Goal: Information Seeking & Learning: Check status

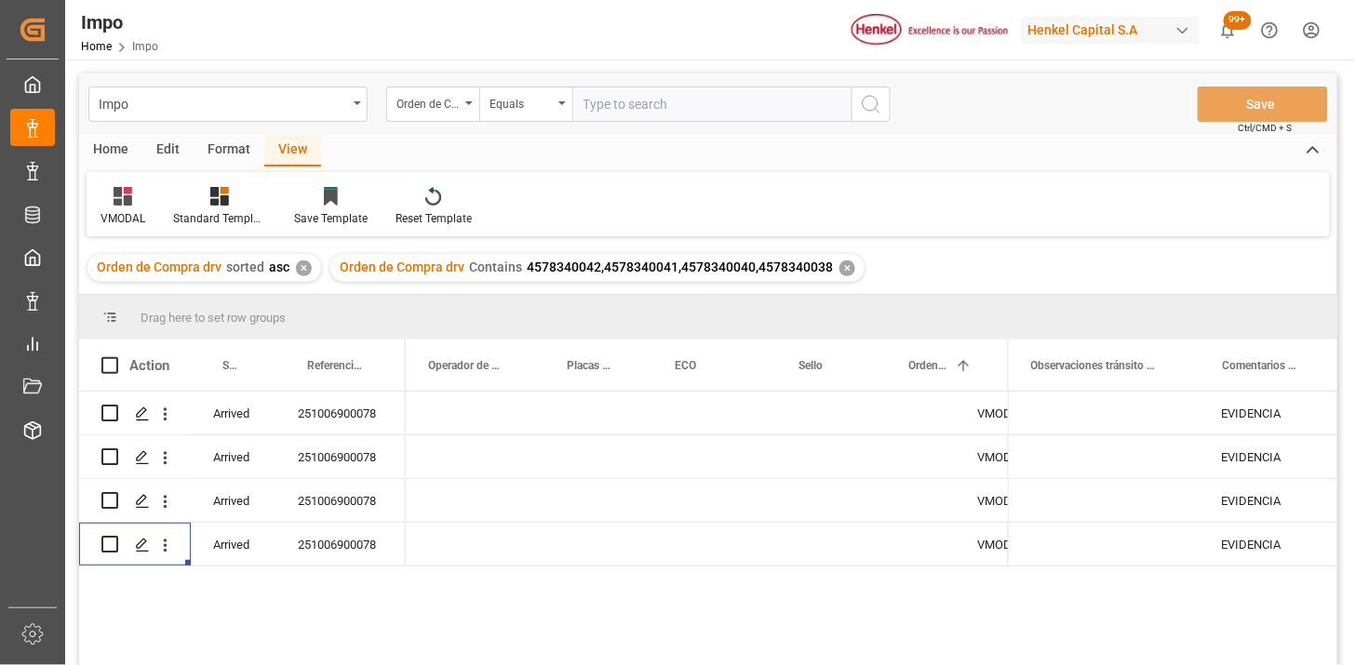
scroll to position [0, 843]
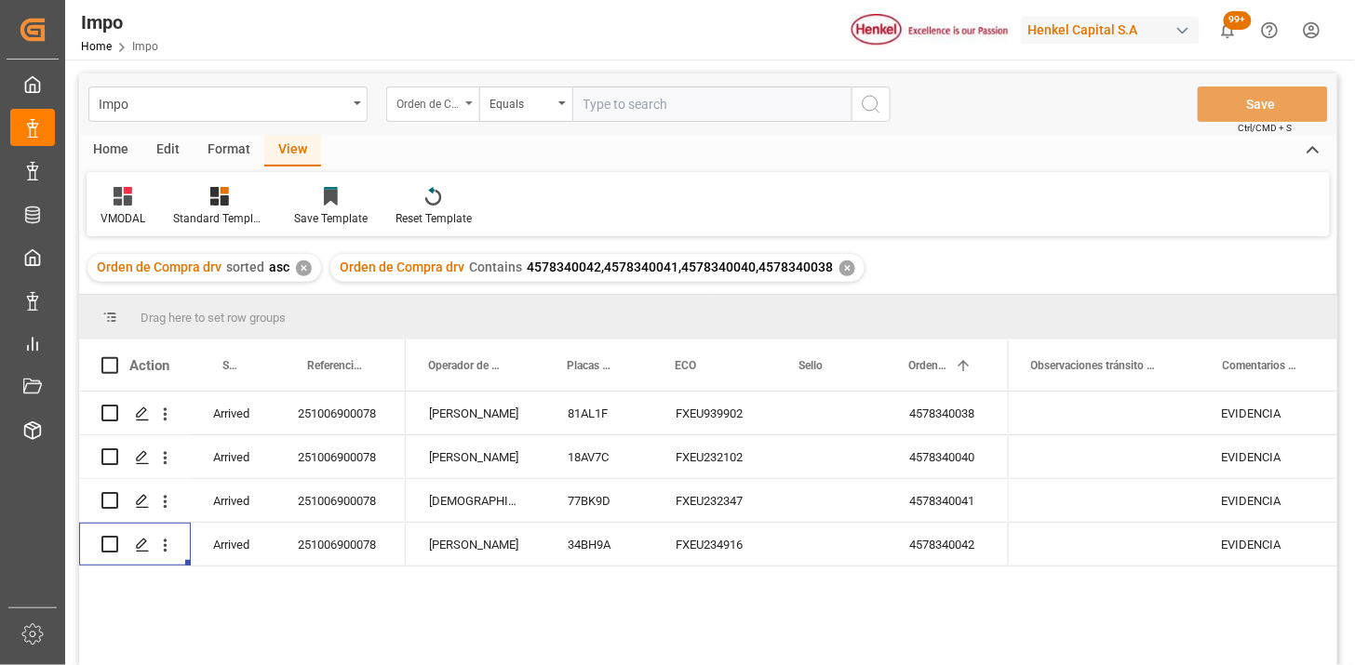
click at [409, 109] on div "Orden de Compra drv" at bounding box center [427, 101] width 63 height 21
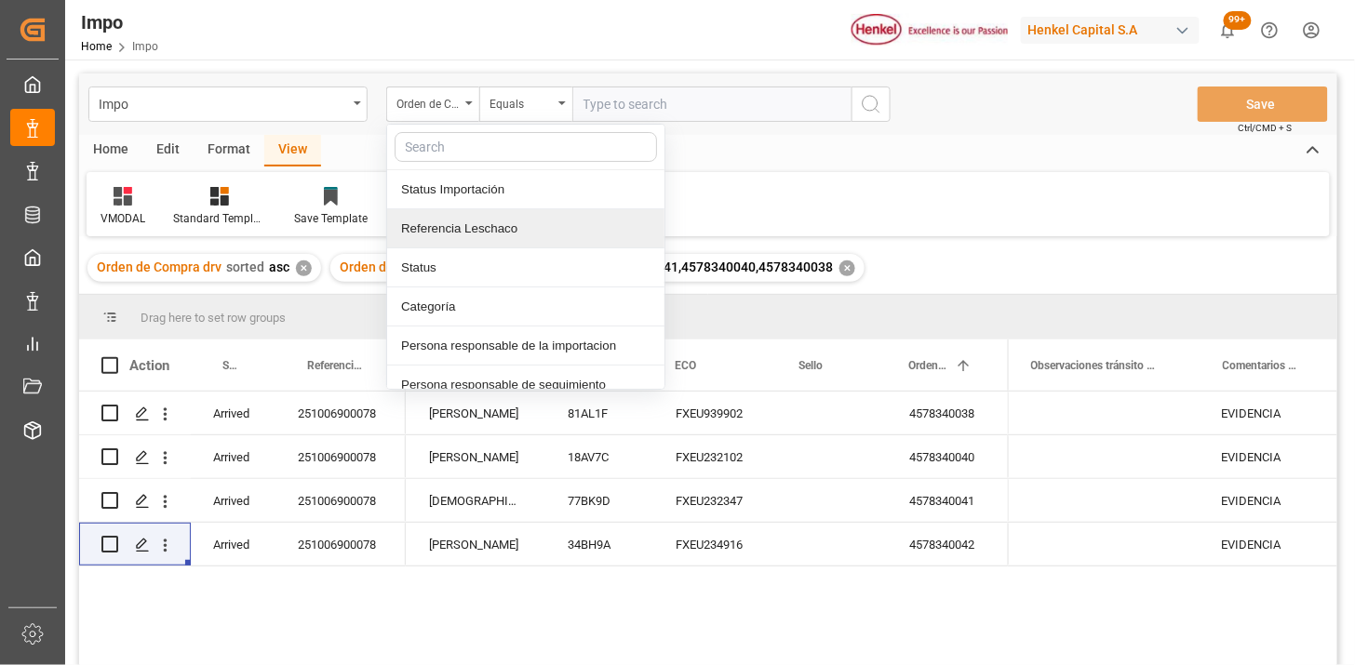
drag, startPoint x: 463, startPoint y: 225, endPoint x: 537, endPoint y: 158, distance: 99.5
click at [467, 221] on div "Referencia Leschaco" at bounding box center [525, 228] width 277 height 39
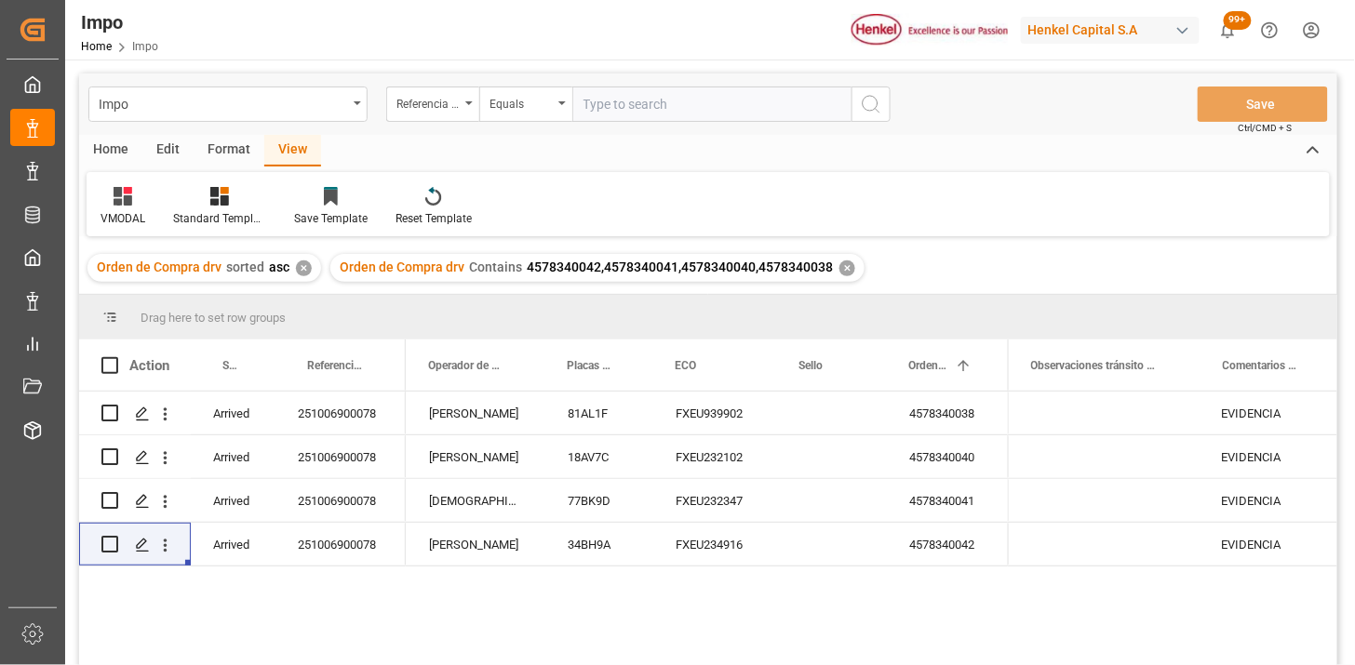
drag, startPoint x: 587, startPoint y: 125, endPoint x: 615, endPoint y: 115, distance: 29.4
click at [593, 125] on div "Impo Referencia Leschaco Equals Save Ctrl/CMD + S" at bounding box center [708, 104] width 1258 height 61
click at [617, 113] on input "text" at bounding box center [711, 104] width 279 height 35
paste input "251006900376"
type input "251006900376"
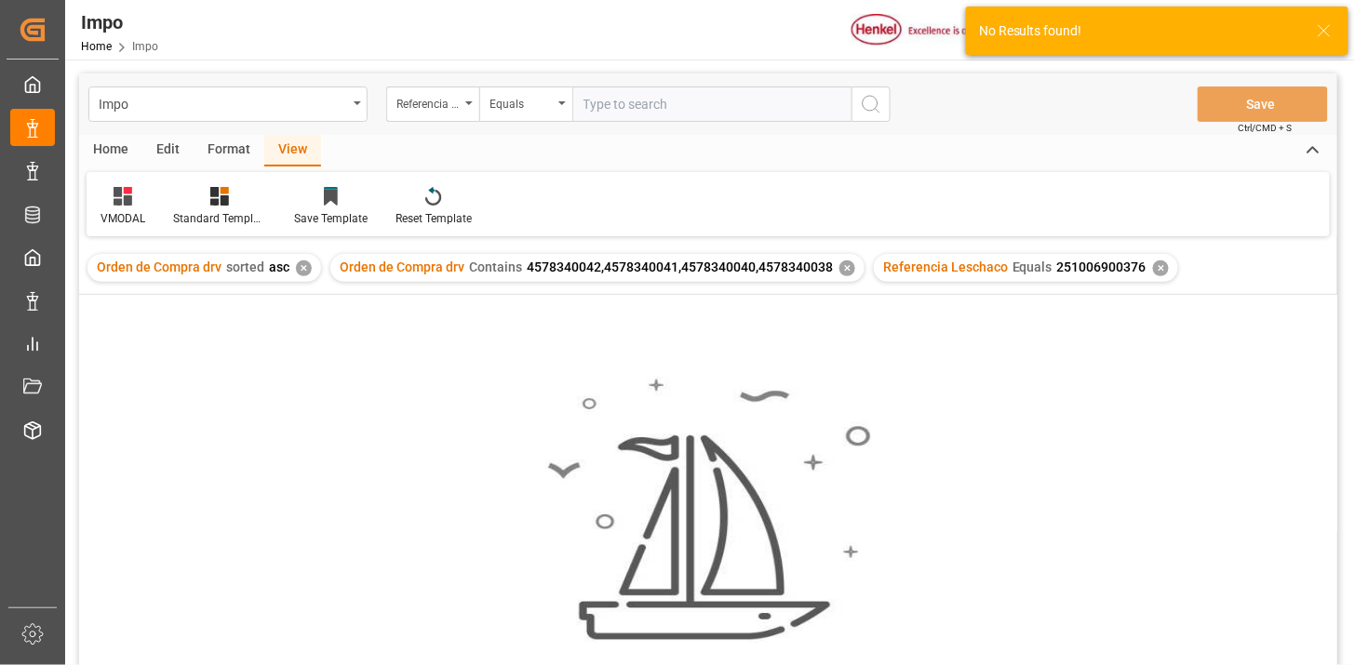
click at [842, 268] on div "✕" at bounding box center [847, 269] width 16 height 16
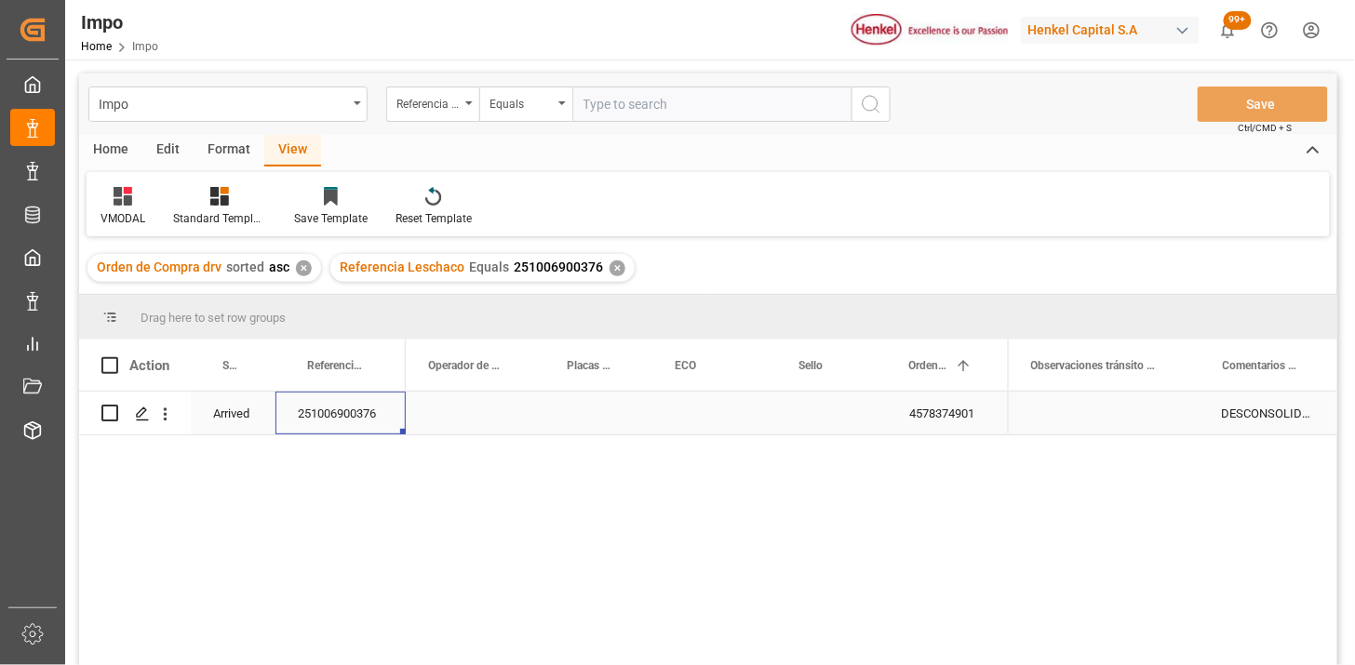
click at [385, 419] on div "251006900376" at bounding box center [340, 413] width 130 height 43
click at [112, 208] on div "VMODAL" at bounding box center [123, 206] width 73 height 41
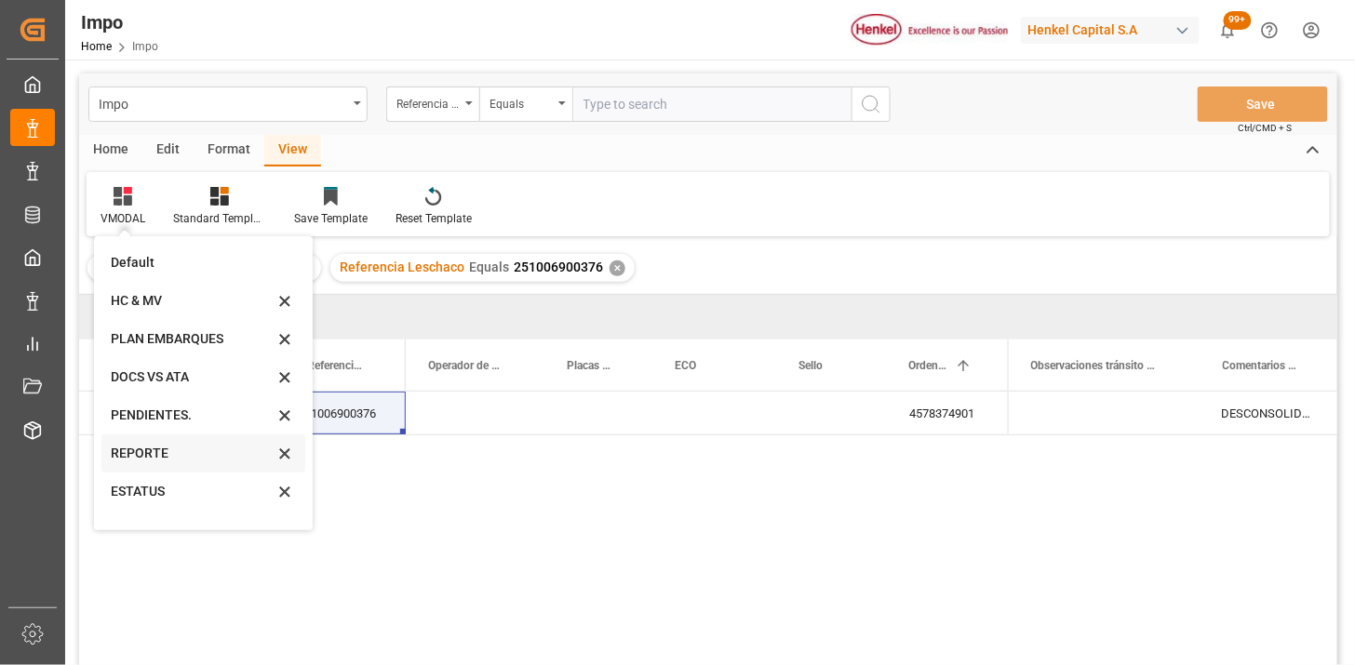
click at [175, 462] on div "REPORTE" at bounding box center [192, 454] width 163 height 20
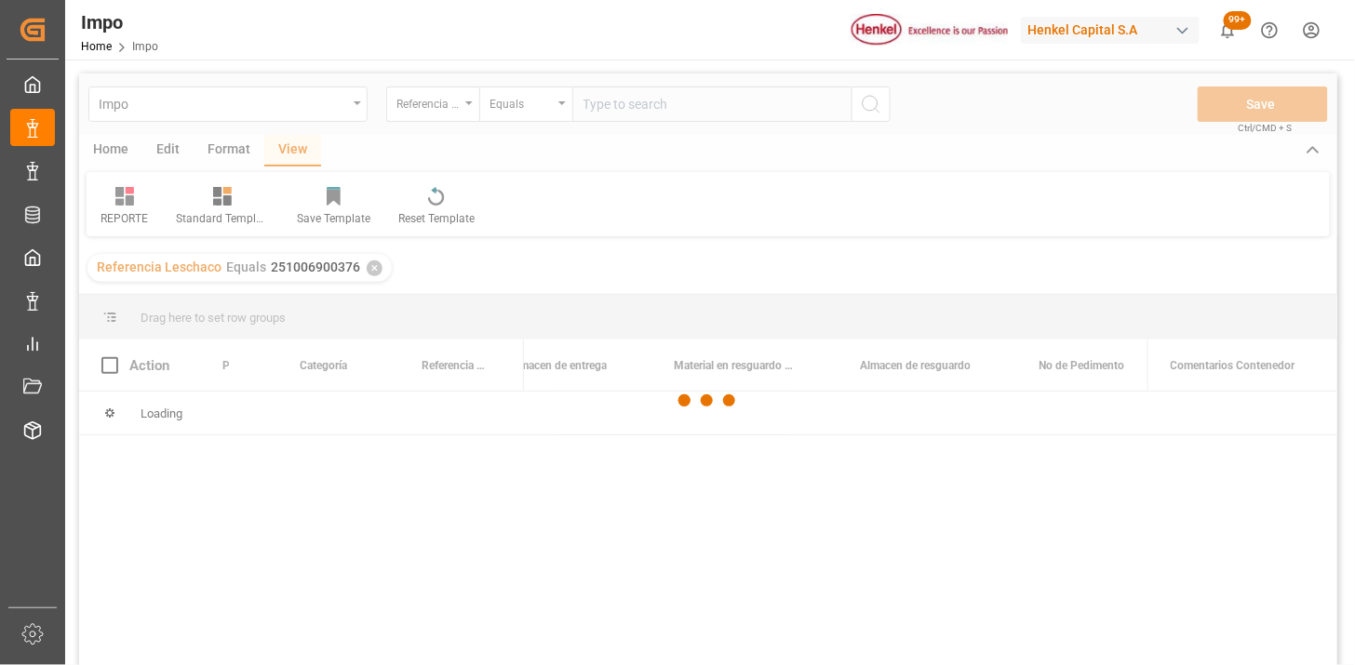
scroll to position [103, 0]
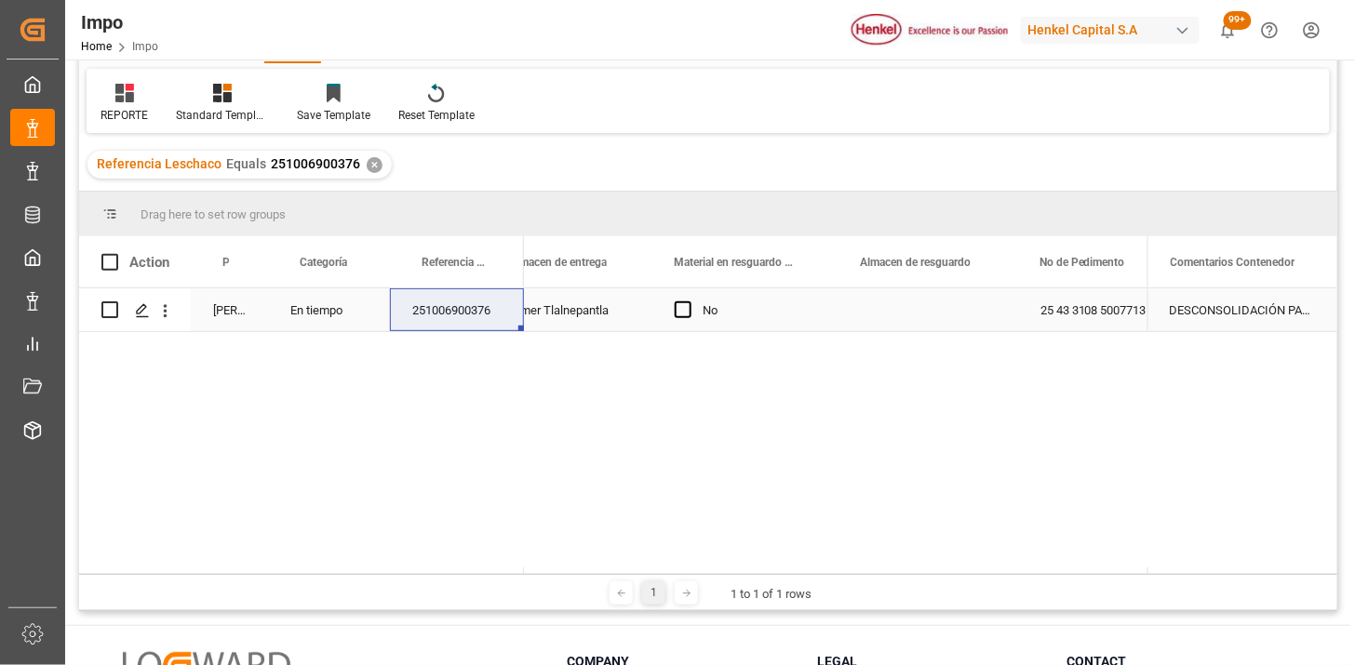
click at [465, 322] on div "251006900376" at bounding box center [457, 309] width 134 height 43
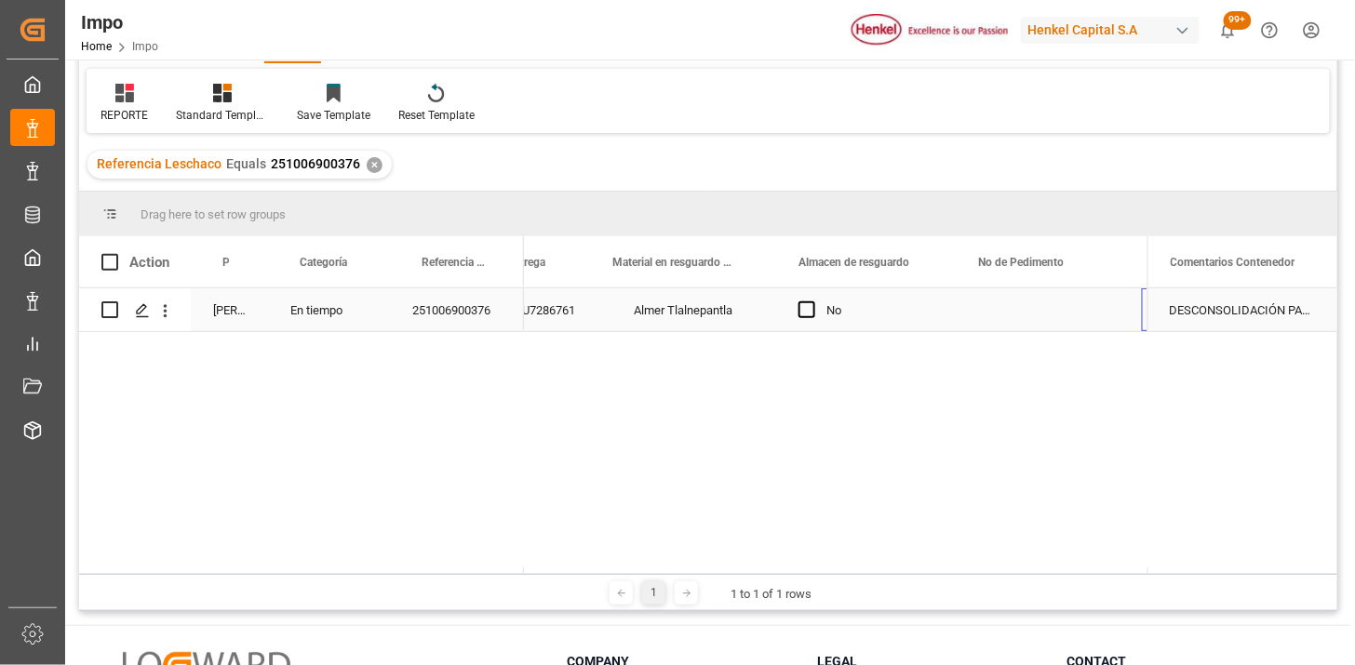
scroll to position [0, 0]
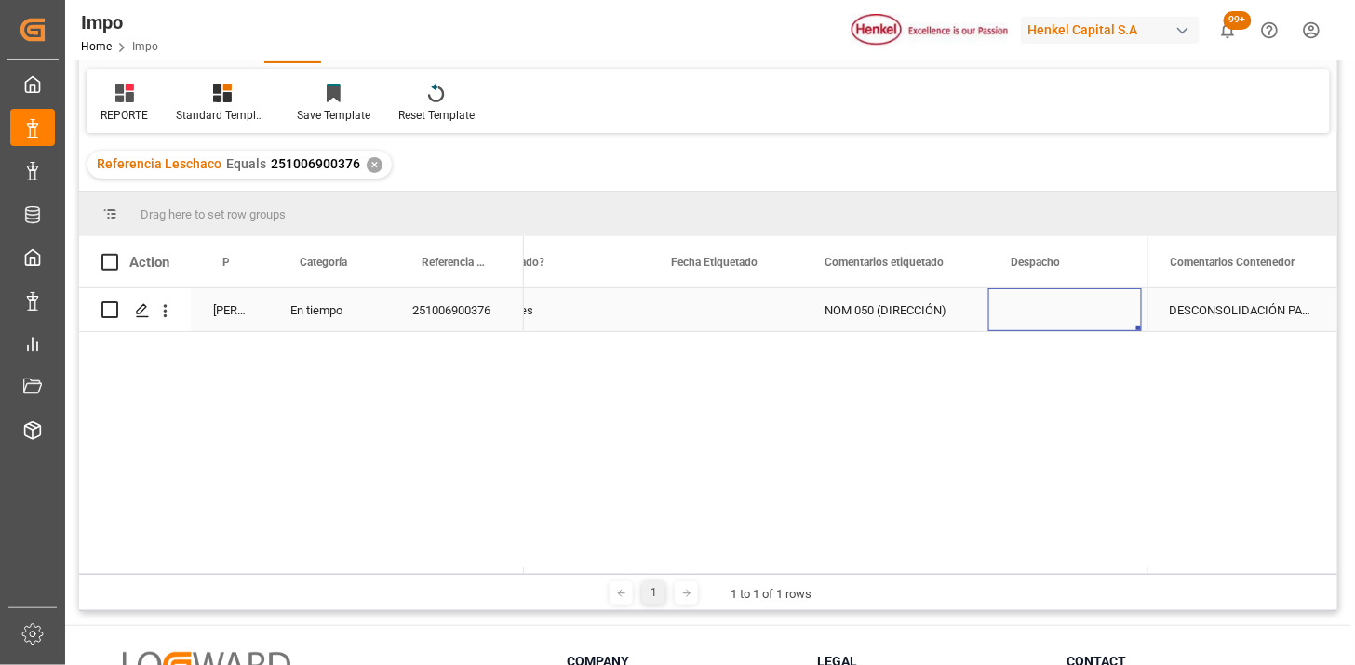
click at [728, 309] on div "Press SPACE to select this row." at bounding box center [726, 309] width 154 height 43
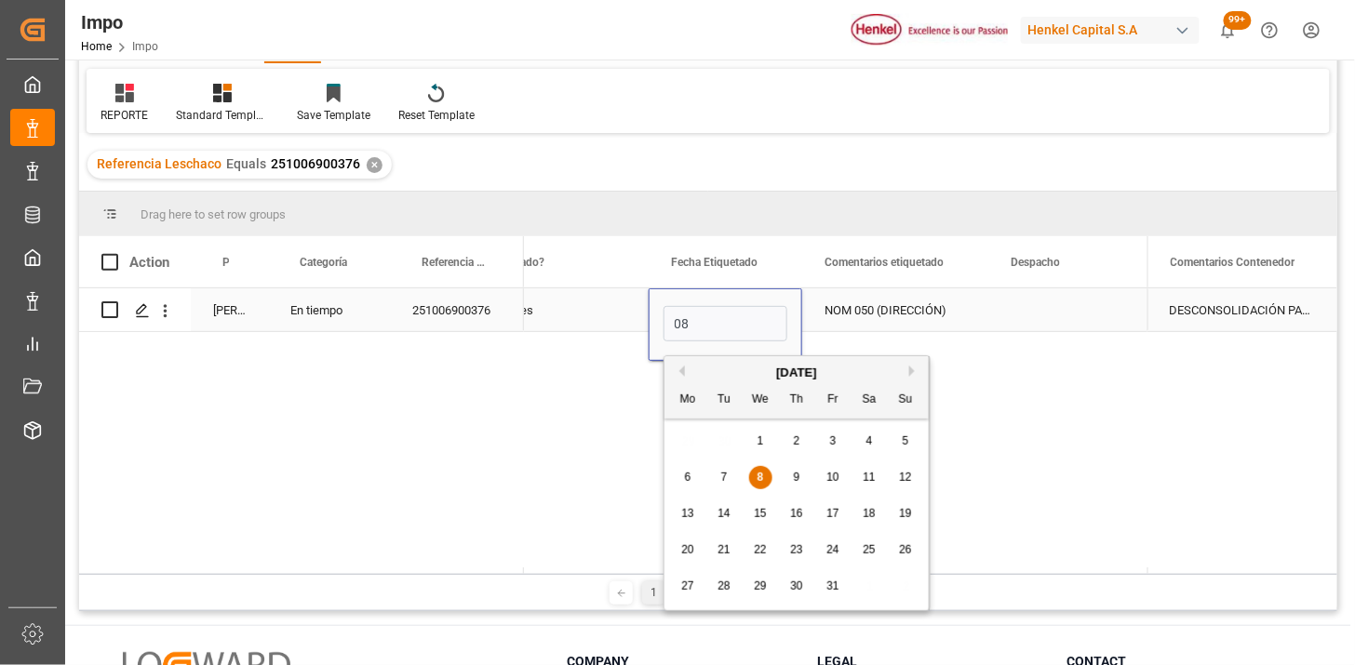
type input "08-10-2025"
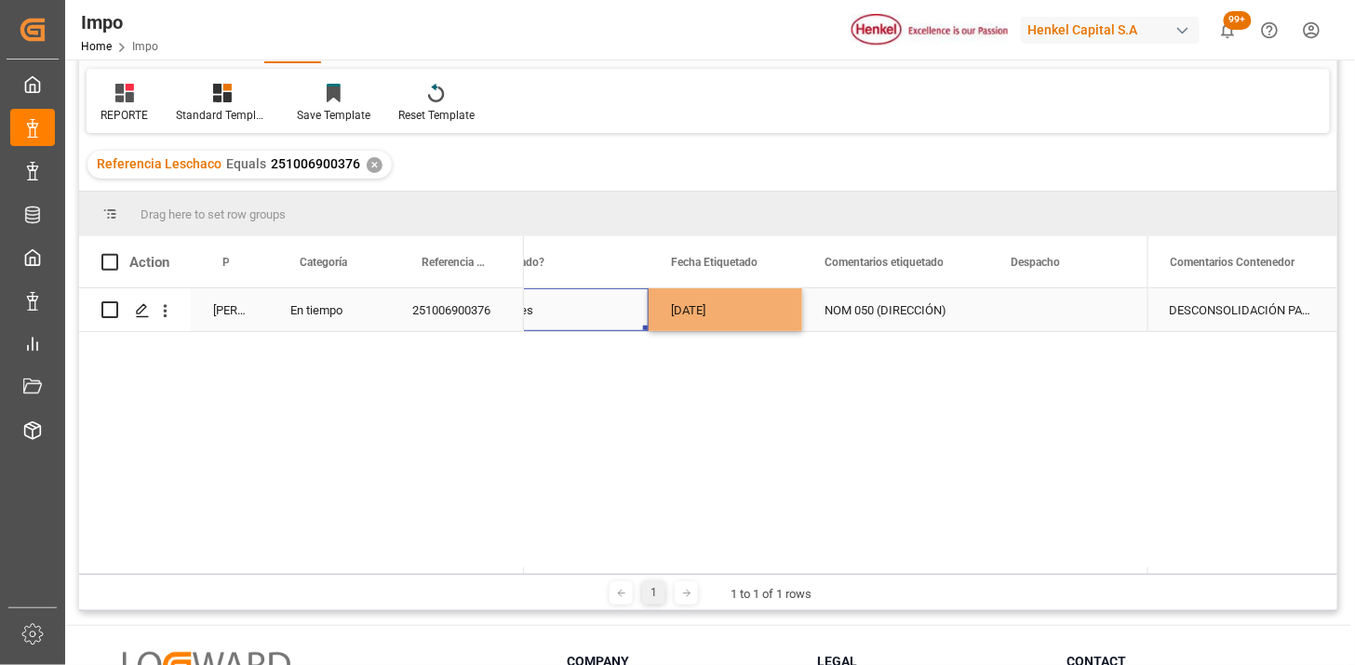
click at [565, 303] on div "Yes" at bounding box center [570, 310] width 114 height 43
click at [369, 170] on div "✕" at bounding box center [375, 165] width 16 height 16
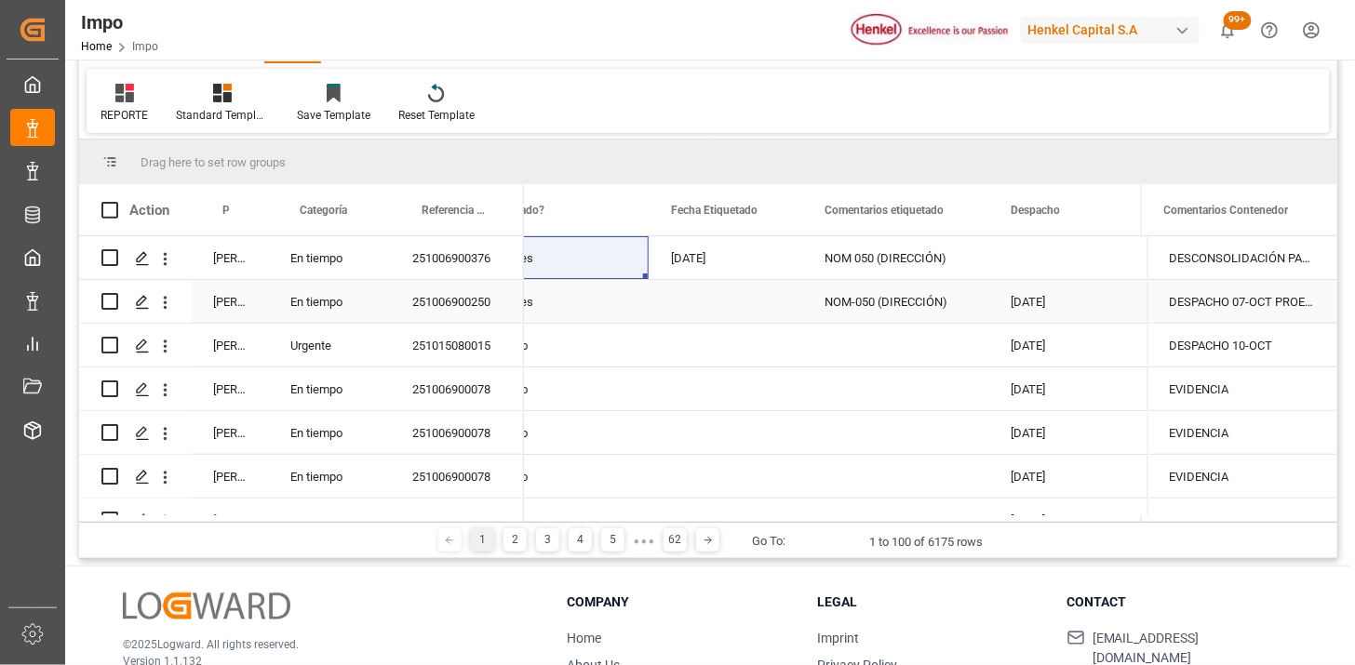
click at [442, 268] on div "251006900376" at bounding box center [457, 257] width 134 height 43
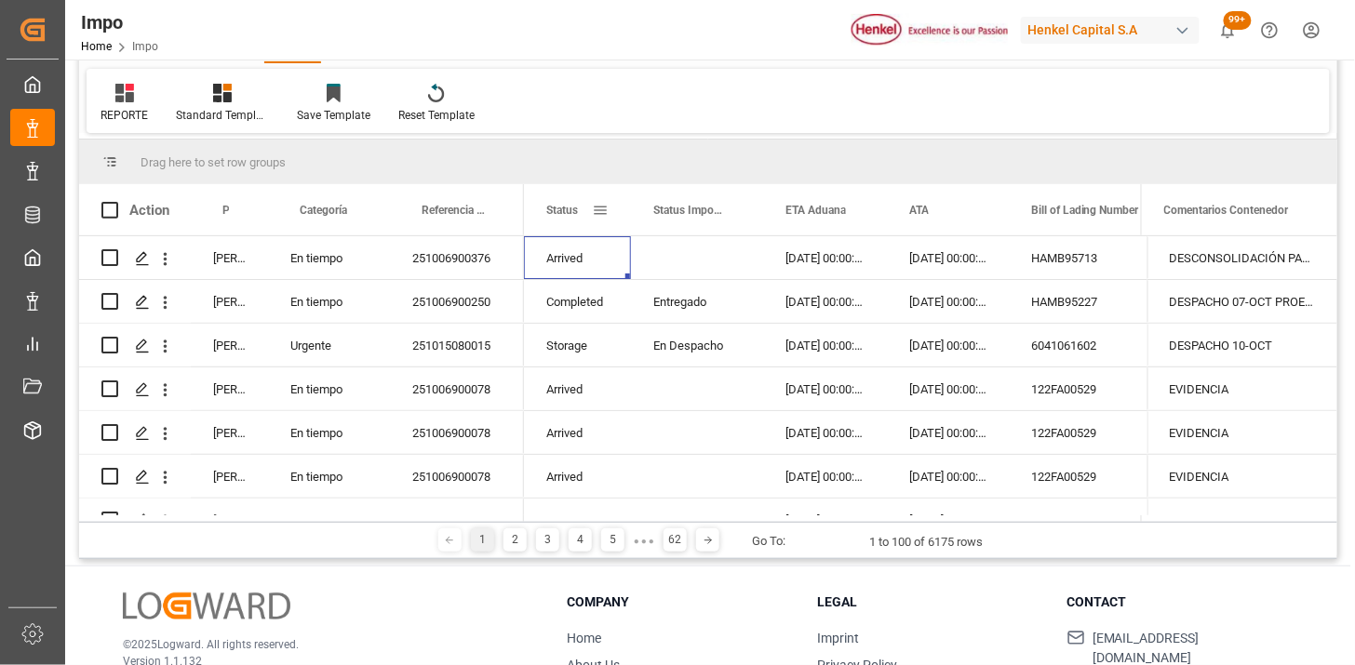
click at [601, 207] on span at bounding box center [600, 210] width 17 height 17
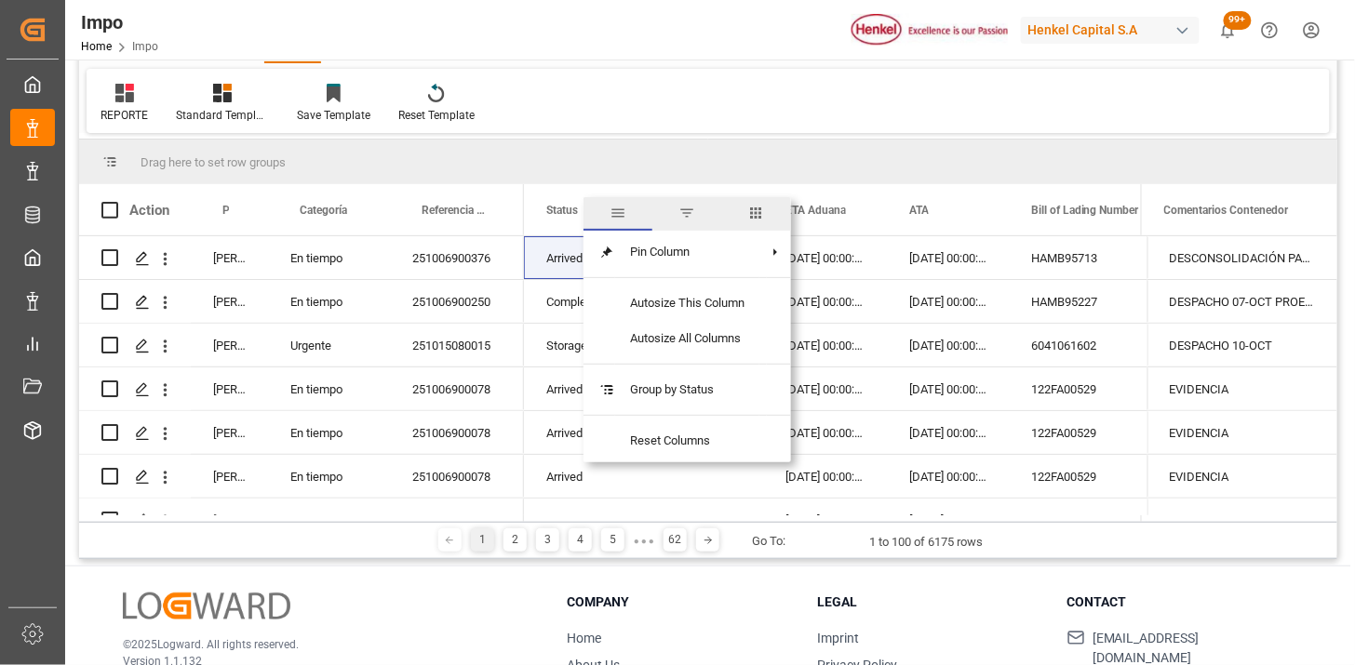
click at [698, 215] on span "filter" at bounding box center [686, 214] width 69 height 34
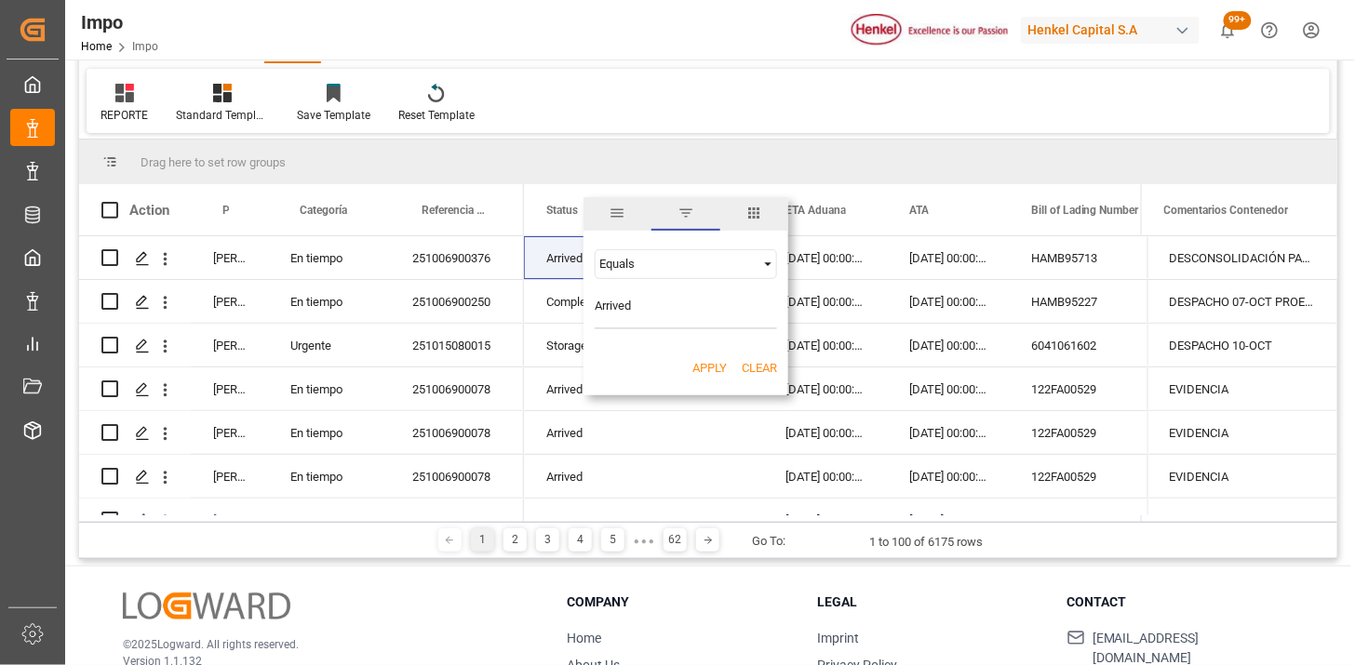
type input "Arrived"
click at [709, 367] on button "Apply" at bounding box center [709, 368] width 34 height 19
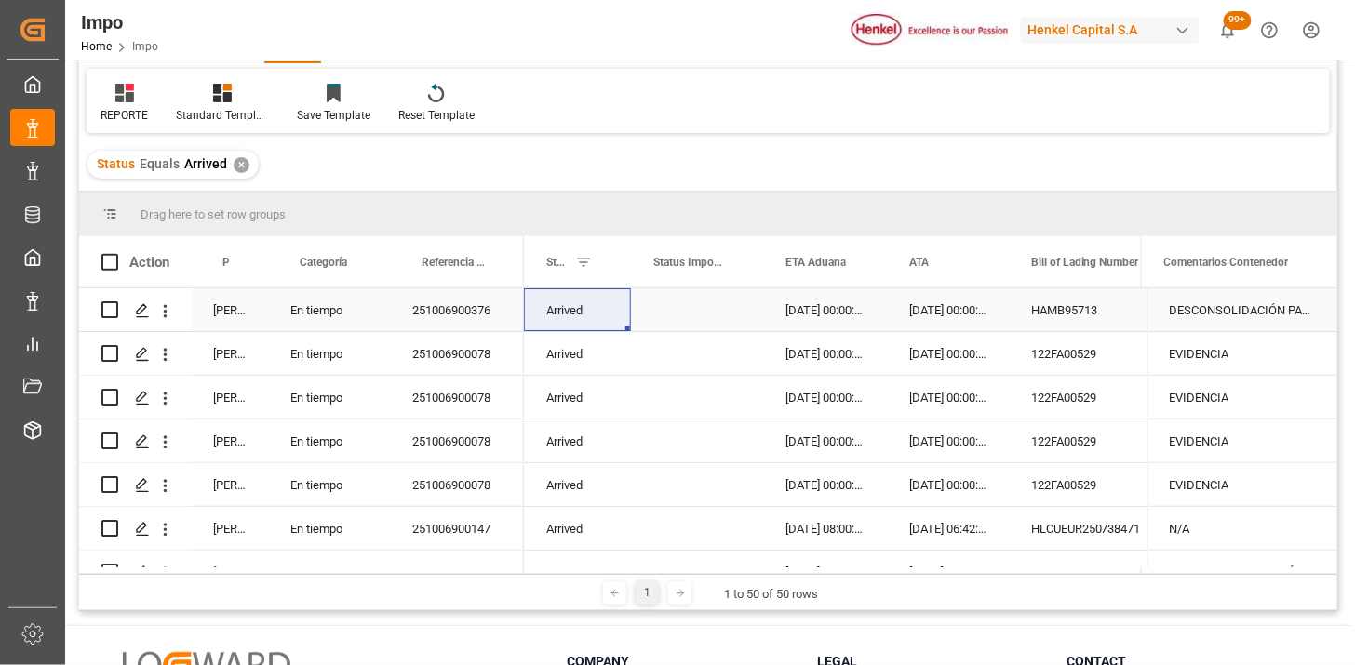
click at [925, 314] on div "27-09-2025 00:00:00" at bounding box center [948, 309] width 122 height 43
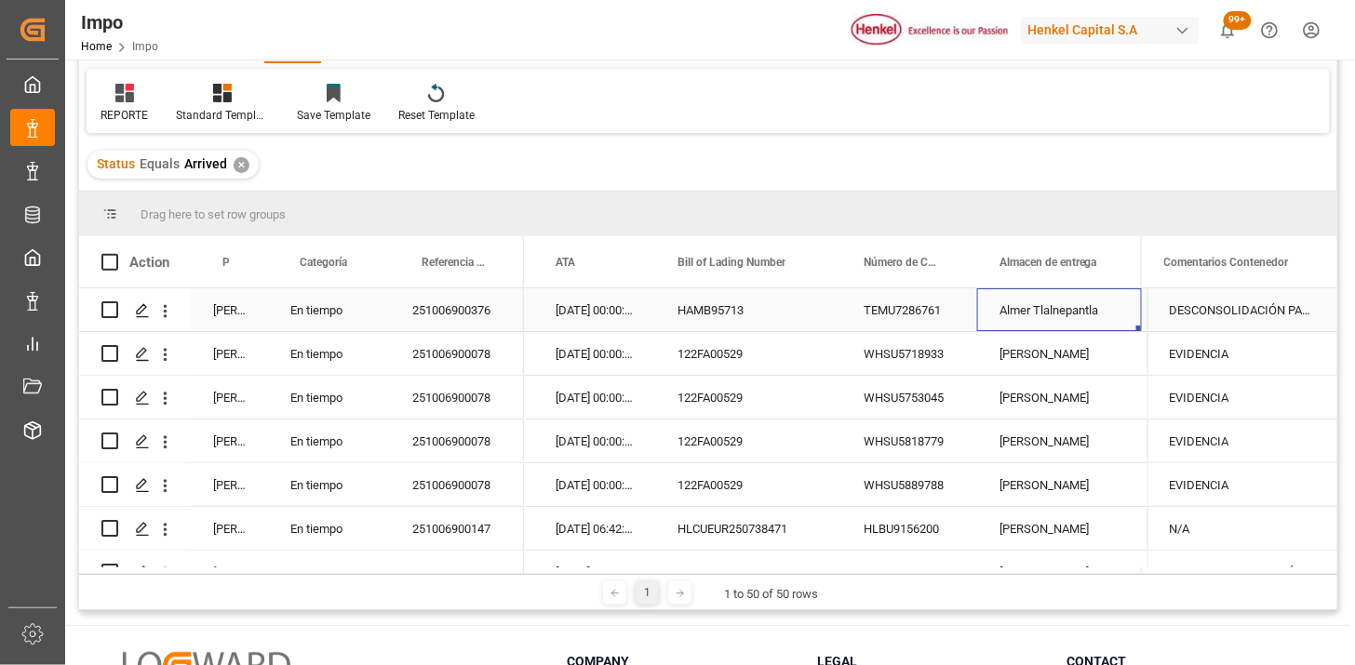
scroll to position [0, 540]
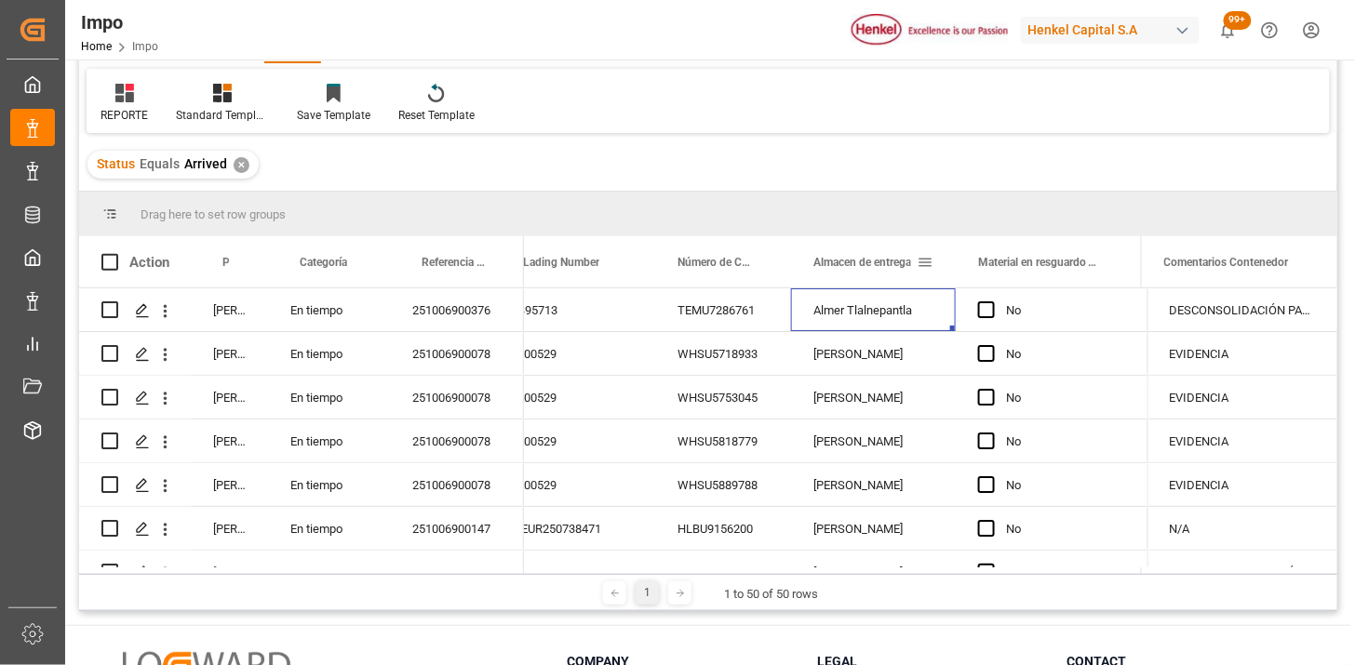
click at [929, 259] on span at bounding box center [925, 262] width 17 height 17
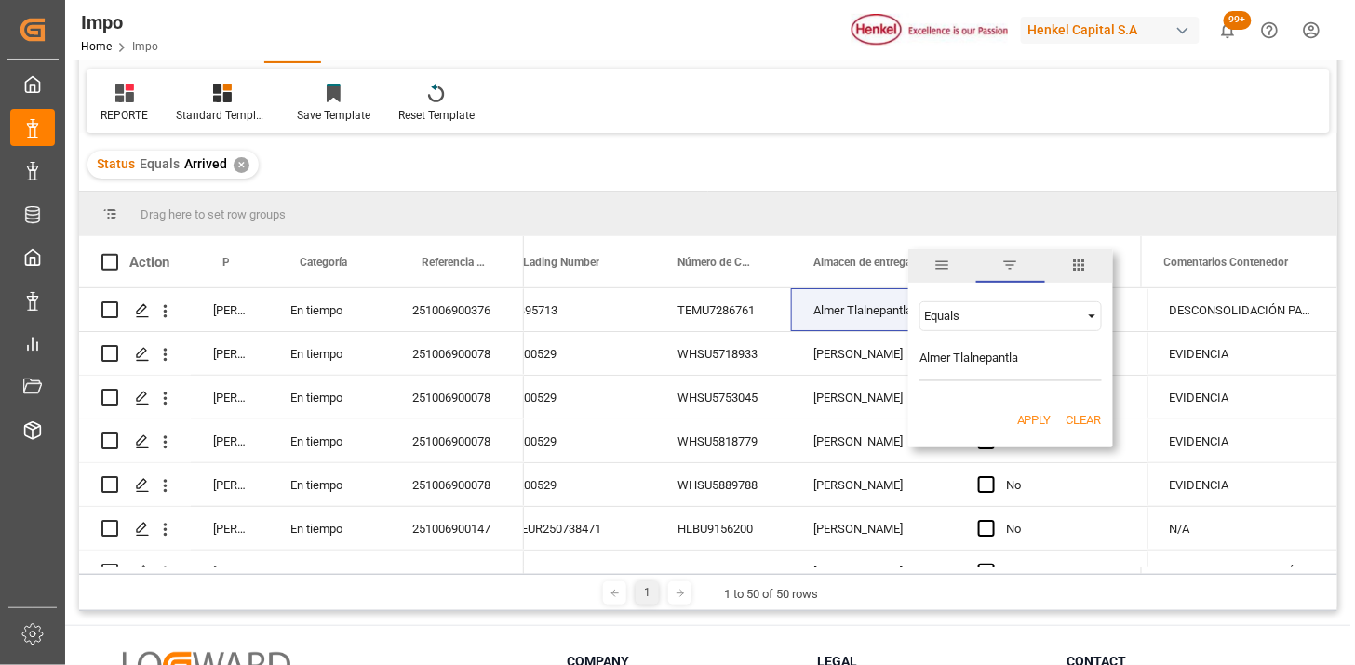
type input "Almer Tlalnepantla"
click at [1028, 419] on button "Apply" at bounding box center [1034, 420] width 34 height 19
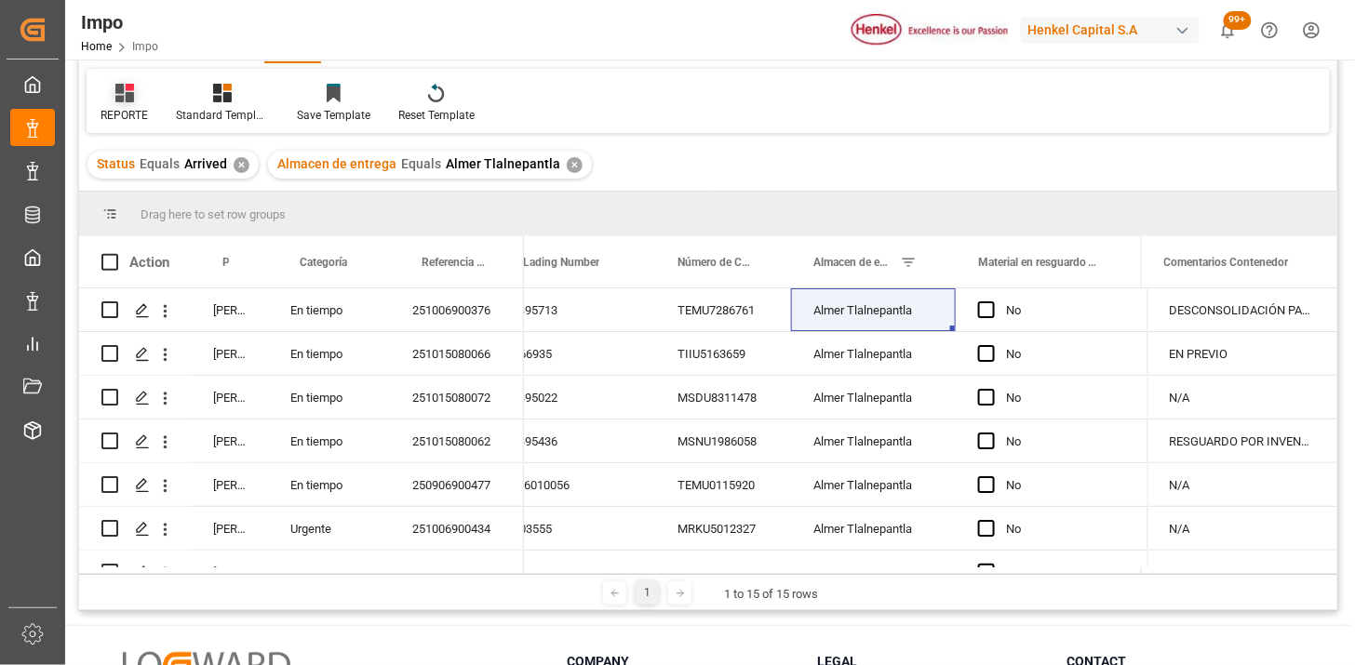
click at [124, 101] on icon at bounding box center [124, 93] width 19 height 19
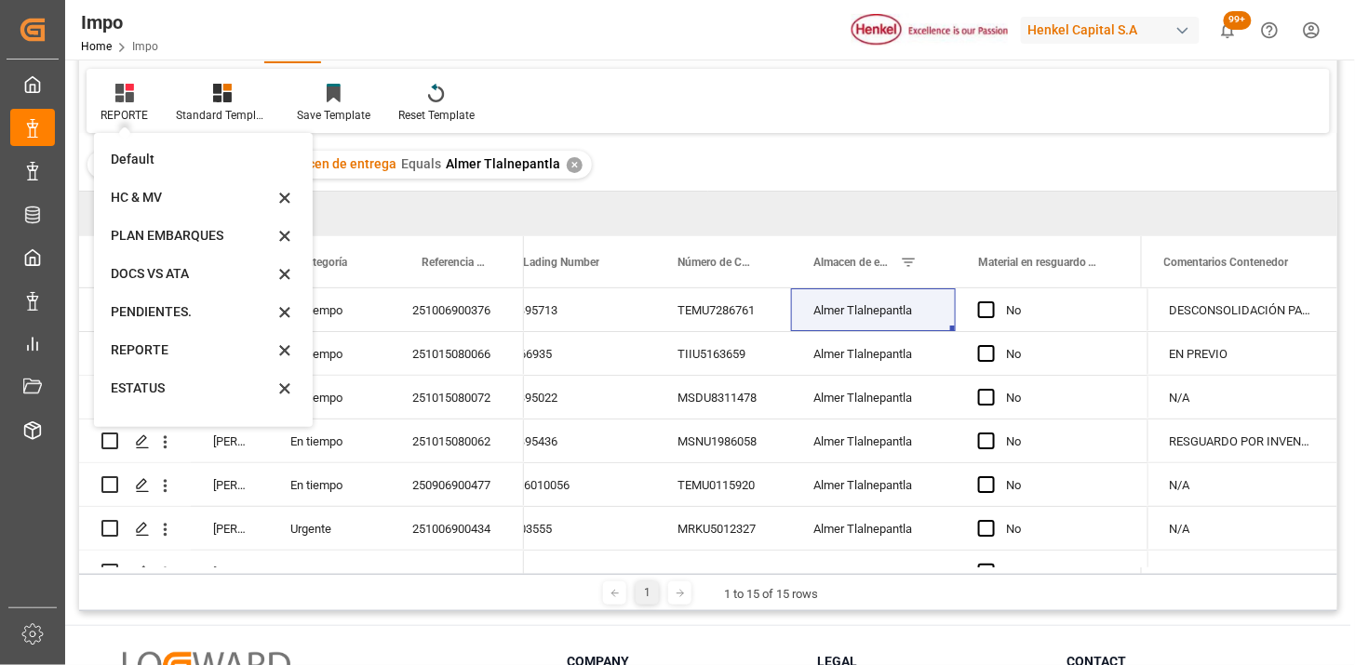
drag, startPoint x: 154, startPoint y: 168, endPoint x: 195, endPoint y: 196, distance: 50.9
click at [154, 164] on div "Default" at bounding box center [192, 160] width 163 height 20
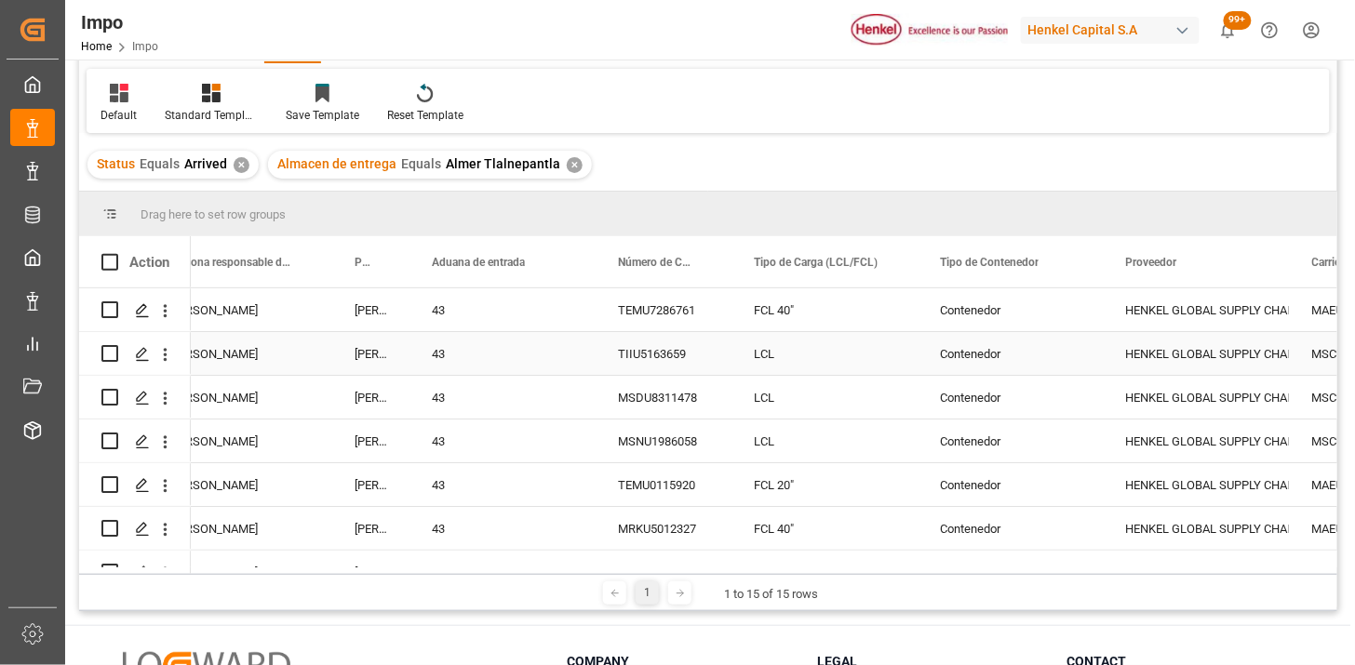
drag, startPoint x: 963, startPoint y: 321, endPoint x: 952, endPoint y: 324, distance: 11.5
click at [959, 323] on div "Contenedor" at bounding box center [1011, 309] width 186 height 43
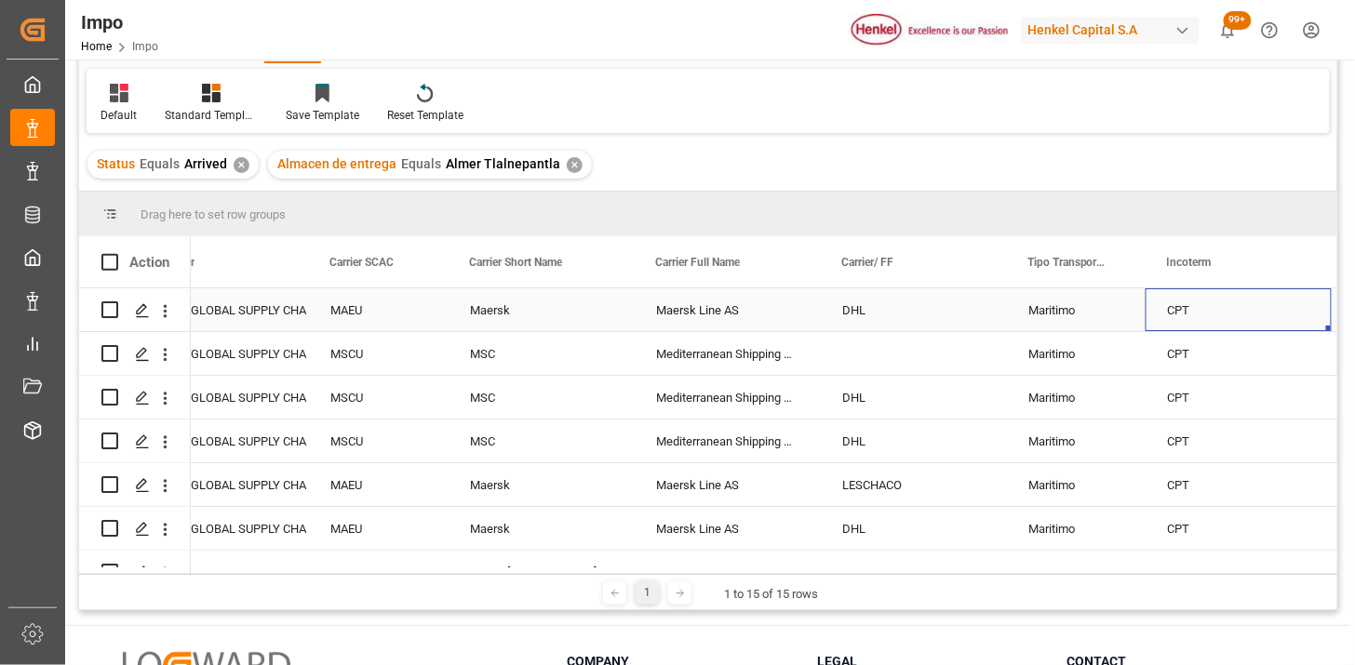
scroll to position [0, 1661]
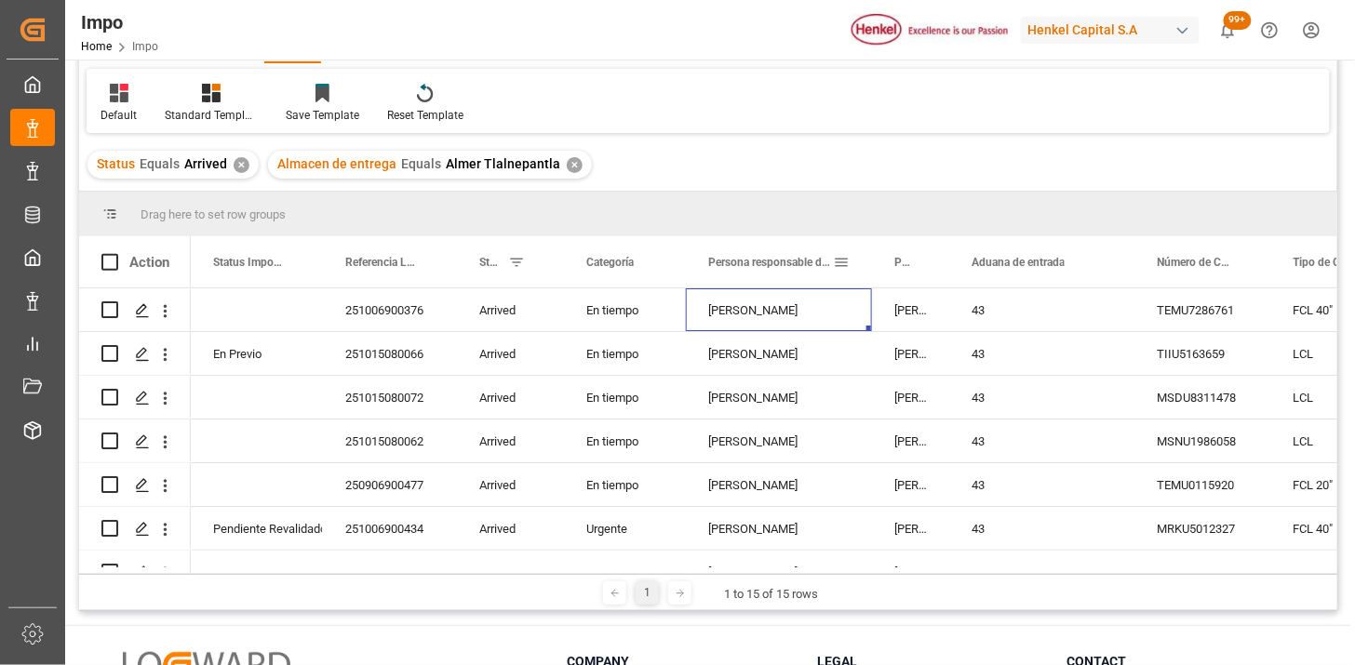
click at [839, 259] on span at bounding box center [841, 262] width 17 height 17
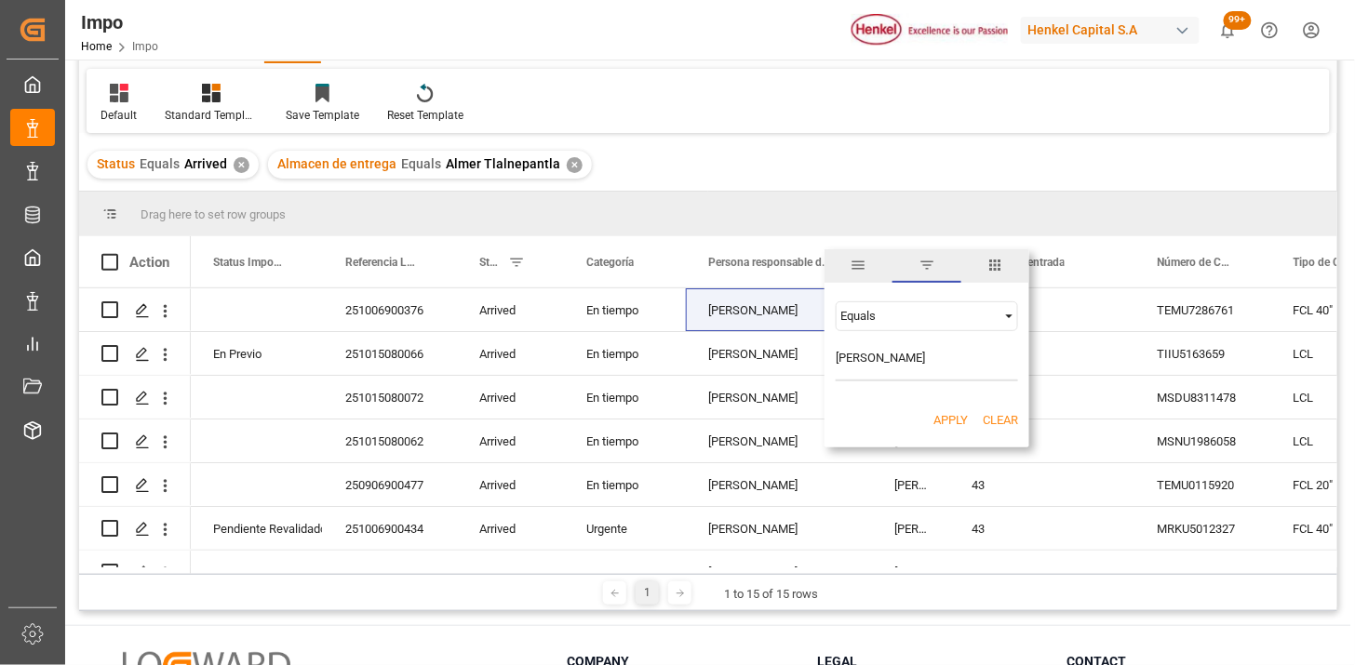
type input "Julia Lopez"
click at [950, 419] on button "Apply" at bounding box center [950, 420] width 34 height 19
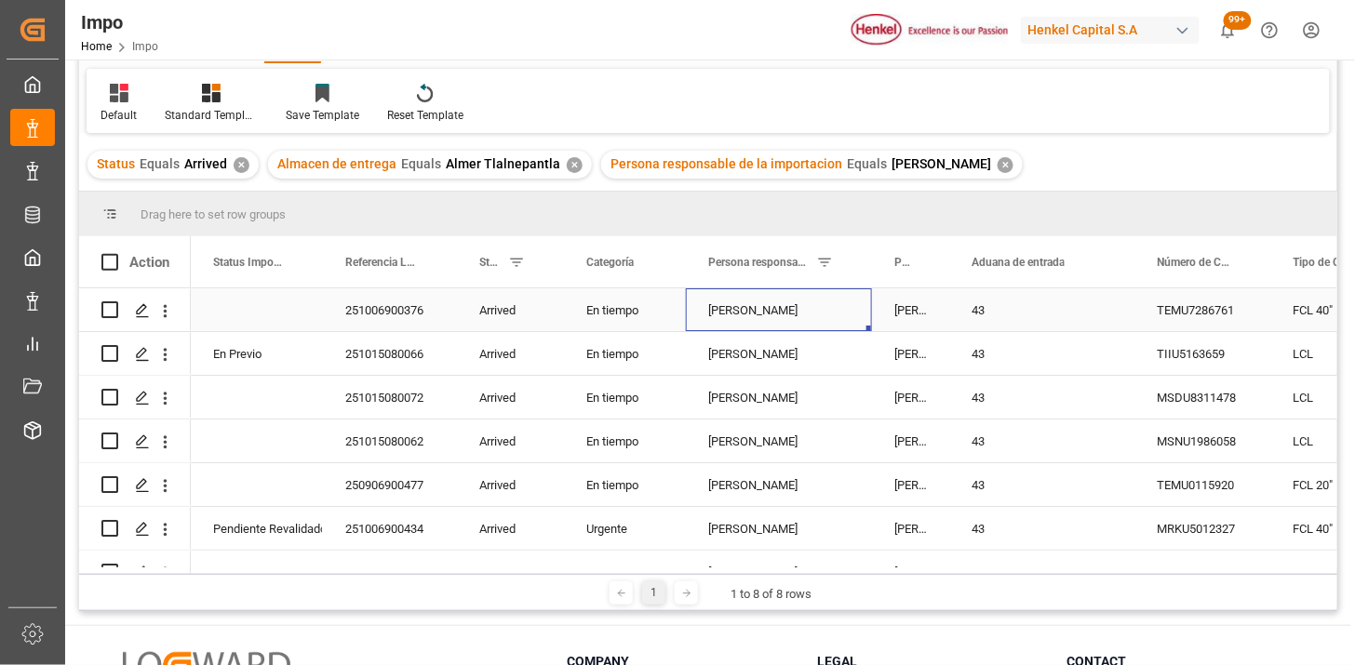
click at [772, 315] on div "Julia Lopez" at bounding box center [779, 309] width 186 height 43
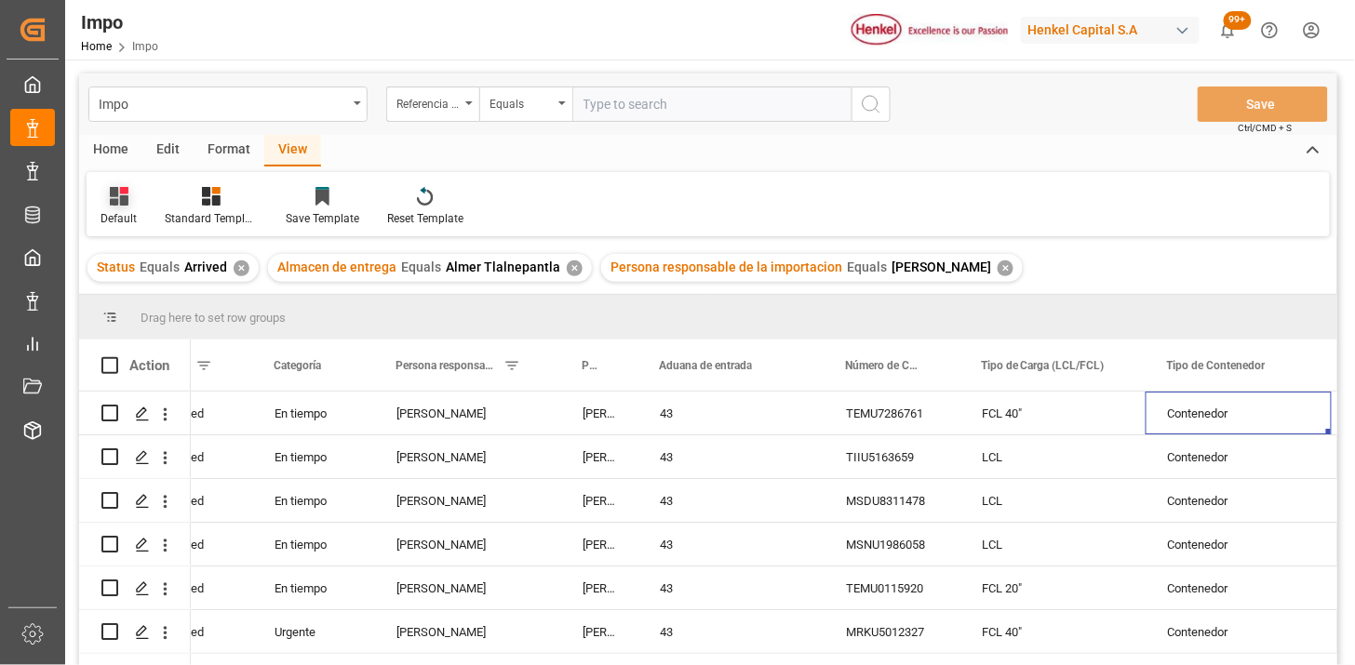
click at [113, 208] on div "Default" at bounding box center [119, 206] width 64 height 41
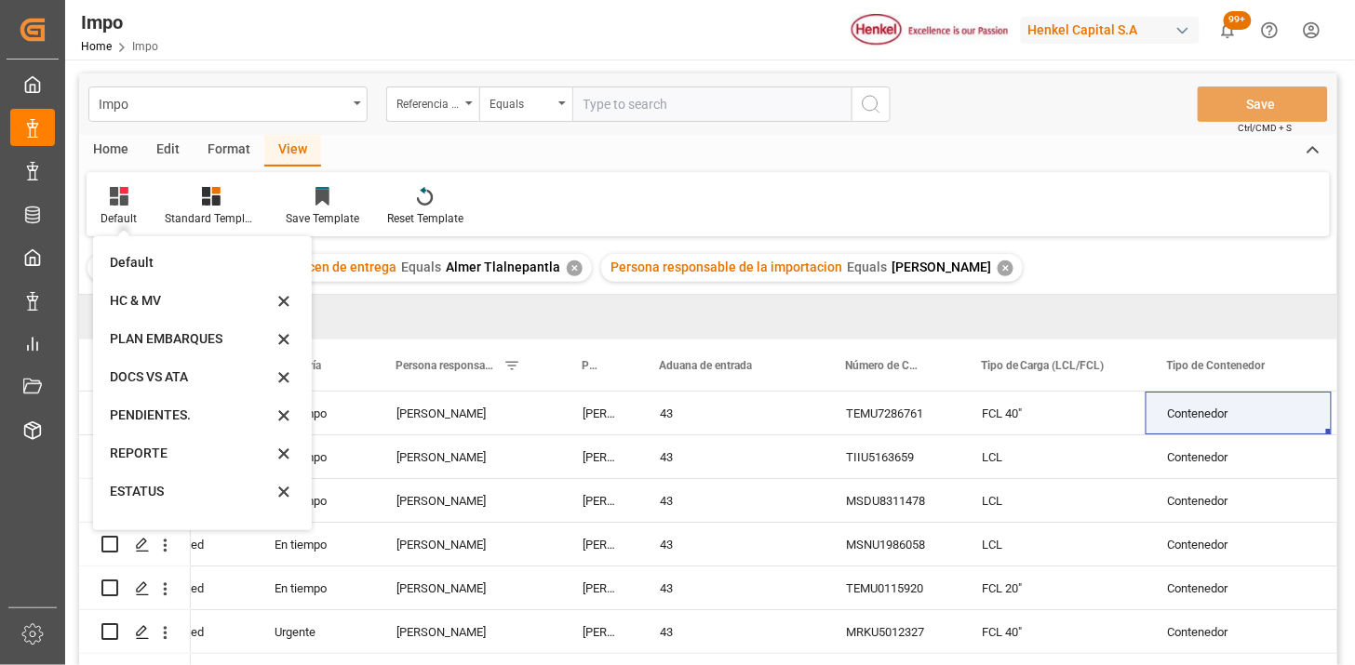
click at [180, 451] on div "REPORTE" at bounding box center [191, 454] width 163 height 20
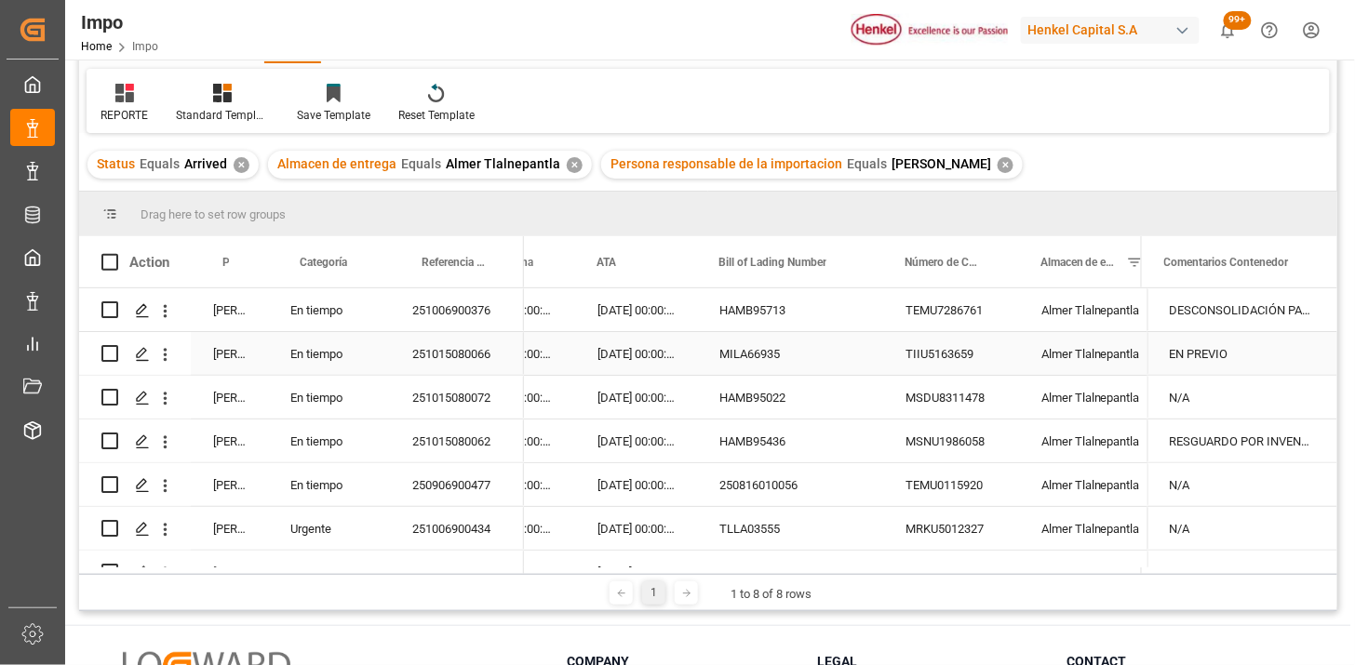
click at [637, 322] on div "27-09-2025 00:00:00" at bounding box center [636, 309] width 122 height 43
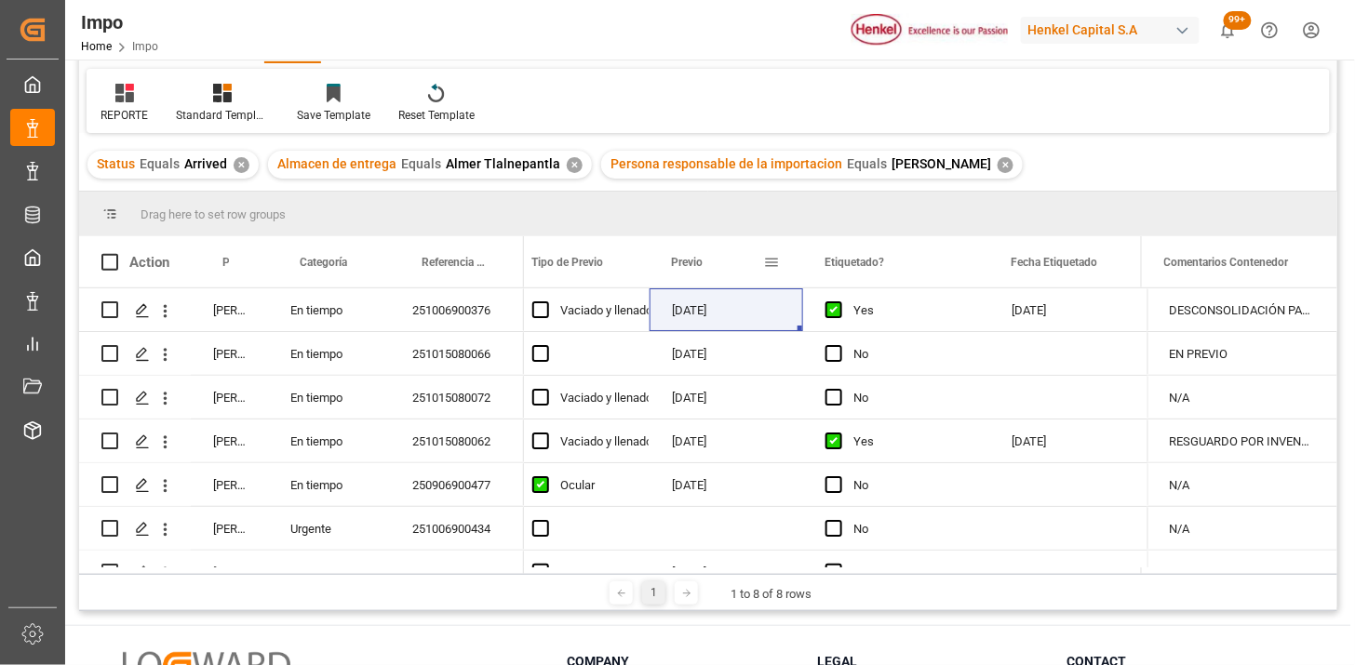
click at [682, 273] on div "Previo" at bounding box center [717, 261] width 92 height 51
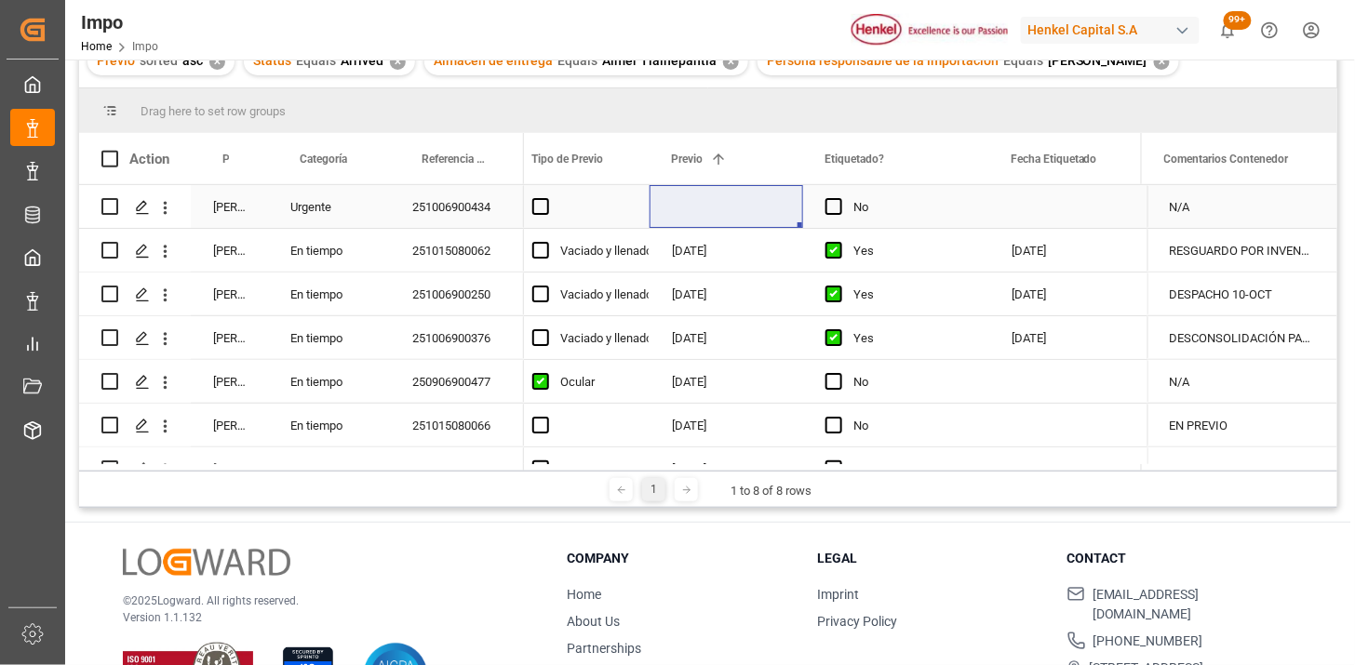
click at [1026, 203] on div "Press SPACE to select this row." at bounding box center [1066, 206] width 154 height 43
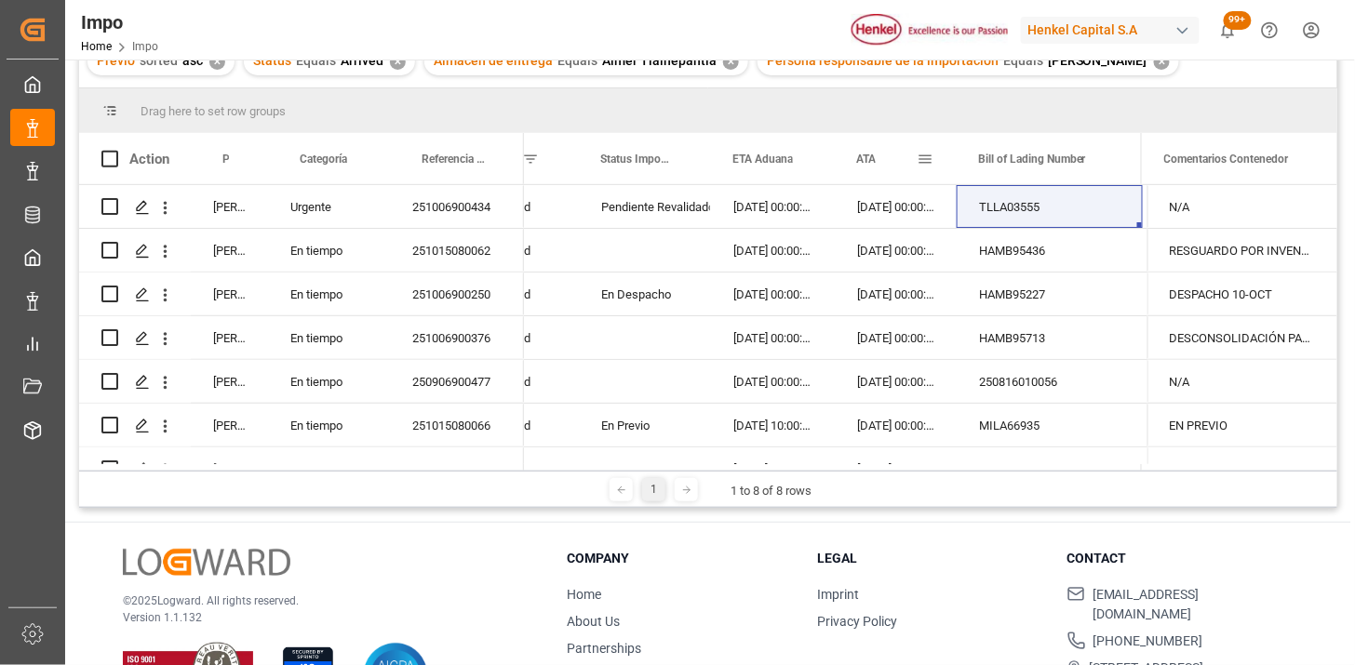
click at [879, 165] on div "ATA" at bounding box center [886, 158] width 60 height 51
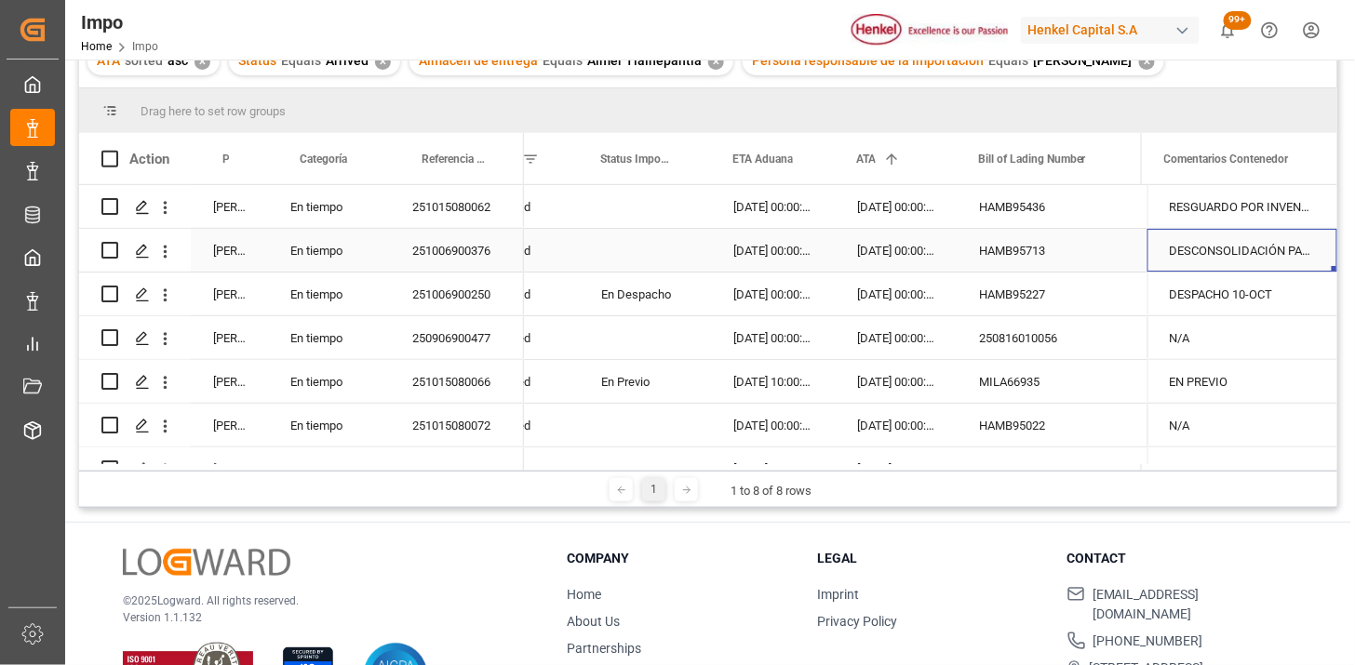
click at [1234, 257] on div "DESCONSOLIDACIÓN PARA CORTE DE DEMORAS (INVENTARIO) | DIFERENCIA PESO EN REVALI…" at bounding box center [1242, 250] width 190 height 43
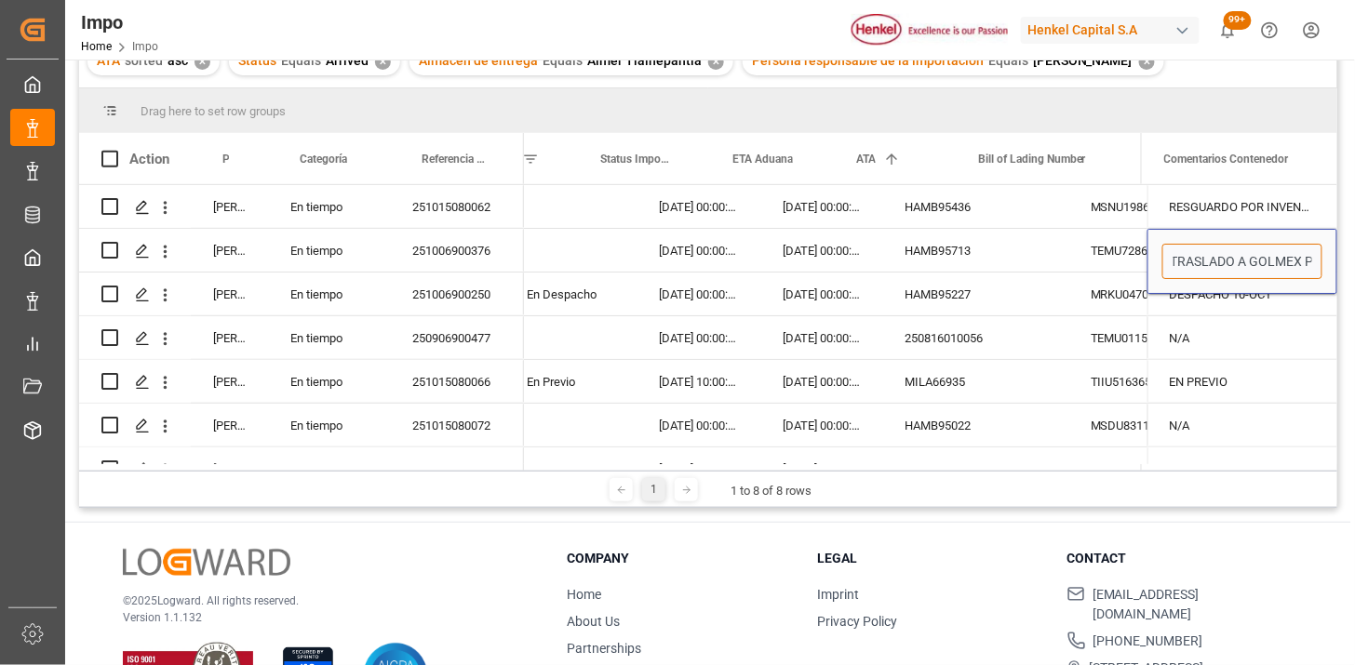
drag, startPoint x: 1249, startPoint y: 257, endPoint x: 1359, endPoint y: 254, distance: 109.8
click at [1354, 254] on html "Created by potrace 1.15, written by Peter Selinger 2001-2017 Created by potrace…" at bounding box center [677, 332] width 1355 height 665
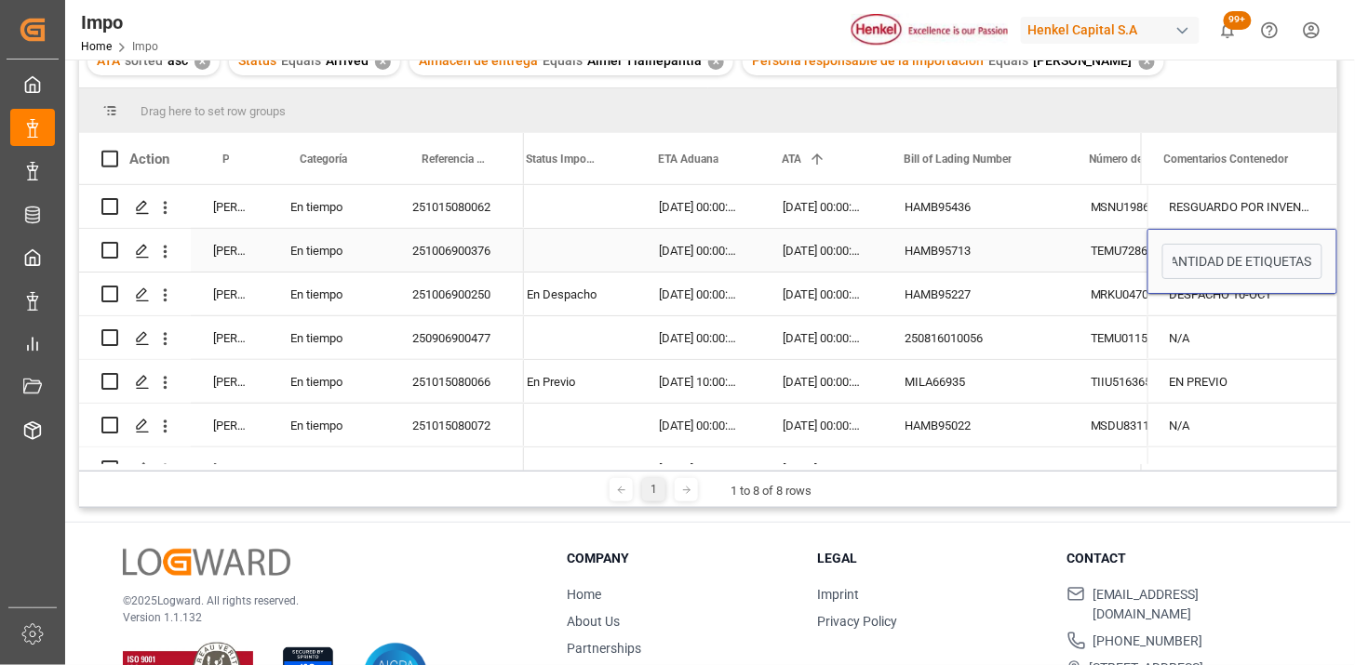
click at [955, 261] on div "HAMB95713" at bounding box center [975, 250] width 186 height 43
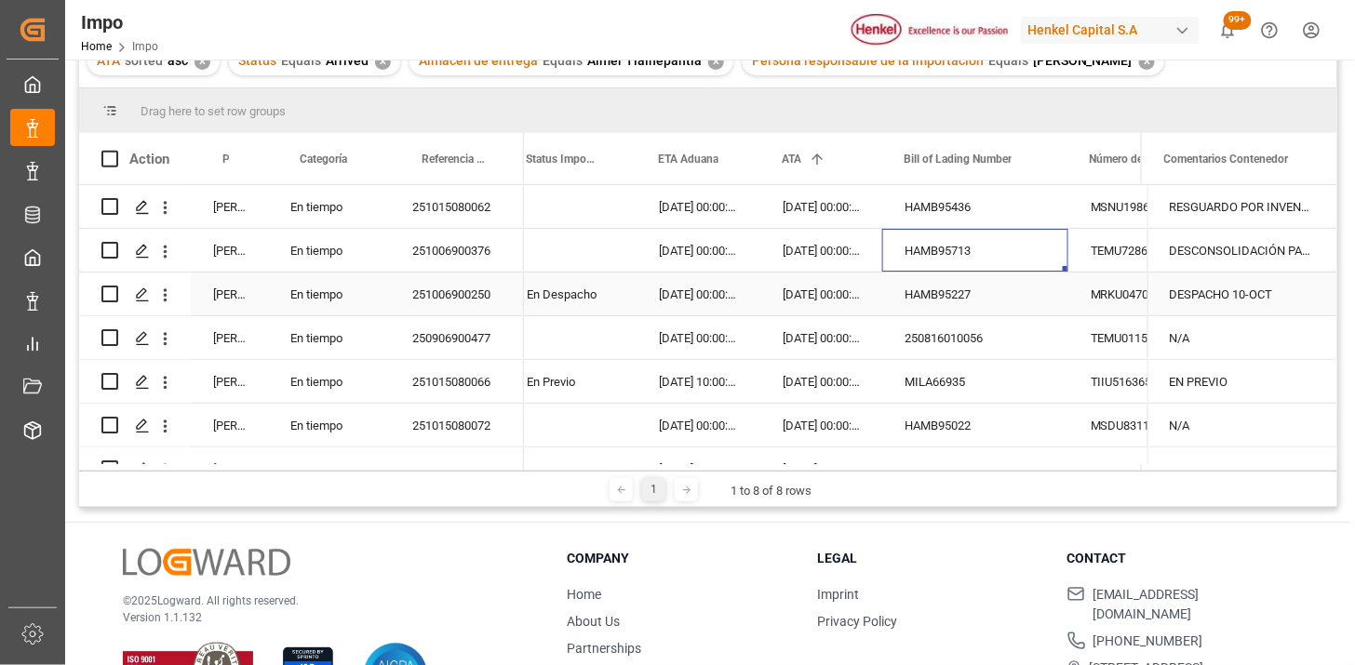
click at [1078, 298] on div "MRKU0470939" at bounding box center [1136, 294] width 136 height 43
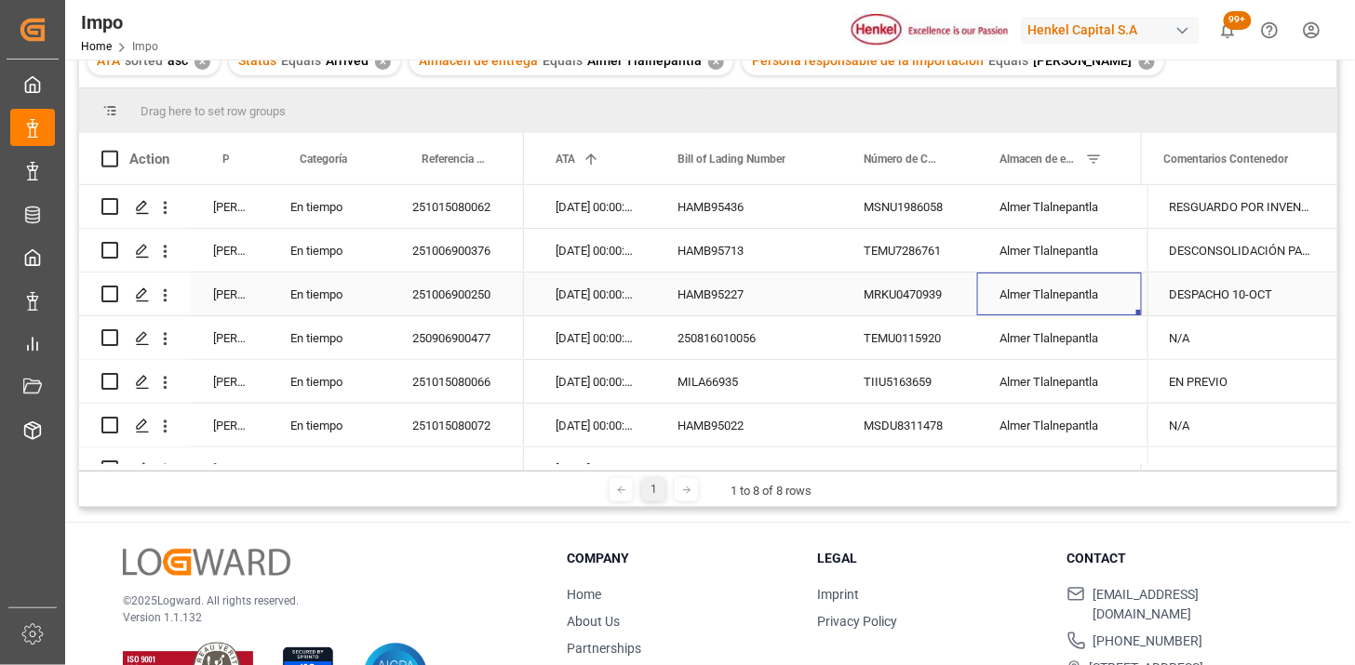
click at [1066, 308] on div "Almer Tlalnepantla" at bounding box center [1059, 294] width 165 height 43
click at [1045, 203] on div "Almer Tlalnepantla" at bounding box center [1059, 206] width 165 height 43
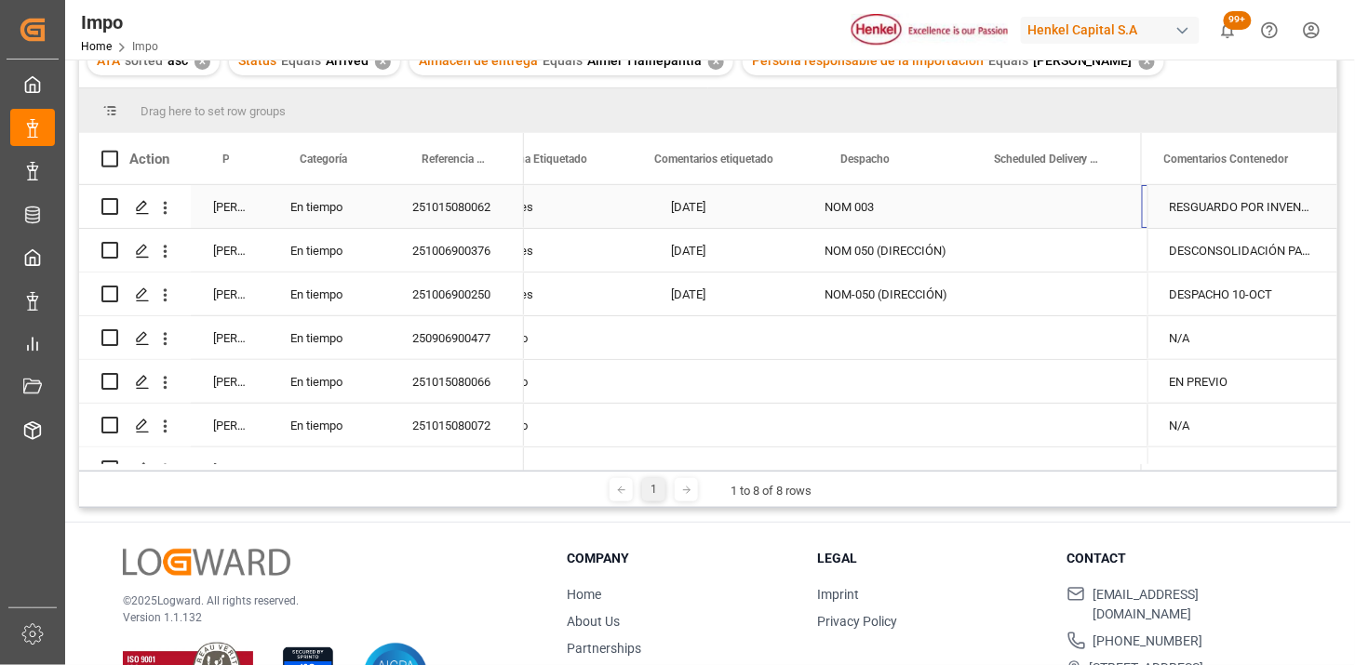
scroll to position [0, 2714]
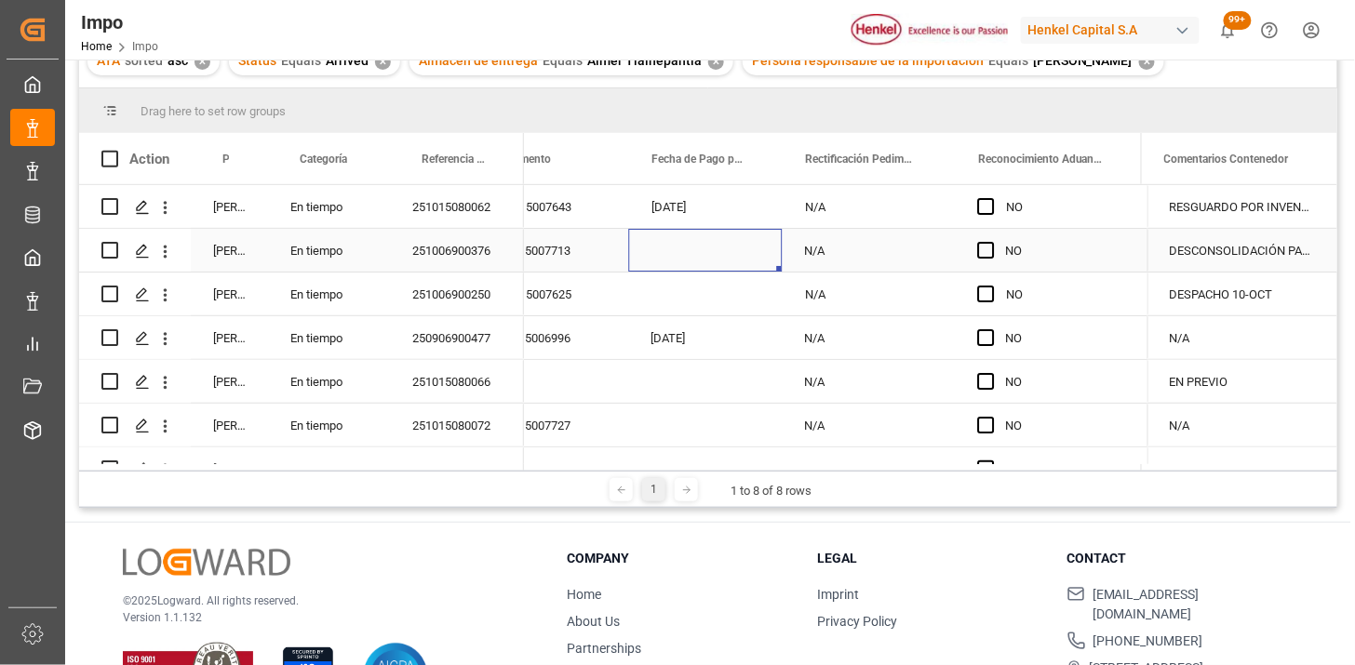
click at [666, 254] on div "Press SPACE to select this row." at bounding box center [706, 250] width 154 height 43
click at [681, 299] on div "Press SPACE to select this row." at bounding box center [706, 294] width 154 height 43
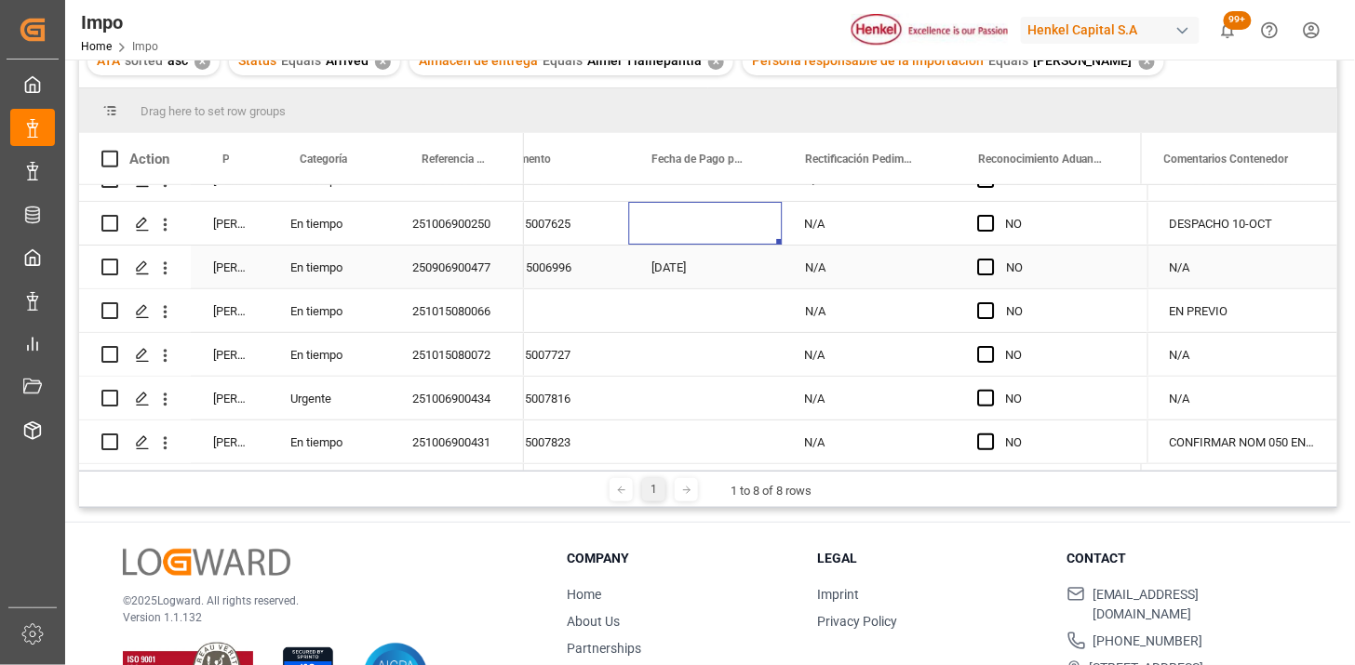
click at [436, 275] on div "250906900477" at bounding box center [457, 267] width 134 height 43
click at [465, 312] on div "251015080066" at bounding box center [457, 310] width 134 height 43
click at [681, 305] on div "Press SPACE to select this row." at bounding box center [706, 310] width 154 height 43
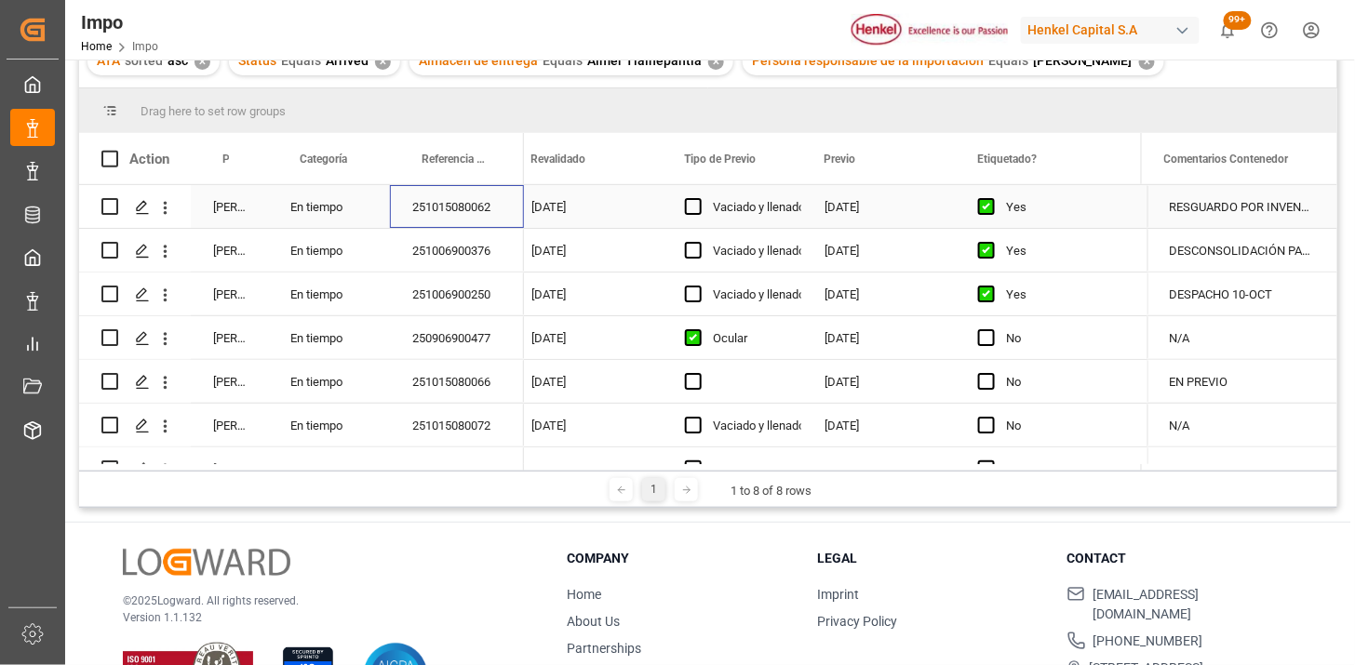
click at [465, 226] on div "251015080062" at bounding box center [457, 206] width 134 height 43
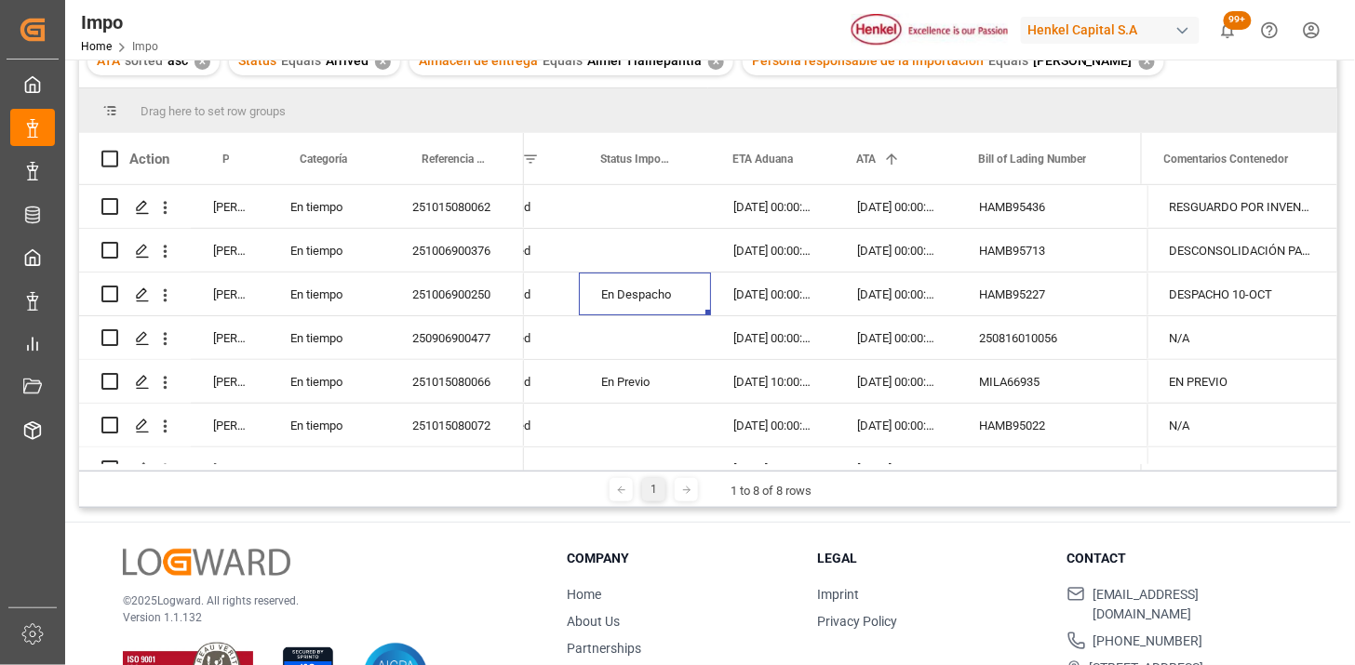
scroll to position [0, 0]
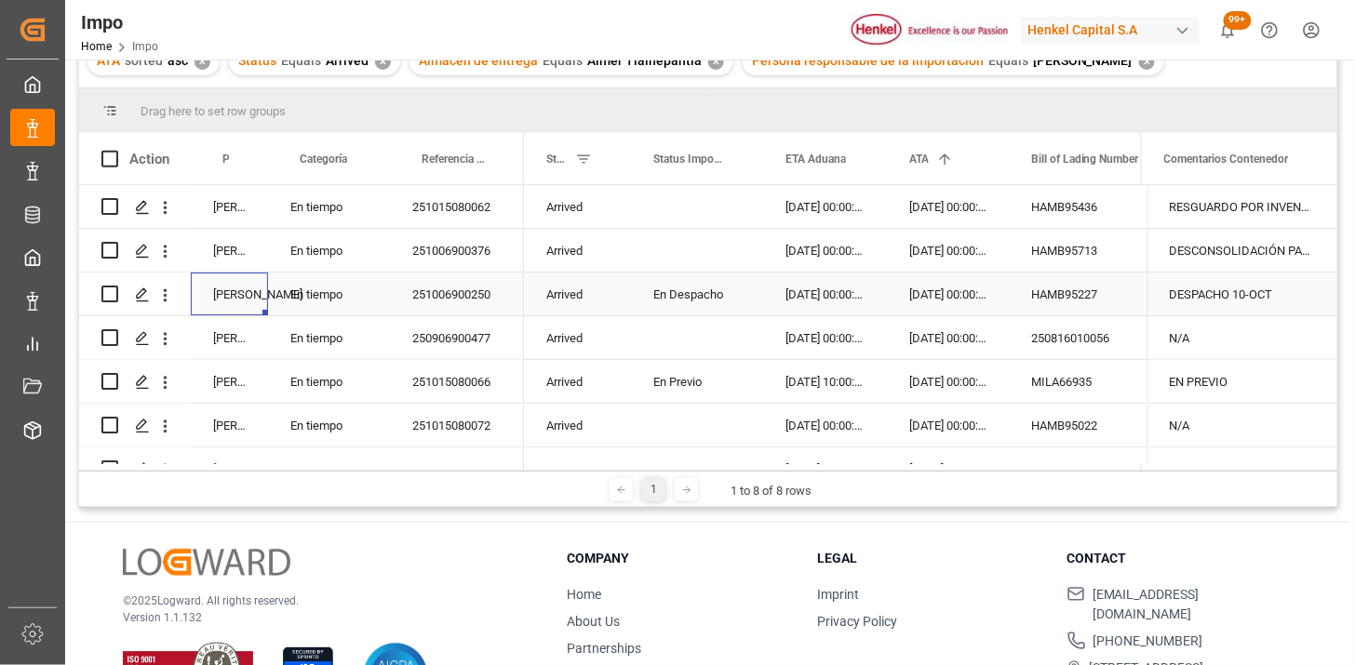
click at [495, 302] on div "251006900250" at bounding box center [457, 294] width 134 height 43
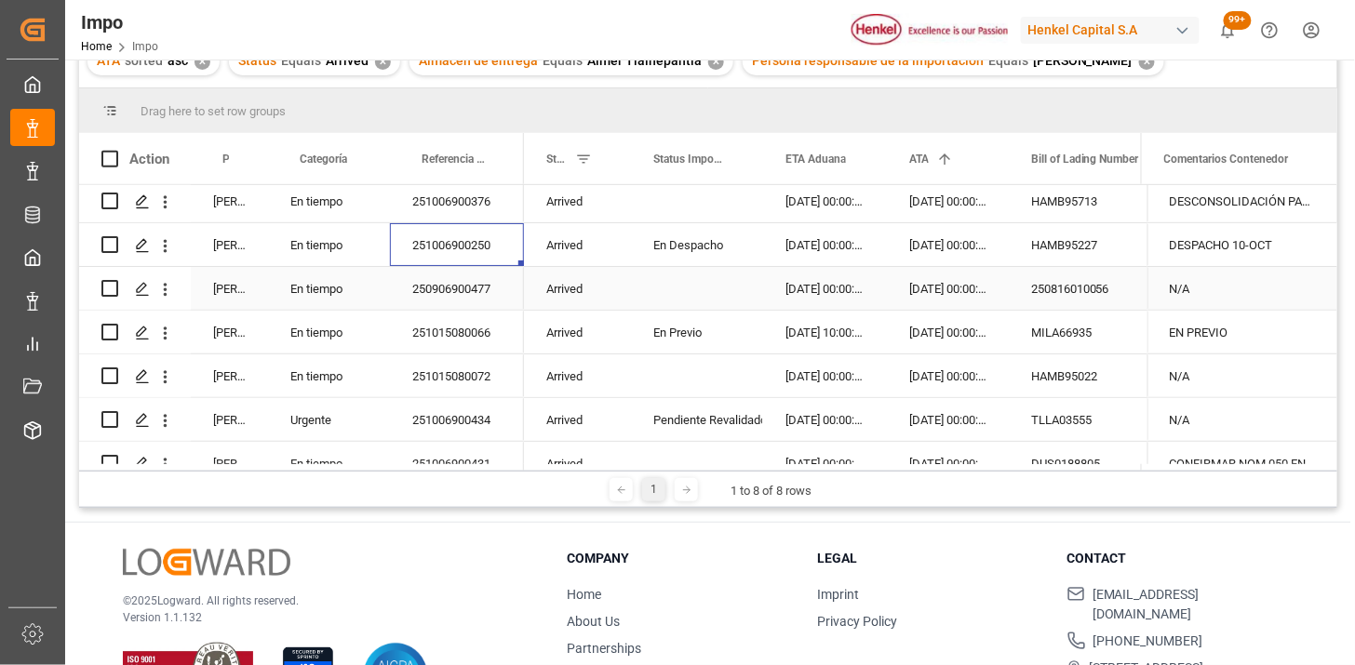
scroll to position [75, 0]
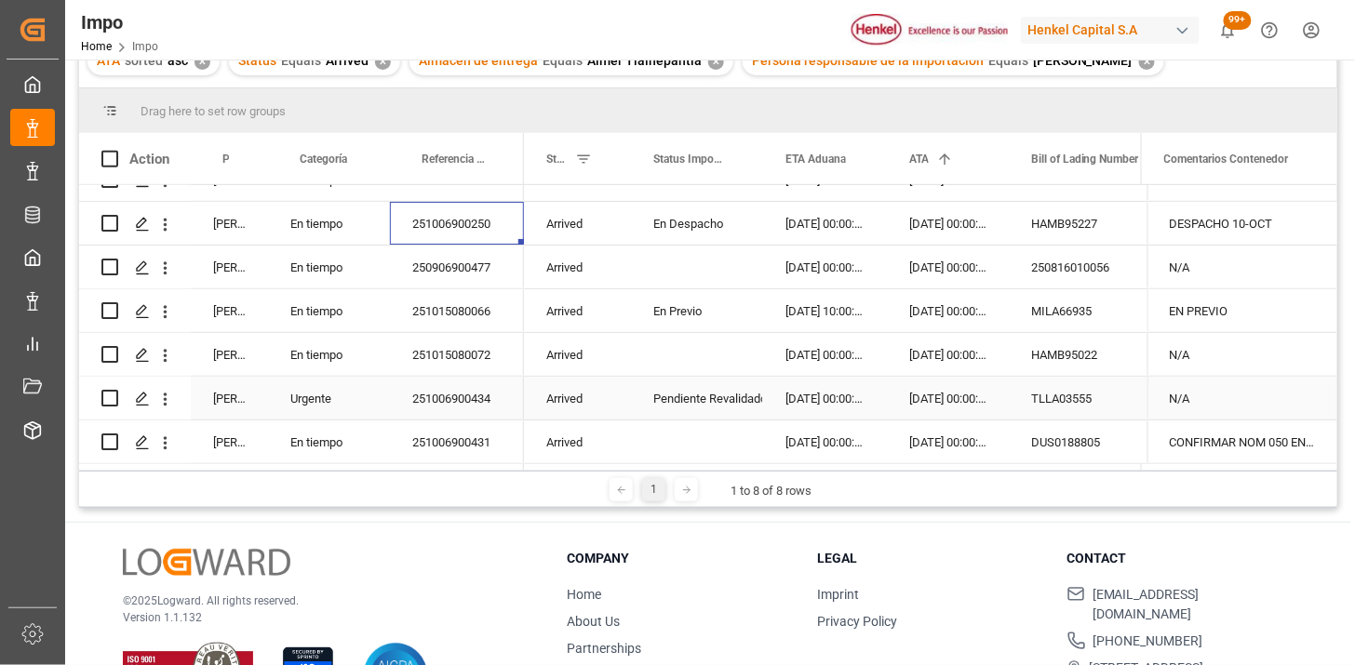
click at [469, 380] on div "251006900434" at bounding box center [457, 398] width 134 height 43
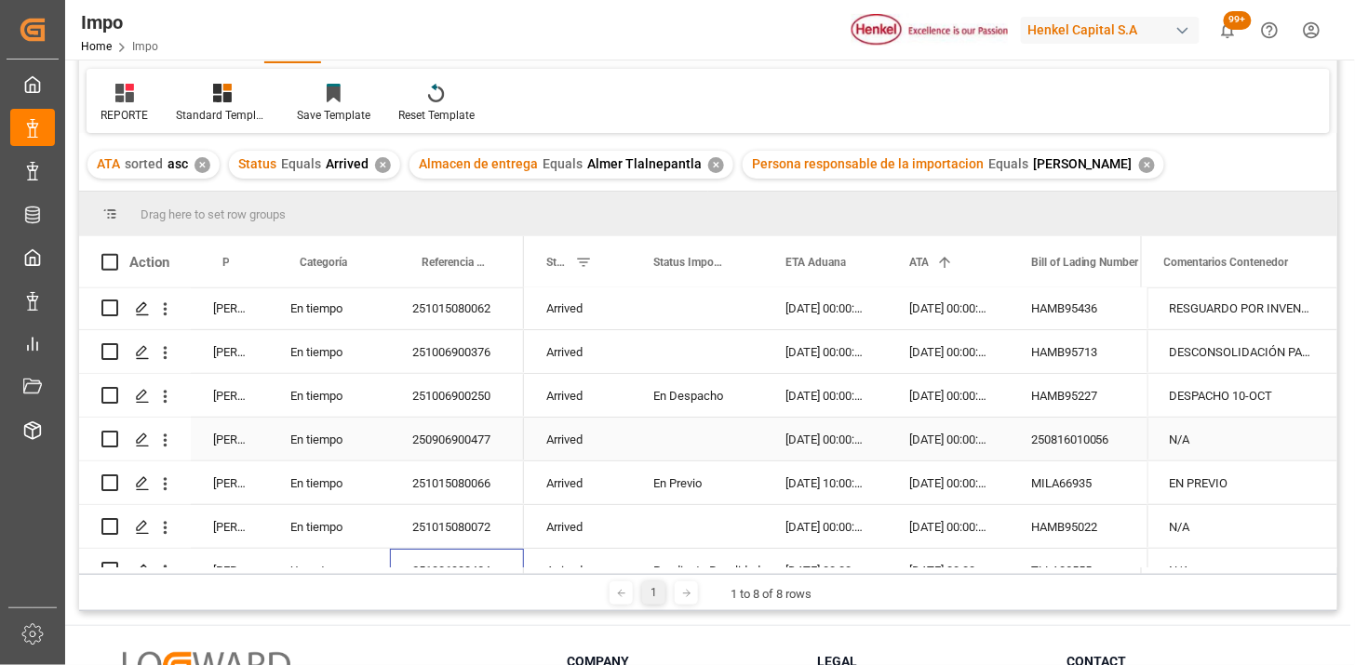
scroll to position [0, 0]
click at [602, 265] on span at bounding box center [600, 262] width 17 height 17
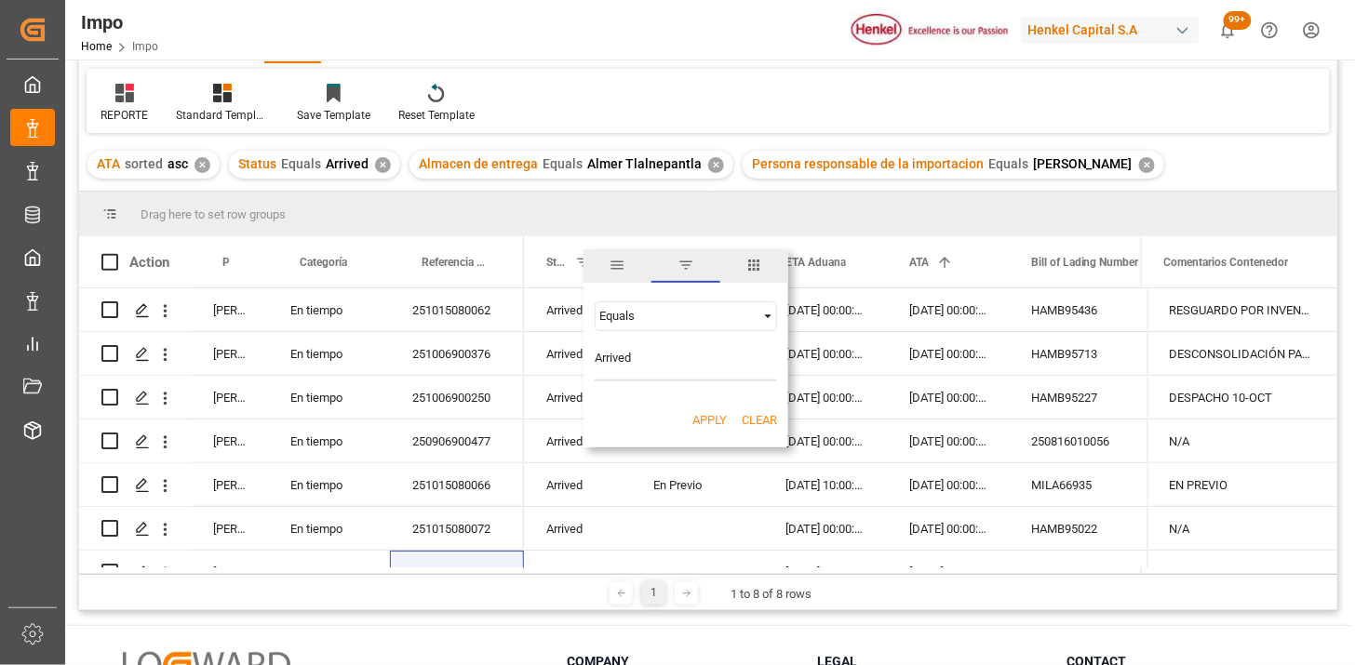
click at [670, 320] on div "Equals" at bounding box center [677, 316] width 156 height 14
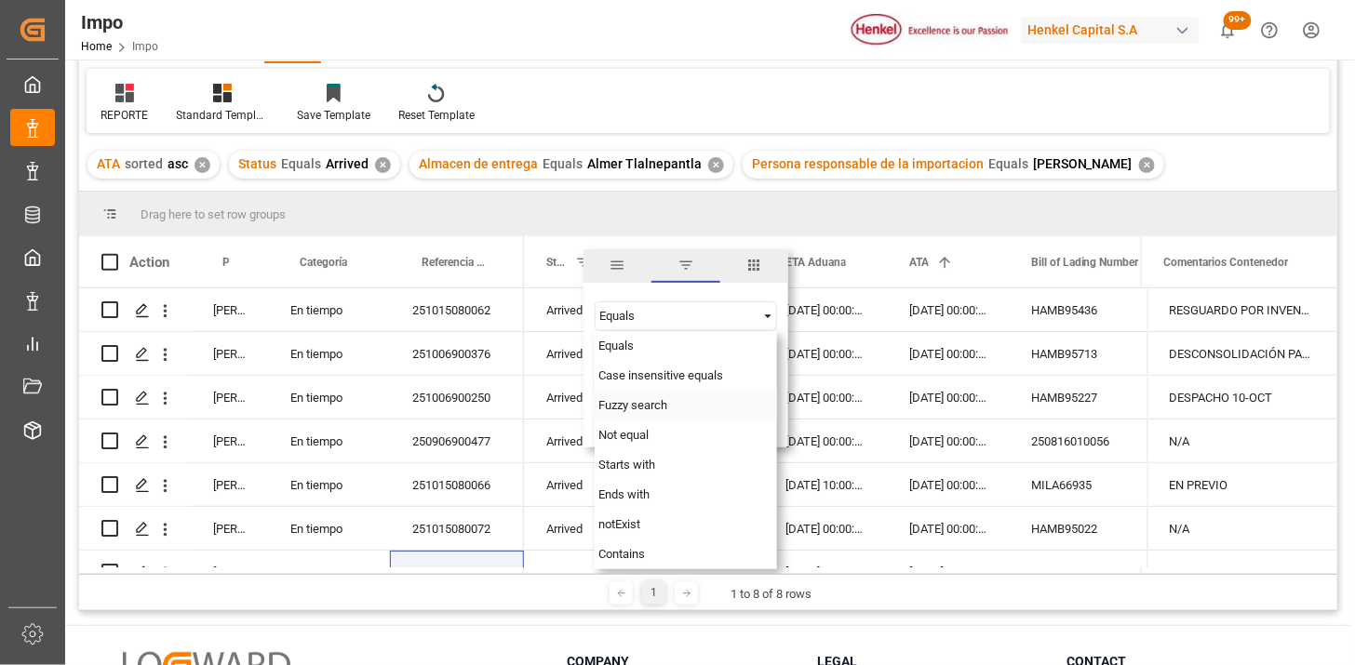
click at [642, 409] on span "Fuzzy search" at bounding box center [632, 405] width 69 height 14
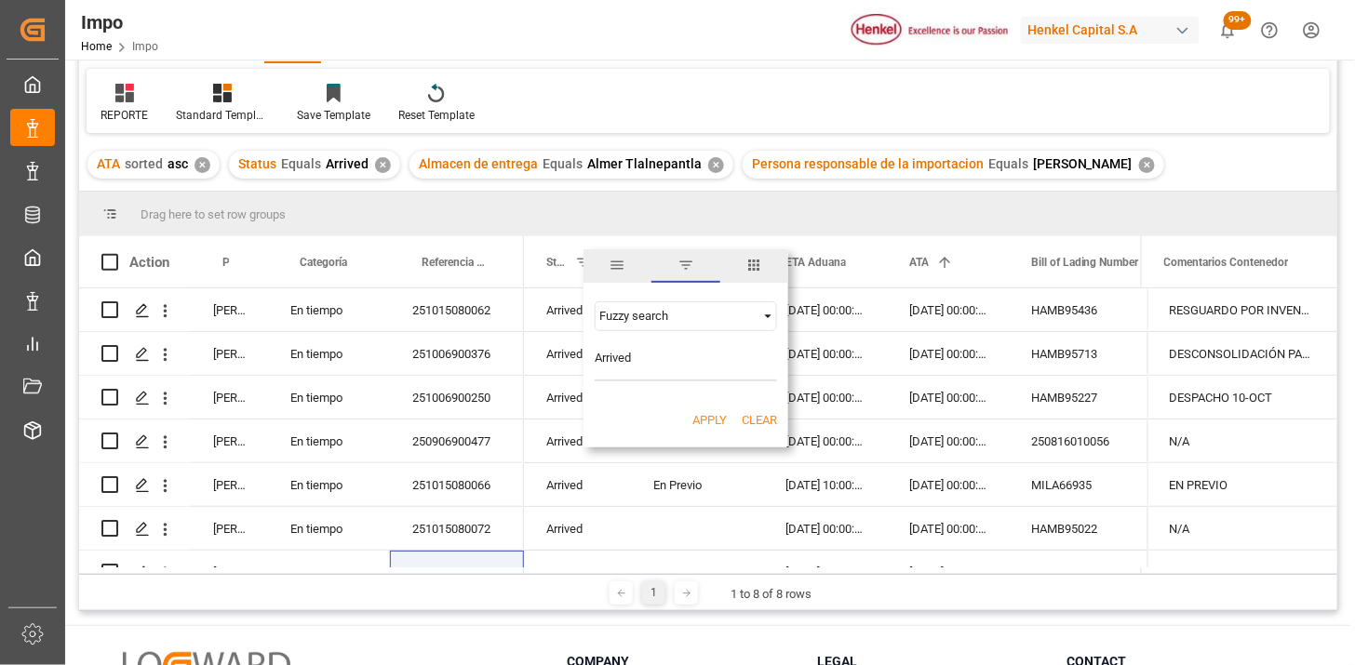
click at [656, 354] on input "Arrived" at bounding box center [686, 362] width 182 height 37
type input "Arrived,STORAGE"
click at [712, 416] on button "Apply" at bounding box center [709, 420] width 34 height 19
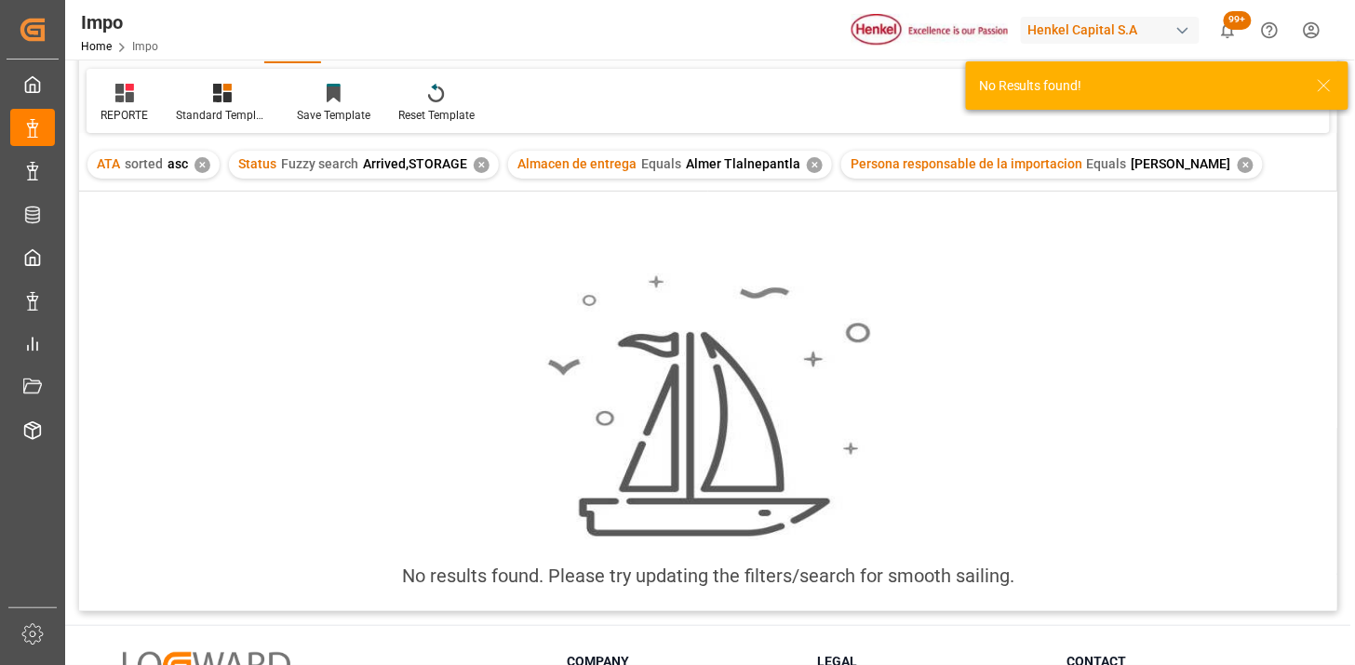
click at [481, 165] on div "✕" at bounding box center [482, 165] width 16 height 16
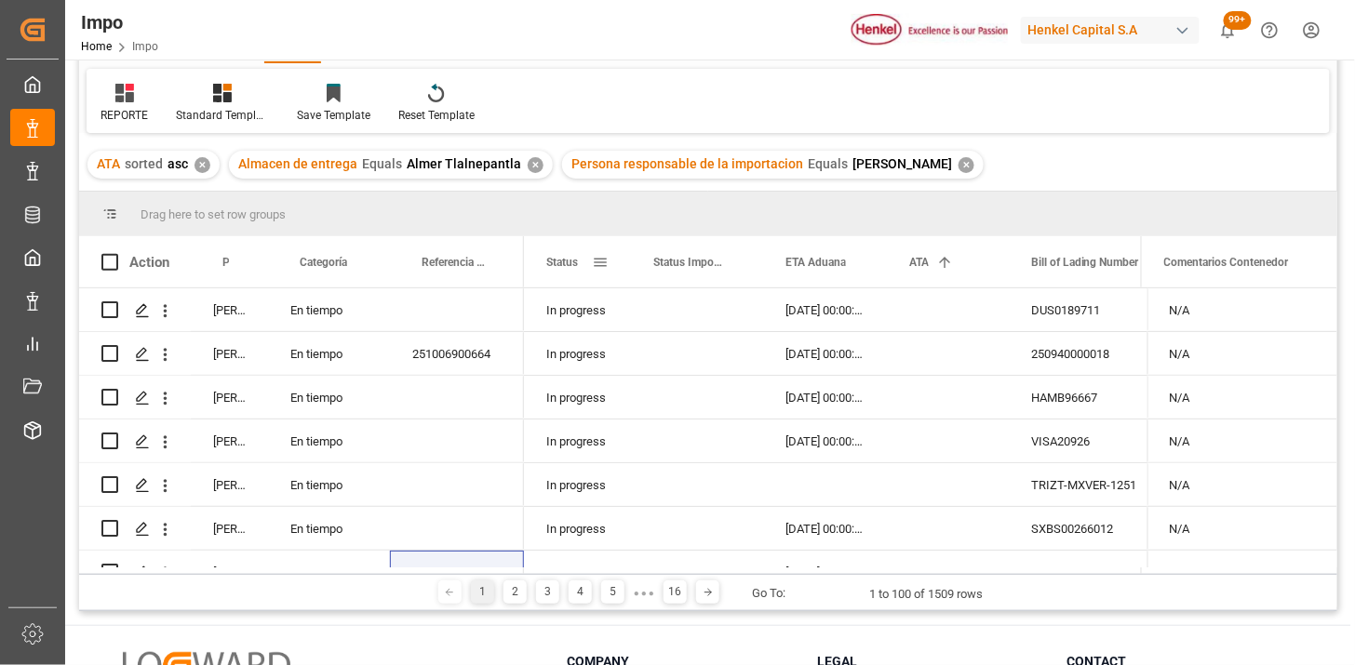
click at [600, 270] on div "Status" at bounding box center [577, 261] width 62 height 51
click at [601, 263] on span at bounding box center [600, 262] width 17 height 17
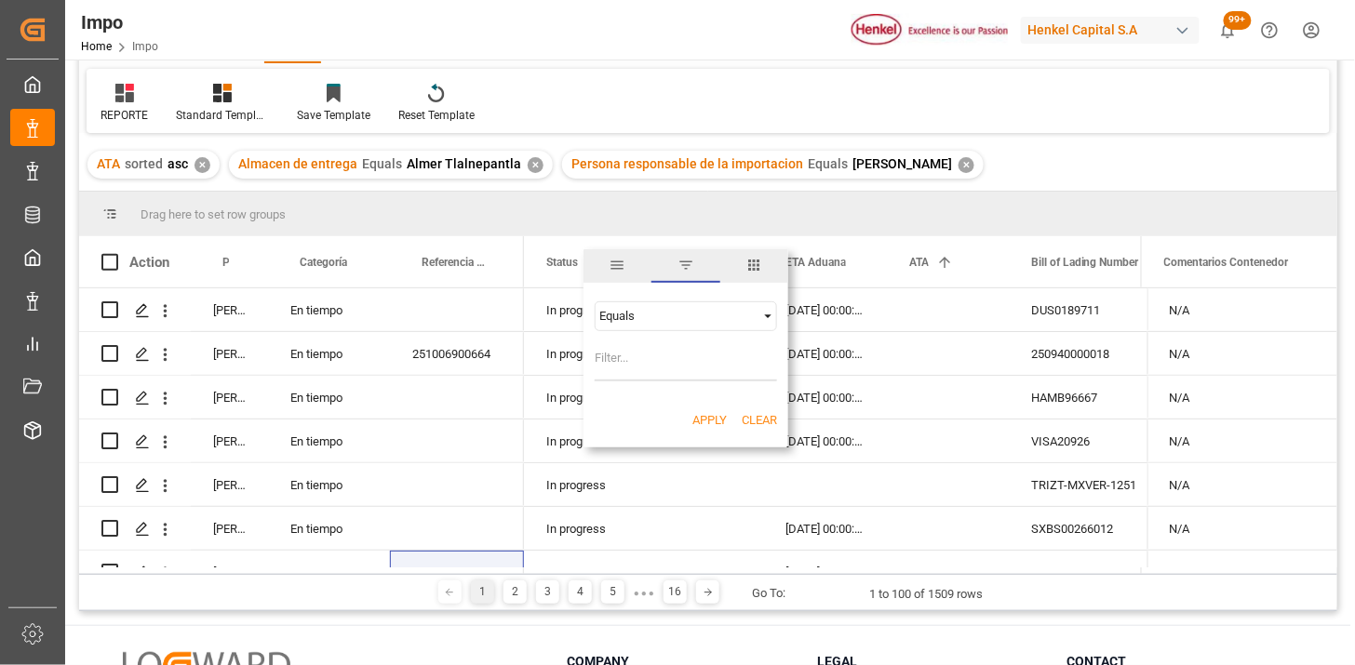
click at [758, 268] on span "columns" at bounding box center [753, 265] width 17 height 17
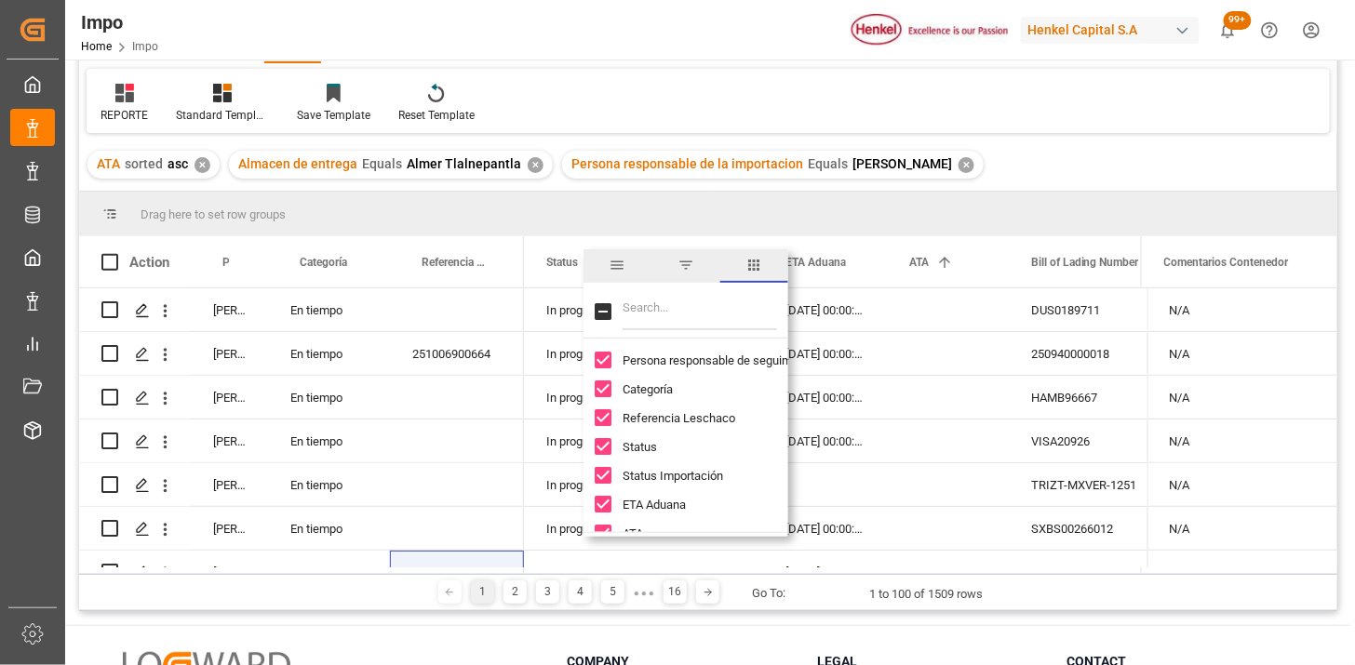
click at [665, 272] on span "filter" at bounding box center [685, 266] width 68 height 34
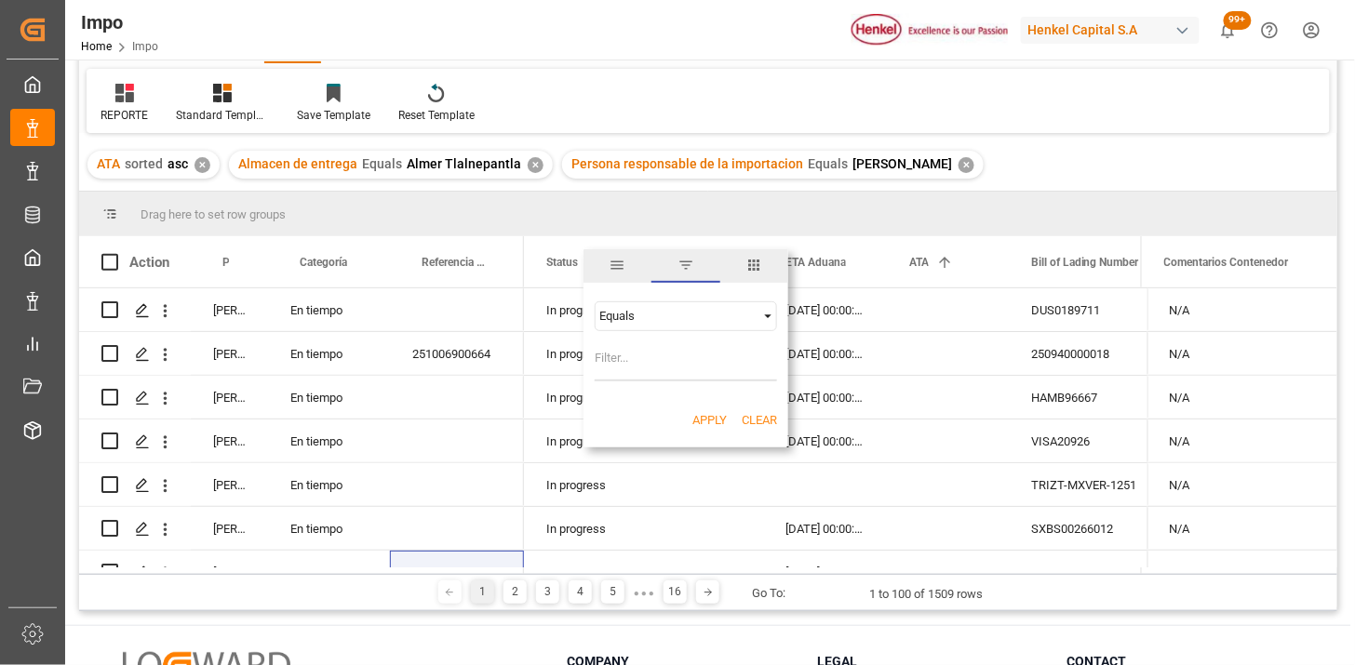
click at [666, 318] on div "Equals" at bounding box center [677, 316] width 156 height 14
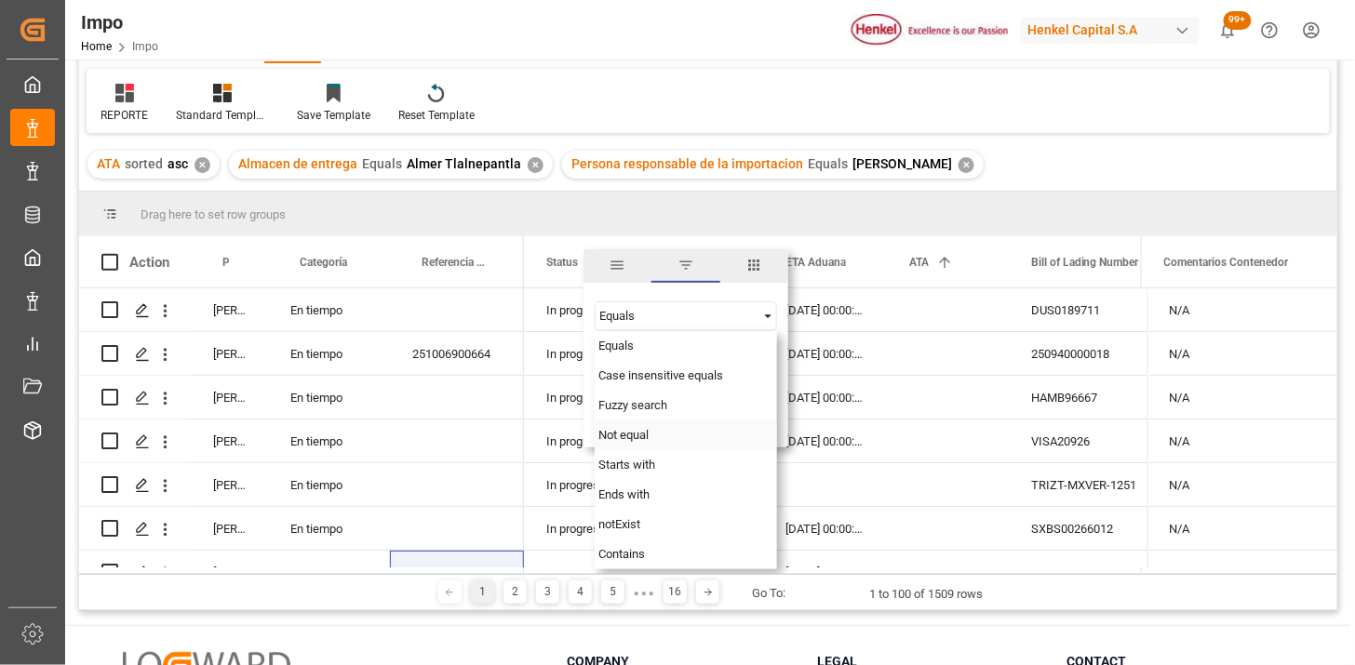
scroll to position [207, 0]
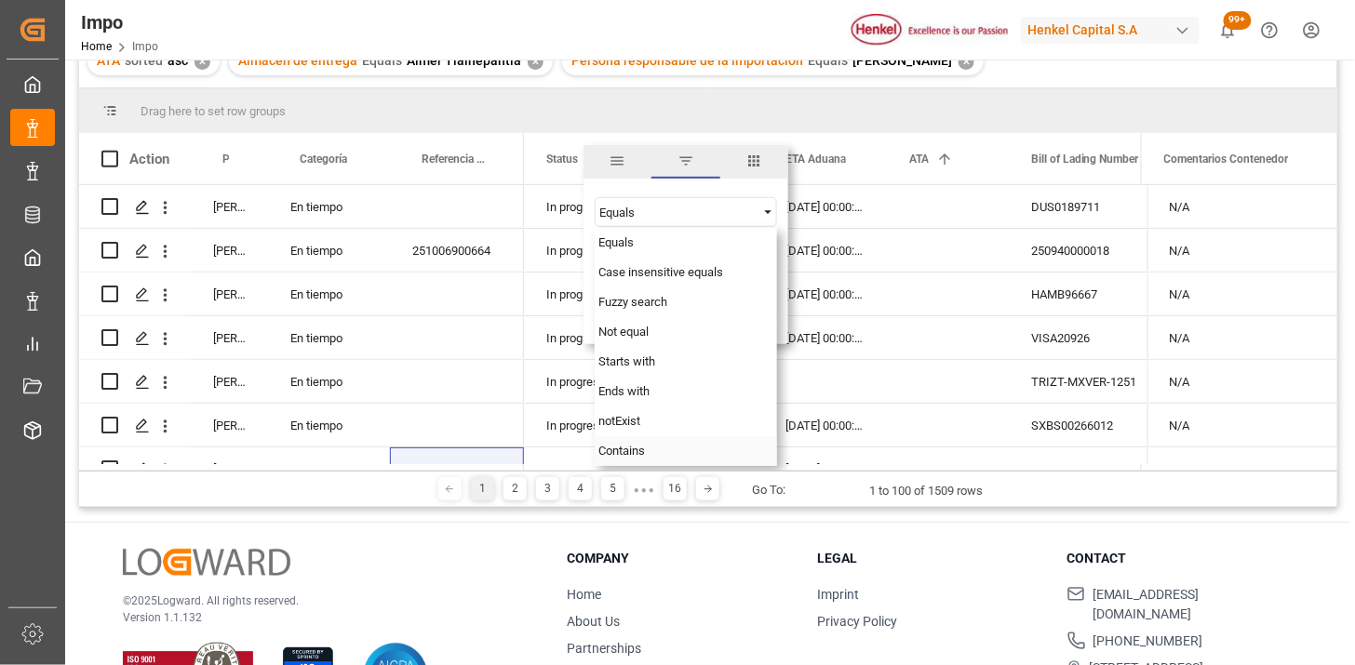
click at [661, 445] on div "Contains" at bounding box center [686, 451] width 182 height 30
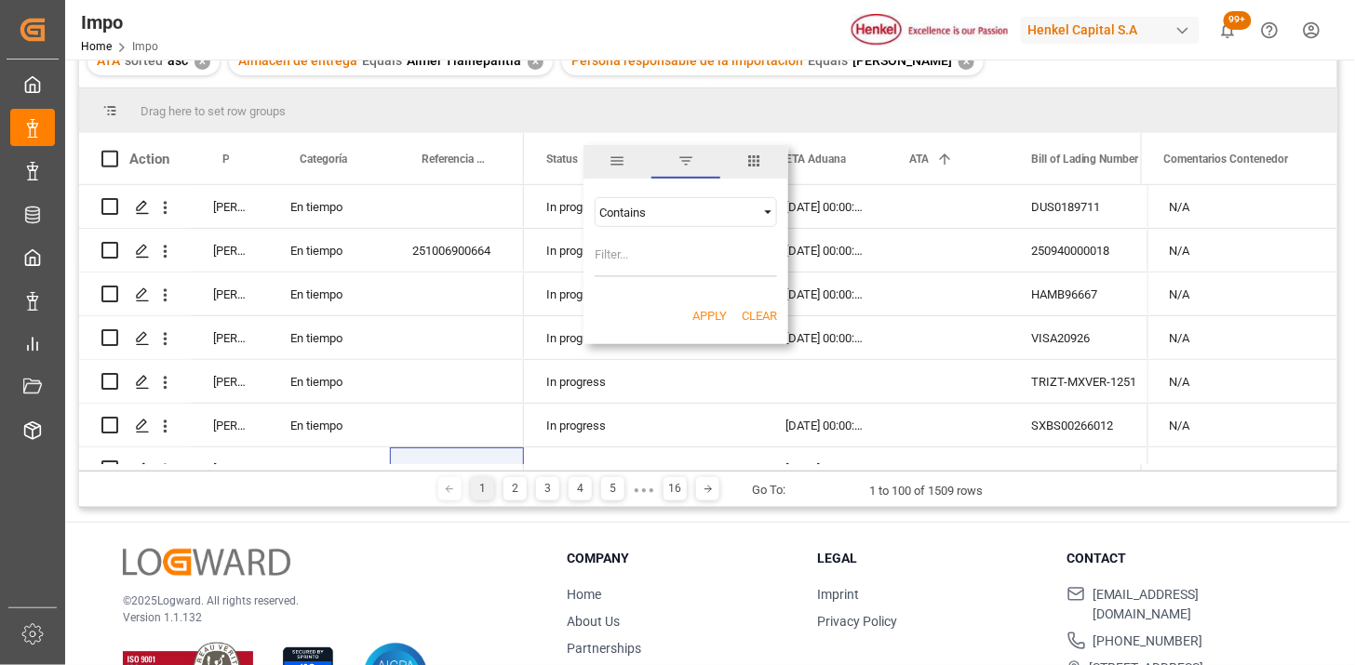
click at [637, 270] on input "Filter Value" at bounding box center [686, 258] width 182 height 37
type input "Arrived,STORAGE"
click at [719, 316] on button "Apply" at bounding box center [709, 316] width 34 height 19
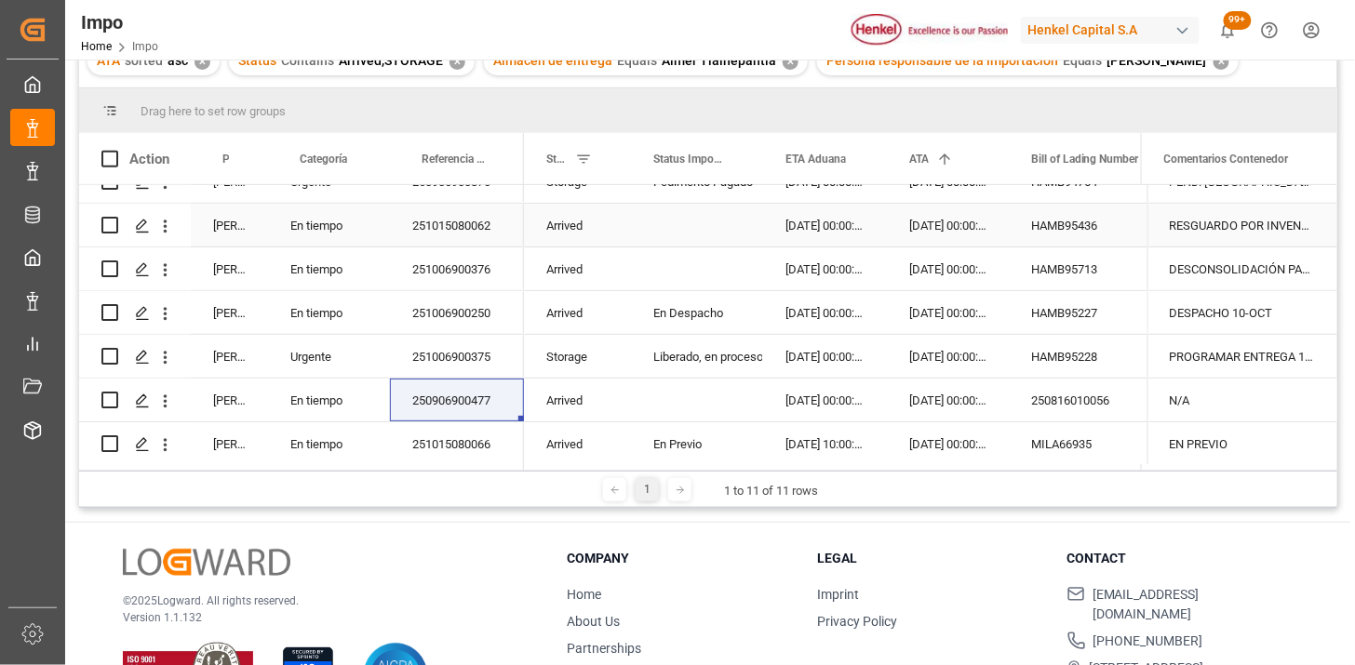
scroll to position [103, 0]
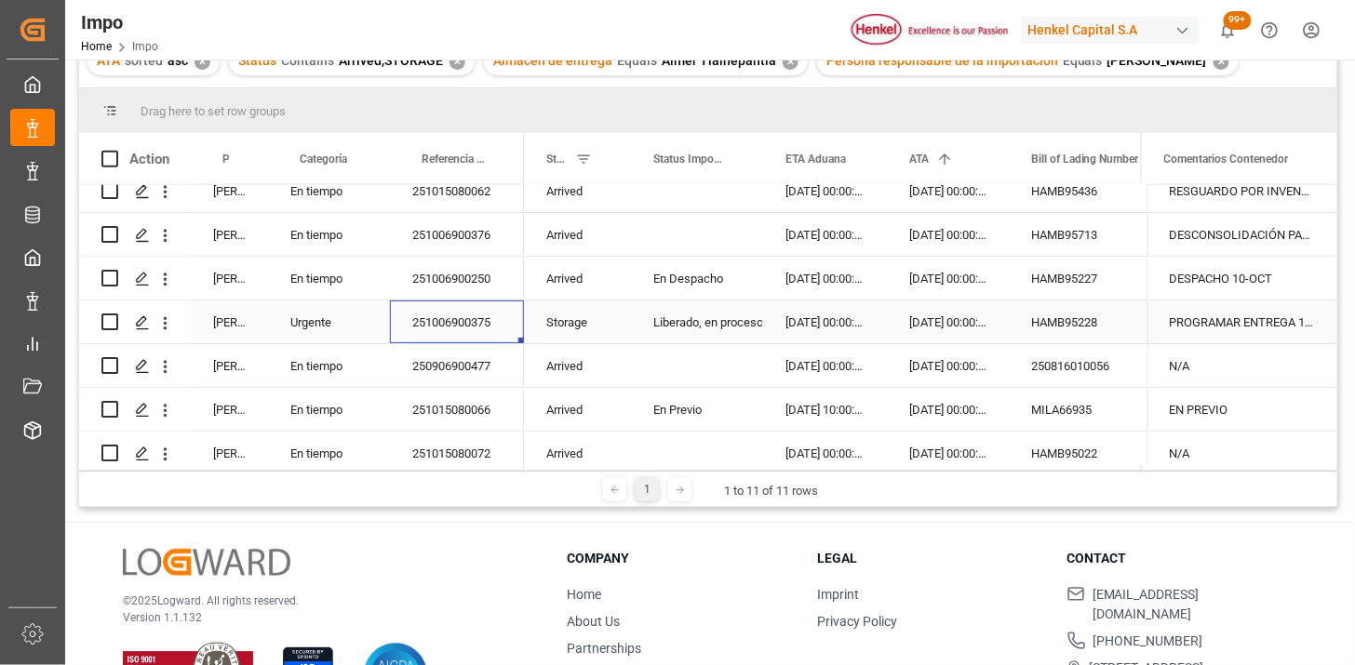
click at [435, 313] on div "251006900375" at bounding box center [457, 322] width 134 height 43
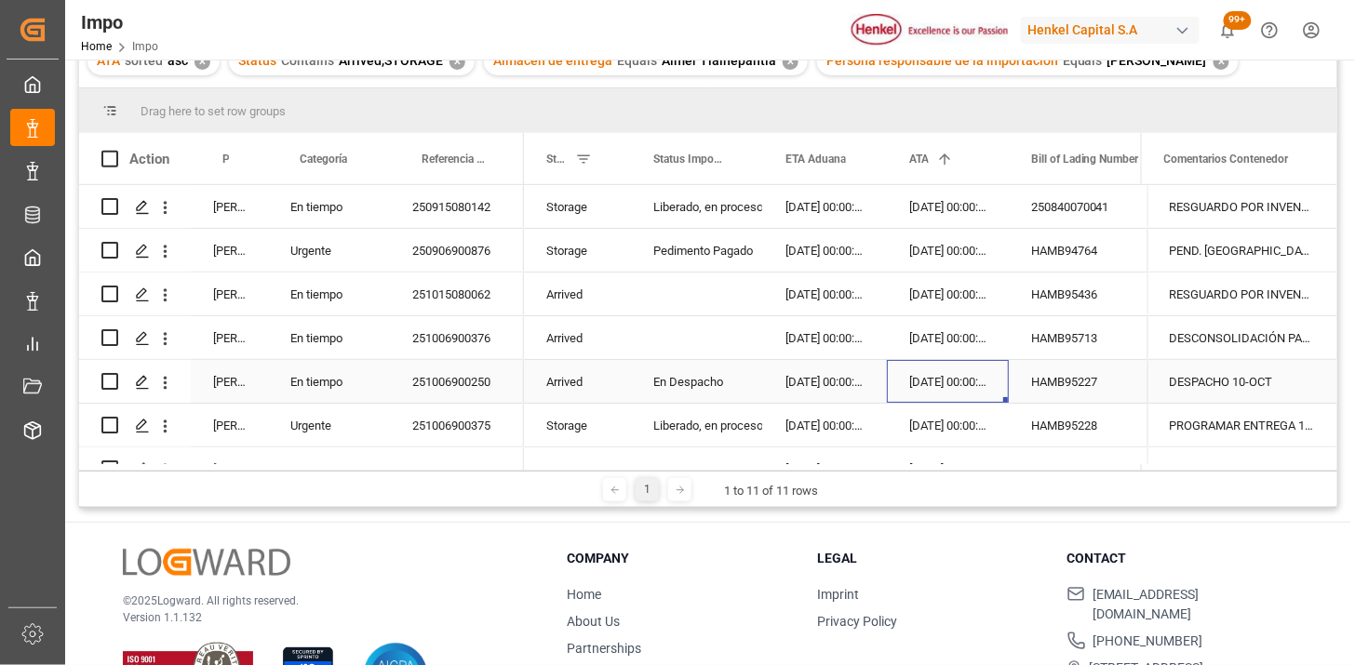
click at [947, 369] on div "29-09-2025 00:00:00" at bounding box center [948, 381] width 122 height 43
drag, startPoint x: 581, startPoint y: 463, endPoint x: 640, endPoint y: 467, distance: 59.7
click at [640, 467] on div at bounding box center [832, 467] width 617 height 7
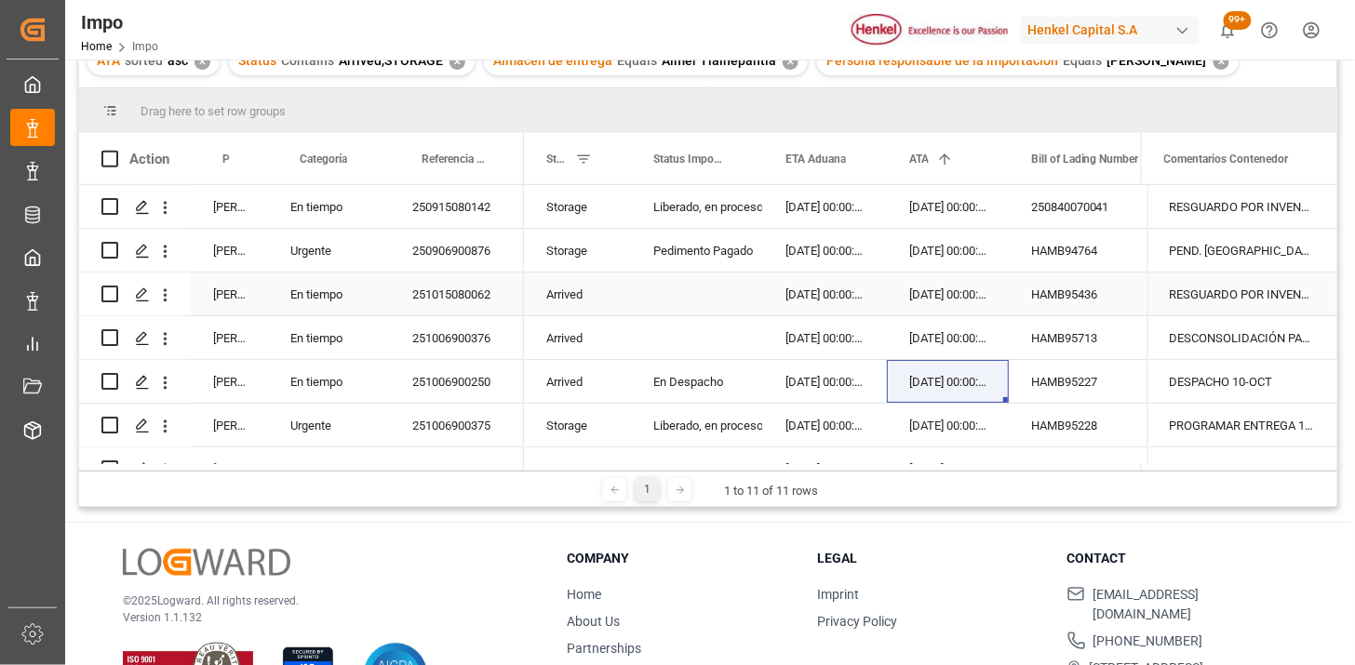
click at [1241, 301] on div "RESGUARDO POR INVENTARIO" at bounding box center [1242, 294] width 190 height 43
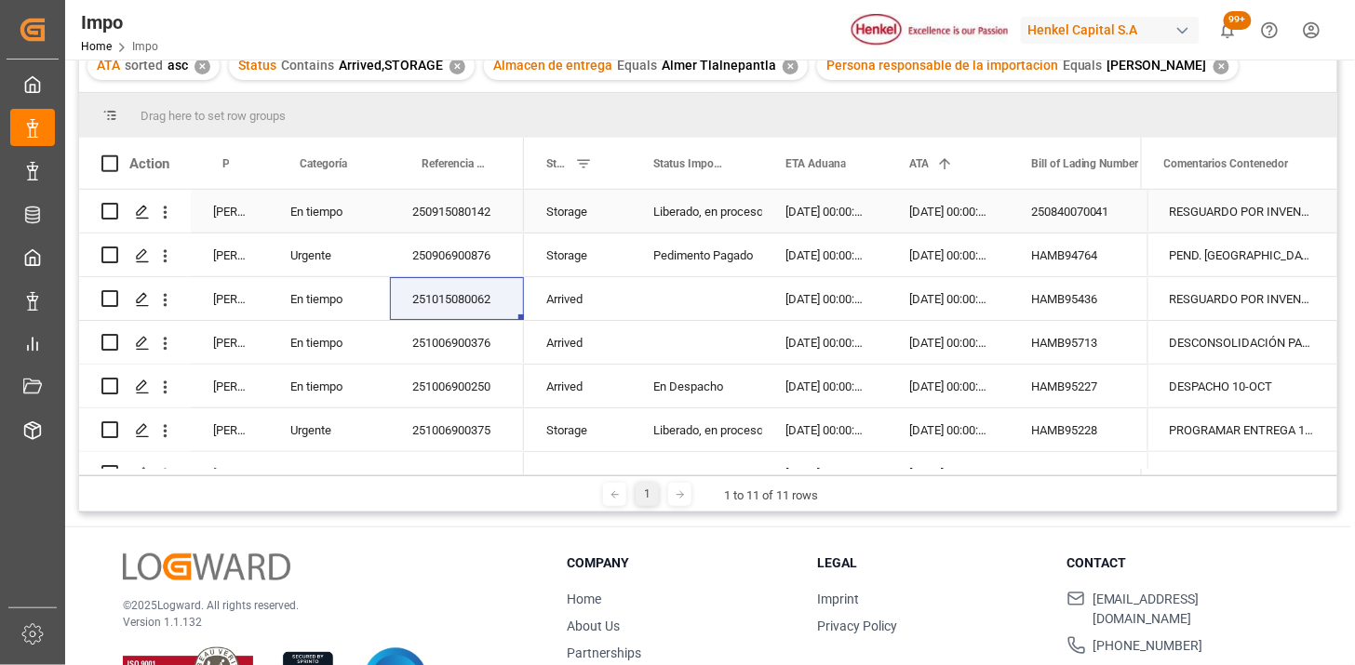
scroll to position [207, 0]
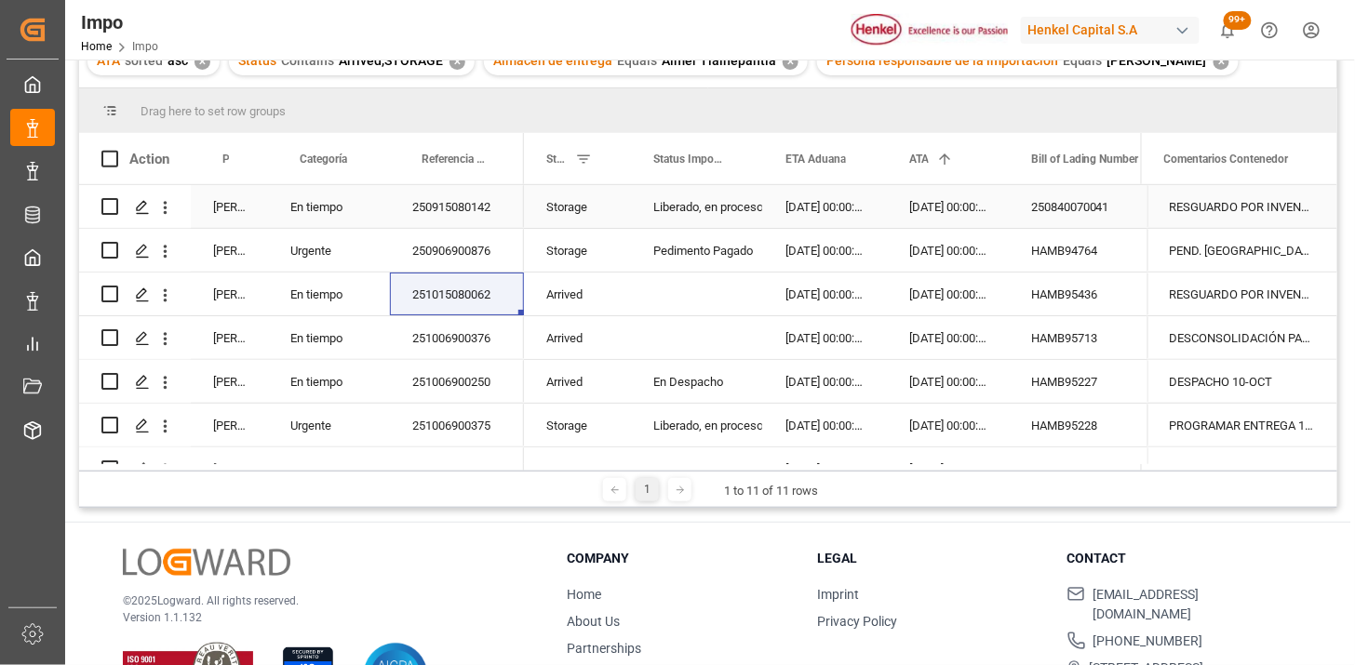
click at [472, 221] on div "250915080142" at bounding box center [457, 206] width 134 height 43
click at [479, 243] on div "250906900876" at bounding box center [457, 250] width 134 height 43
click at [469, 210] on div "250915080142" at bounding box center [457, 206] width 134 height 43
click at [476, 293] on div "251015080062" at bounding box center [457, 294] width 134 height 43
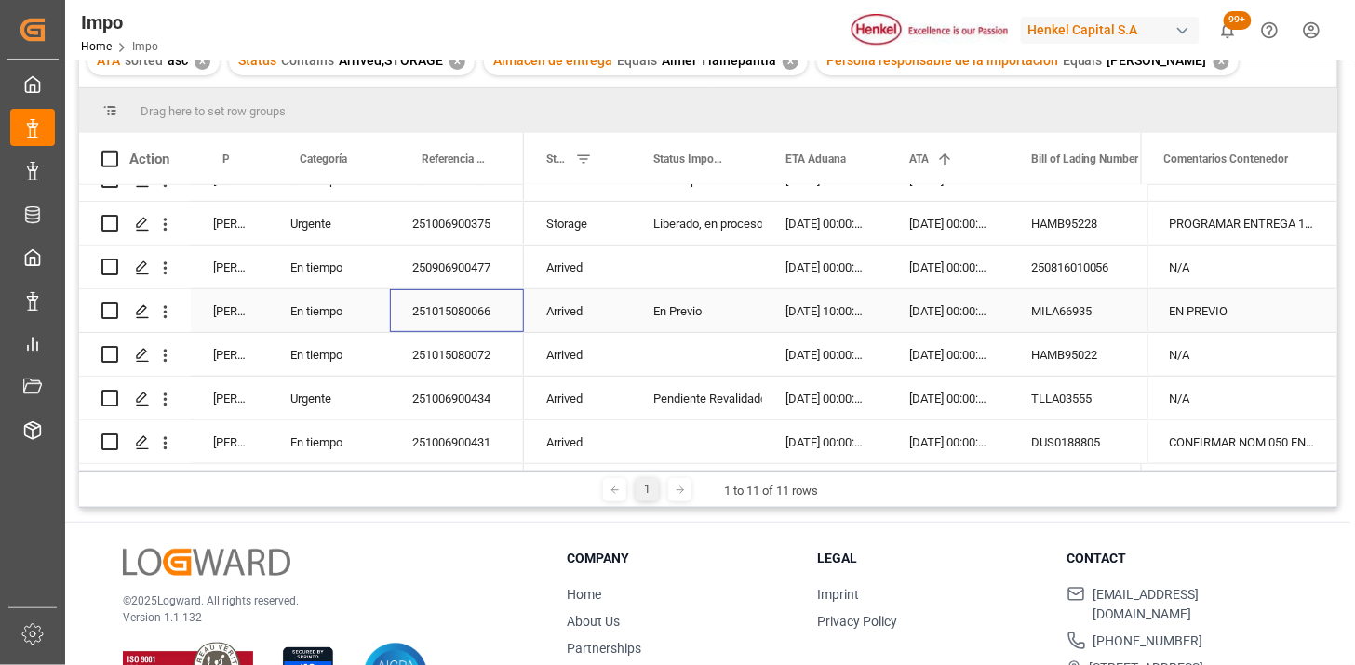
click at [476, 308] on div "251015080066" at bounding box center [457, 310] width 134 height 43
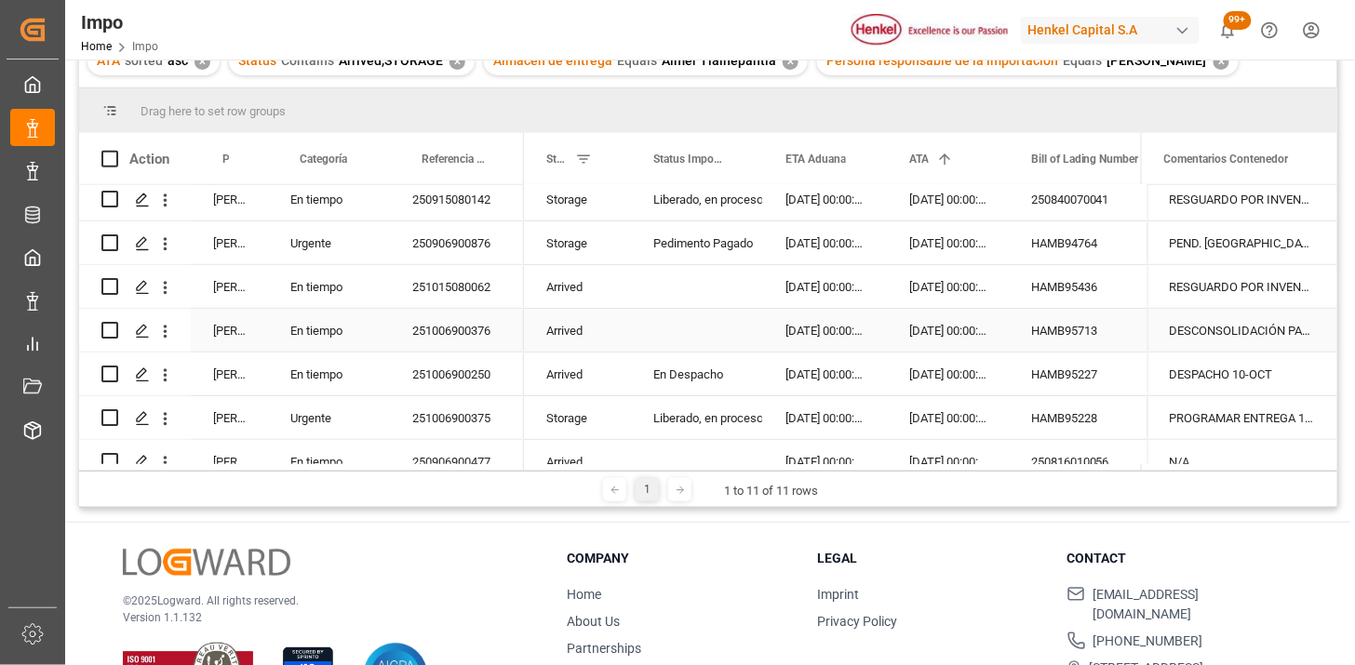
scroll to position [0, 0]
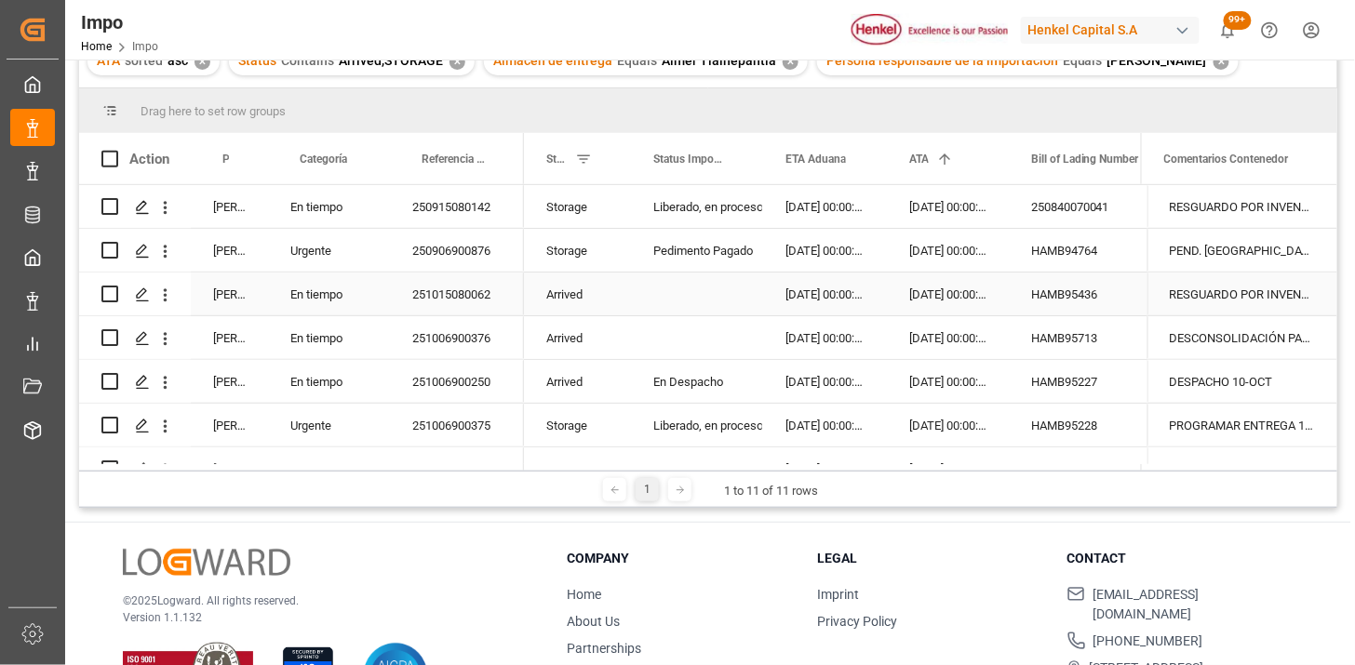
click at [473, 294] on div "251015080062" at bounding box center [457, 294] width 134 height 43
click at [461, 208] on div "250915080142" at bounding box center [457, 206] width 134 height 43
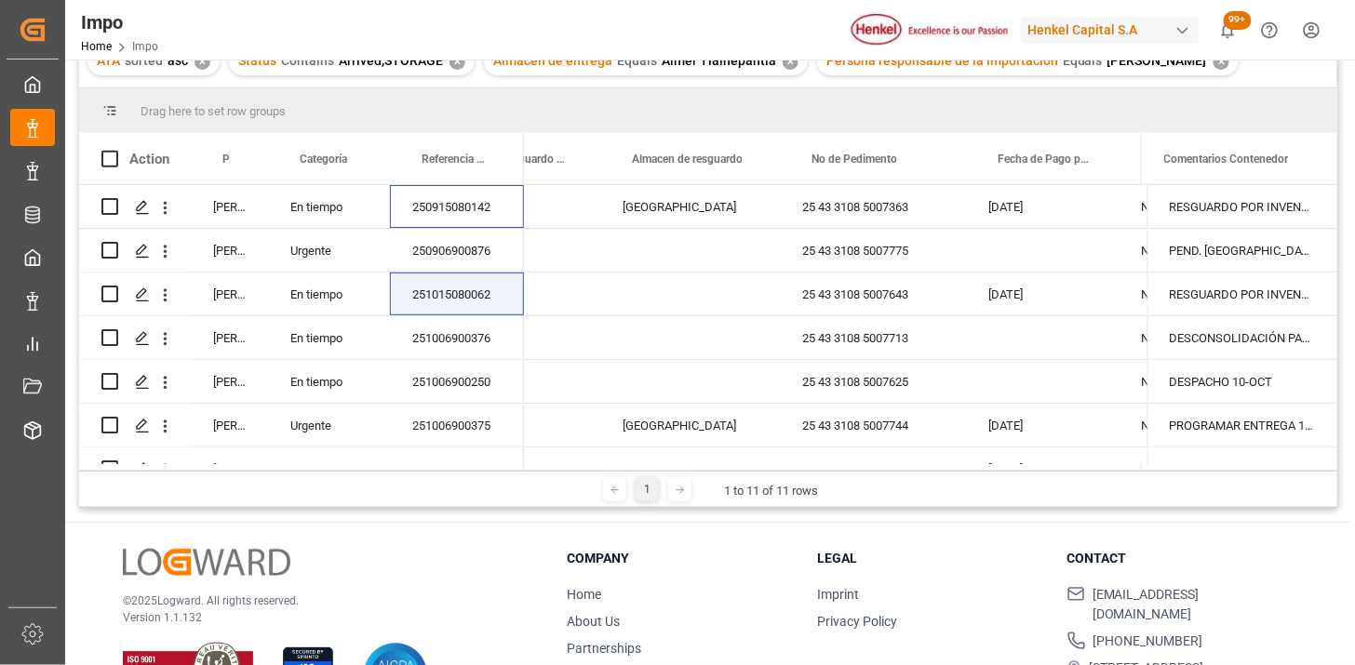
scroll to position [0, 1128]
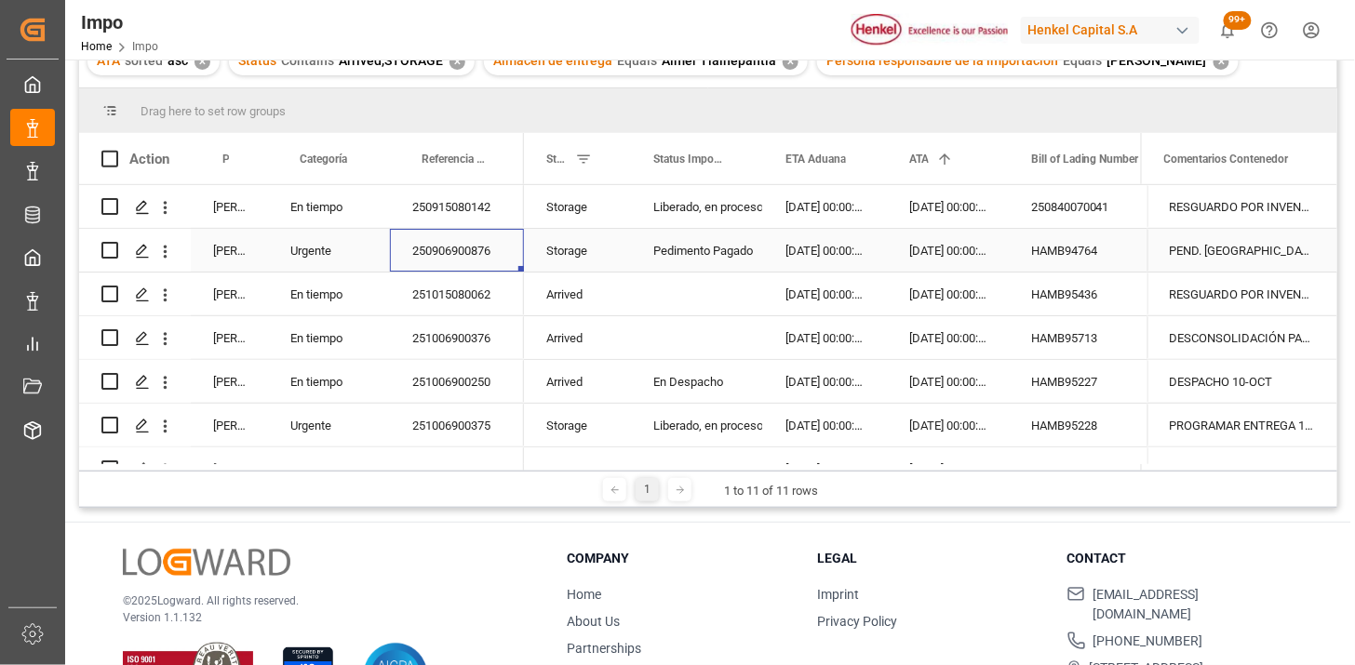
click at [477, 262] on div "250906900876" at bounding box center [457, 250] width 134 height 43
click at [465, 212] on div "250915080142" at bounding box center [457, 206] width 134 height 43
click at [463, 291] on div "251015080062" at bounding box center [457, 294] width 134 height 43
click at [470, 252] on div "250906900876" at bounding box center [457, 250] width 134 height 43
click at [468, 214] on div "250915080142" at bounding box center [457, 206] width 134 height 43
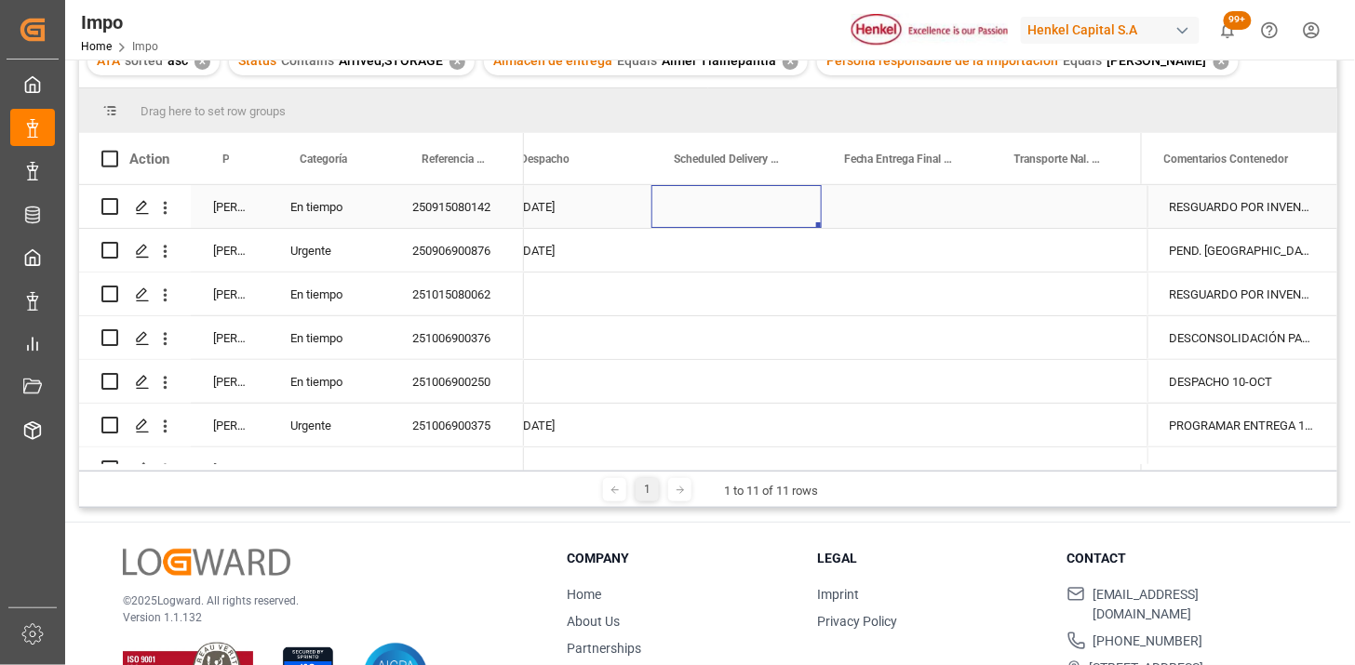
click at [732, 202] on div "Press SPACE to select this row." at bounding box center [736, 206] width 170 height 43
click at [732, 203] on div "Press SPACE to select this row." at bounding box center [736, 206] width 170 height 43
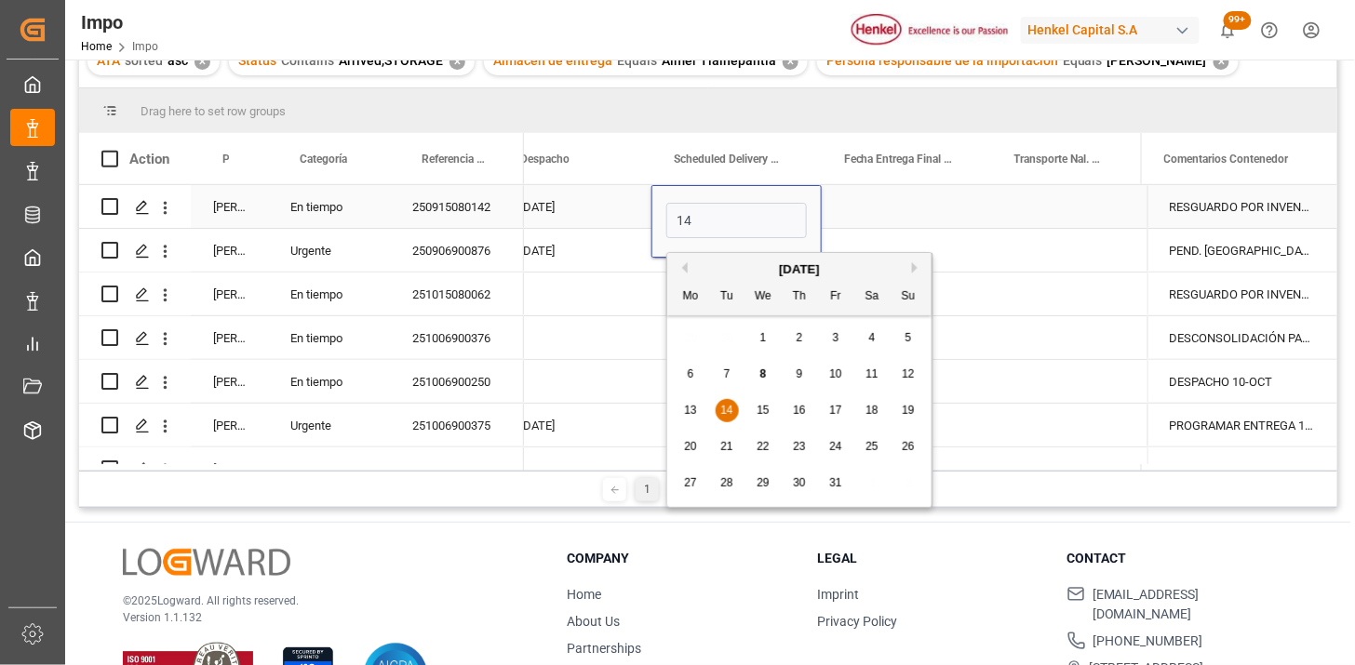
type input "14-10-2025"
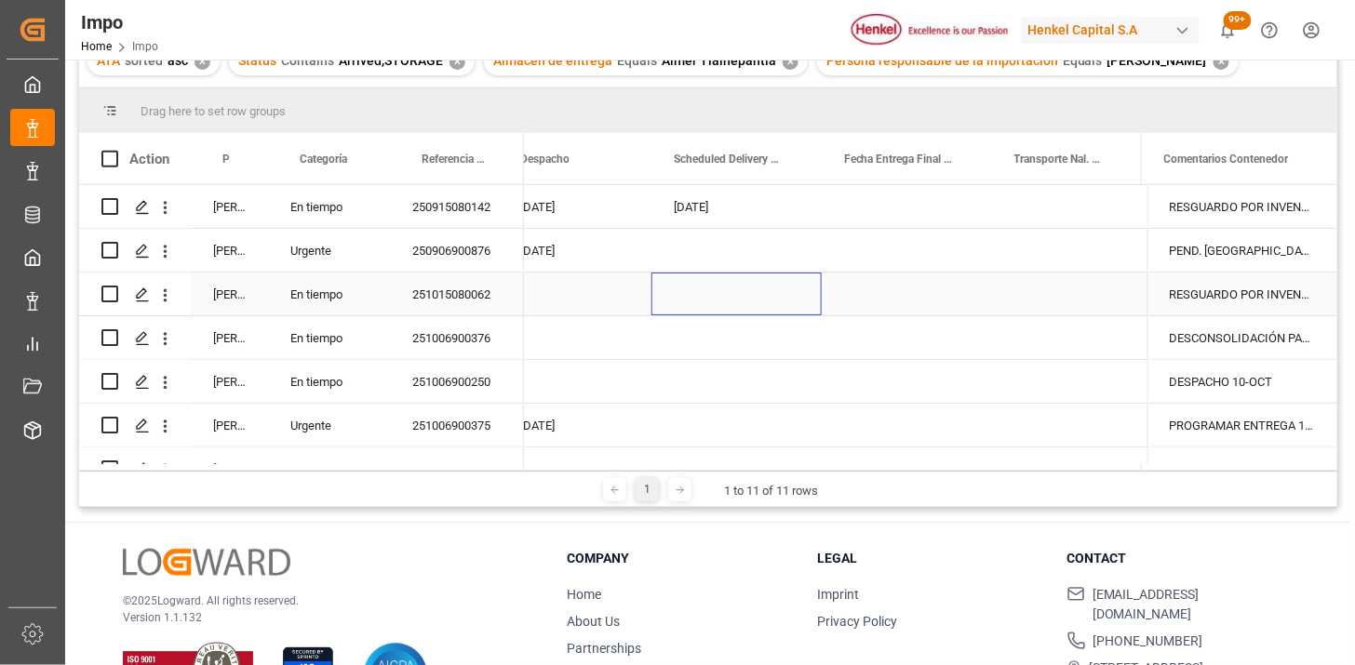
click at [695, 289] on div "Press SPACE to select this row." at bounding box center [736, 294] width 170 height 43
click at [702, 298] on div "Press SPACE to select this row." at bounding box center [736, 294] width 170 height 43
click at [703, 298] on div "Press SPACE to select this row." at bounding box center [736, 294] width 170 height 43
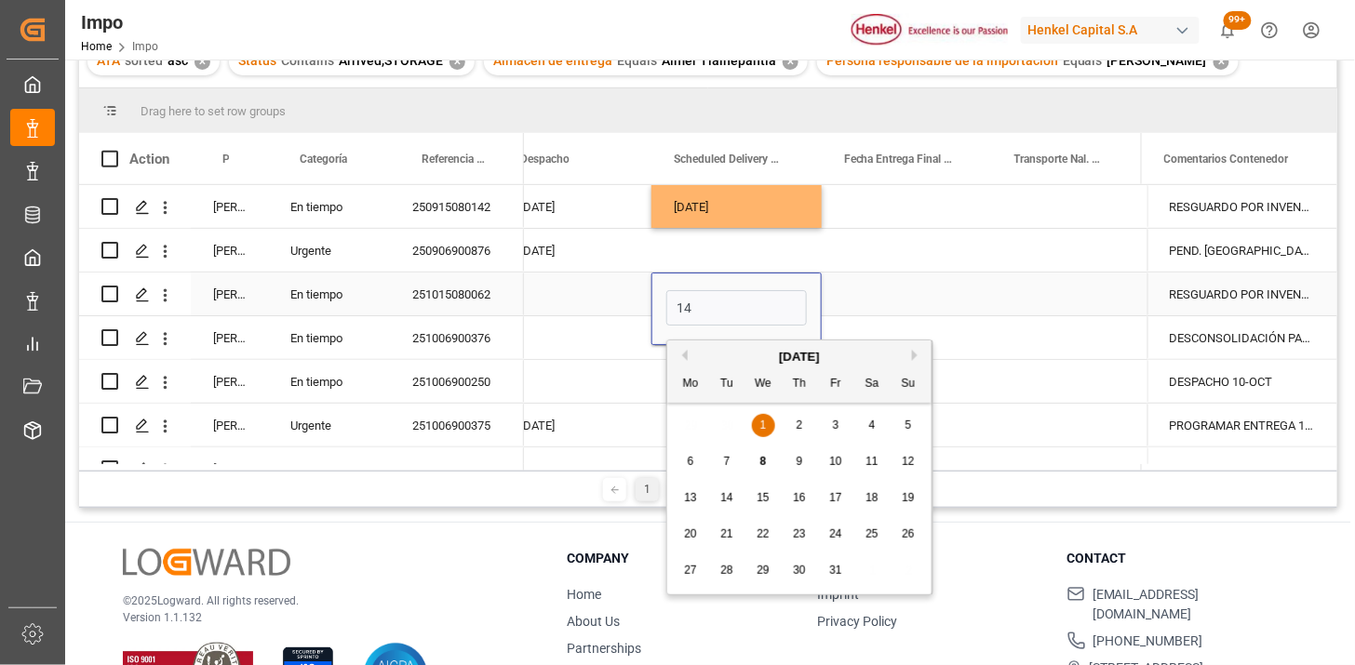
type input "14-10-2025"
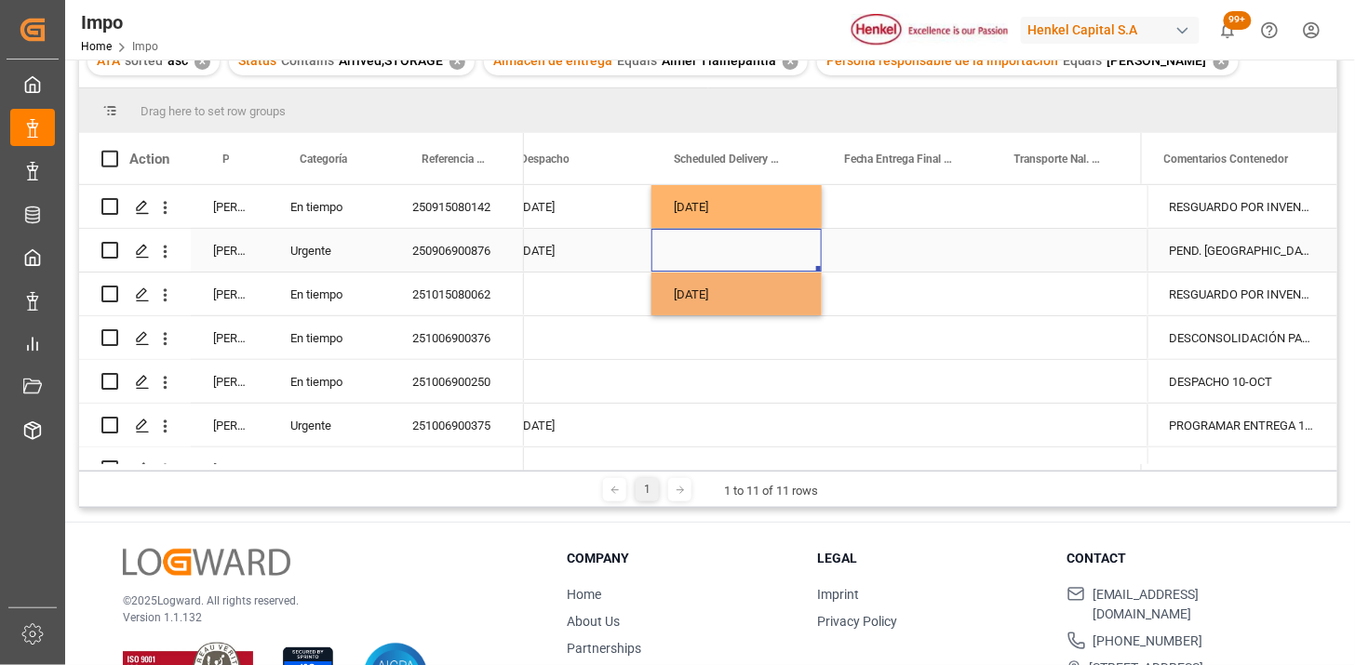
click at [729, 256] on div "Press SPACE to select this row." at bounding box center [736, 250] width 170 height 43
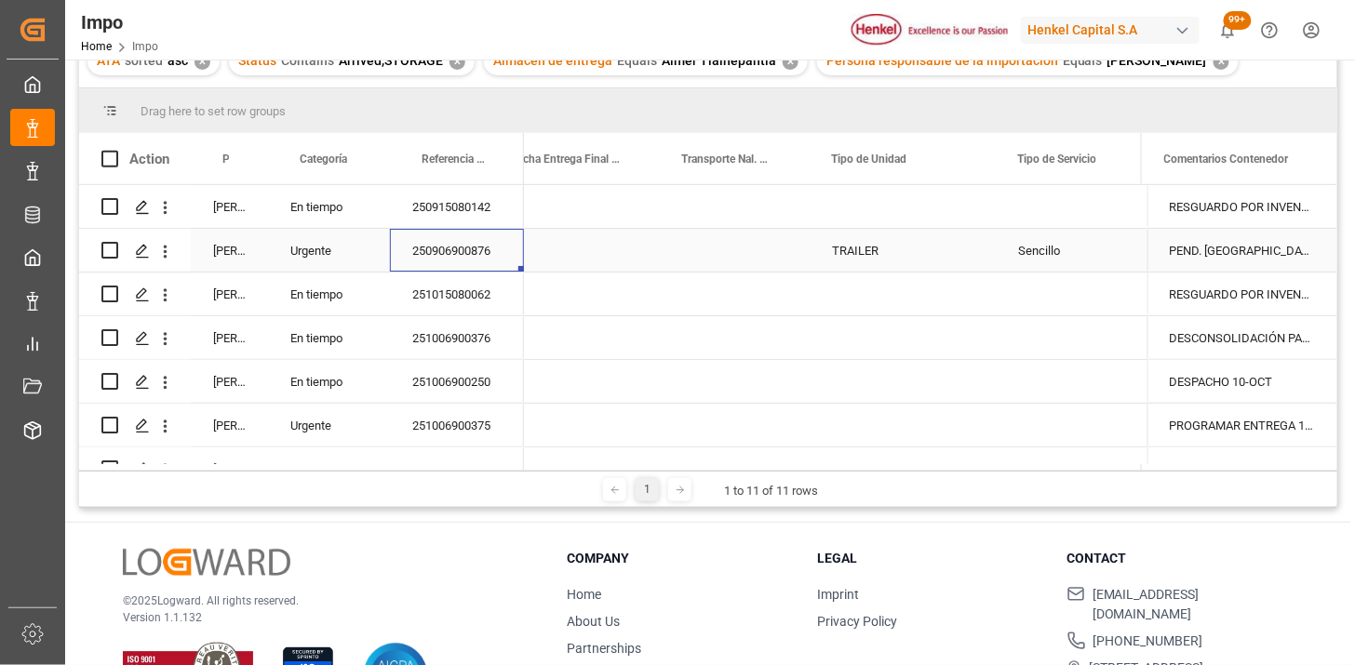
click at [488, 246] on div "250906900876" at bounding box center [457, 250] width 134 height 43
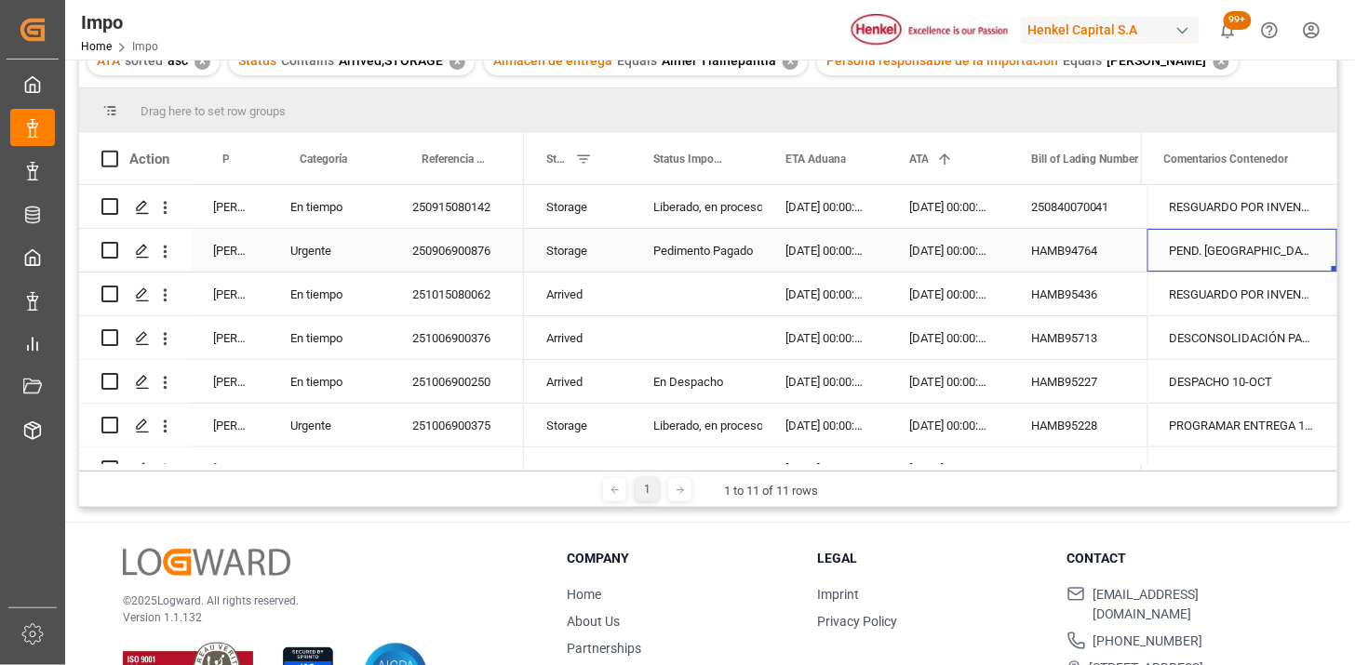
click at [1226, 249] on div "PEND. DESPACHO. RESGUARDO POR INVENTARIO" at bounding box center [1242, 250] width 190 height 43
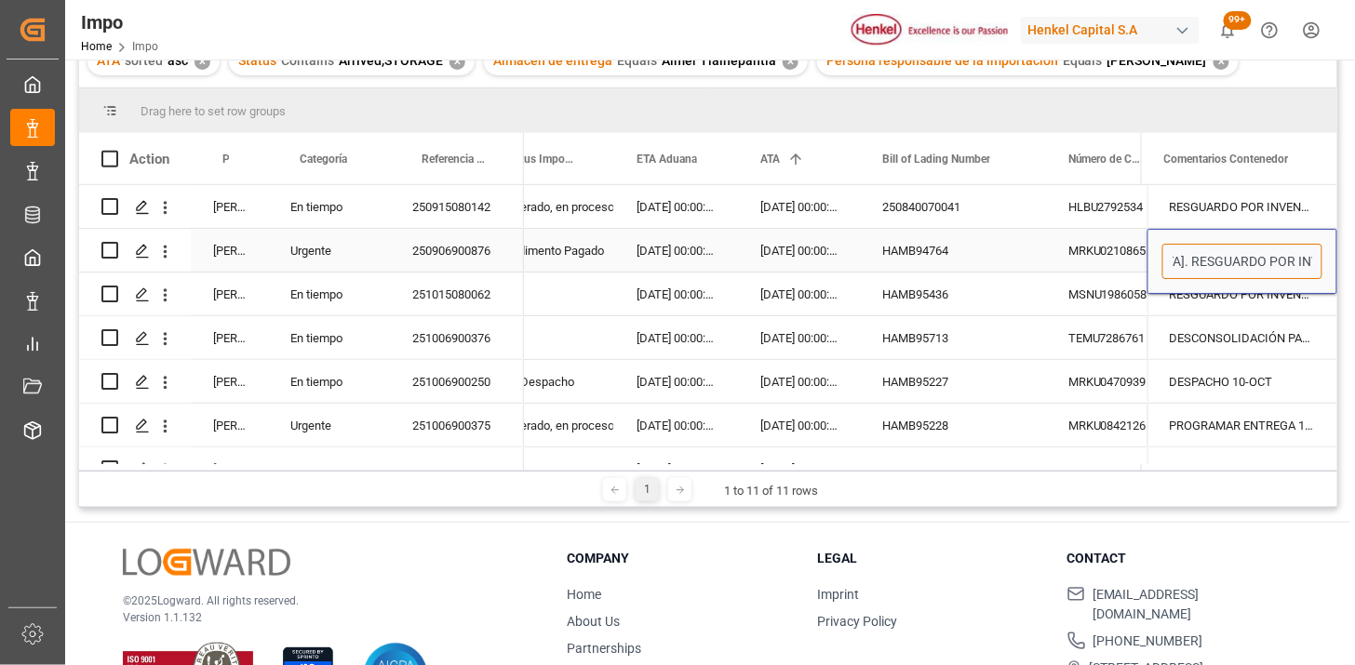
drag, startPoint x: 1245, startPoint y: 253, endPoint x: 1321, endPoint y: 263, distance: 77.0
click at [1321, 263] on div "PEND. DESPACHO. RESGUARDO POR INVENTARIO" at bounding box center [1242, 261] width 190 height 65
click at [444, 255] on div "250906900876" at bounding box center [457, 250] width 134 height 43
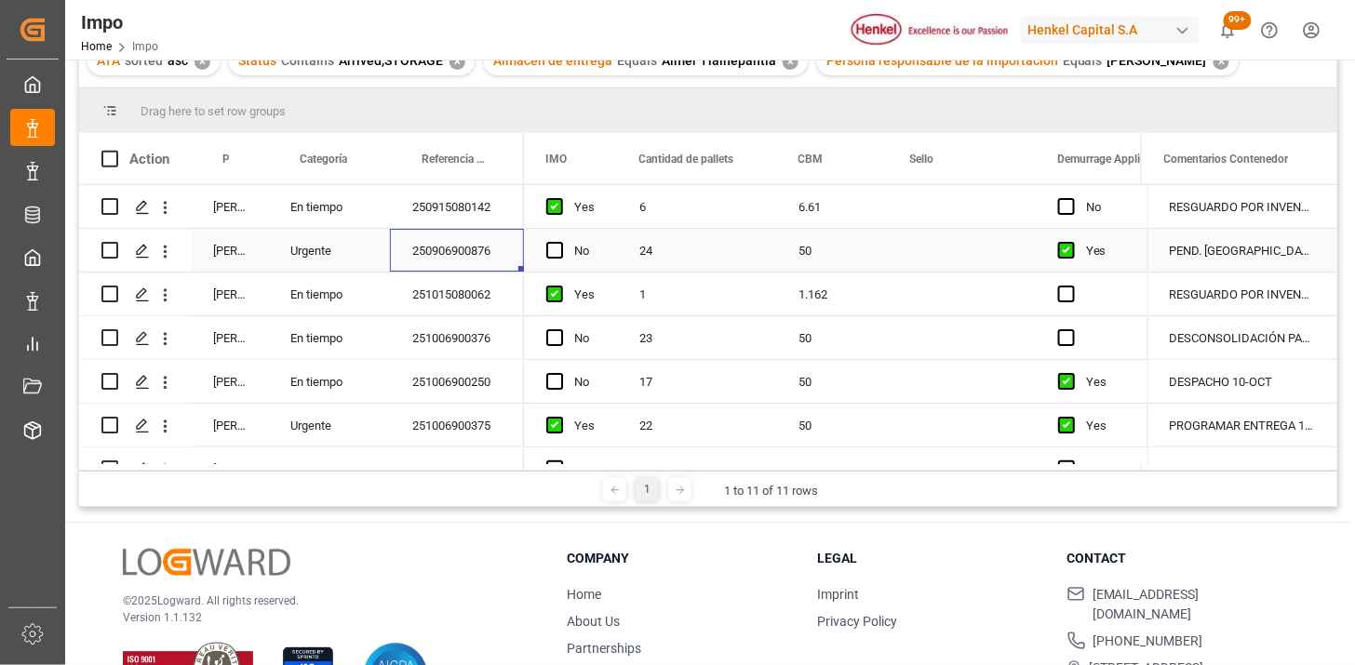
click at [963, 245] on div "Press SPACE to select this row." at bounding box center [962, 250] width 148 height 43
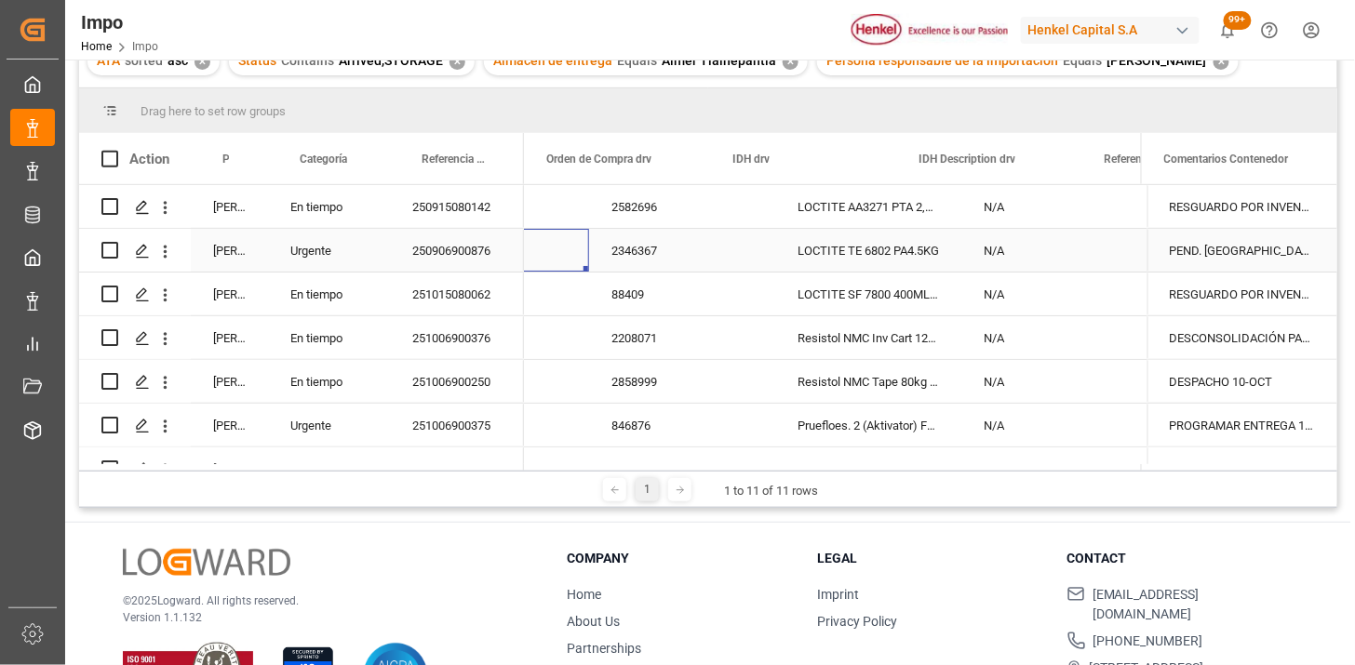
scroll to position [0, 4822]
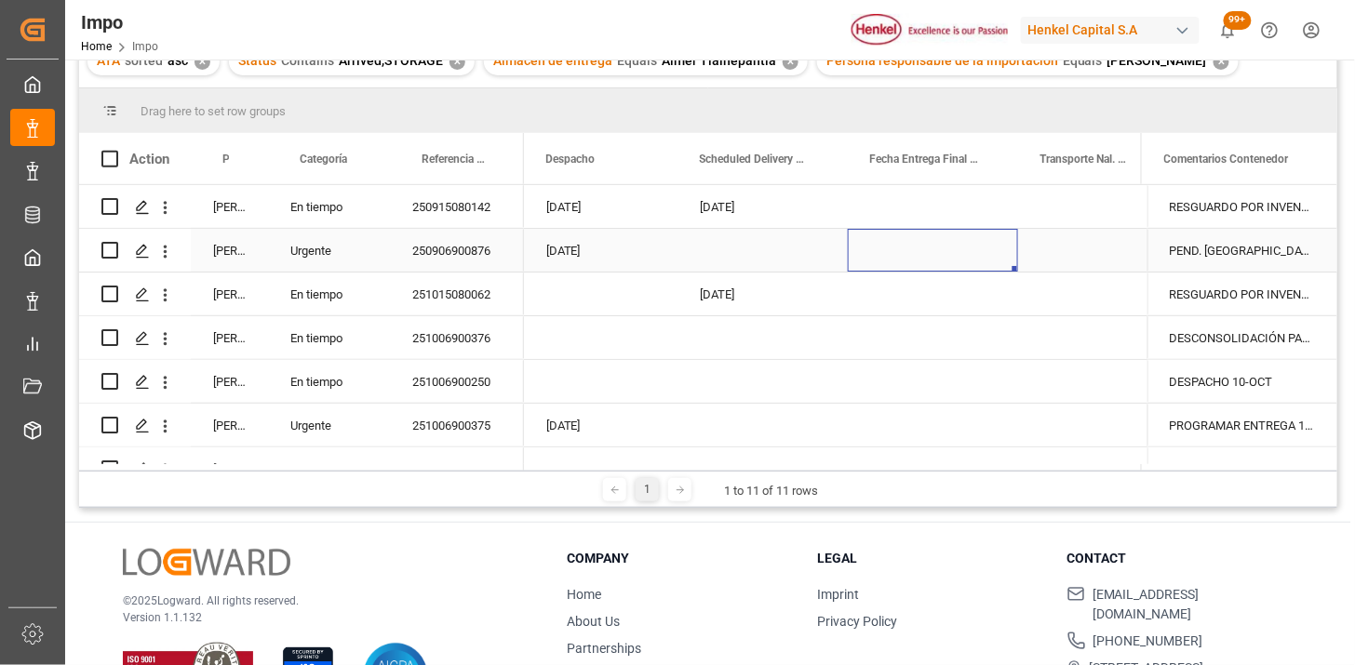
click at [735, 248] on div "Press SPACE to select this row." at bounding box center [762, 250] width 170 height 43
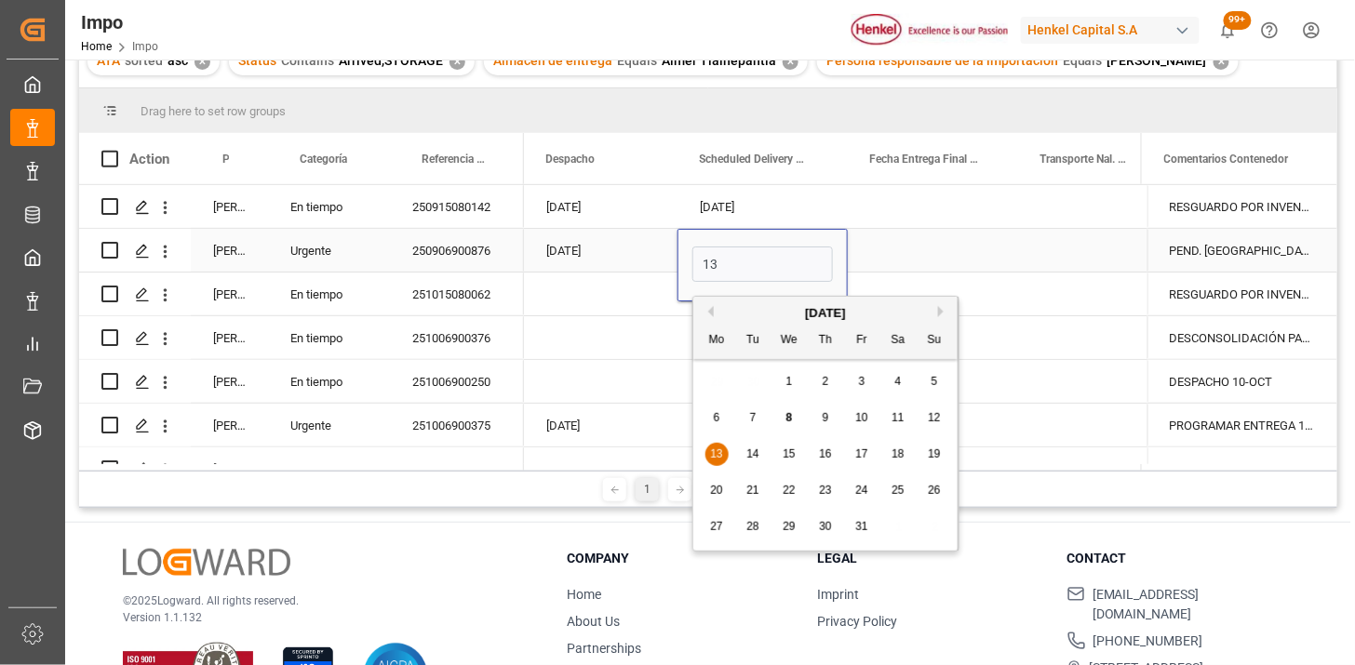
type input "13-10-2025"
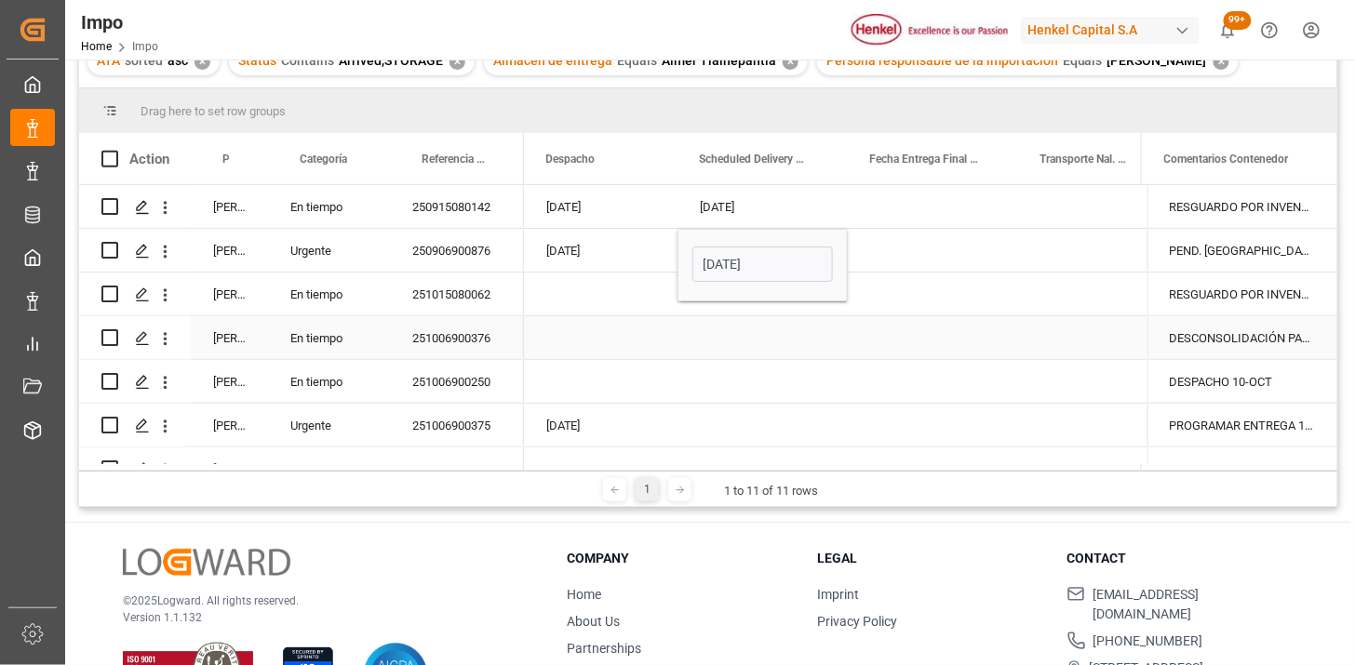
click at [556, 335] on div "Press SPACE to select this row." at bounding box center [601, 337] width 154 height 43
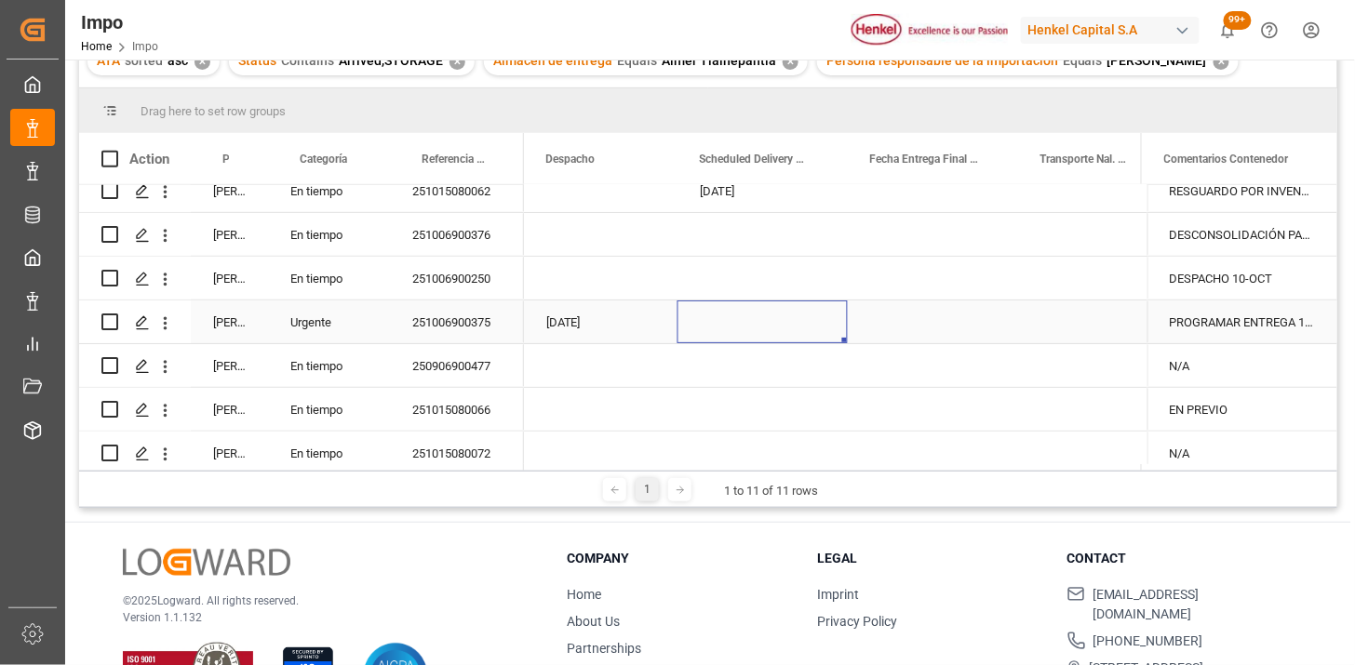
click at [755, 320] on div "Press SPACE to select this row." at bounding box center [762, 322] width 170 height 43
click at [745, 319] on div "Press SPACE to select this row." at bounding box center [762, 322] width 170 height 43
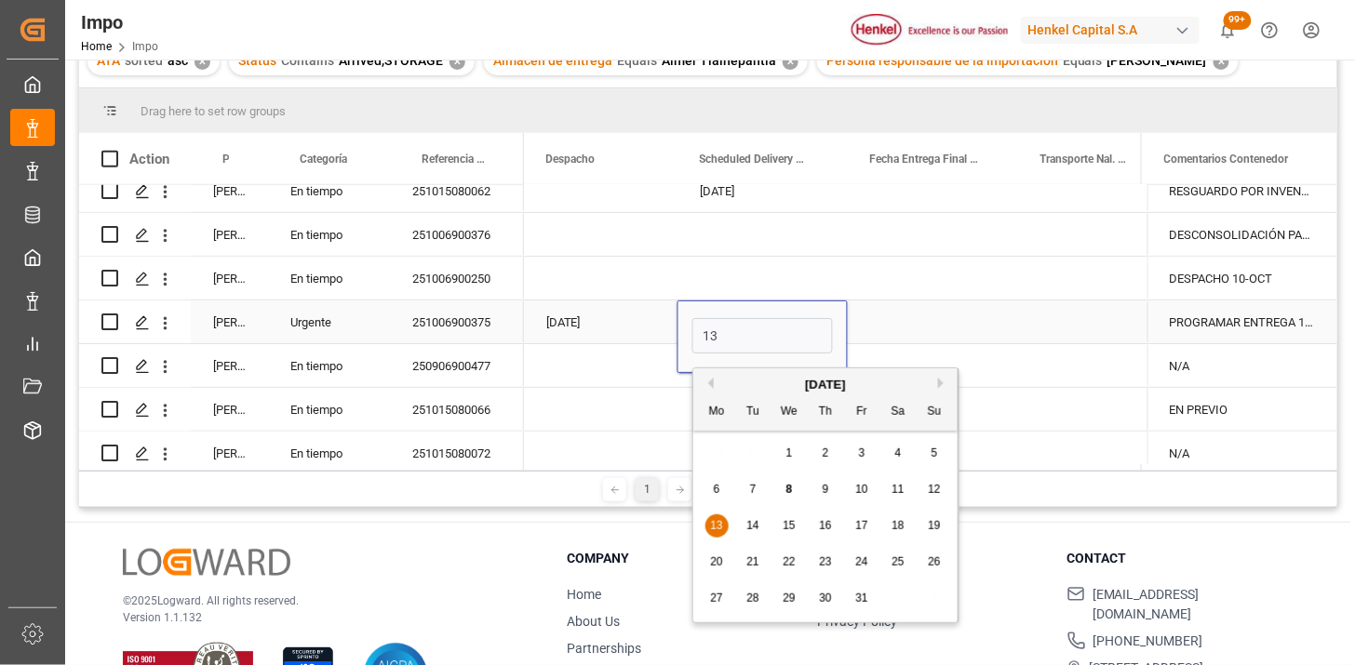
type input "13-10-2025"
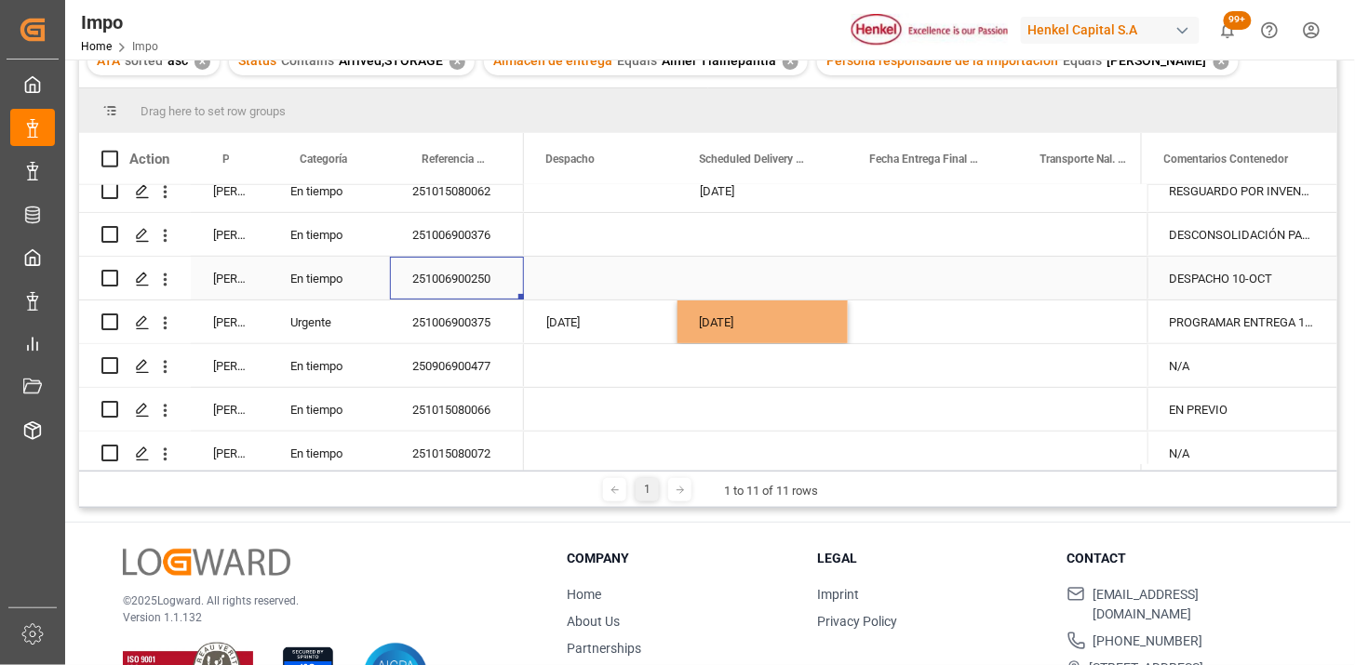
click at [471, 277] on div "251006900250" at bounding box center [457, 278] width 134 height 43
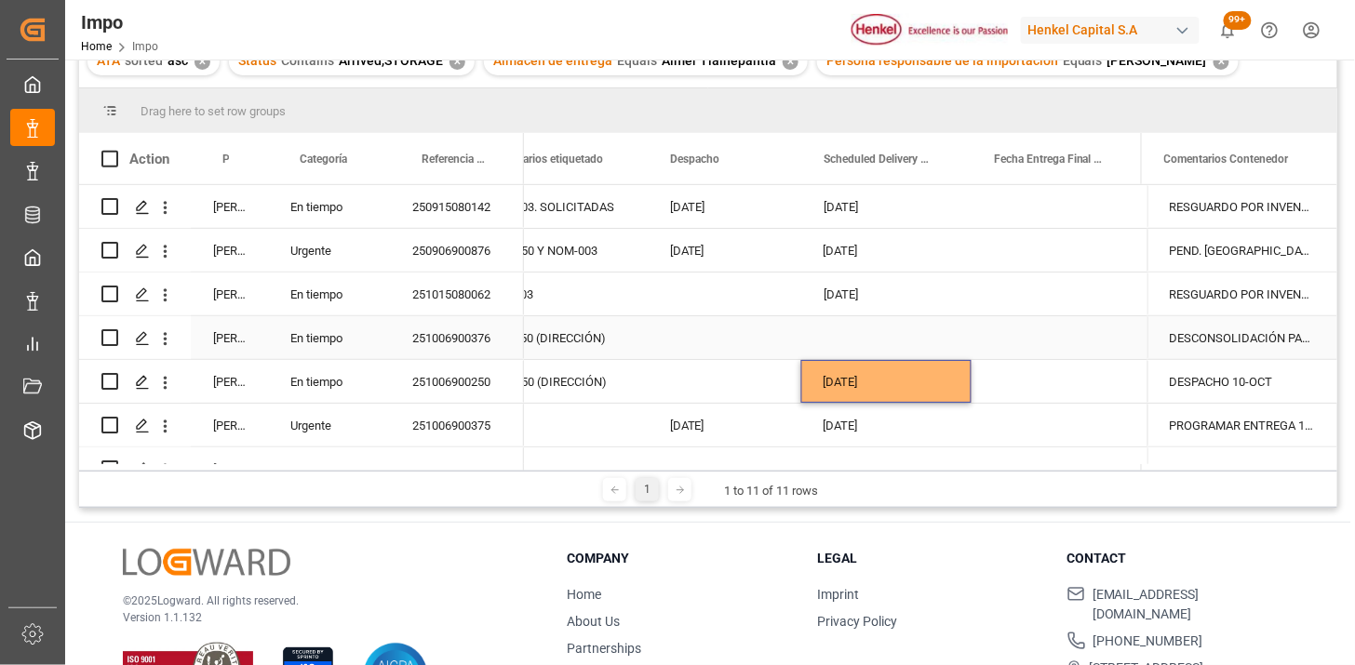
click at [889, 342] on div "Press SPACE to select this row." at bounding box center [886, 337] width 170 height 43
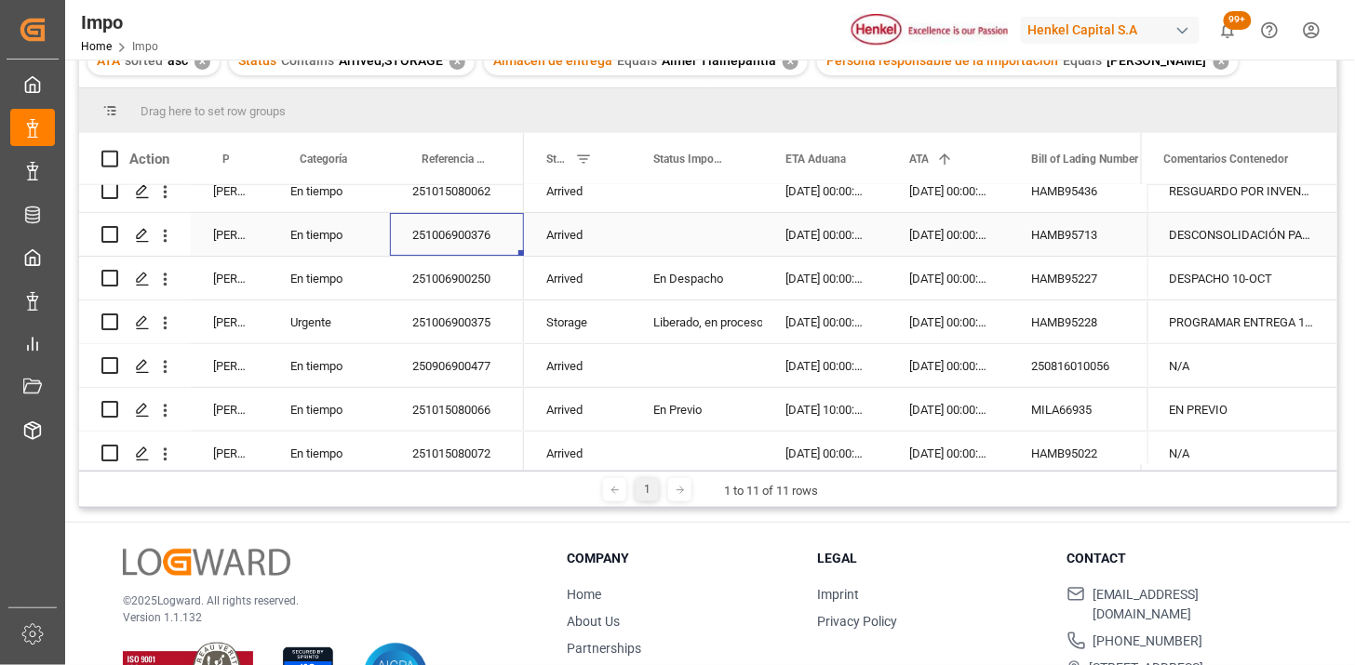
click at [471, 235] on div "251006900376" at bounding box center [457, 234] width 134 height 43
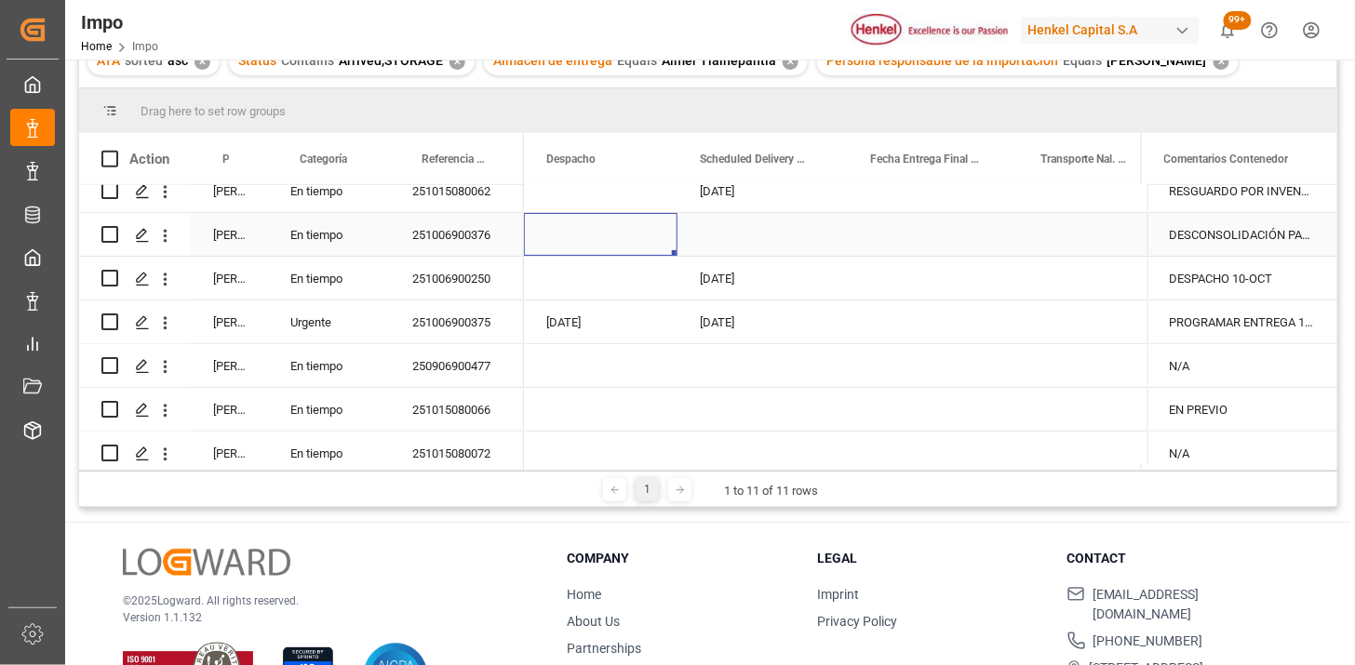
click at [741, 238] on div "Press SPACE to select this row." at bounding box center [762, 234] width 170 height 43
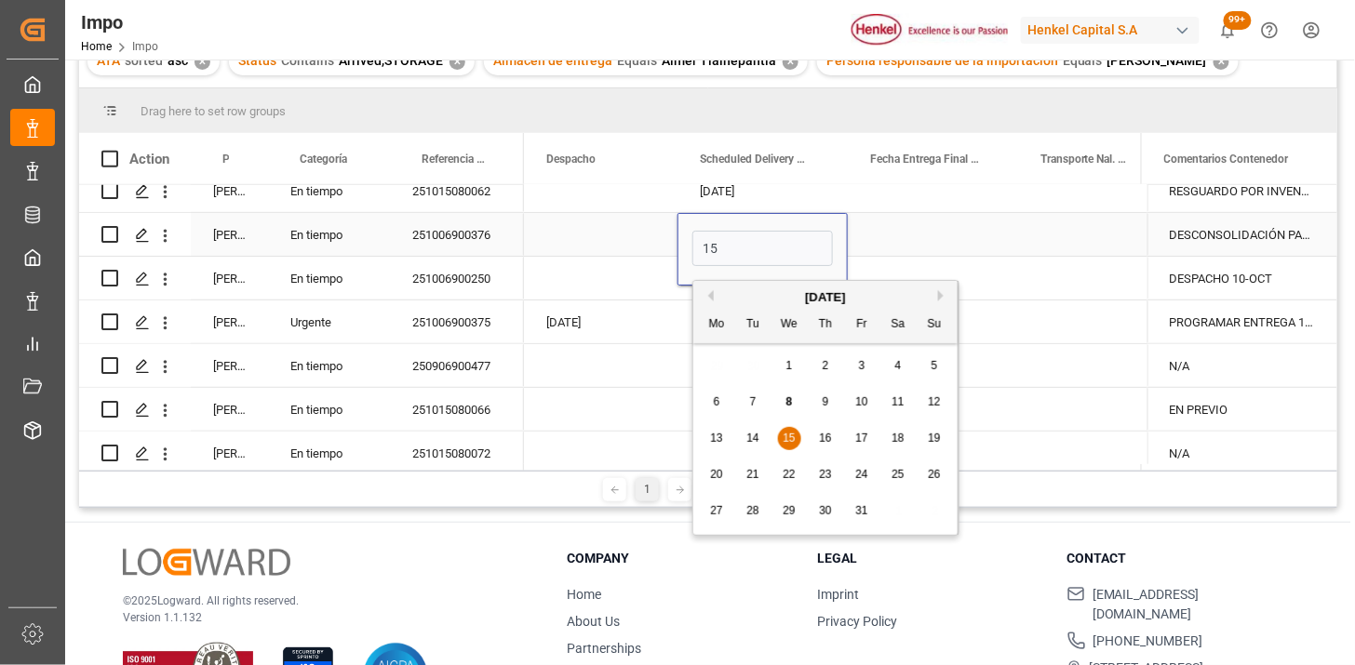
type input "15-10-2025"
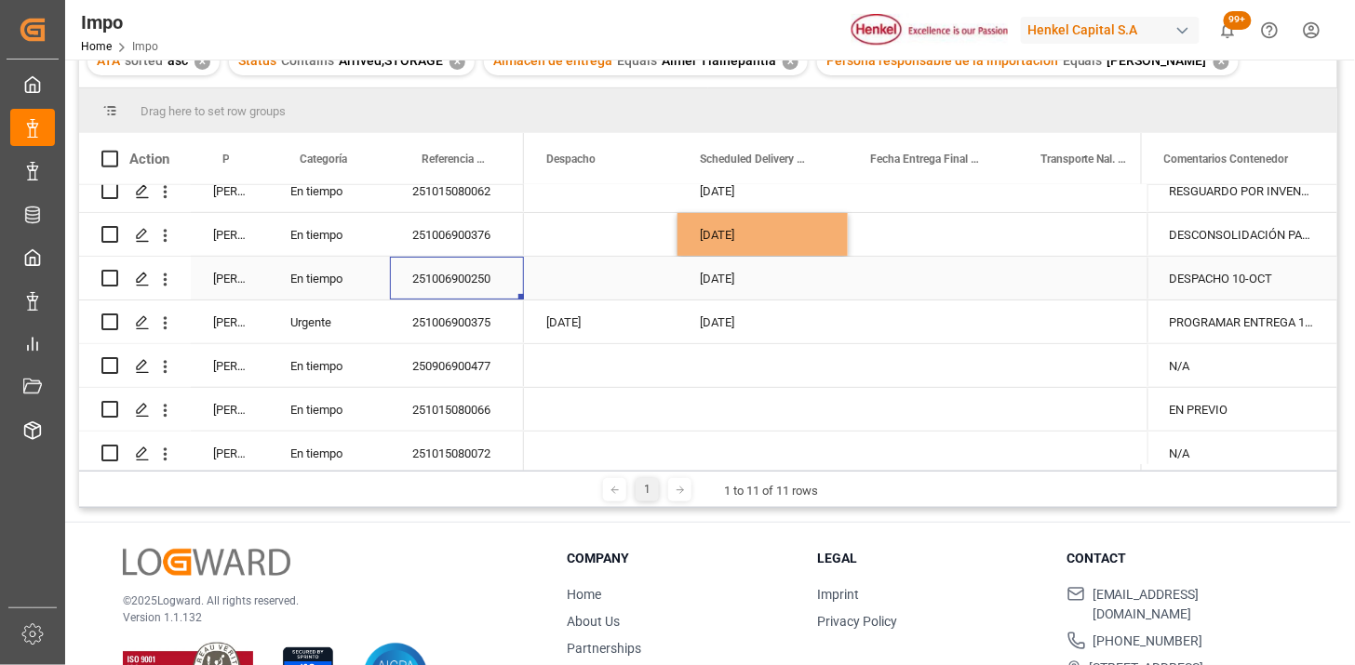
click at [443, 290] on div "251006900250" at bounding box center [457, 278] width 134 height 43
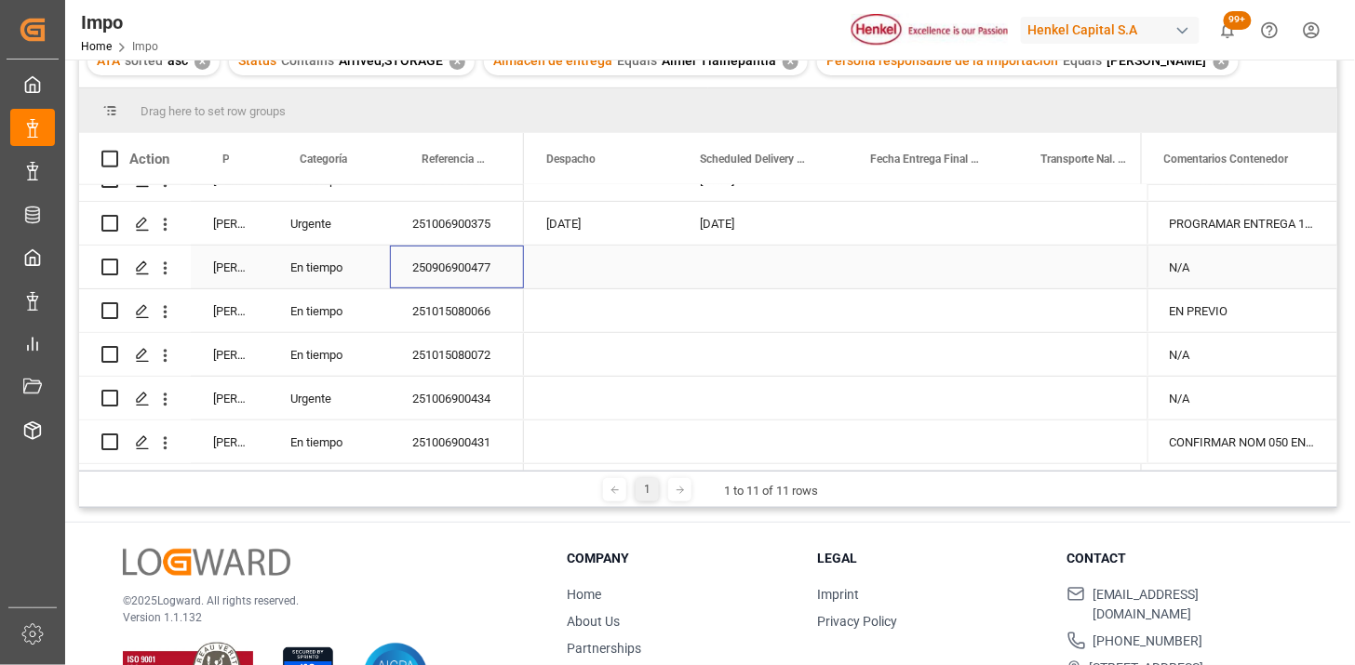
click at [442, 263] on div "250906900477" at bounding box center [457, 267] width 134 height 43
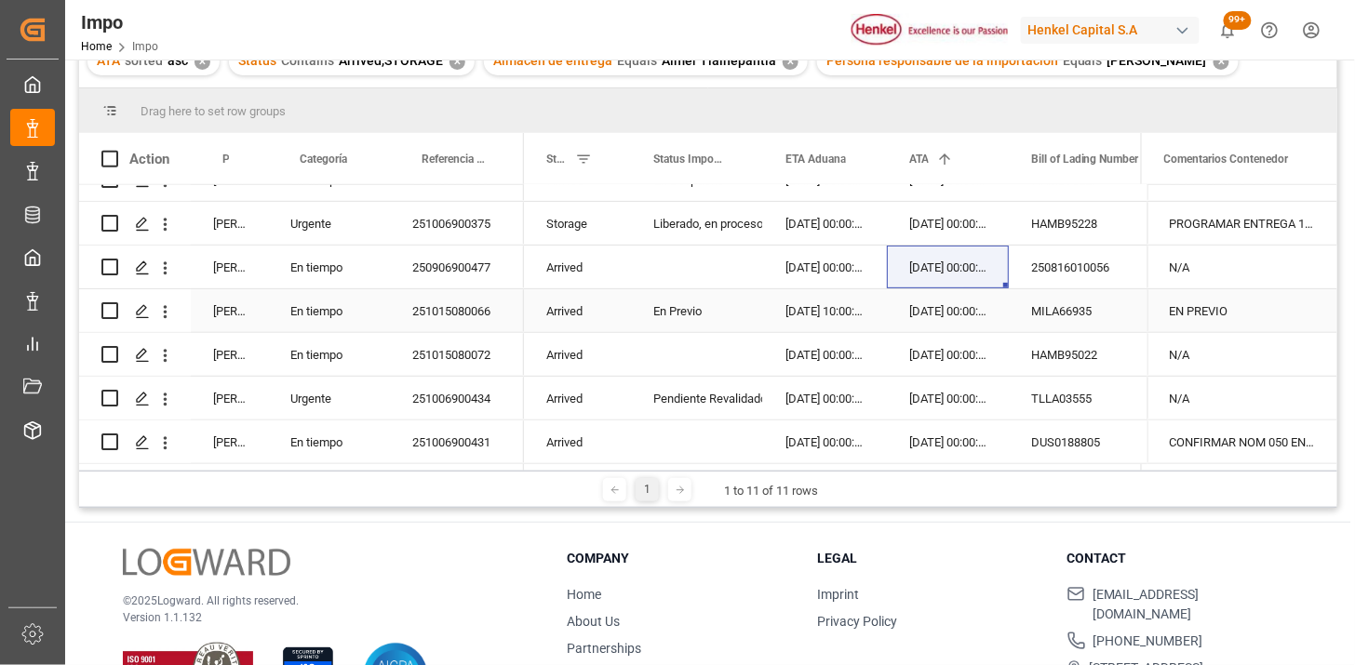
click at [932, 271] on div "02-10-2025 00:00:00" at bounding box center [948, 267] width 122 height 43
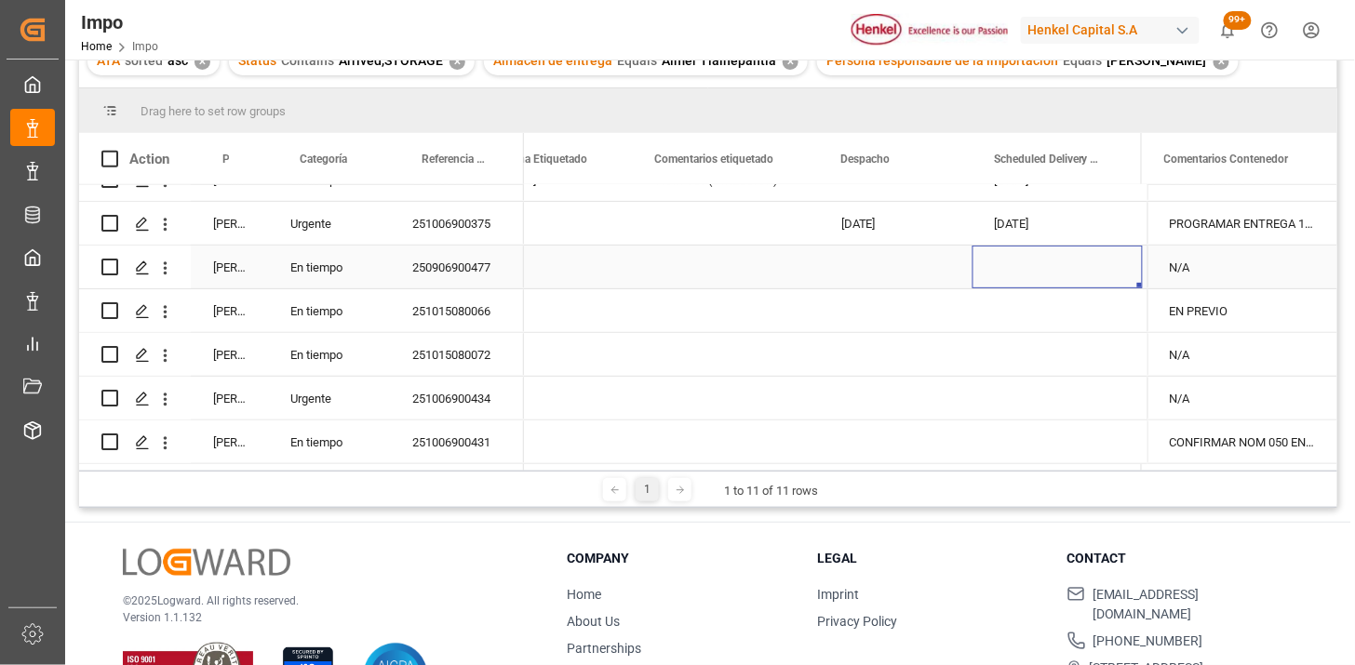
click at [1039, 268] on div "Press SPACE to select this row." at bounding box center [1057, 267] width 170 height 43
click at [1039, 267] on div "Press SPACE to select this row." at bounding box center [1057, 267] width 170 height 43
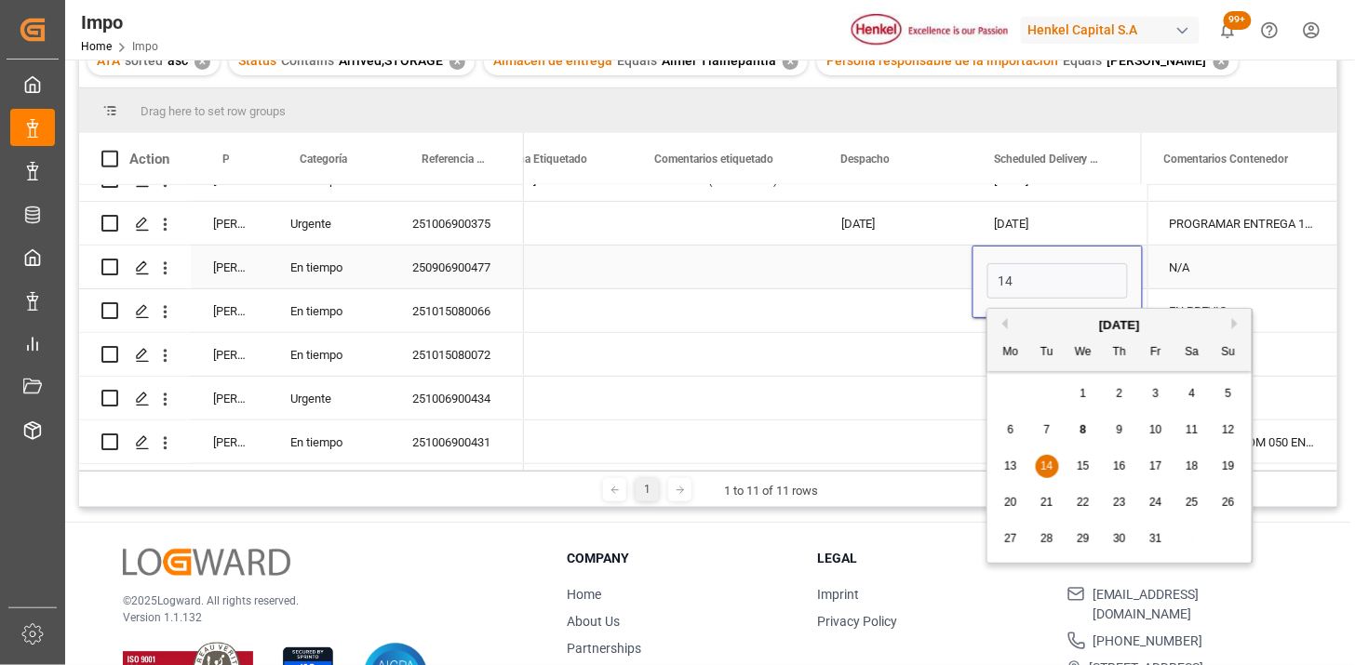
type input "14-10-2025"
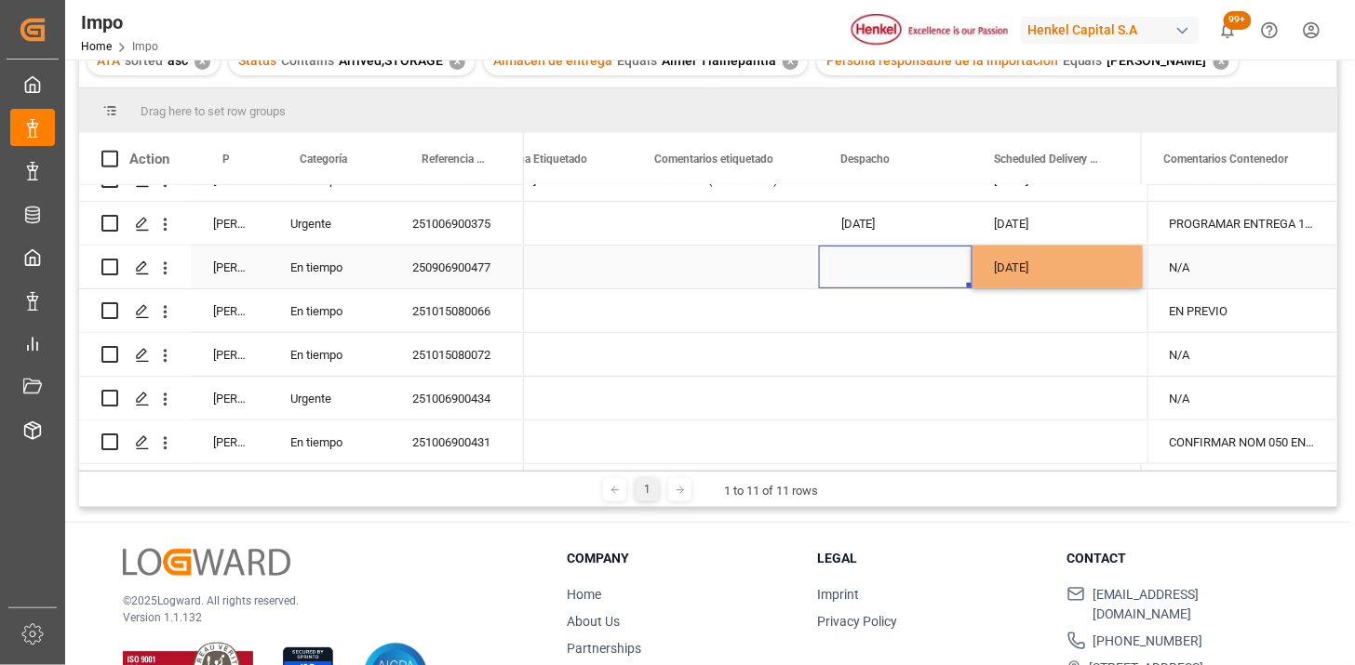
click at [879, 267] on div "Press SPACE to select this row." at bounding box center [896, 267] width 154 height 43
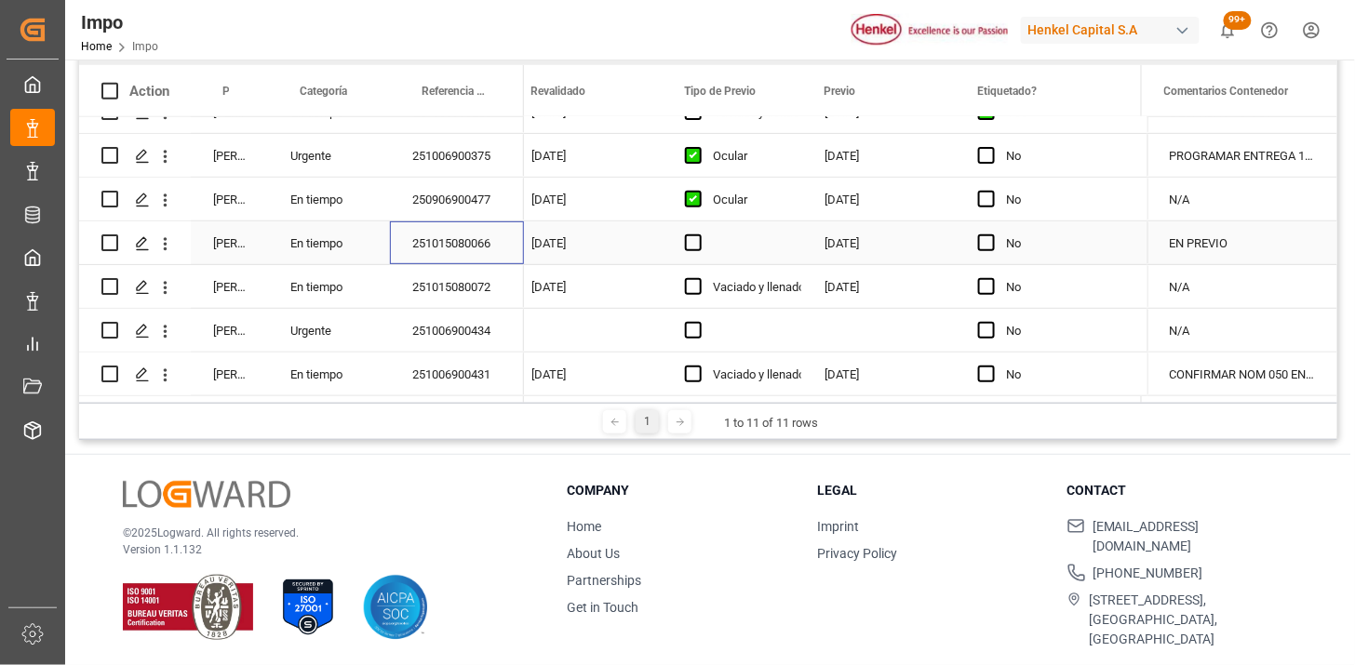
click at [459, 245] on div "251015080066" at bounding box center [457, 242] width 134 height 43
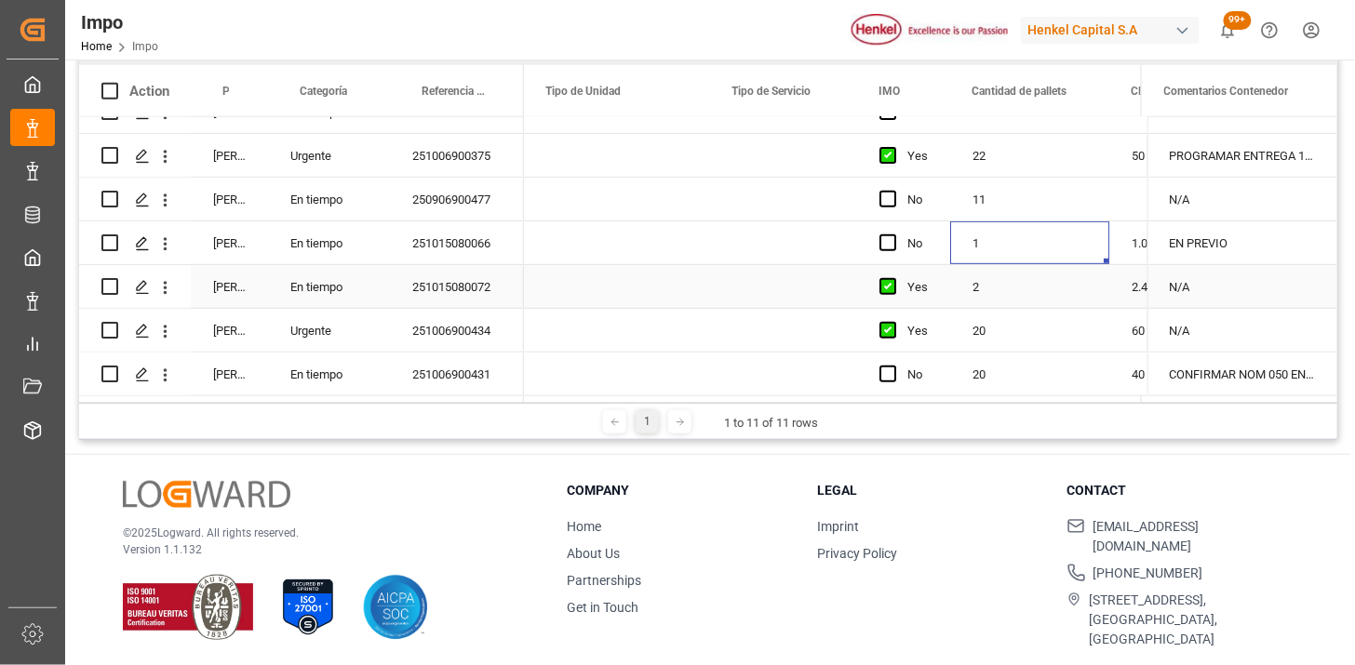
click at [1015, 287] on div "2" at bounding box center [1029, 286] width 159 height 43
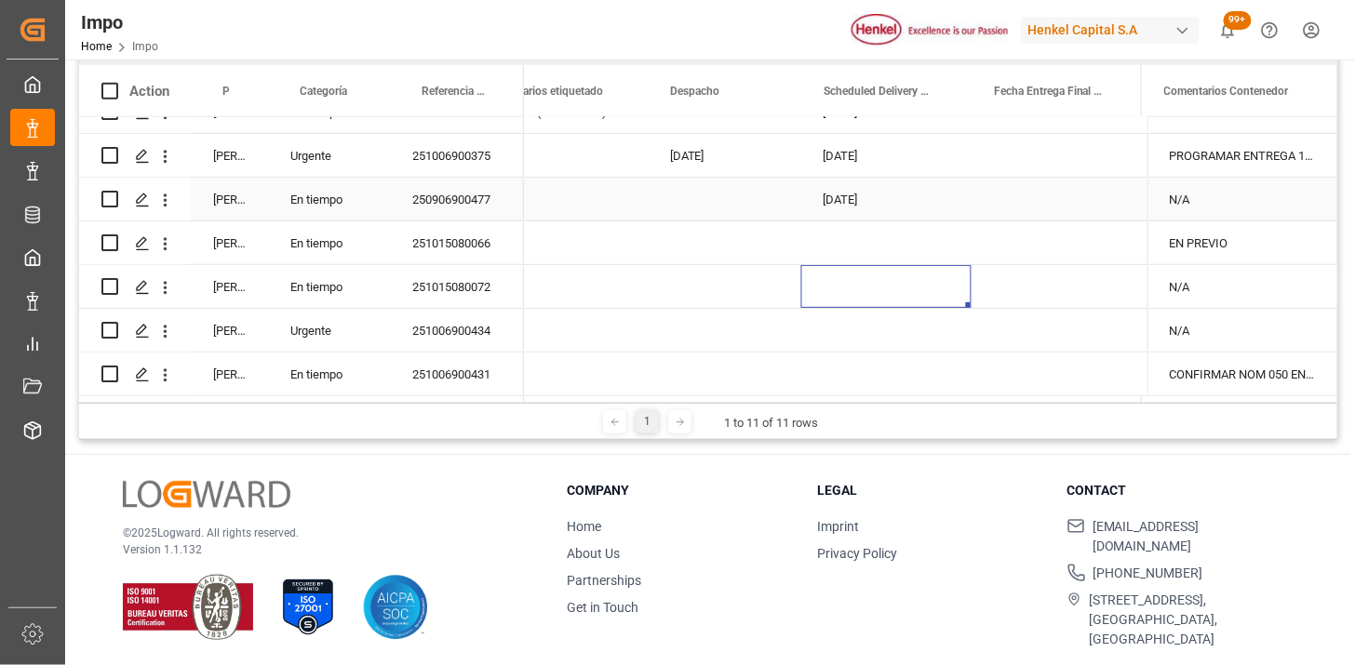
click at [852, 198] on div "14-10-2025" at bounding box center [886, 199] width 170 height 43
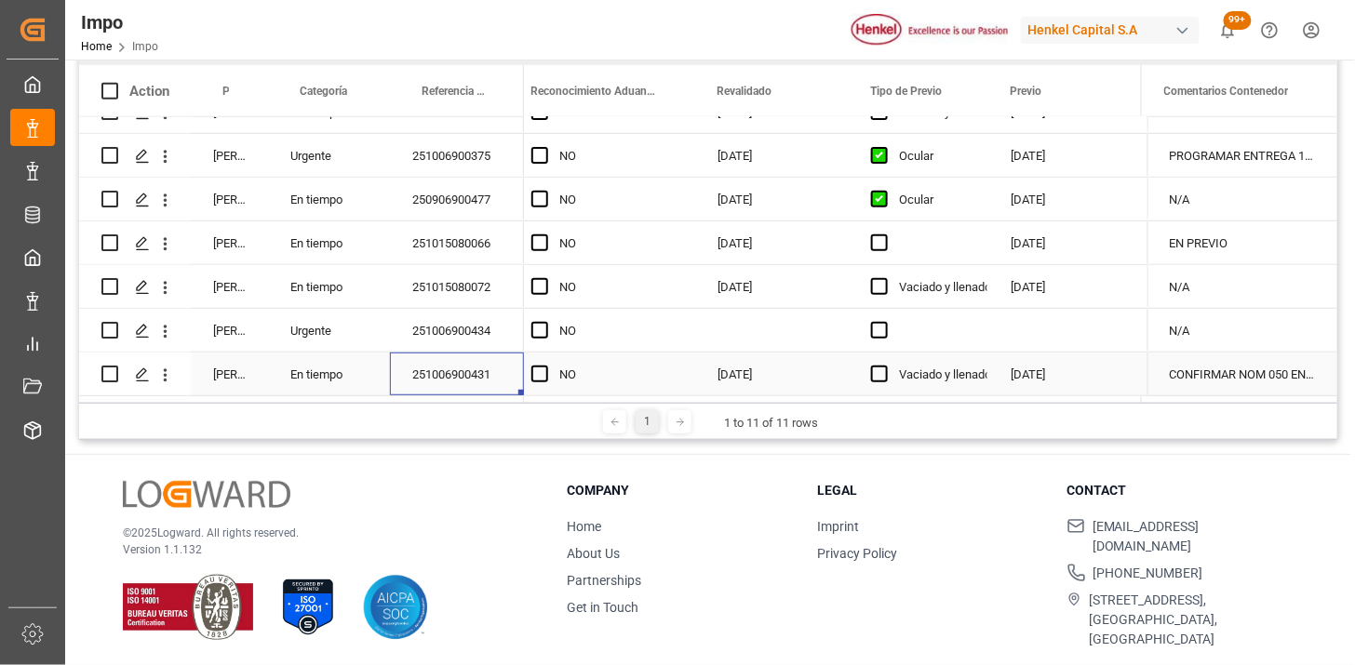
click at [990, 367] on div "09-10-2025" at bounding box center [1065, 374] width 154 height 43
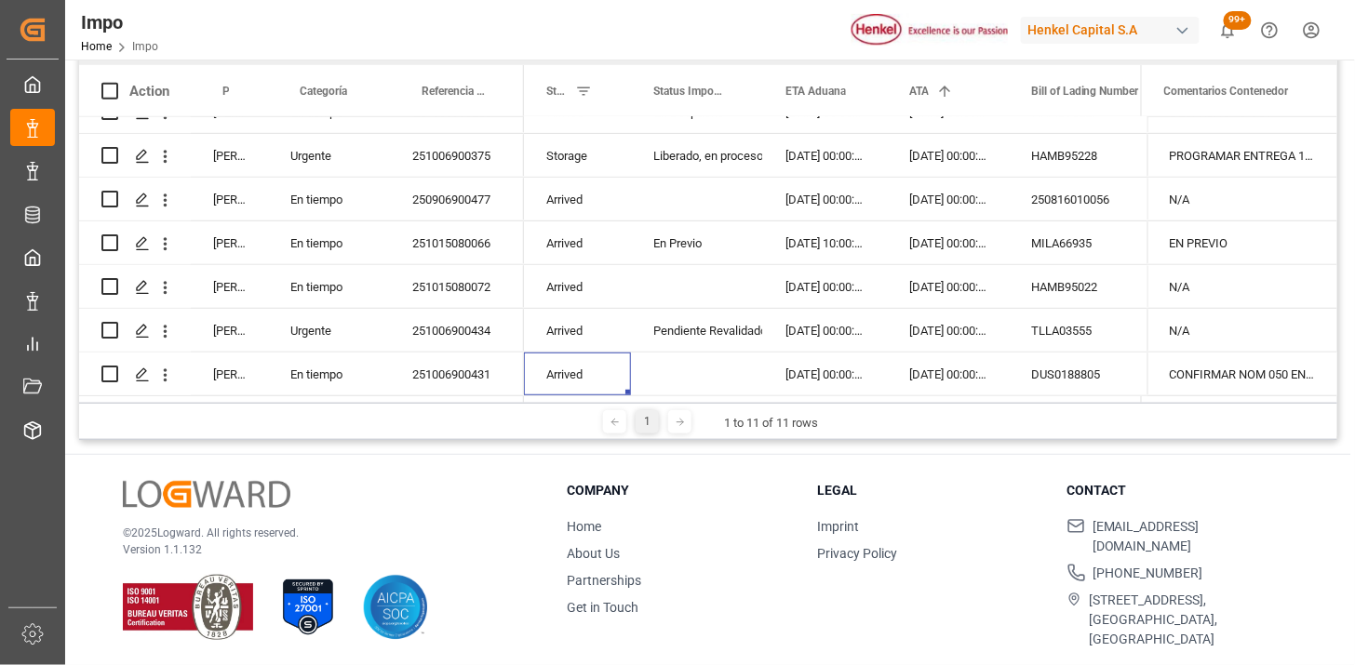
click at [1158, 17] on div "Henkel Capital S.A" at bounding box center [1110, 30] width 179 height 27
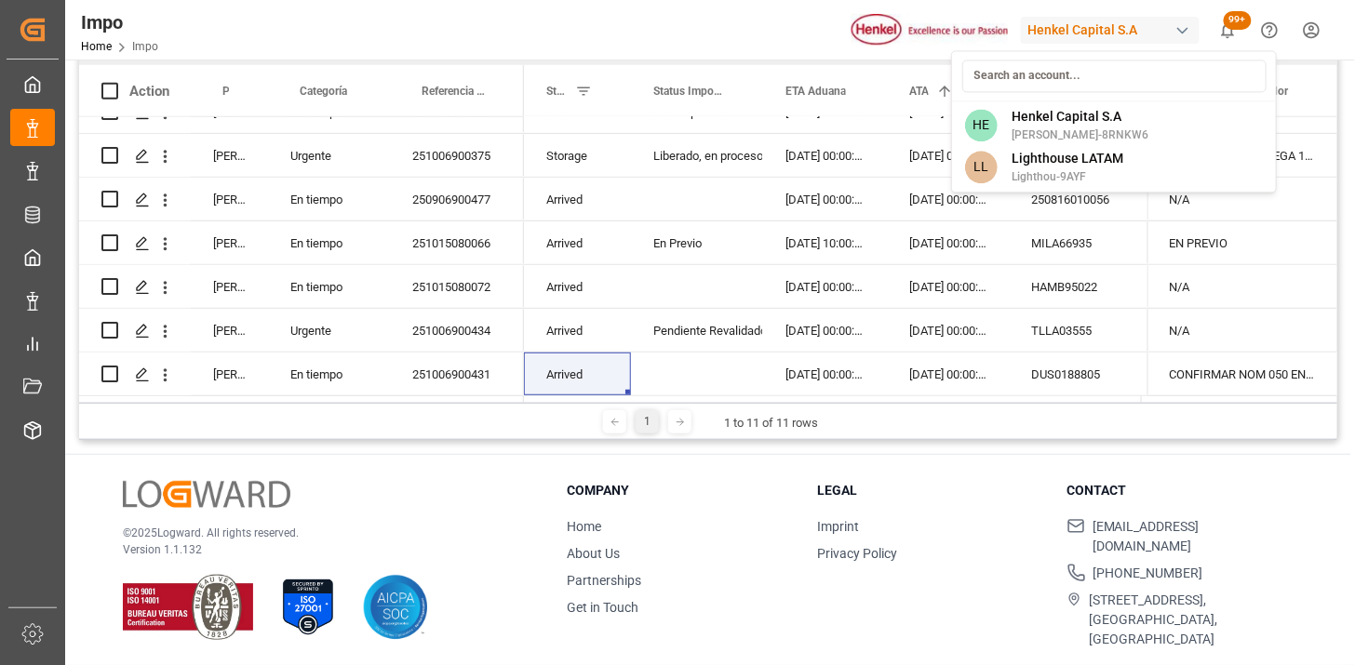
click at [889, 299] on html "Created by potrace 1.15, written by Peter Selinger 2001-2017 Created by potrace…" at bounding box center [677, 332] width 1355 height 665
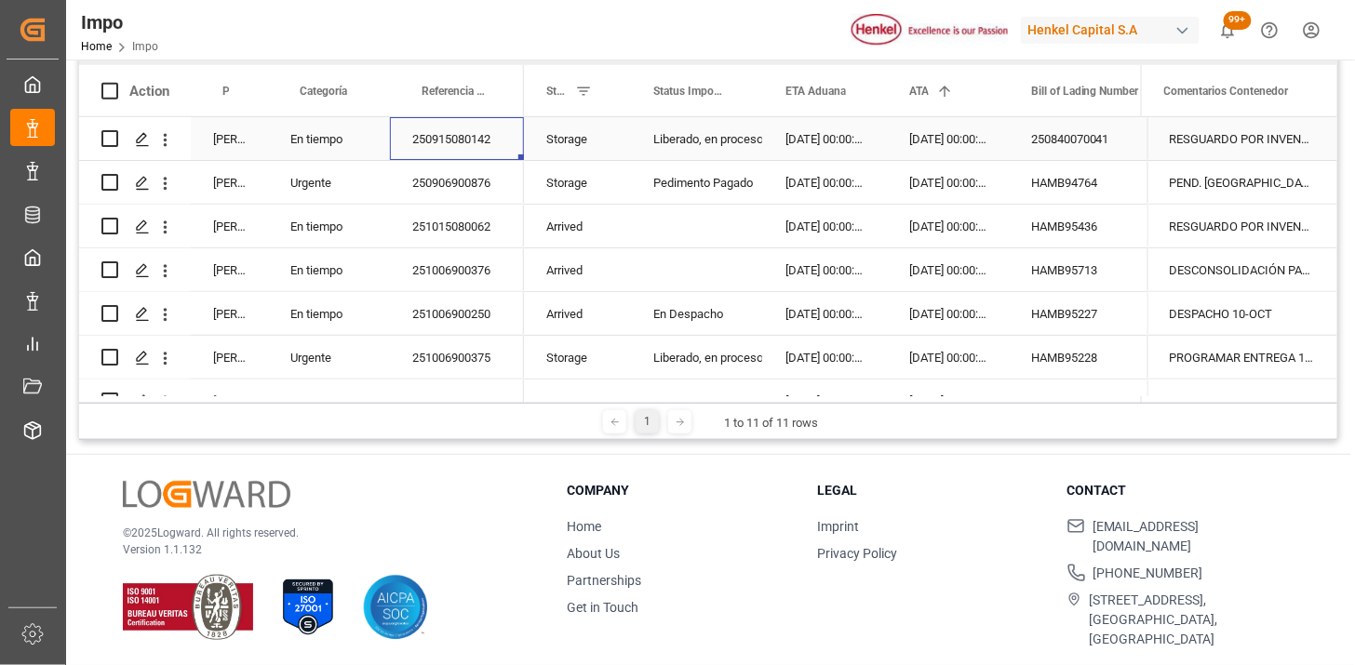
click at [479, 149] on div "250915080142" at bounding box center [457, 138] width 134 height 43
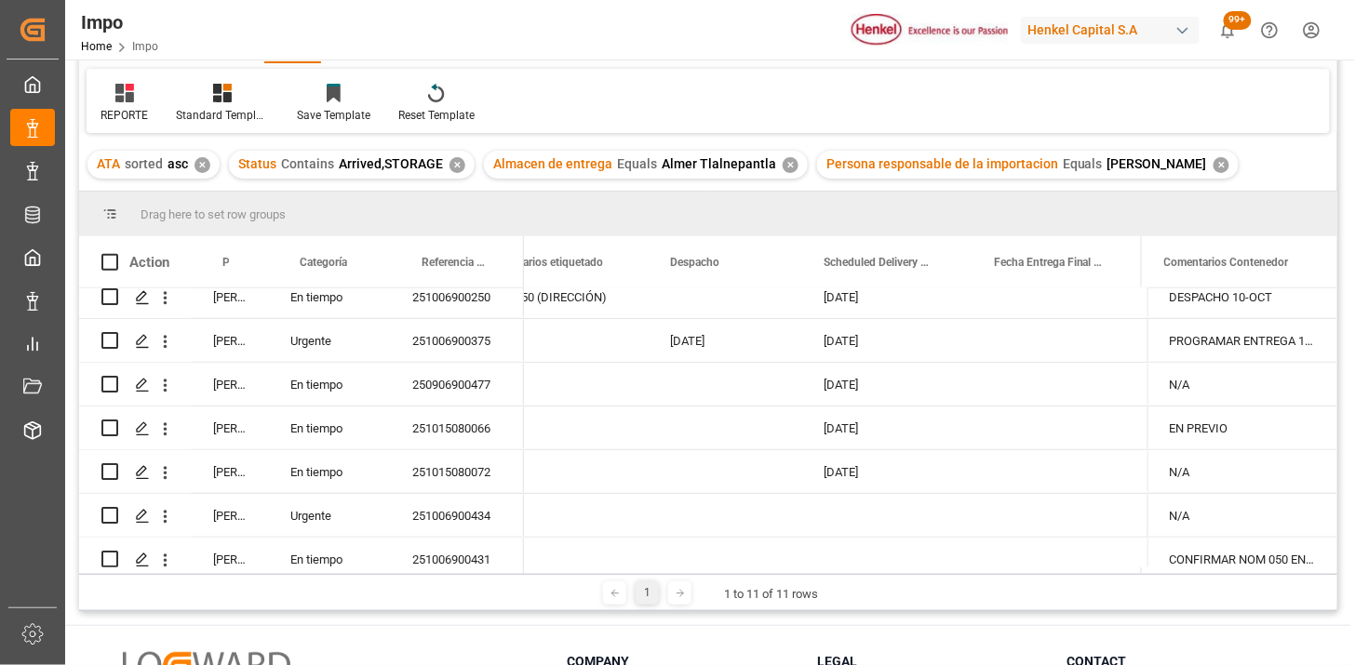
scroll to position [207, 0]
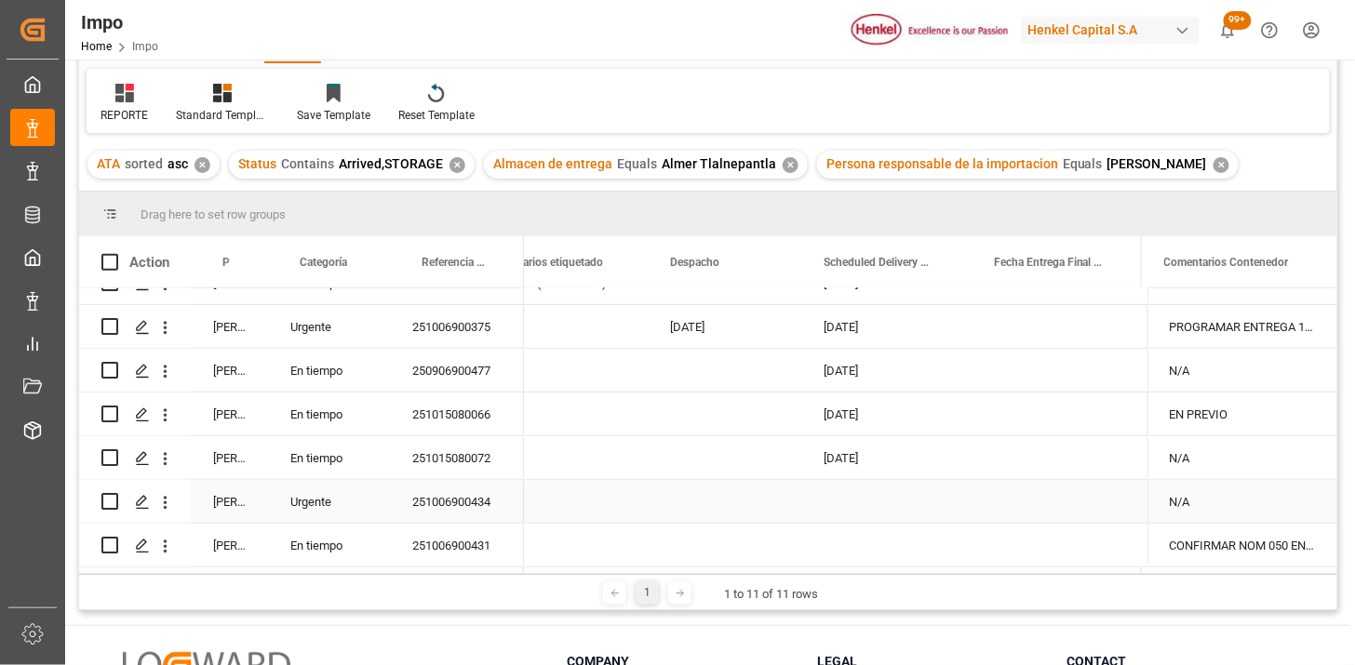
click at [453, 503] on div "251006900434" at bounding box center [457, 501] width 134 height 43
click at [461, 535] on div "251006900431" at bounding box center [457, 545] width 134 height 43
click at [457, 503] on div "251006900434" at bounding box center [457, 501] width 134 height 43
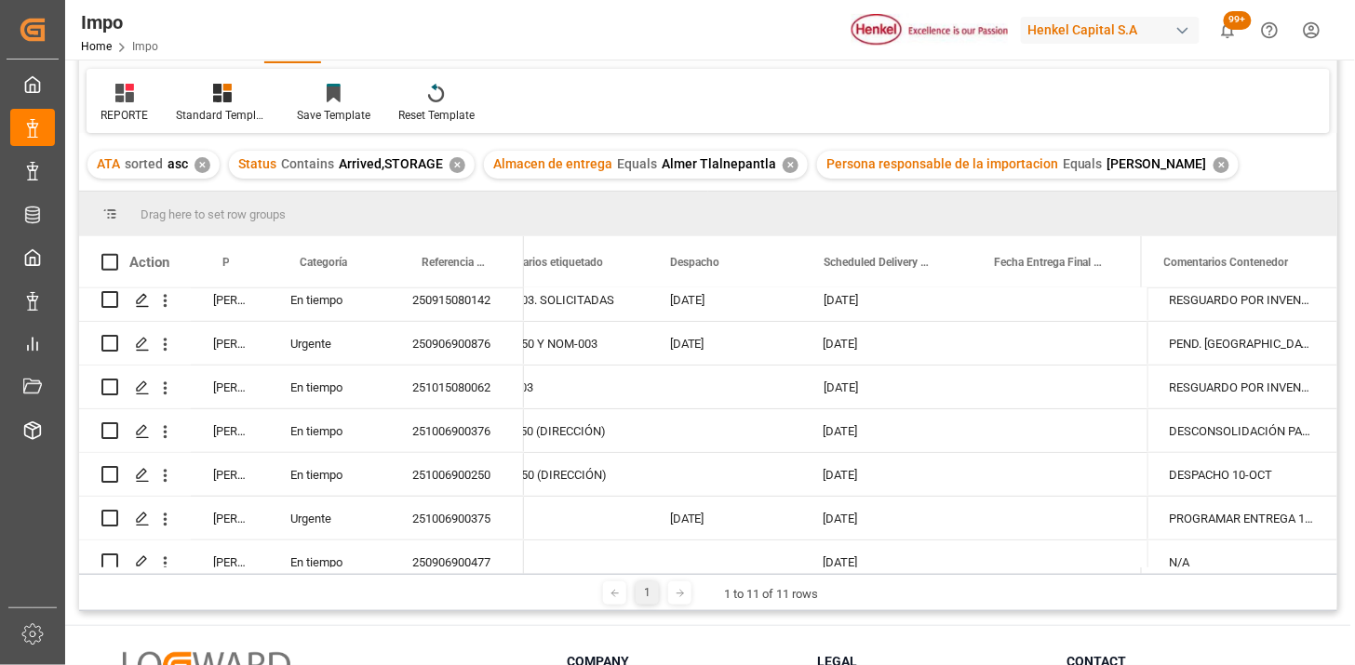
scroll to position [0, 0]
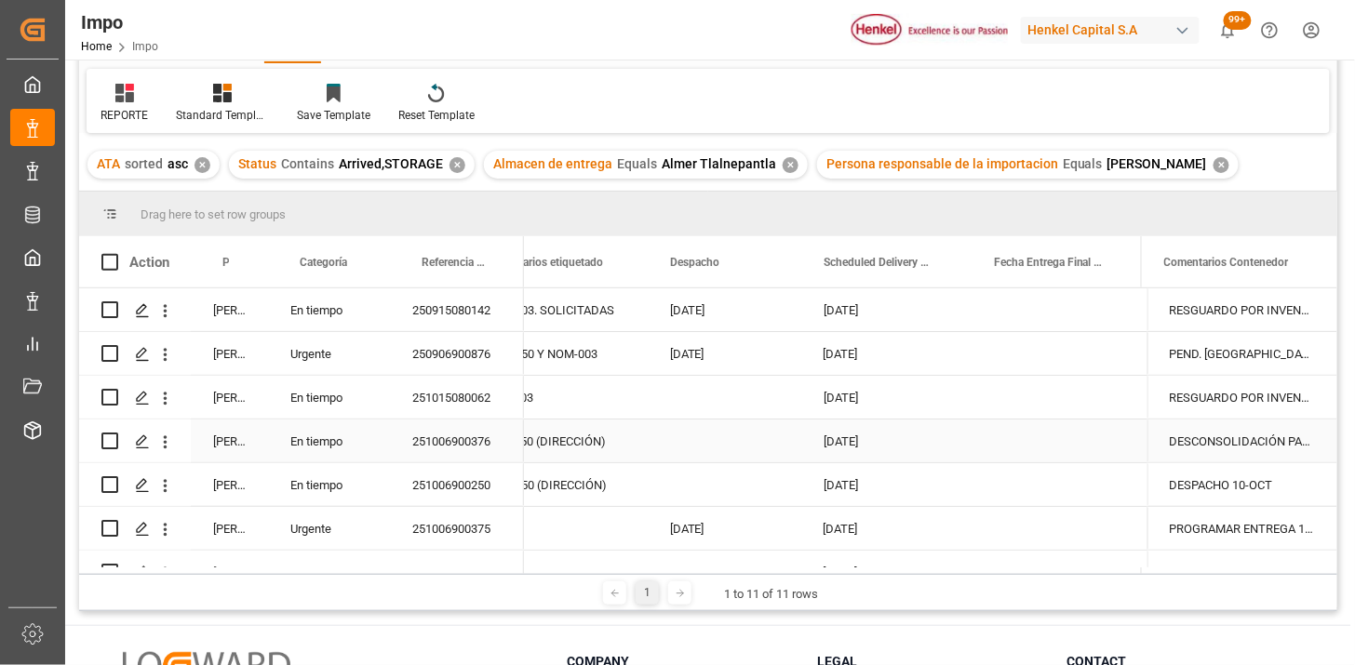
click at [488, 443] on div "251006900376" at bounding box center [457, 441] width 134 height 43
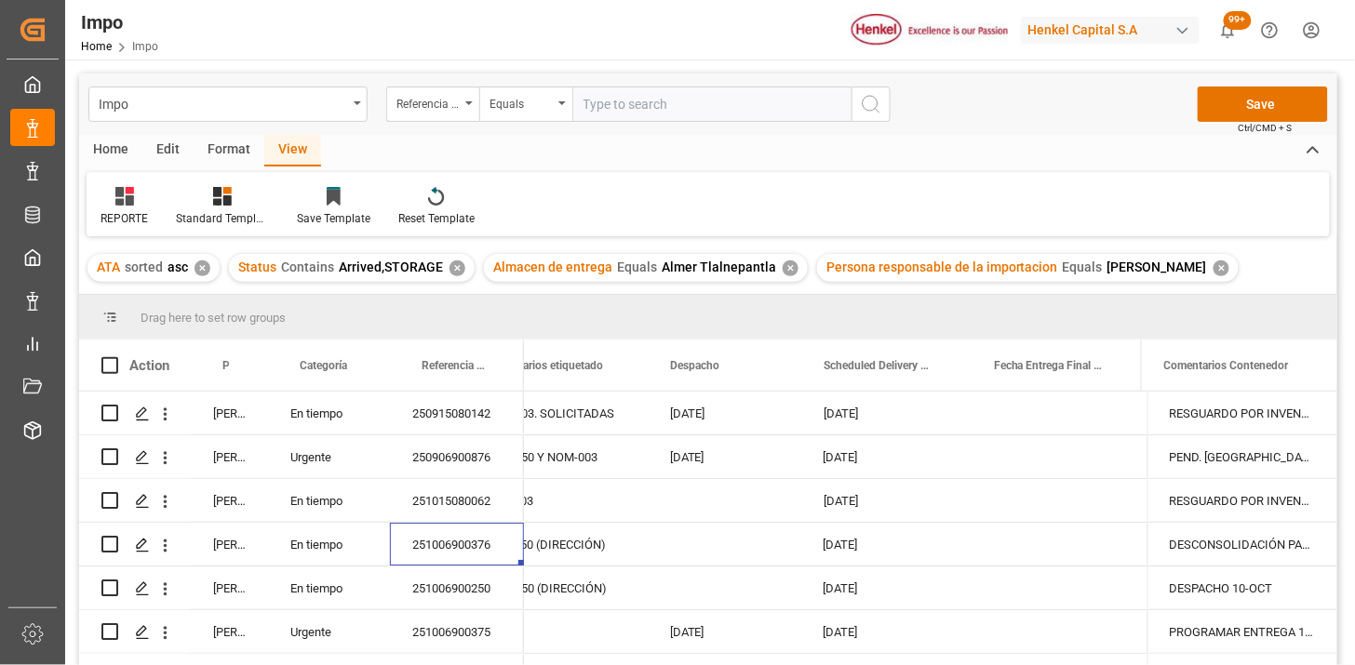
click at [127, 149] on div "Home" at bounding box center [110, 151] width 63 height 32
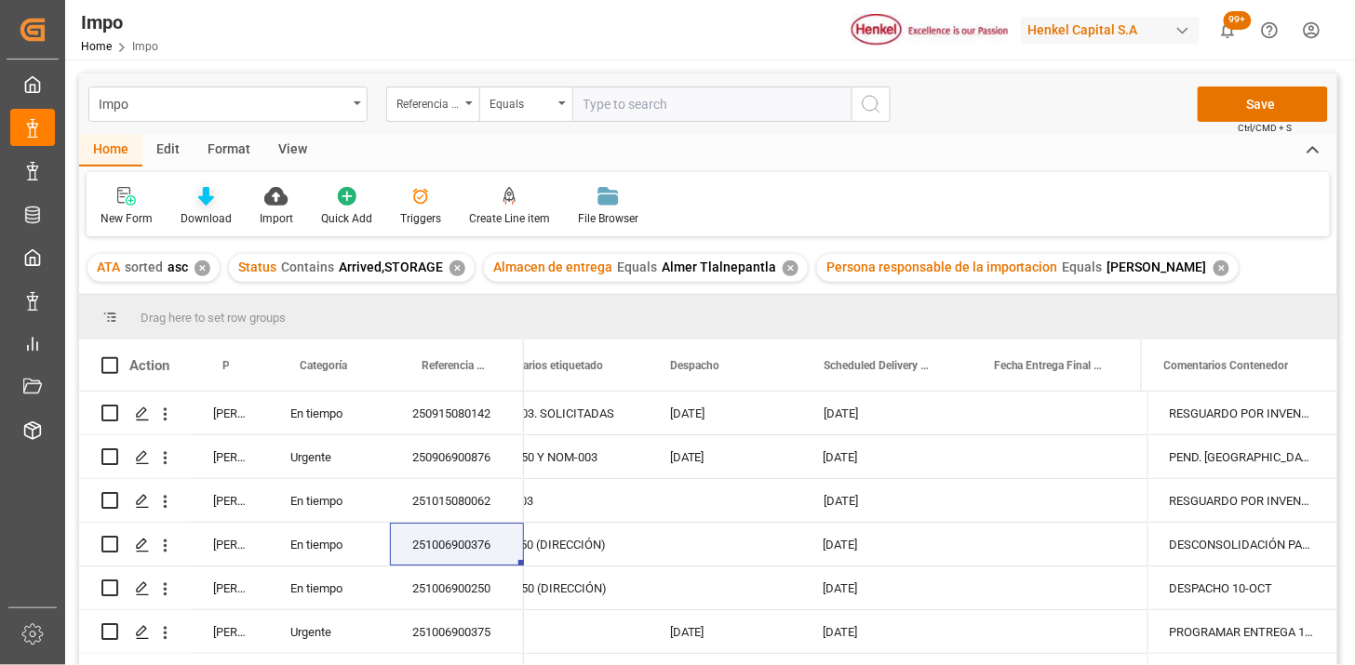
click at [207, 200] on icon at bounding box center [206, 196] width 16 height 19
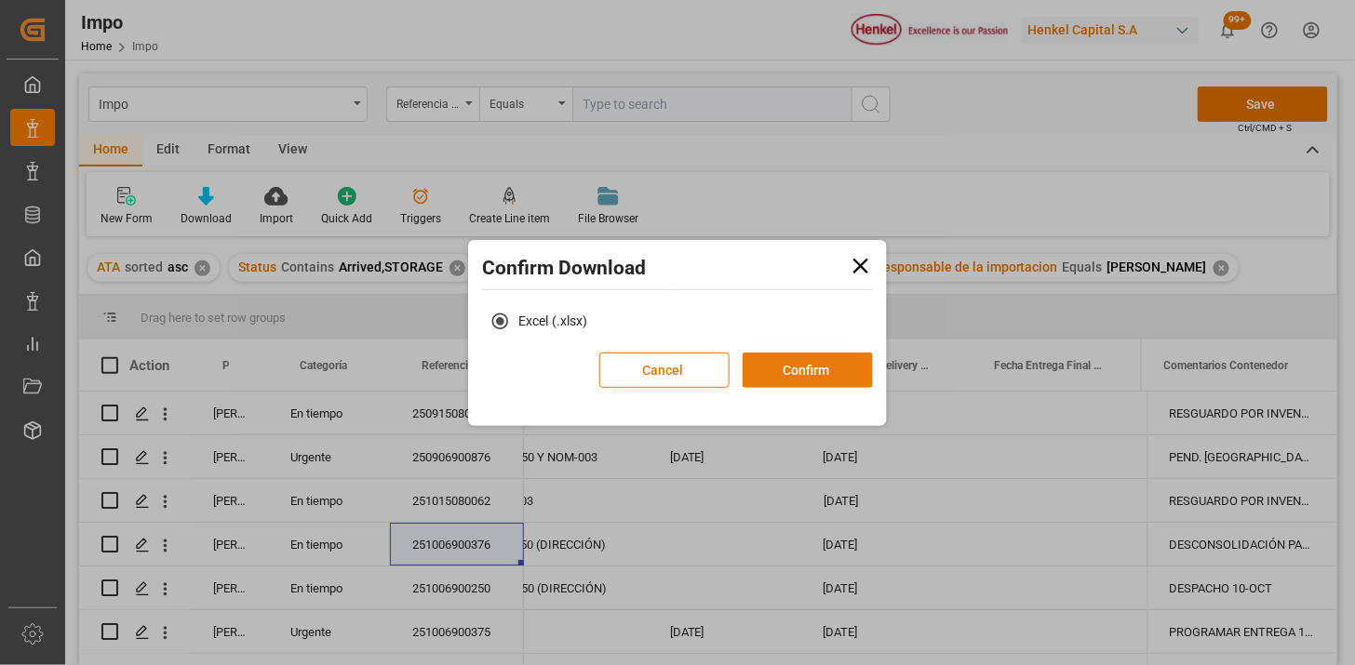
click at [845, 366] on button "Confirm" at bounding box center [808, 370] width 130 height 35
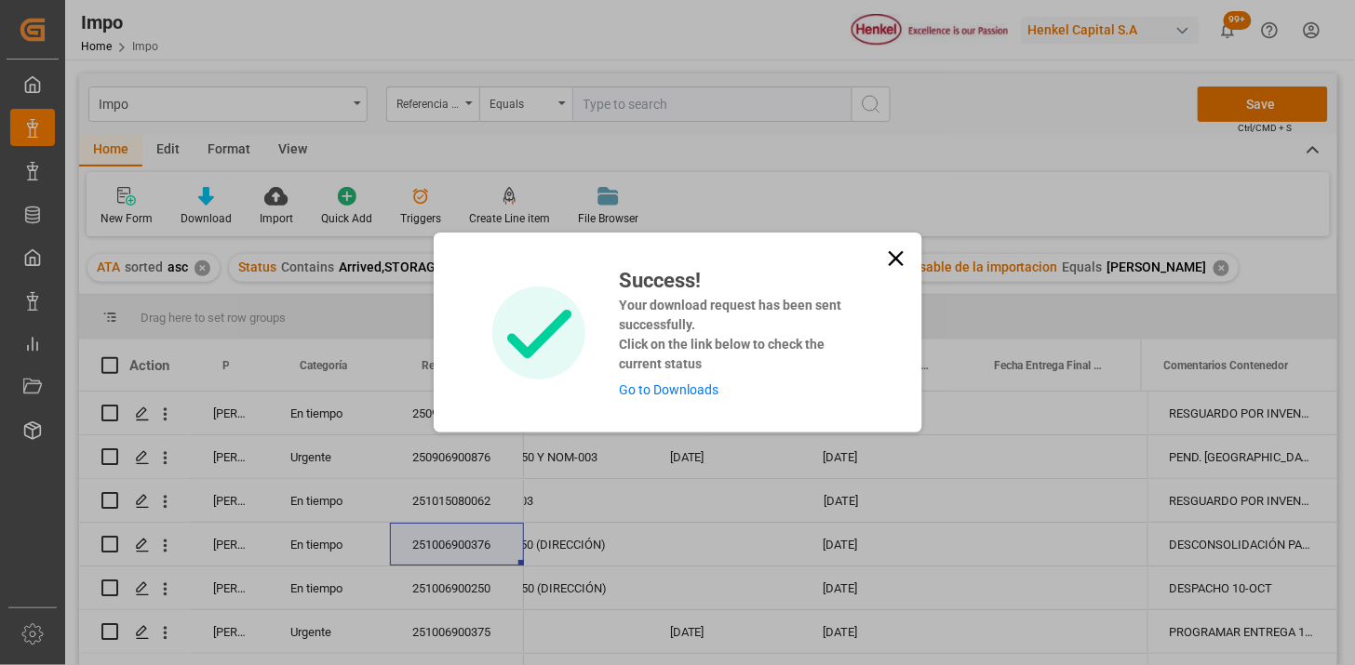
click at [897, 265] on icon at bounding box center [896, 259] width 26 height 26
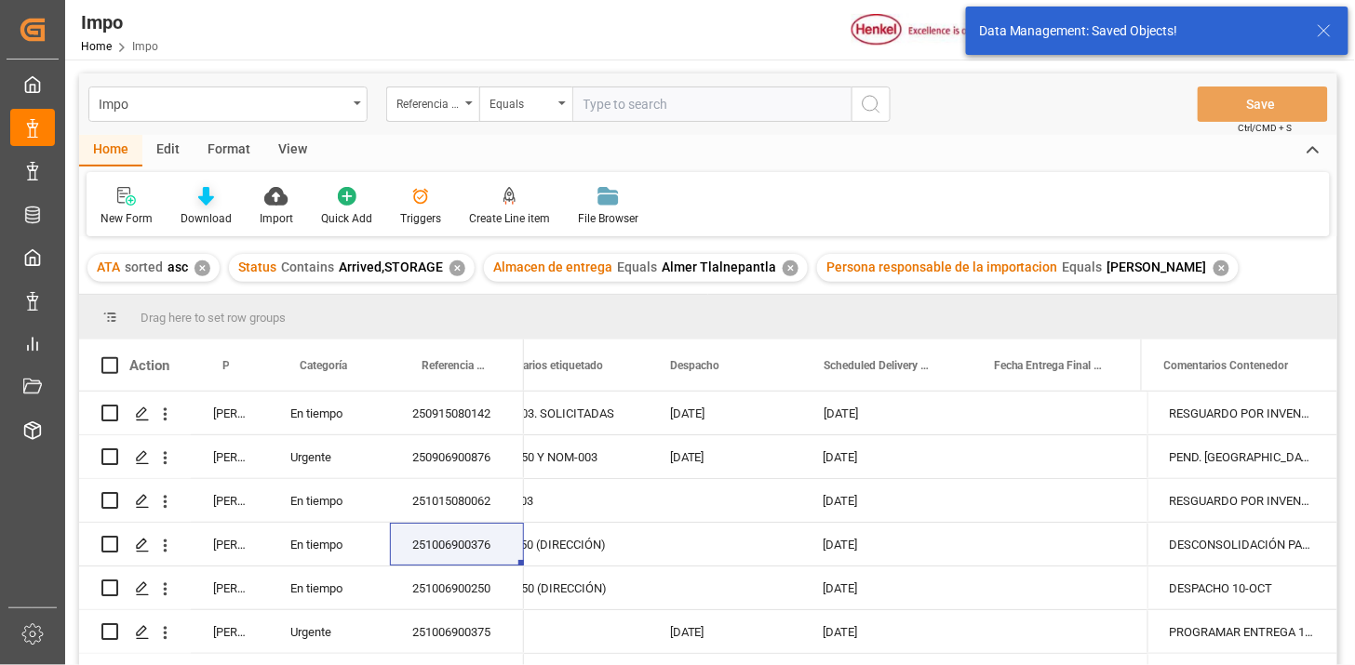
click at [200, 189] on icon at bounding box center [206, 196] width 16 height 19
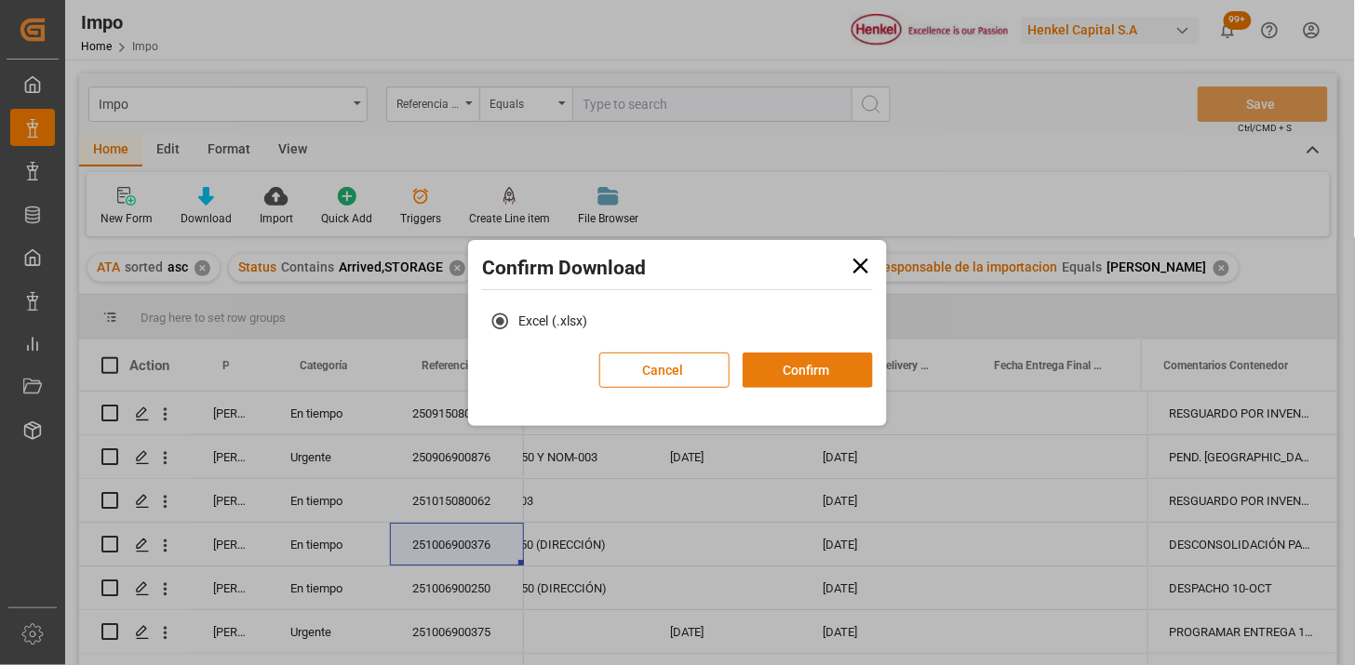
click at [797, 370] on button "Confirm" at bounding box center [808, 370] width 130 height 35
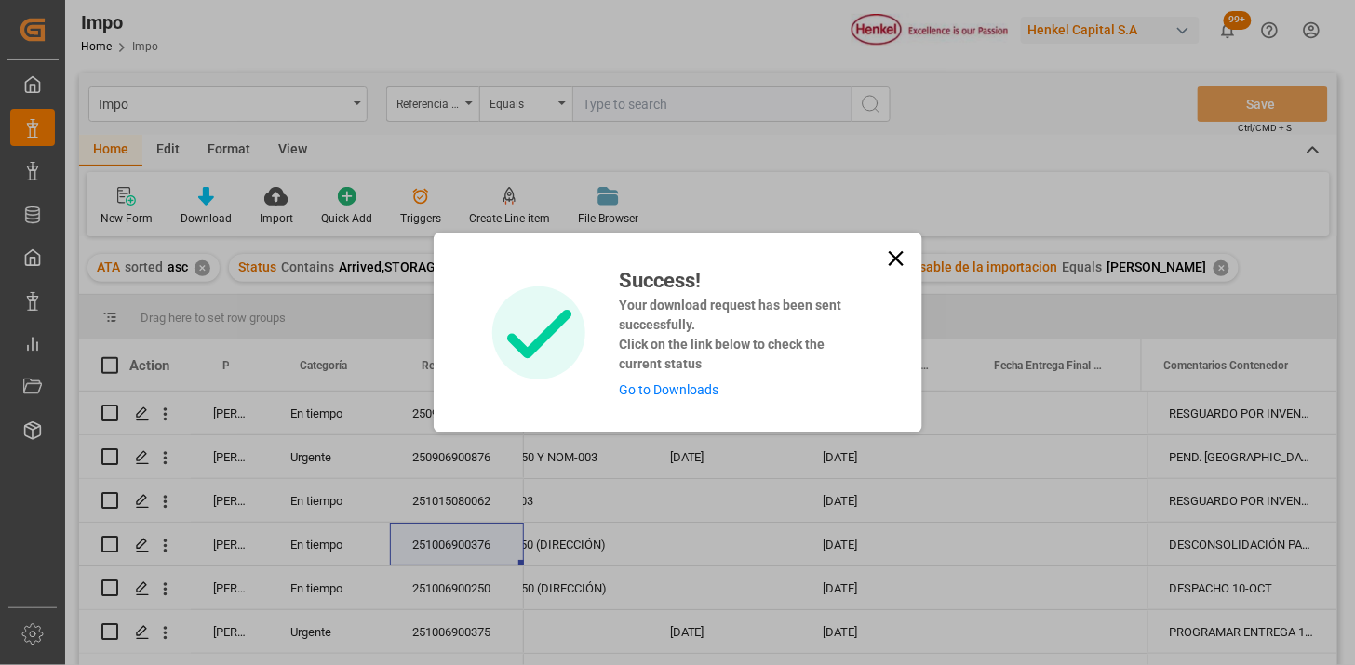
click at [887, 259] on icon at bounding box center [896, 259] width 26 height 26
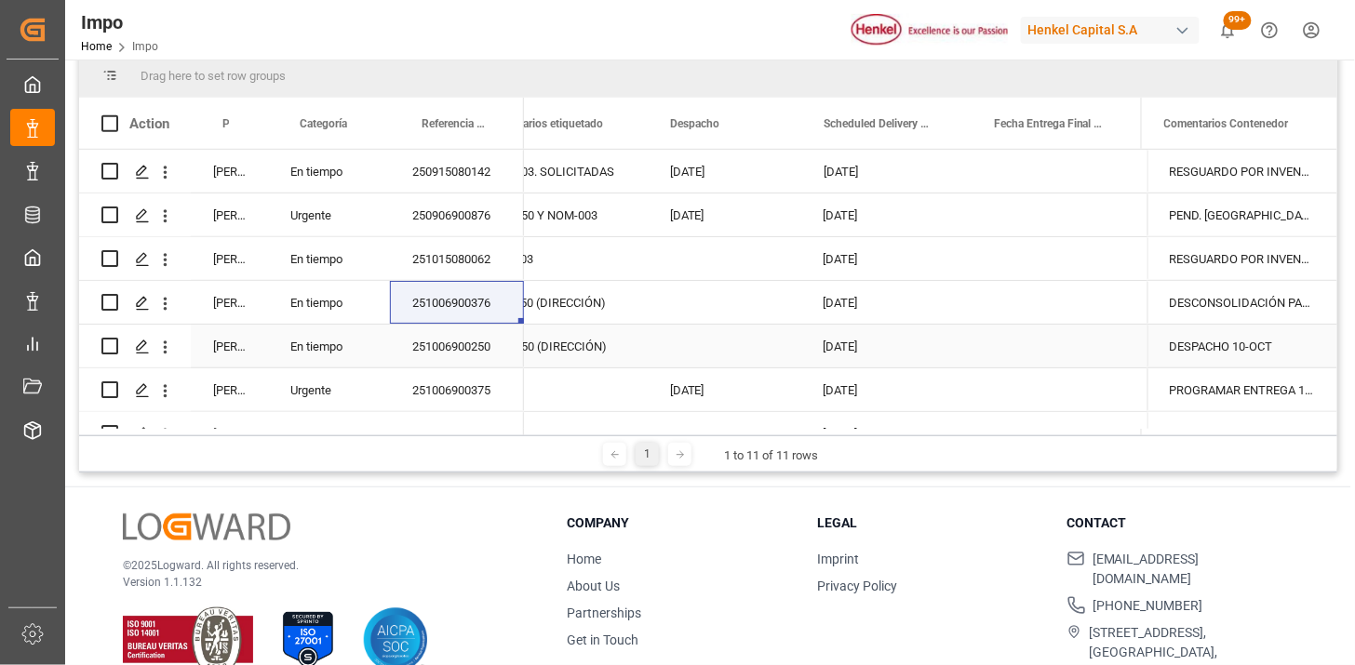
scroll to position [171, 0]
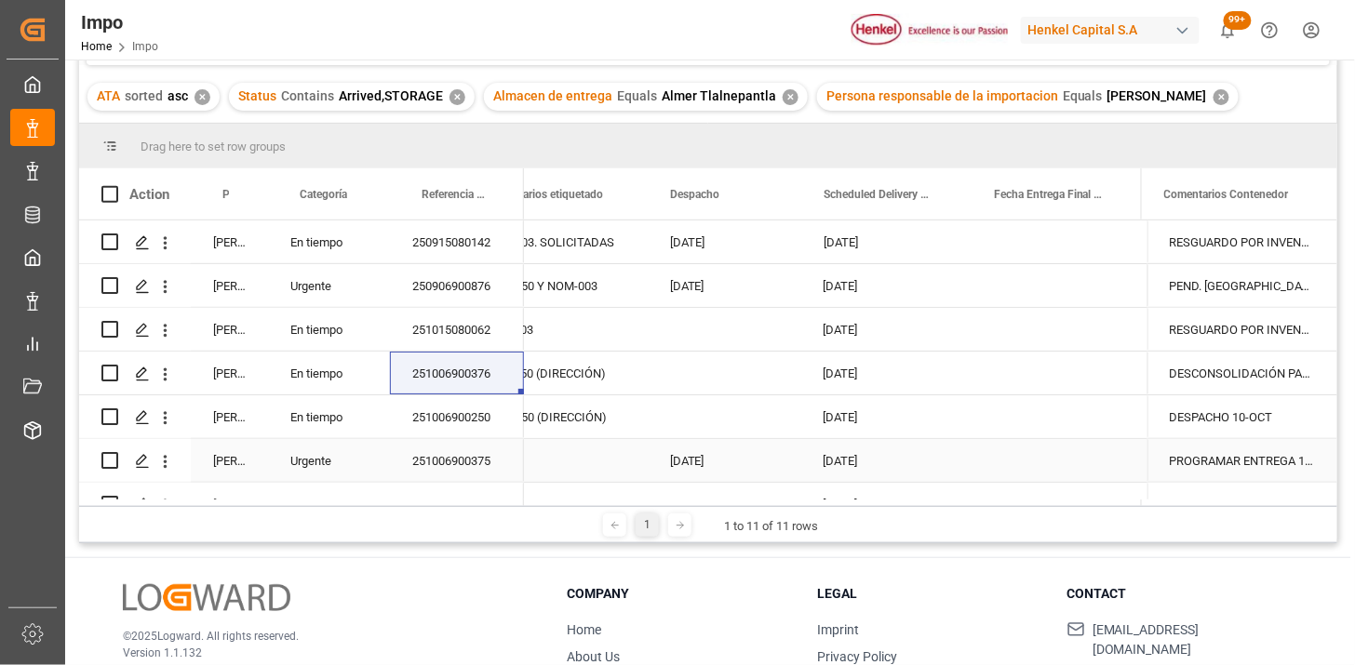
drag, startPoint x: 480, startPoint y: 447, endPoint x: 549, endPoint y: 442, distance: 69.0
click at [482, 444] on div "251006900375" at bounding box center [457, 460] width 134 height 43
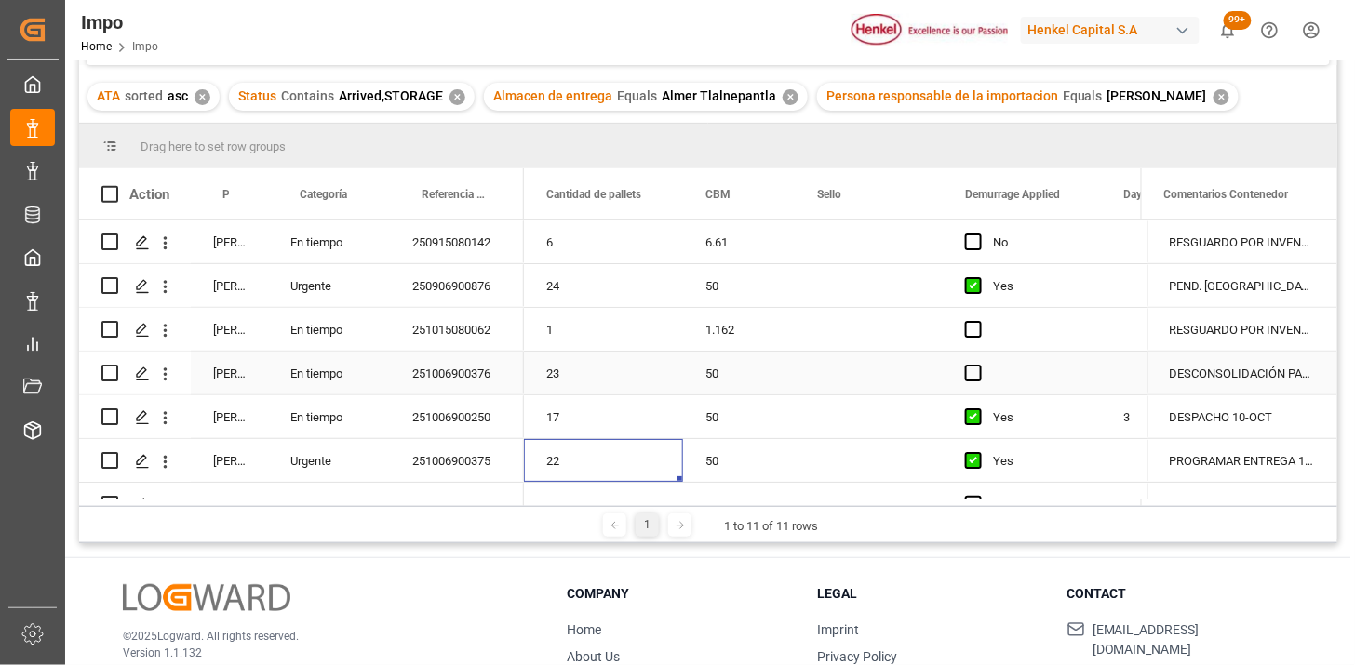
scroll to position [0, 3986]
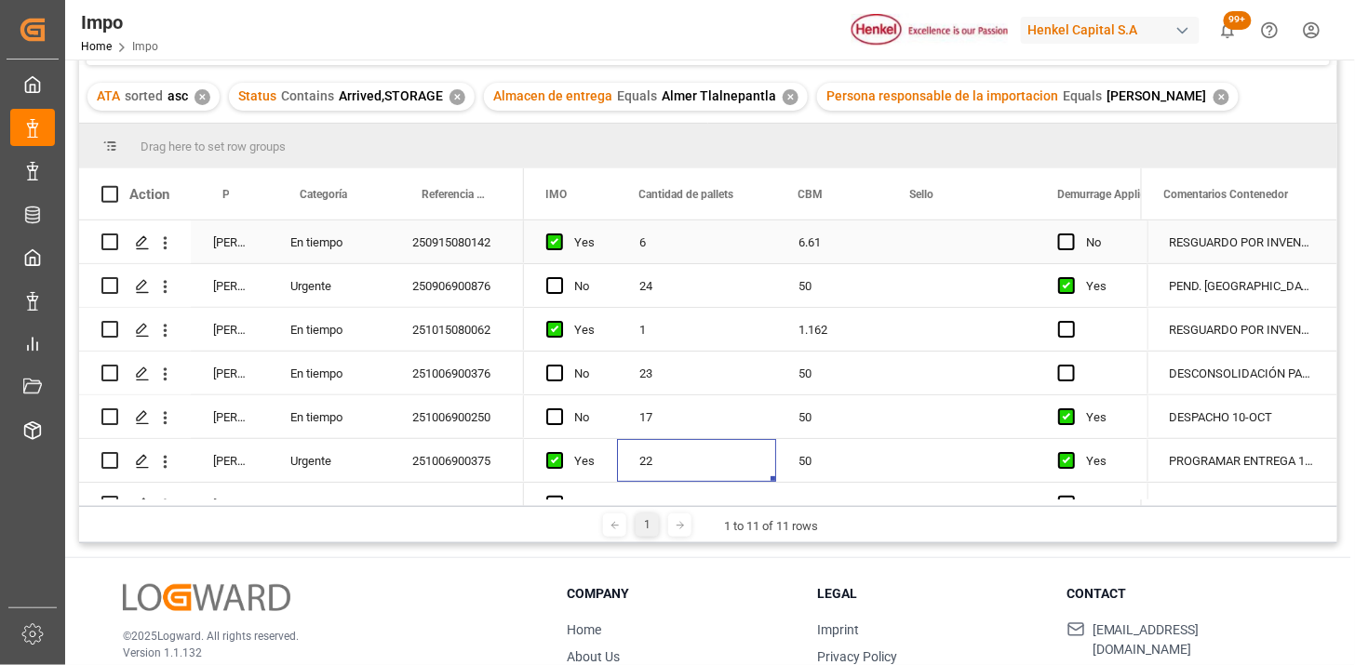
click at [652, 255] on div "6" at bounding box center [696, 242] width 159 height 43
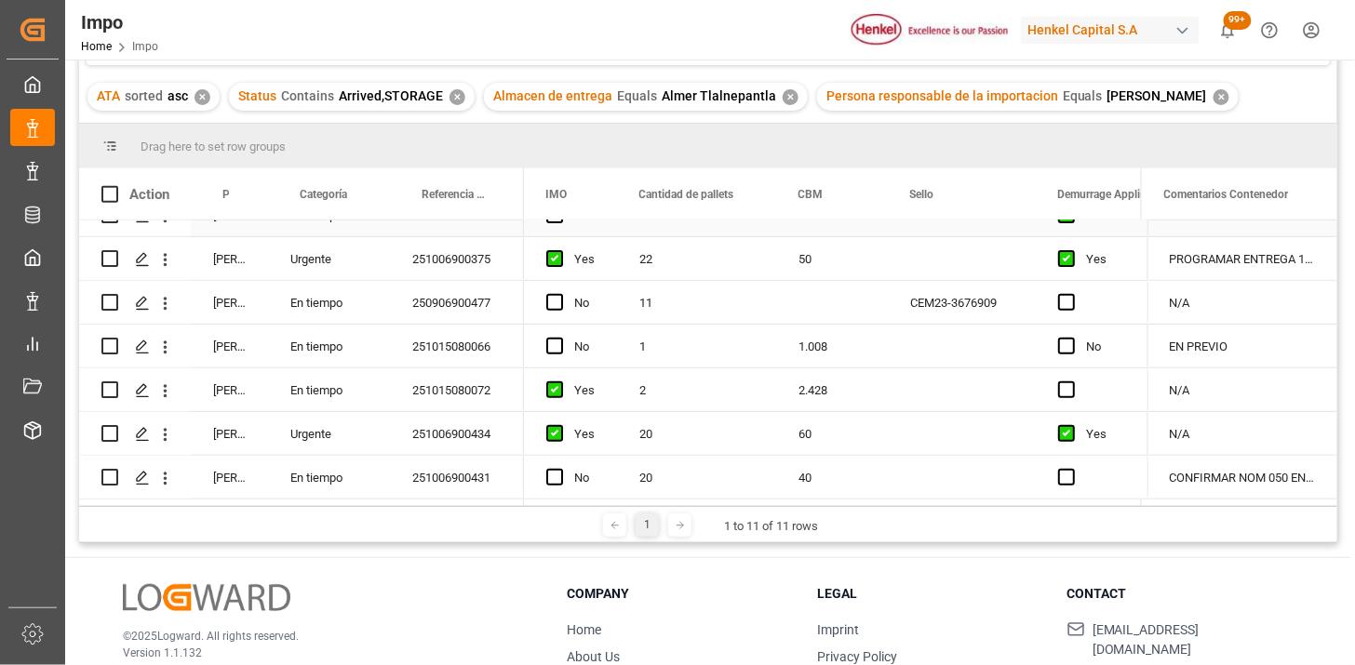
scroll to position [207, 0]
click at [458, 289] on div "250906900477" at bounding box center [457, 302] width 134 height 43
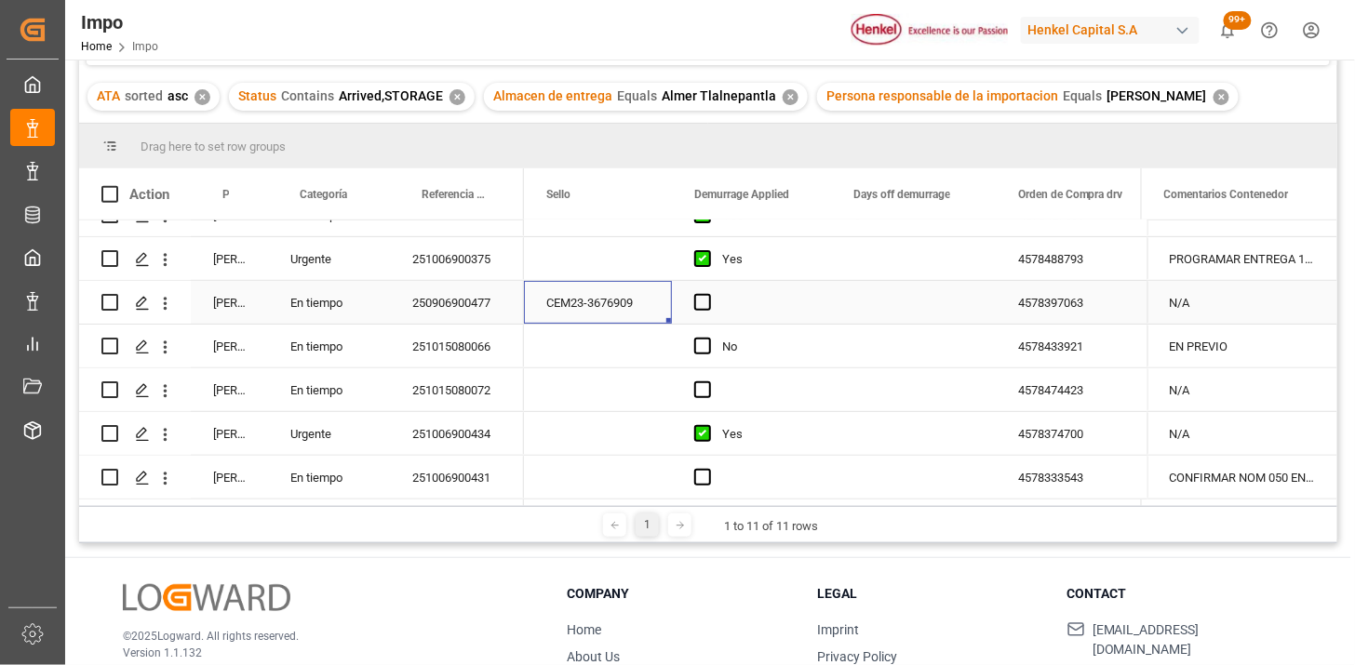
scroll to position [0, 4238]
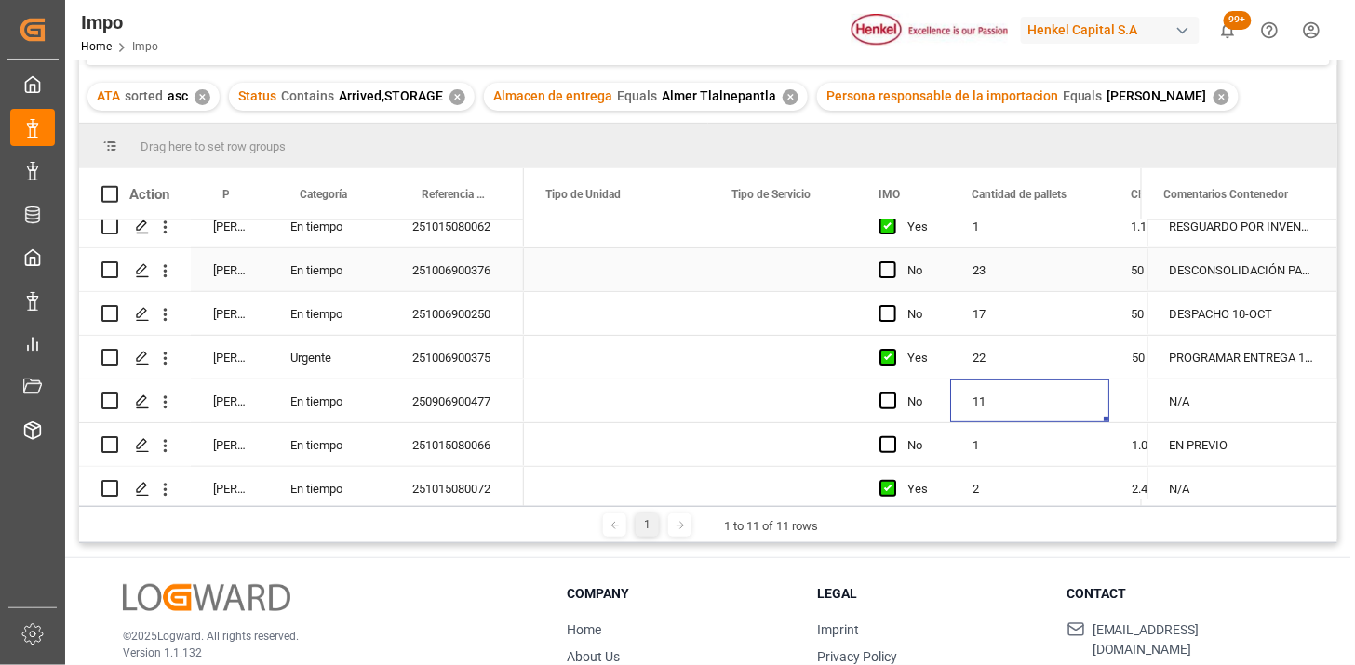
click at [485, 275] on div "251006900376" at bounding box center [457, 269] width 134 height 43
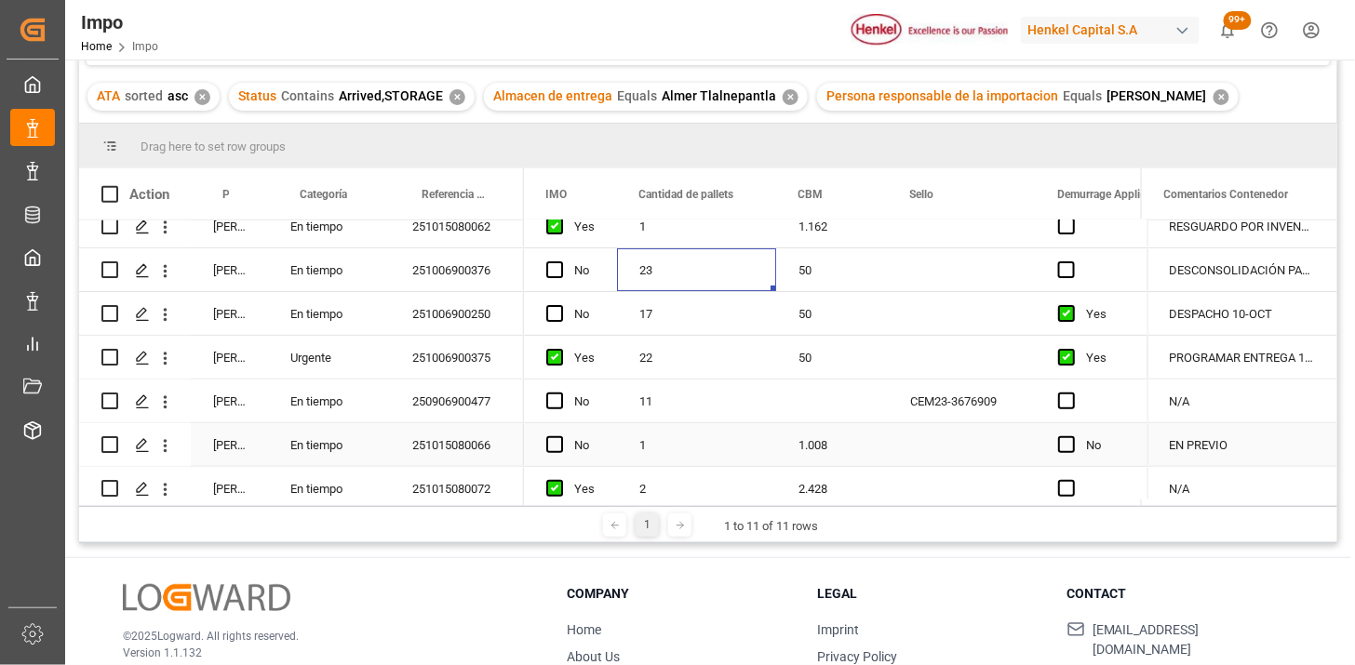
click at [662, 451] on div "1" at bounding box center [696, 444] width 159 height 43
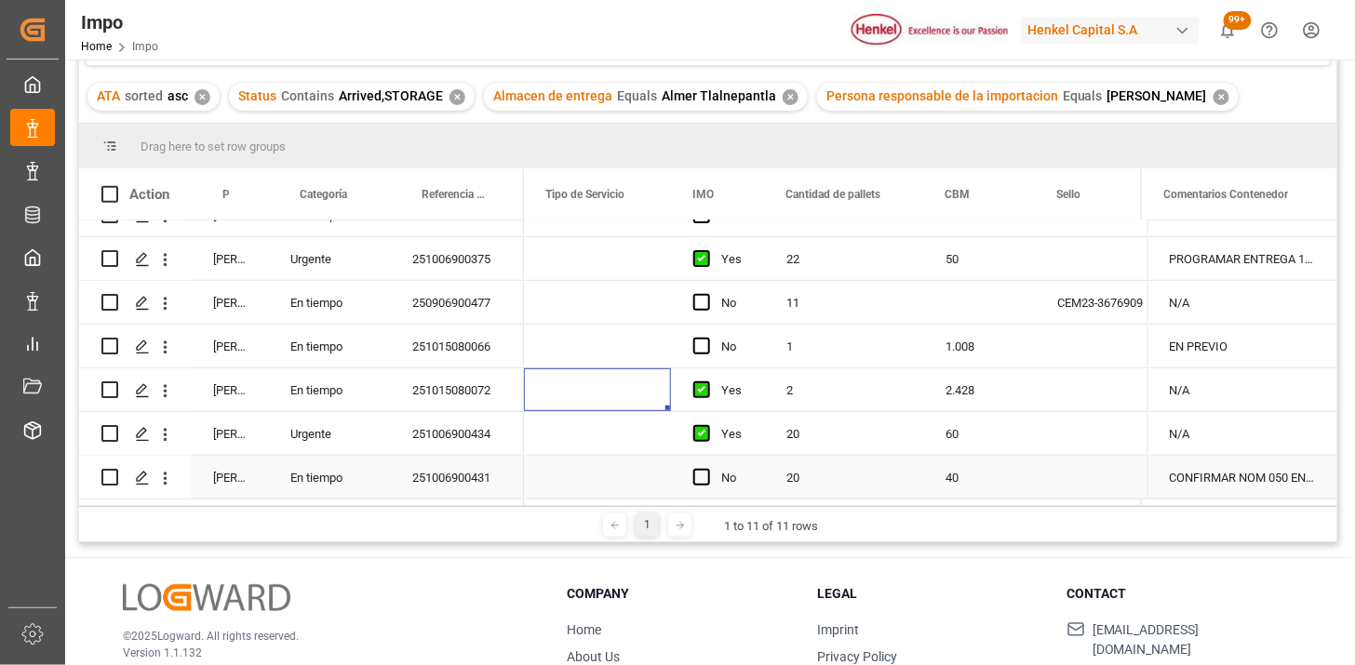
scroll to position [0, 3653]
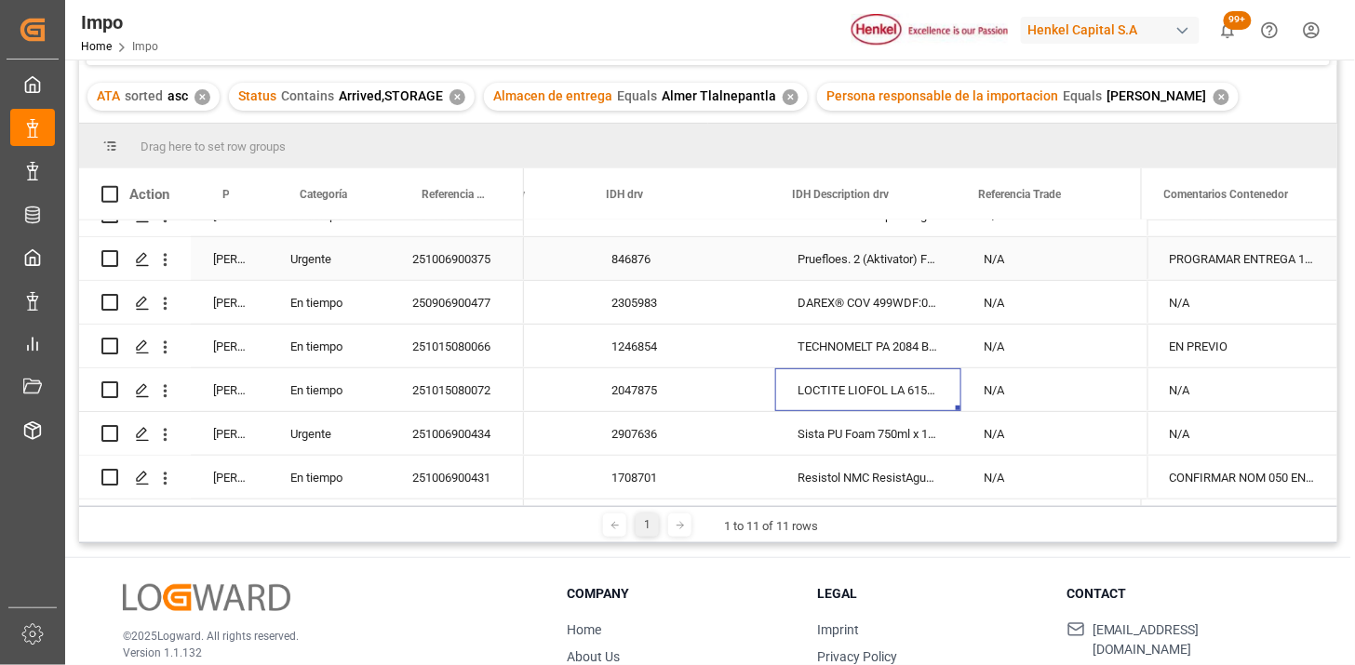
click at [481, 248] on div "251006900375" at bounding box center [457, 258] width 134 height 43
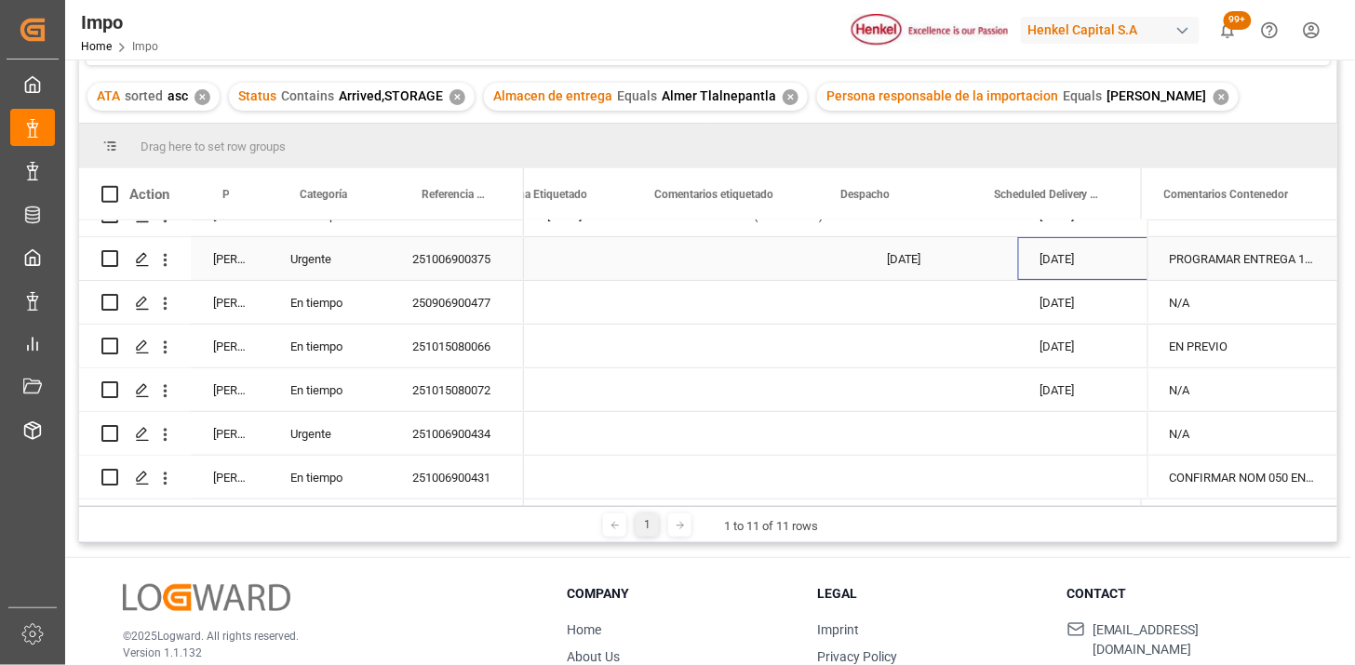
scroll to position [0, 2714]
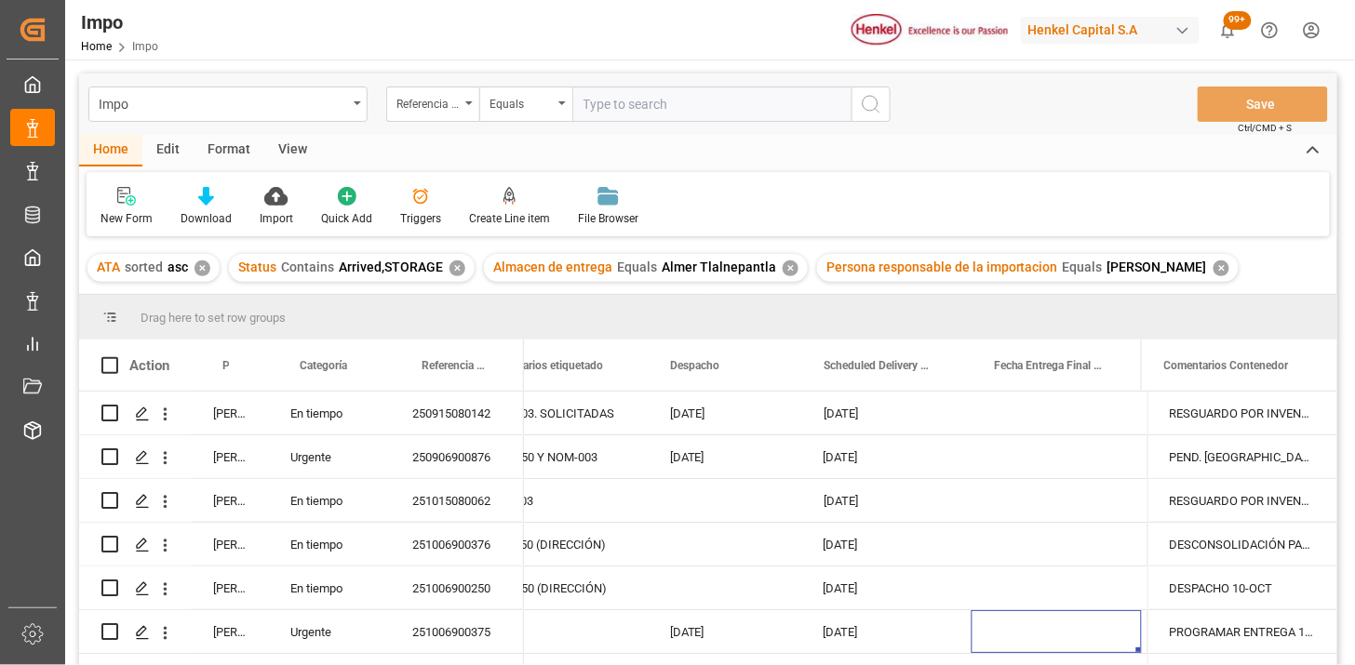
click at [1214, 271] on div "✕" at bounding box center [1222, 269] width 16 height 16
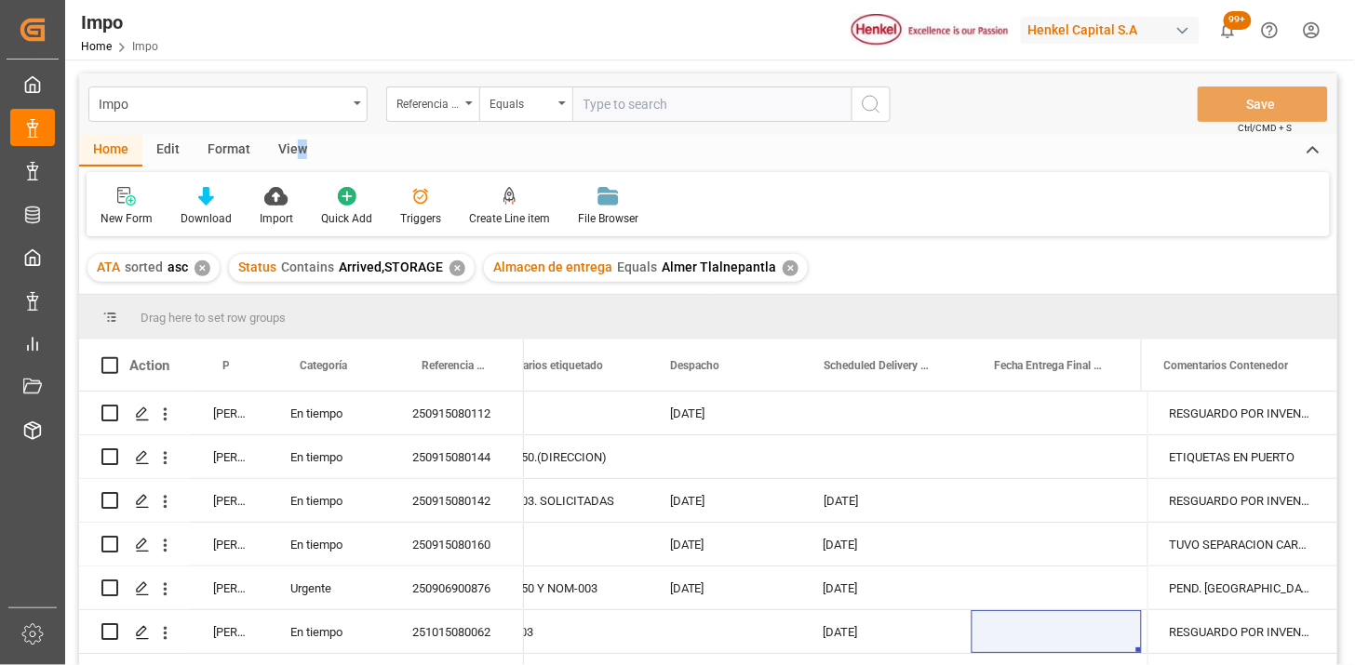
click at [300, 153] on div "View" at bounding box center [292, 151] width 57 height 32
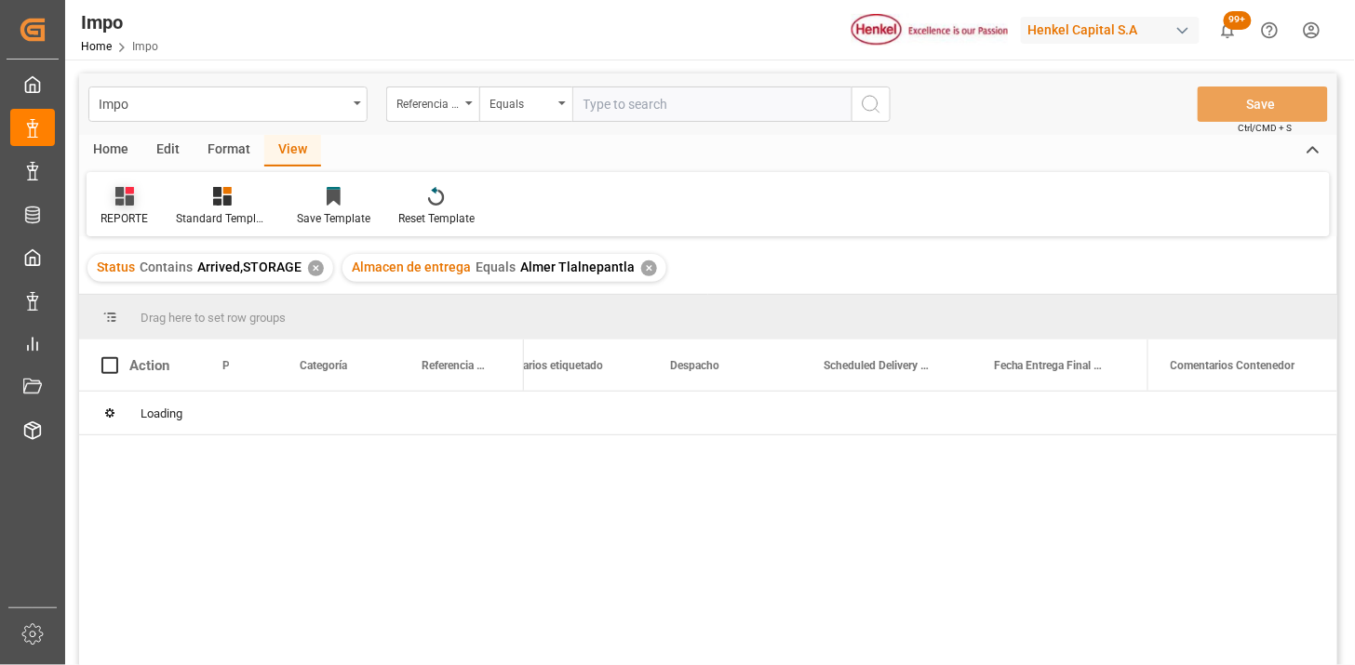
click at [131, 205] on icon at bounding box center [124, 196] width 19 height 19
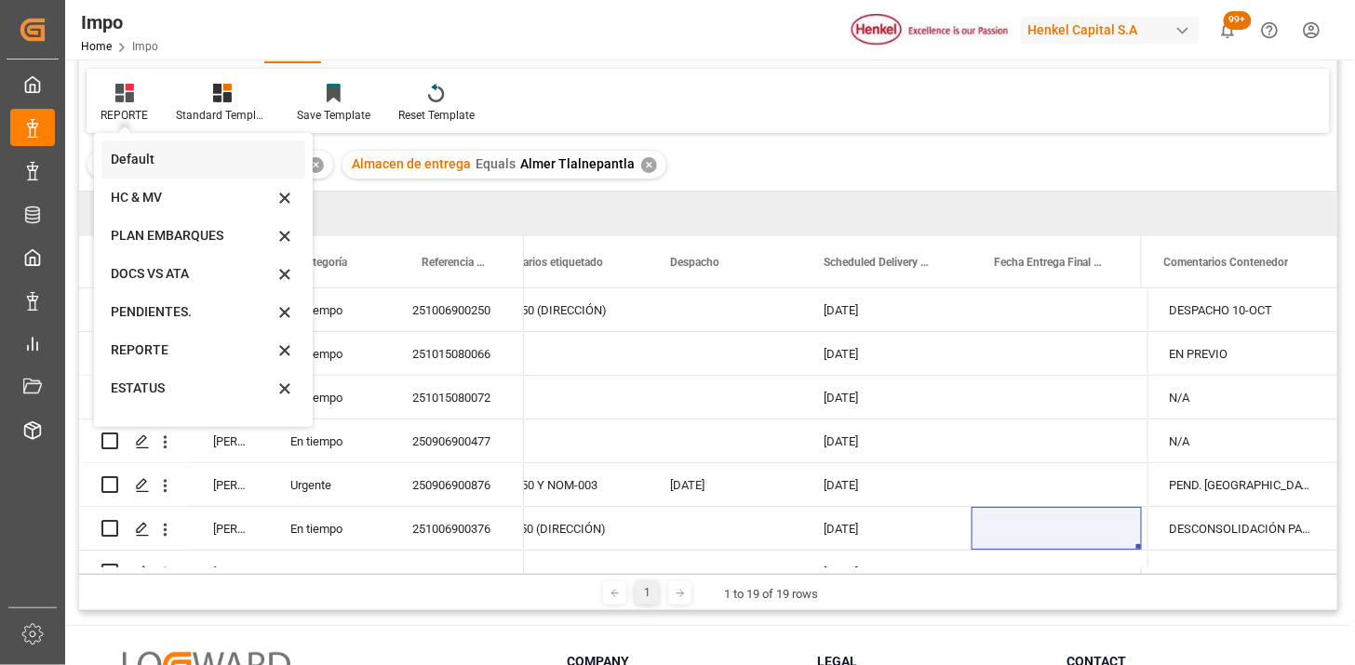
click at [142, 156] on div "Default" at bounding box center [192, 160] width 163 height 20
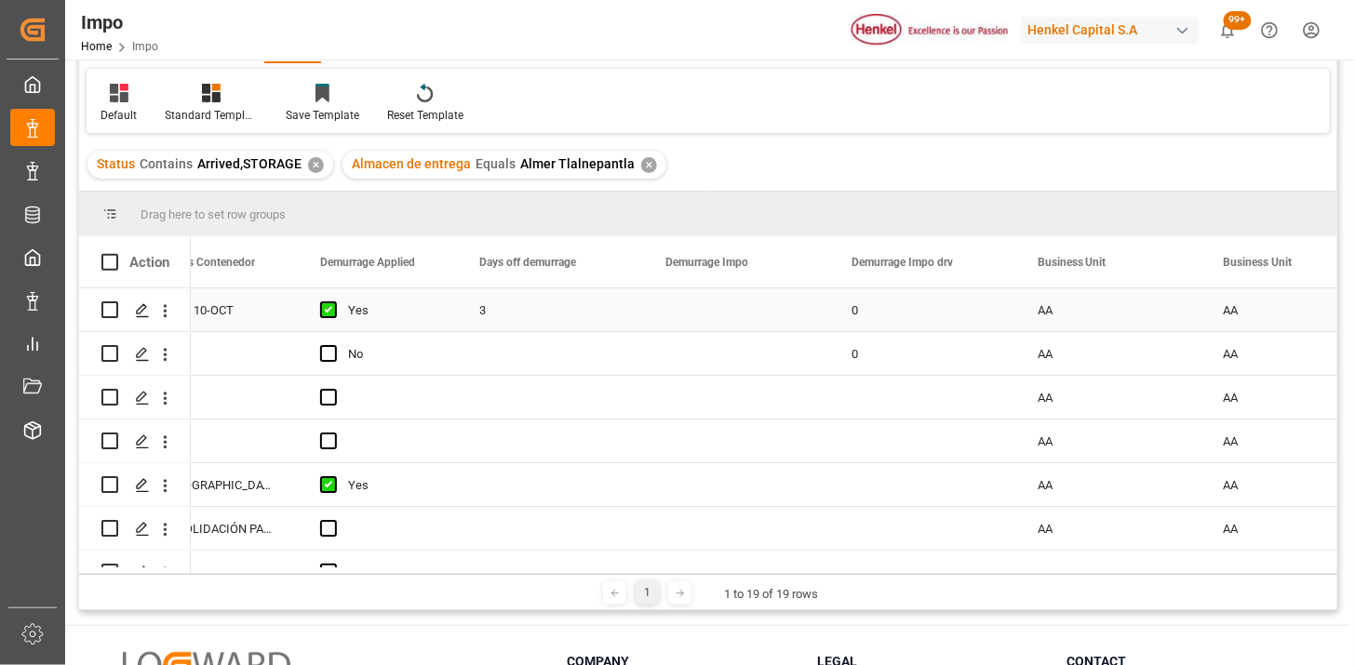
click at [813, 322] on div "Press SPACE to select this row." at bounding box center [736, 309] width 186 height 43
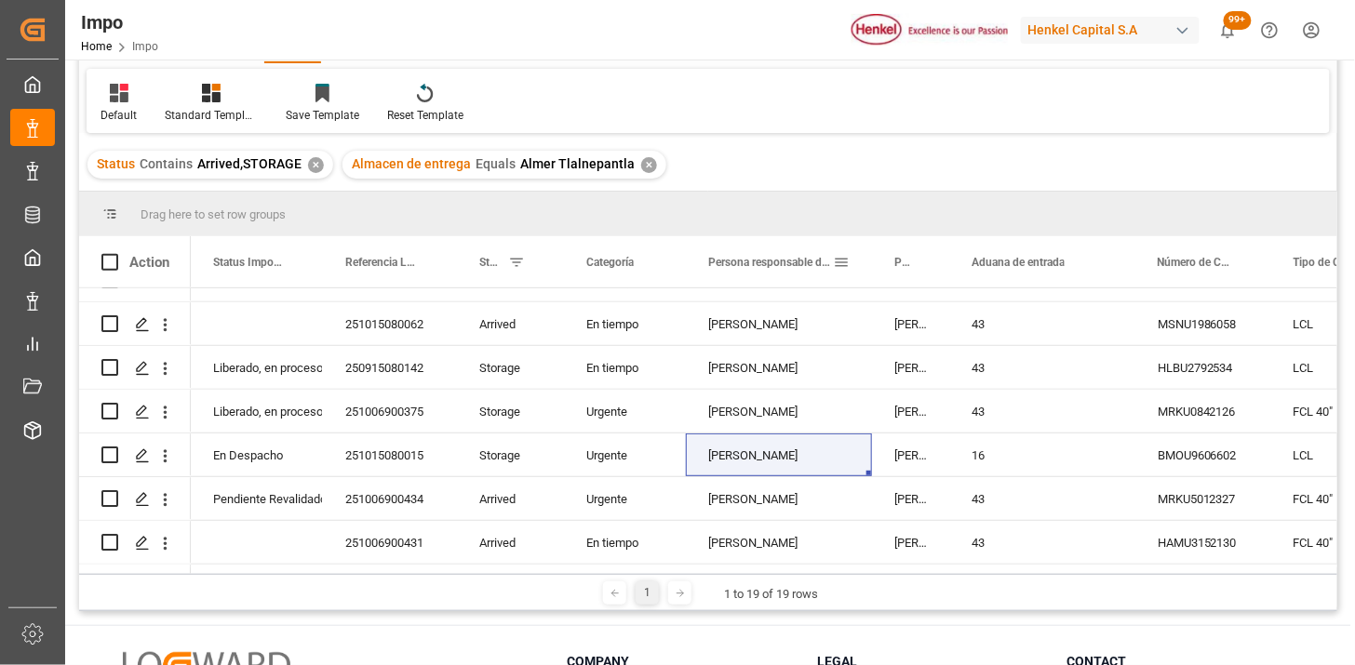
click at [848, 256] on span at bounding box center [841, 262] width 17 height 17
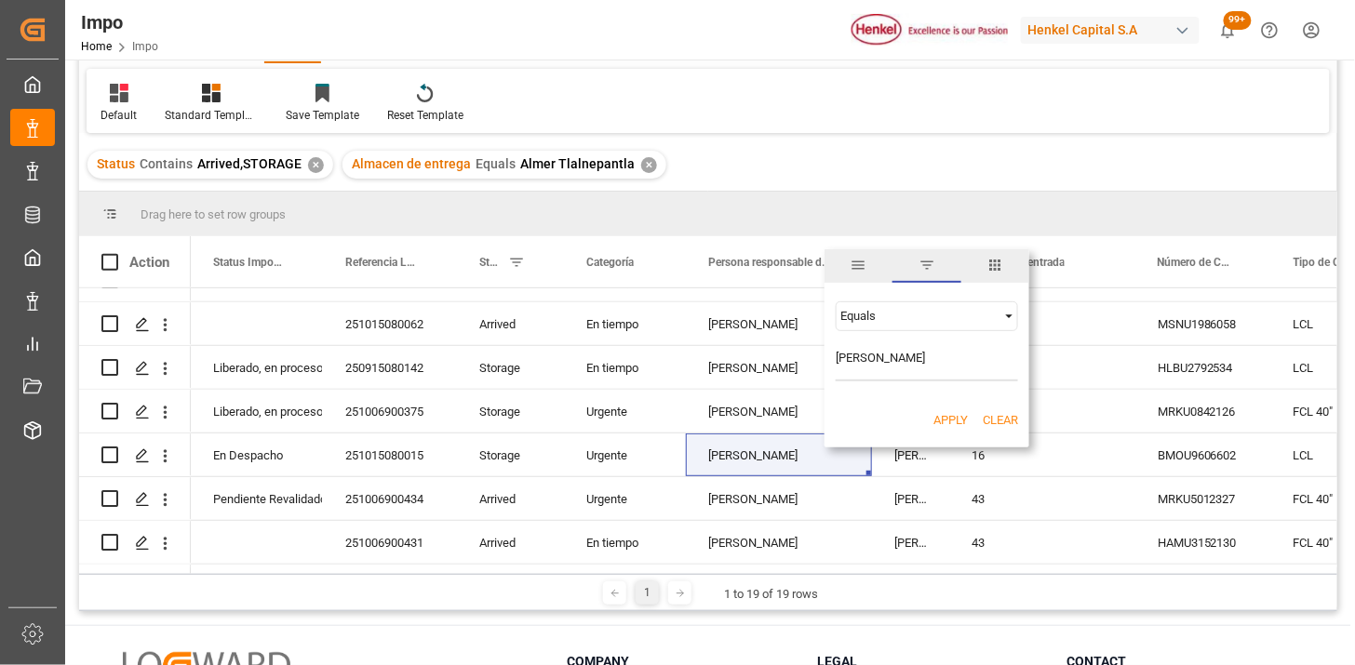
type input "Ana Alvarado"
click at [936, 411] on button "Apply" at bounding box center [950, 420] width 34 height 19
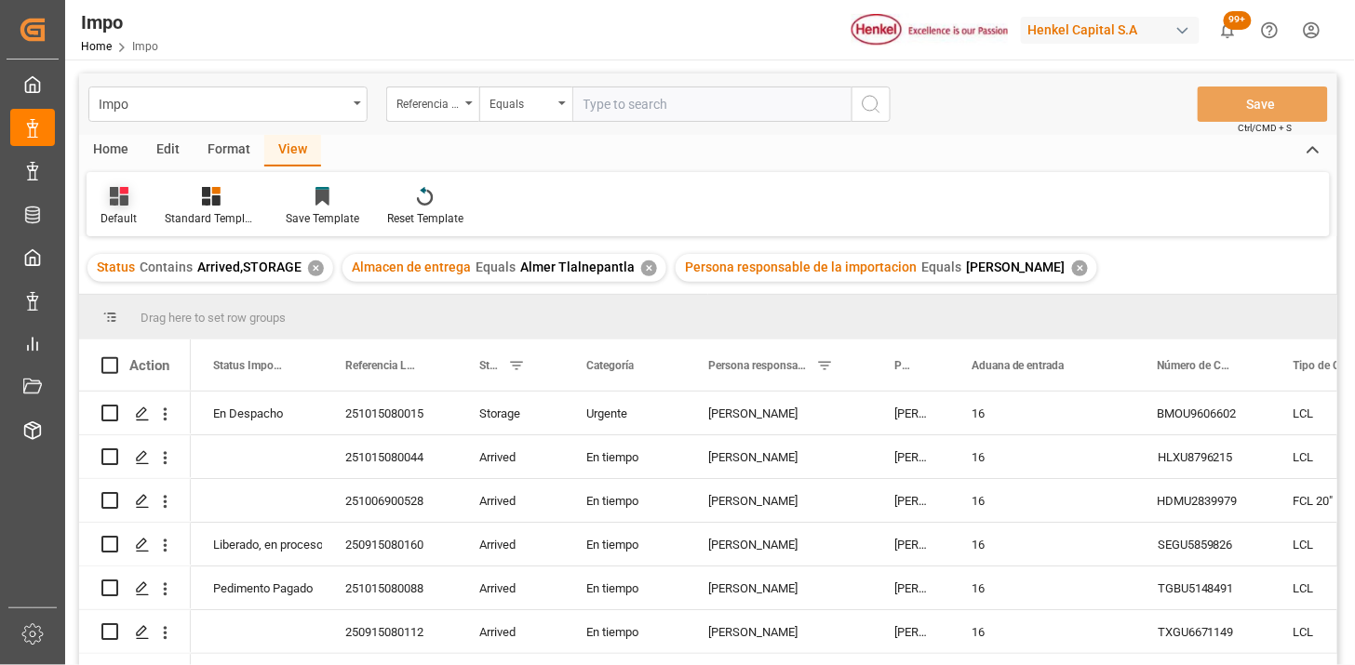
click at [116, 214] on div "Default" at bounding box center [119, 218] width 36 height 17
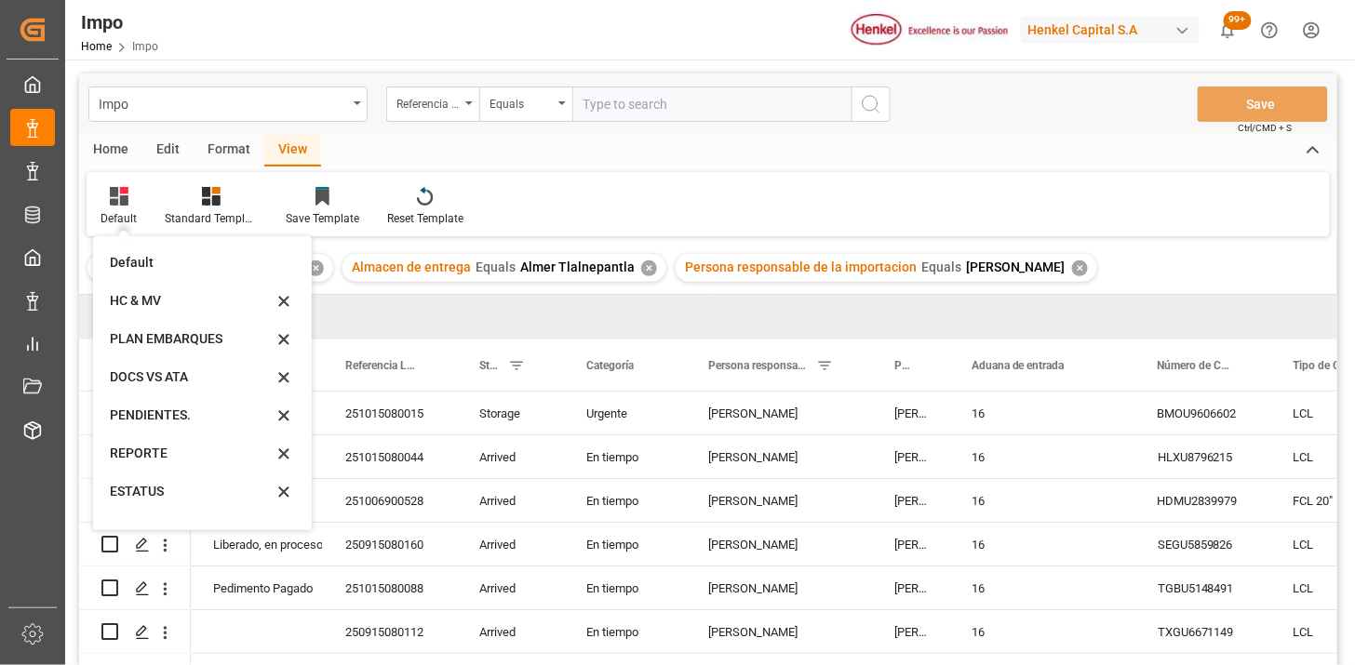
click at [155, 459] on div "REPORTE" at bounding box center [191, 454] width 163 height 20
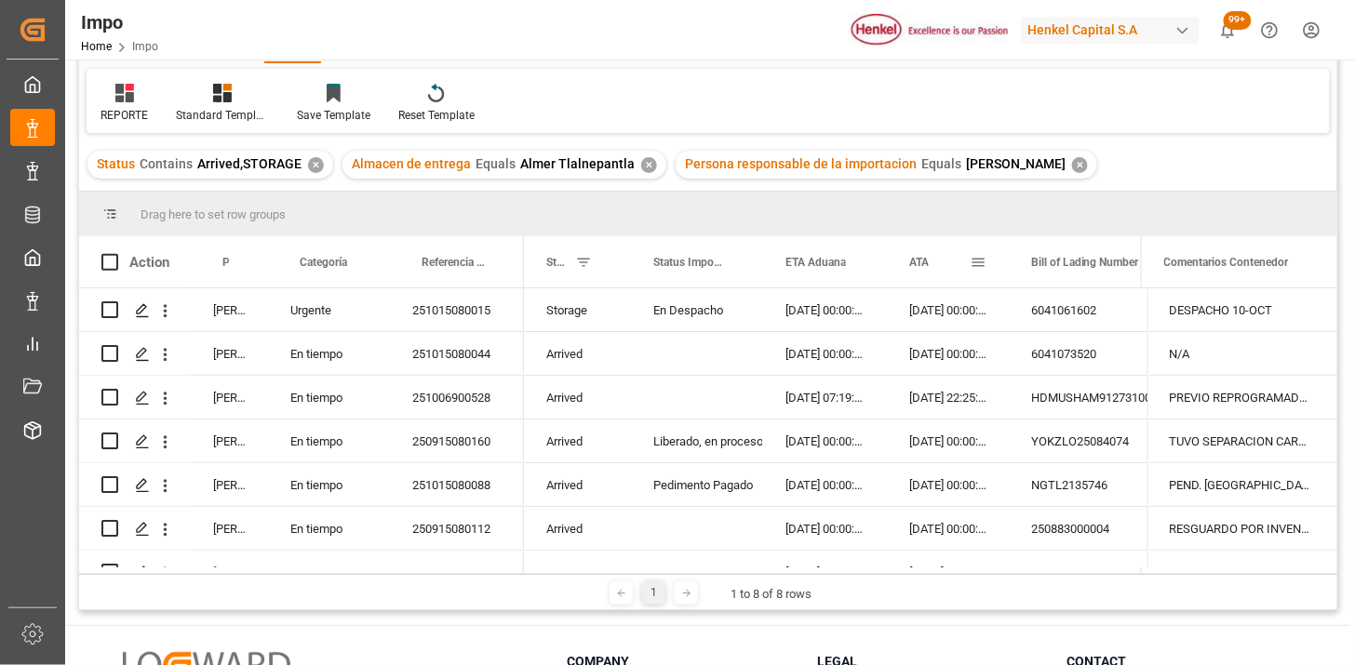
click at [910, 275] on div "ATA" at bounding box center [939, 261] width 60 height 51
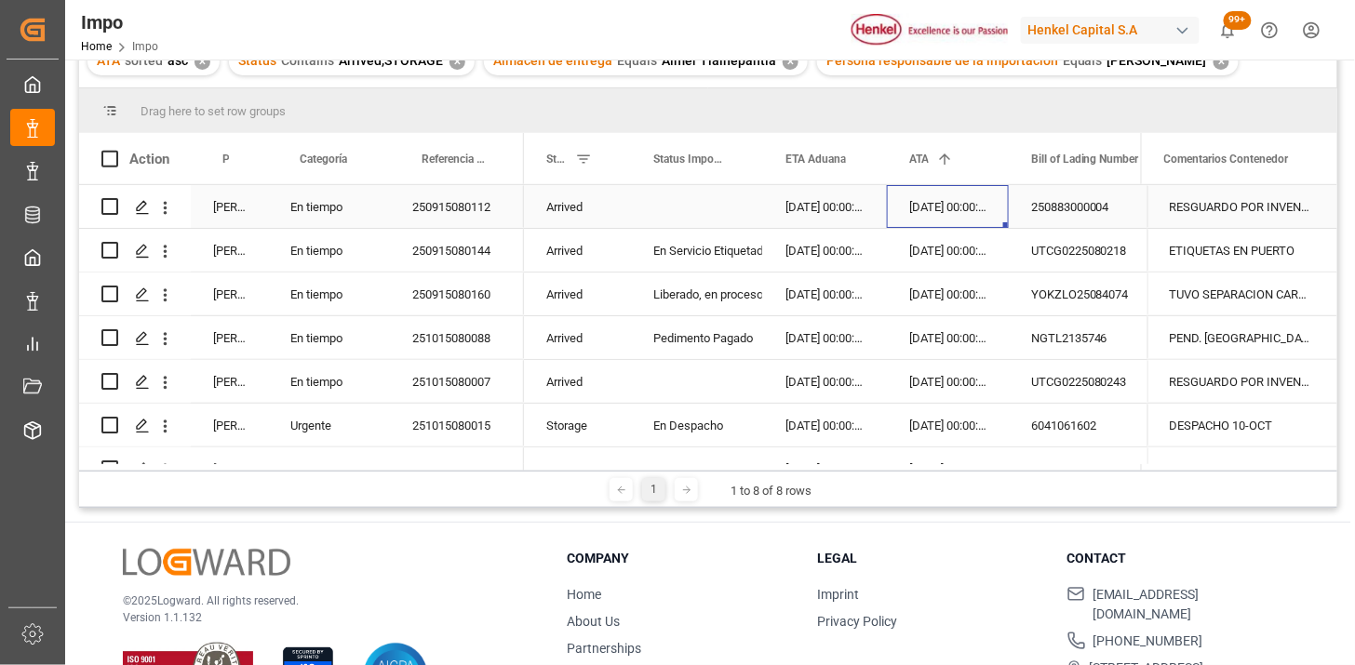
click at [947, 214] on div "15-09-2025 00:00:00" at bounding box center [948, 206] width 122 height 43
click at [1093, 295] on div "YOKZLO25084074" at bounding box center [1102, 294] width 186 height 43
click at [1220, 302] on div "TUVO SEPARACION CARGA." at bounding box center [1242, 294] width 190 height 43
click at [1222, 302] on div "TUVO SEPARACION CARGA." at bounding box center [1242, 294] width 190 height 43
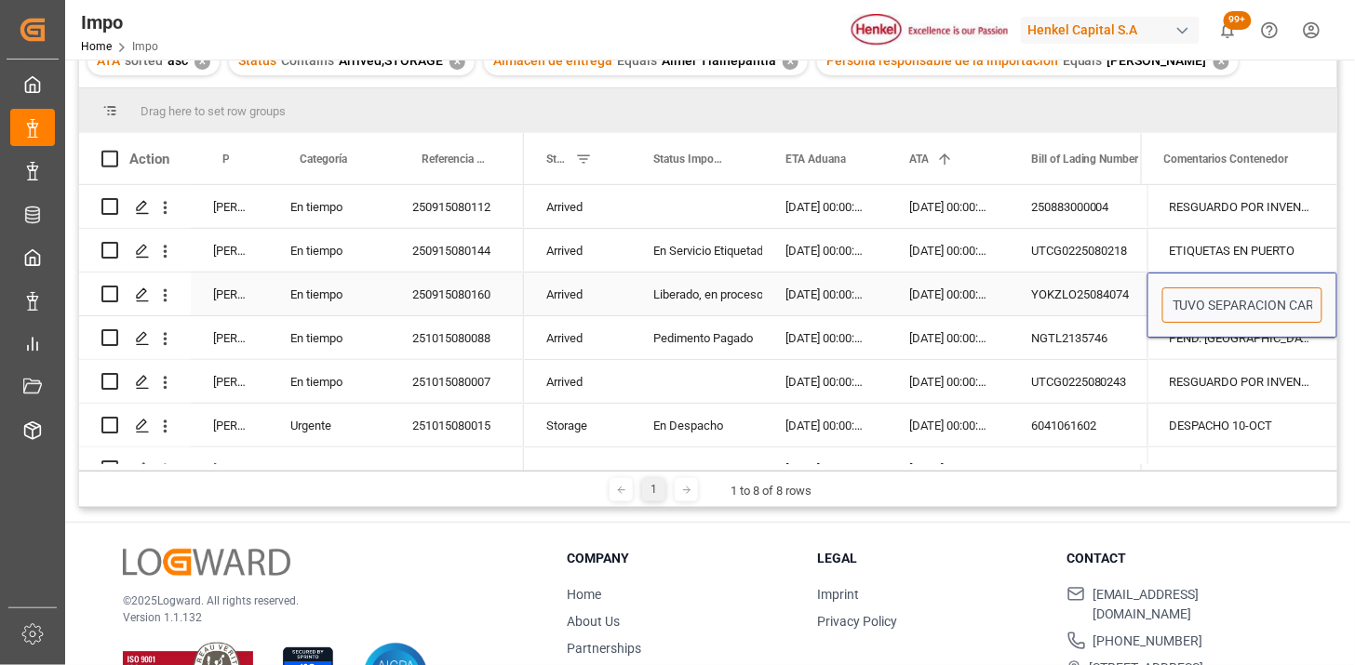
click at [1224, 303] on input "TUVO SEPARACION CARGA." at bounding box center [1242, 305] width 160 height 35
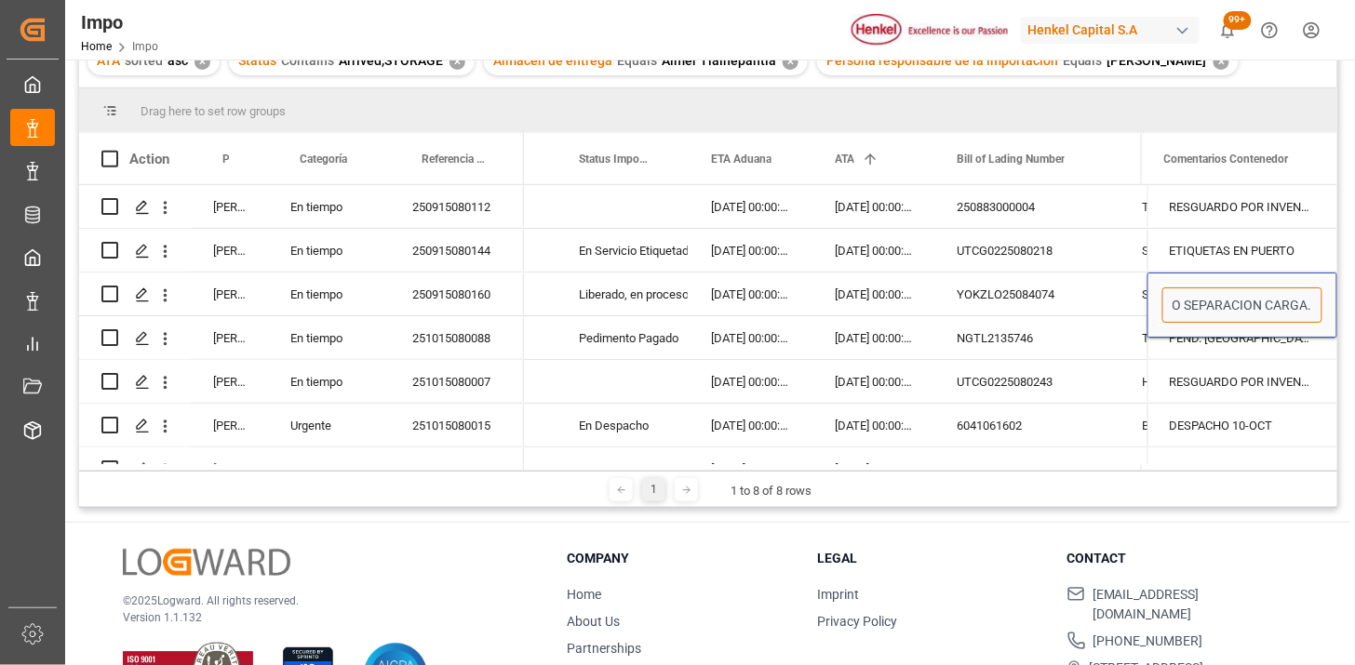
scroll to position [0, 149]
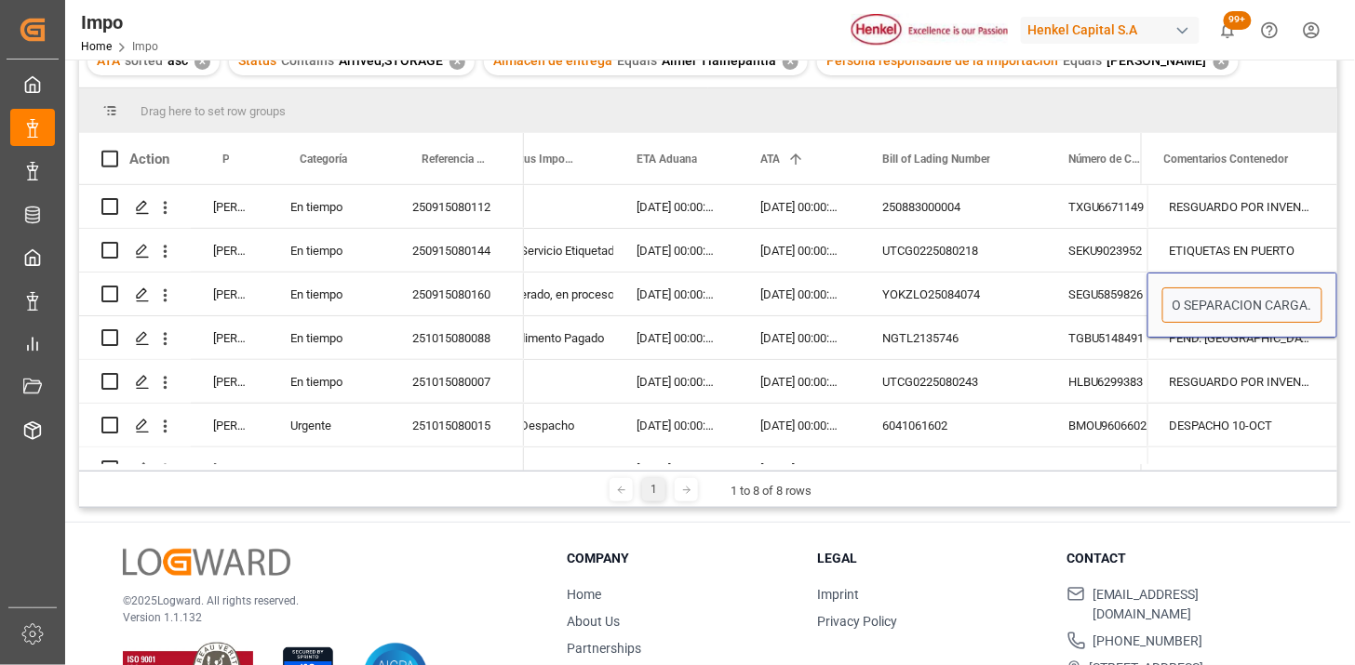
drag, startPoint x: 1253, startPoint y: 308, endPoint x: 1336, endPoint y: 323, distance: 85.1
click at [1336, 323] on div "Martha Gonzalez En tiempo 250915080112 Karla Chavez En tiempo 250915080144 Karl…" at bounding box center [708, 324] width 1258 height 279
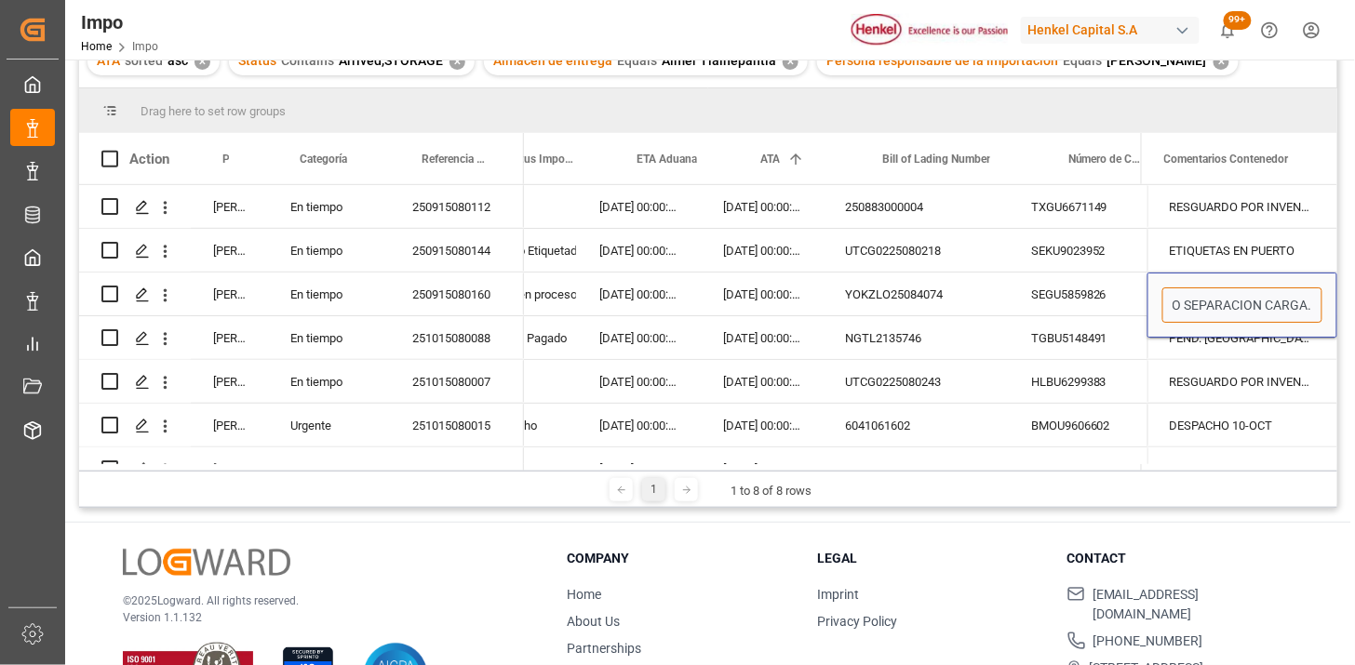
scroll to position [0, 186]
click at [1082, 292] on div "SEGU5859826" at bounding box center [1077, 294] width 136 height 43
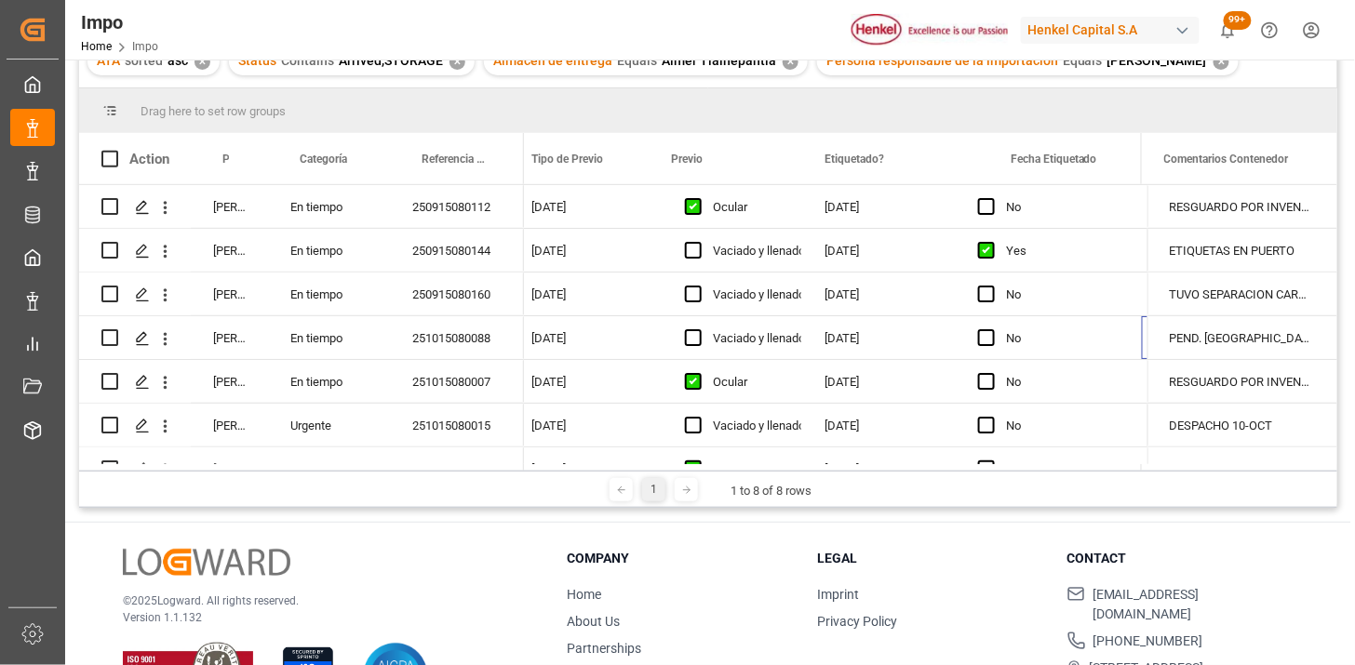
scroll to position [0, 2204]
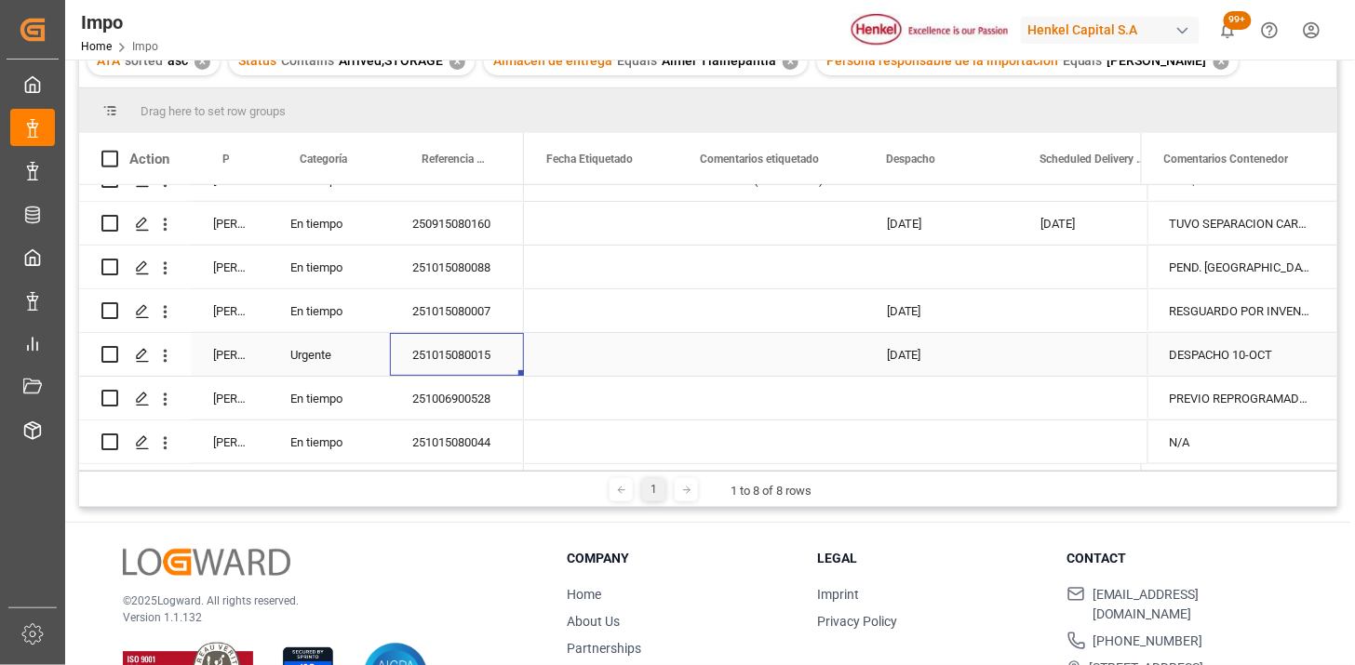
click at [462, 363] on div "251015080015" at bounding box center [457, 354] width 134 height 43
click at [1235, 398] on div "PREVIO REPROGRAMADO POR SATURACIÓN EN TERMINAL (FECHA INICIAL 07.10)" at bounding box center [1242, 398] width 190 height 43
click at [1236, 398] on div "PREVIO REPROGRAMADO POR SATURACIÓN EN TERMINAL (FECHA INICIAL 07.10)" at bounding box center [1242, 398] width 190 height 43
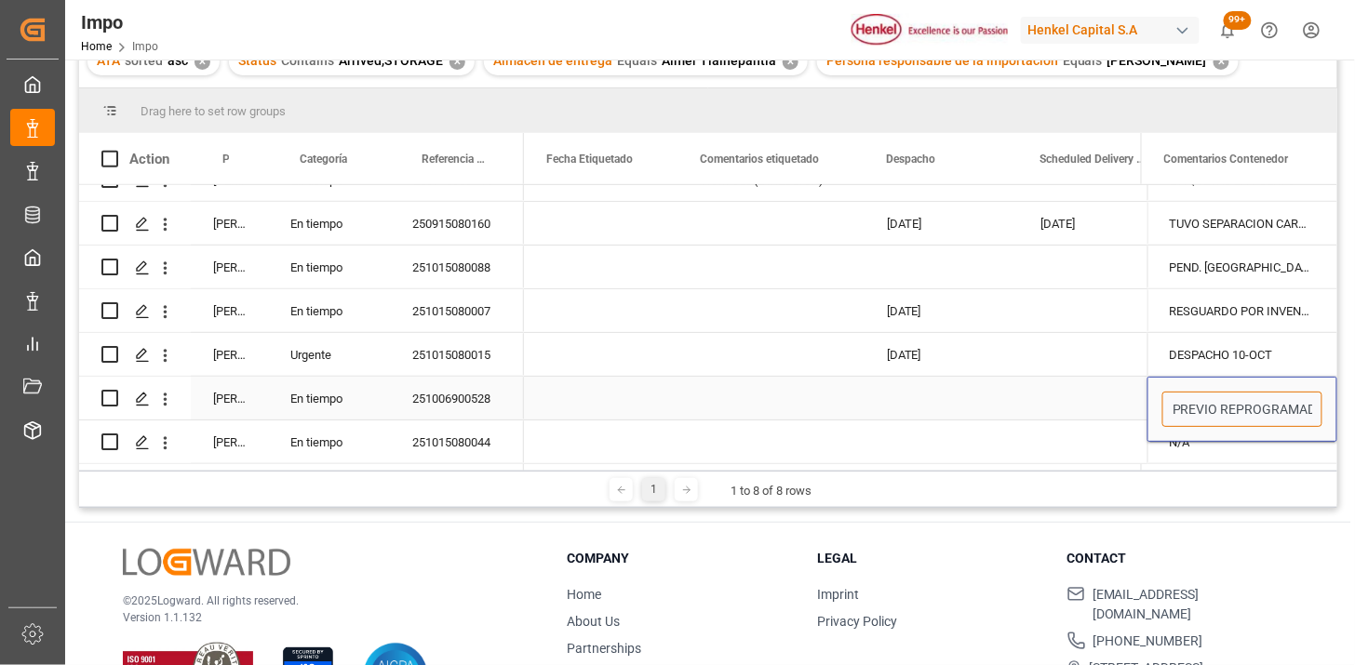
click at [1236, 398] on input "PREVIO REPROGRAMADO POR SATURACIÓN EN TERMINAL (FECHA INICIAL 07.10)" at bounding box center [1242, 409] width 160 height 35
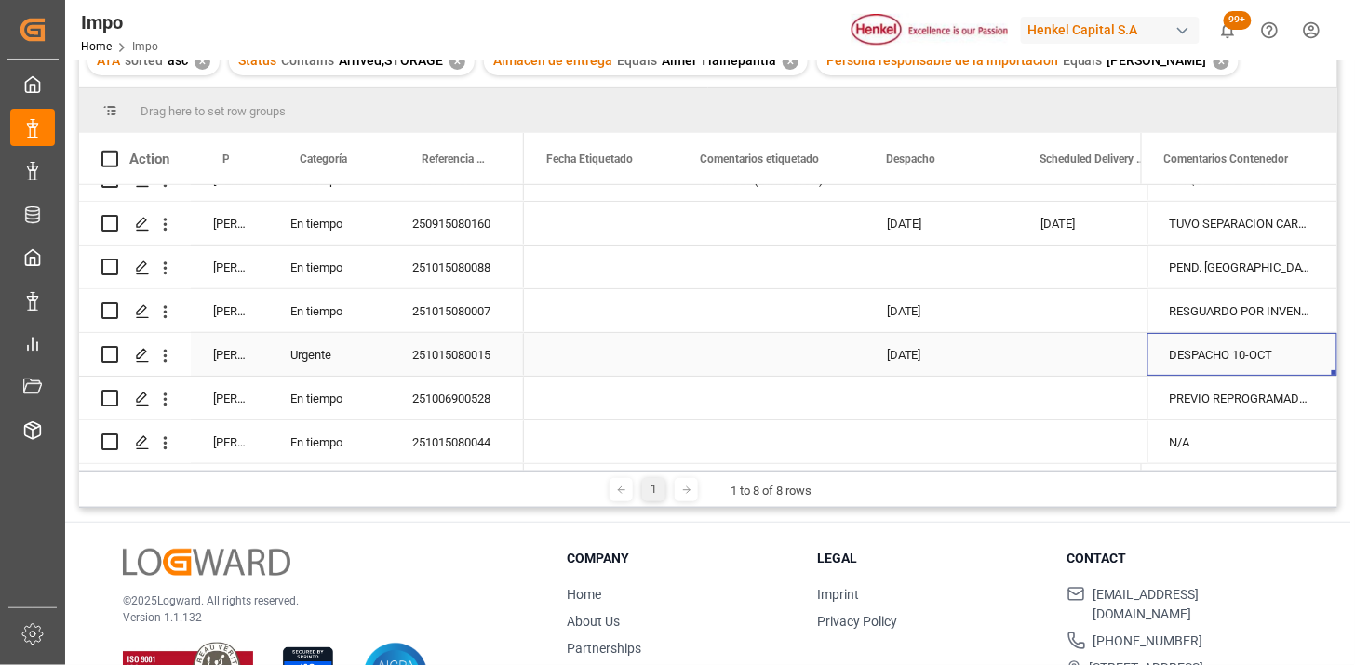
click at [1197, 360] on div "DESPACHO 10-OCT" at bounding box center [1242, 354] width 190 height 43
drag, startPoint x: 1305, startPoint y: 361, endPoint x: 1273, endPoint y: 364, distance: 31.8
click at [1304, 361] on input "DESPACHO 10-OCT" at bounding box center [1242, 365] width 160 height 35
type input "DESPACHO 10-OCT |"
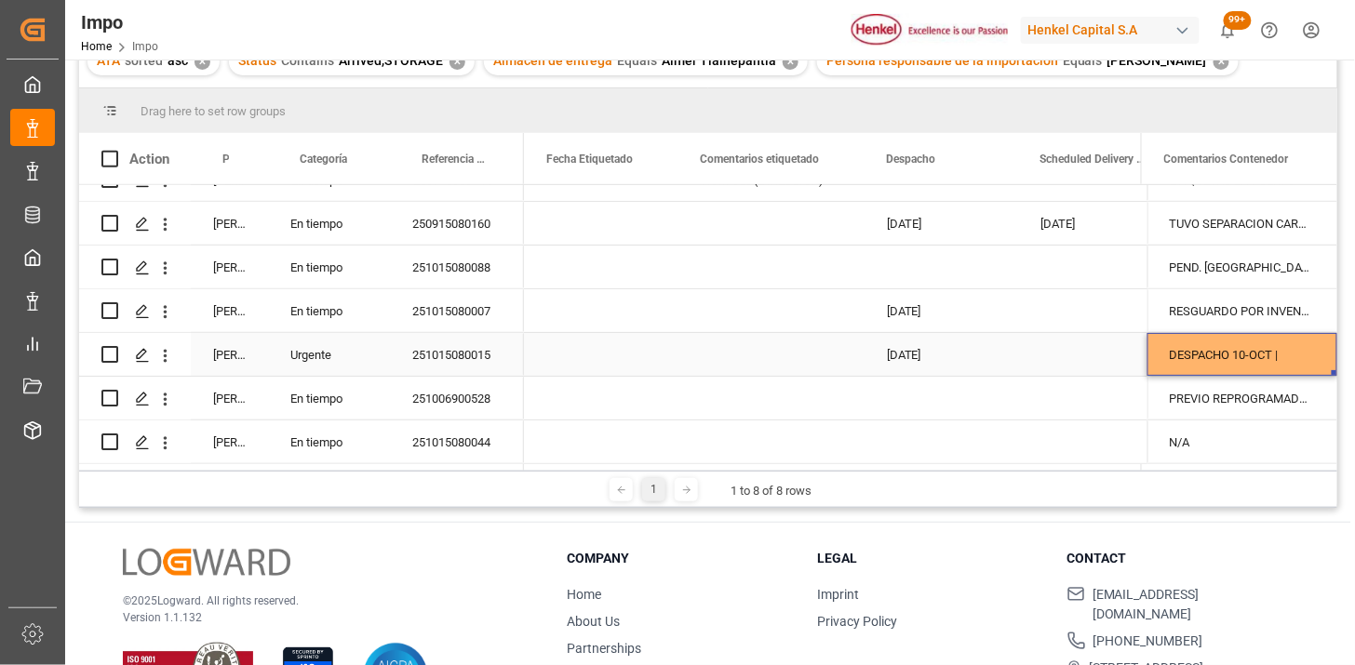
click at [1299, 342] on div "DESPACHO 10-OCT |" at bounding box center [1242, 354] width 190 height 43
click at [1304, 342] on div "DESPACHO 10-OCT |" at bounding box center [1242, 354] width 190 height 43
click at [1296, 363] on input "DESPACHO 10-OCT |" at bounding box center [1242, 365] width 160 height 35
type input "DESPACHO 10-OCT | RESGUARDO POR INVENTARIO"
click at [1258, 394] on div "PREVIO REPROGRAMADO POR SATURACIÓN EN TERMINAL (FECHA INICIAL 07.10)" at bounding box center [1242, 398] width 190 height 43
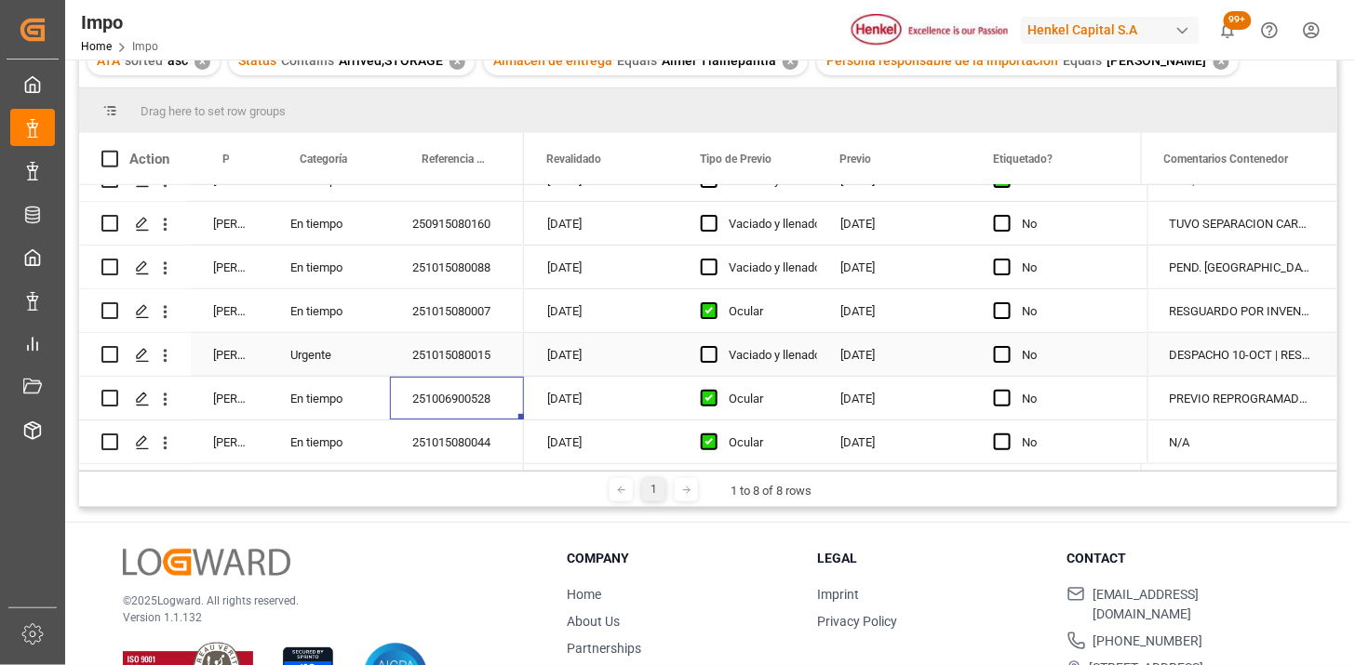
scroll to position [0, 0]
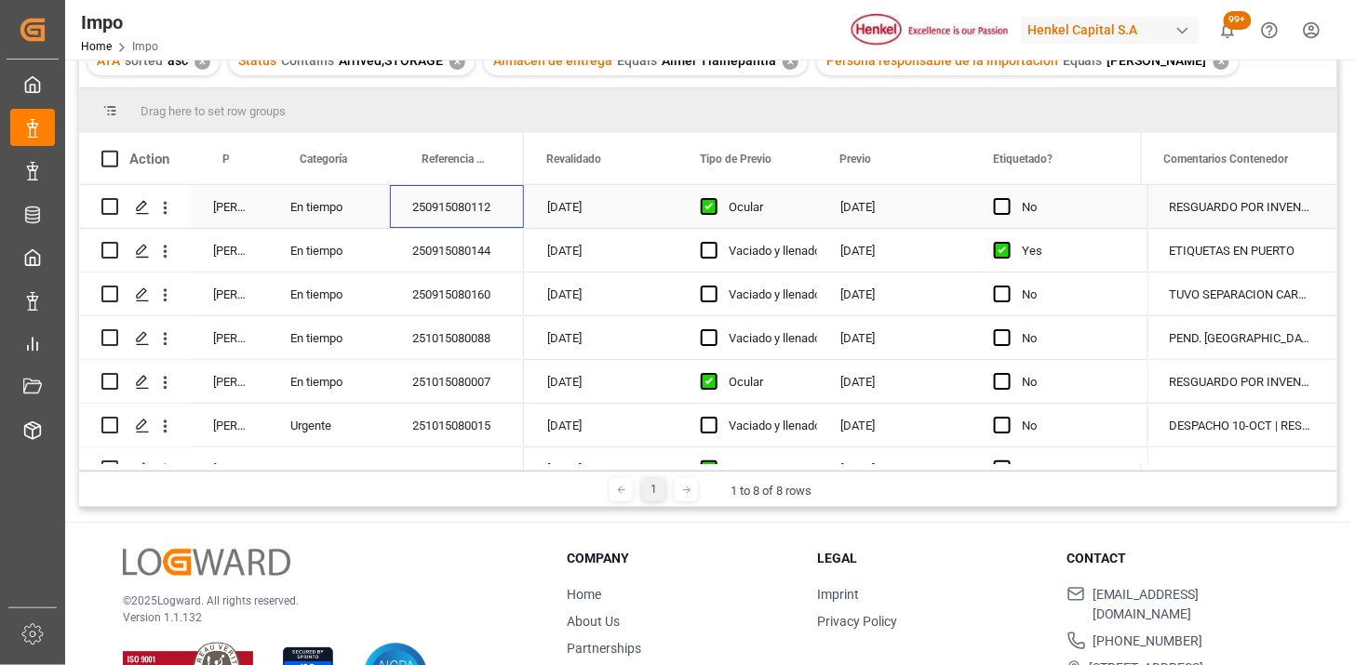
click at [496, 217] on div "250915080112" at bounding box center [457, 206] width 134 height 43
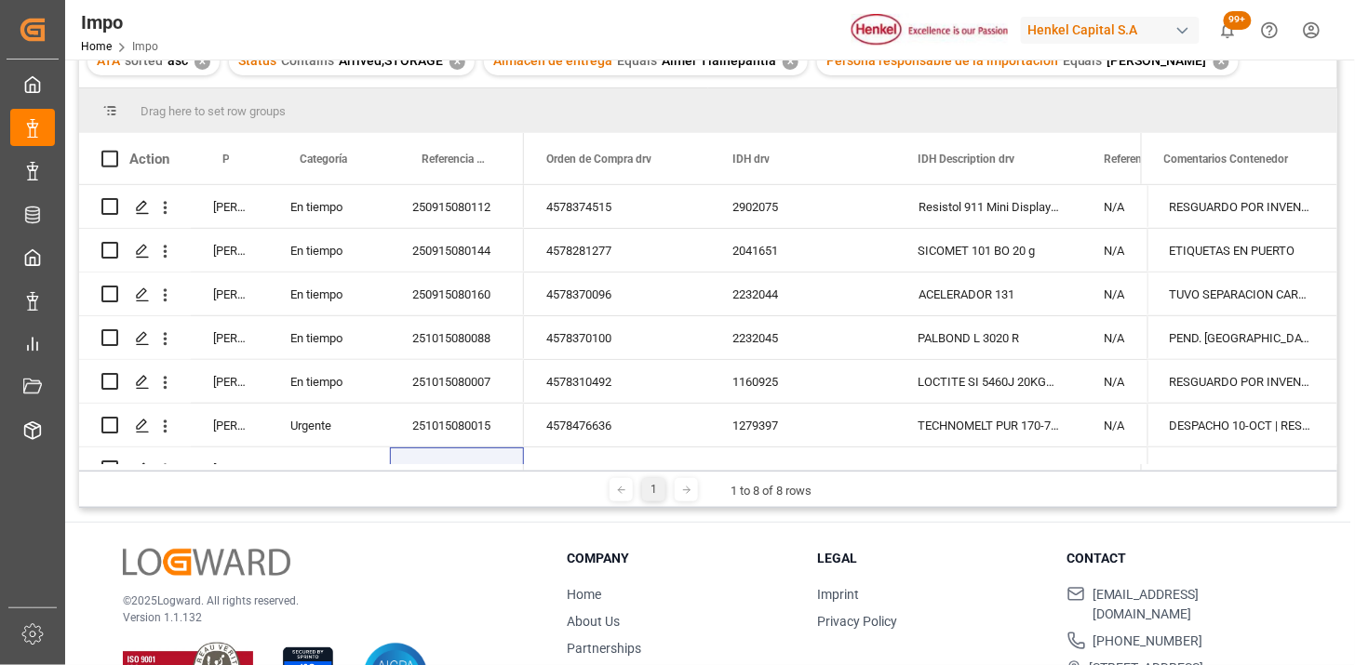
drag, startPoint x: 1092, startPoint y: 470, endPoint x: 1150, endPoint y: 472, distance: 58.7
click at [1150, 472] on div "1 1 to 8 of 8 rows" at bounding box center [708, 489] width 1258 height 37
click at [1139, 9] on div "Impo Home Impo Henkel Capital S.A 99+ Notifications Only show unread All Mark a…" at bounding box center [703, 30] width 1303 height 60
click at [463, 199] on div "250915080112" at bounding box center [457, 206] width 134 height 43
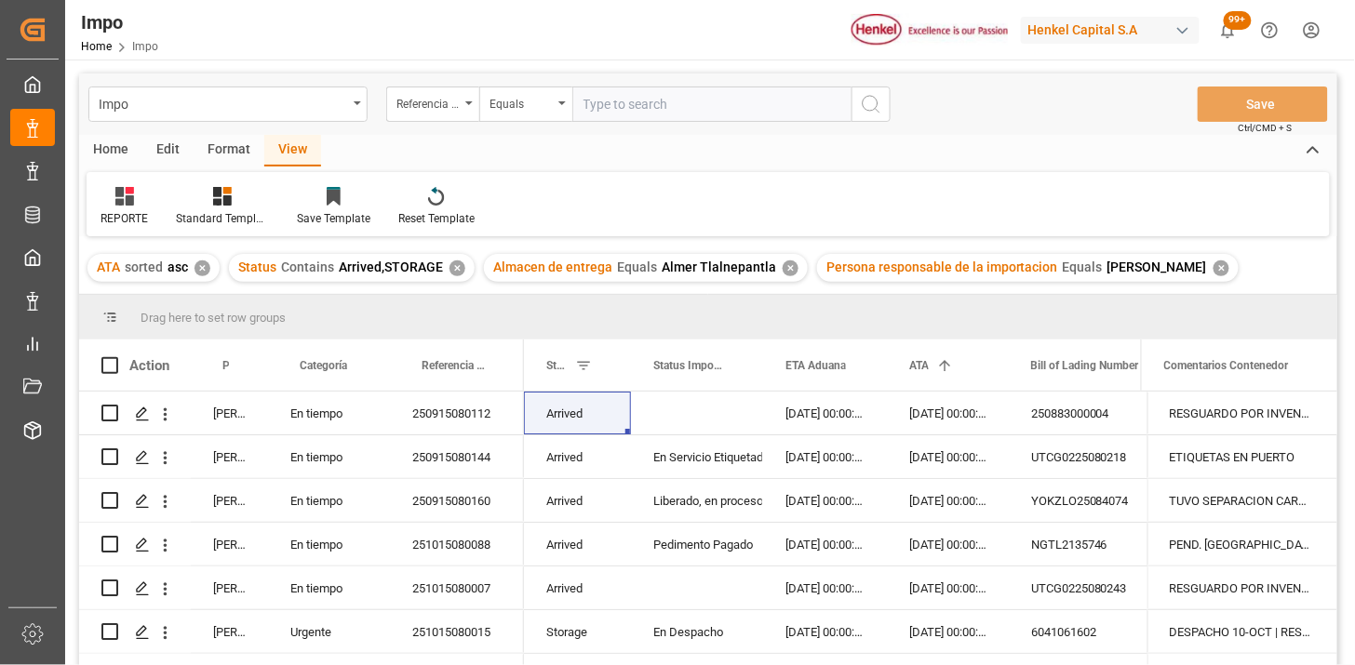
click at [121, 158] on div "Home" at bounding box center [110, 151] width 63 height 32
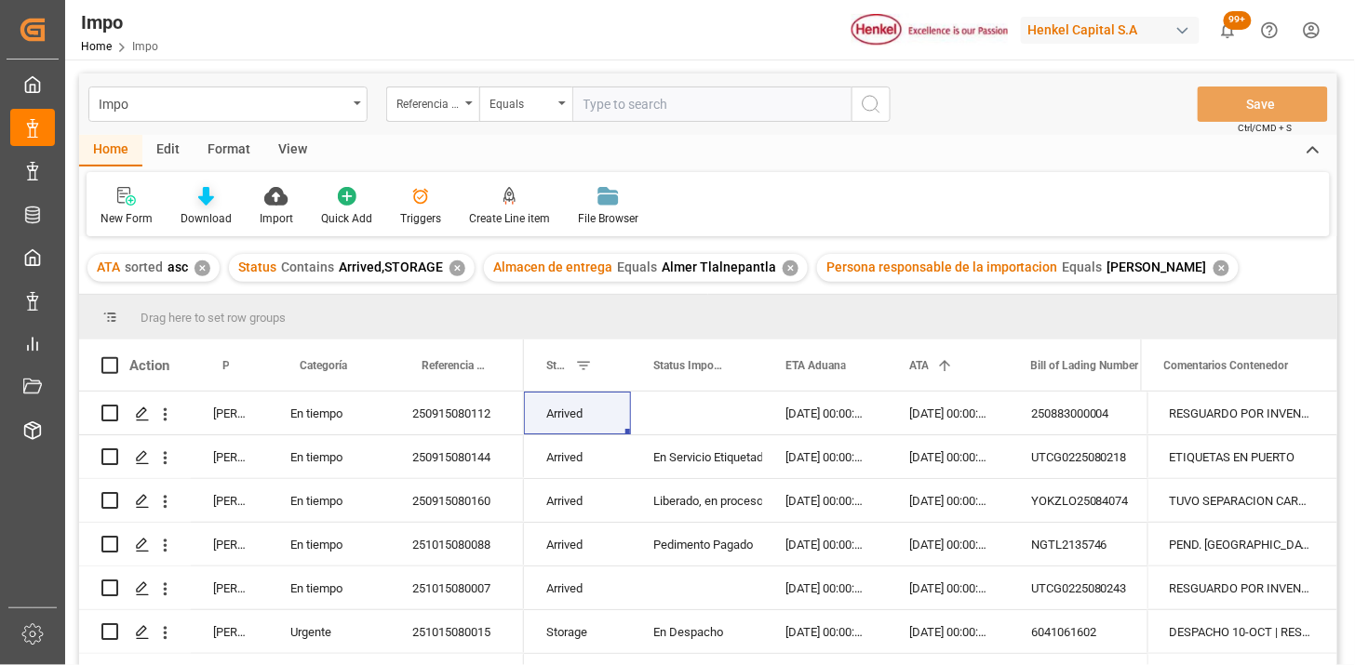
click at [209, 203] on icon at bounding box center [206, 196] width 16 height 19
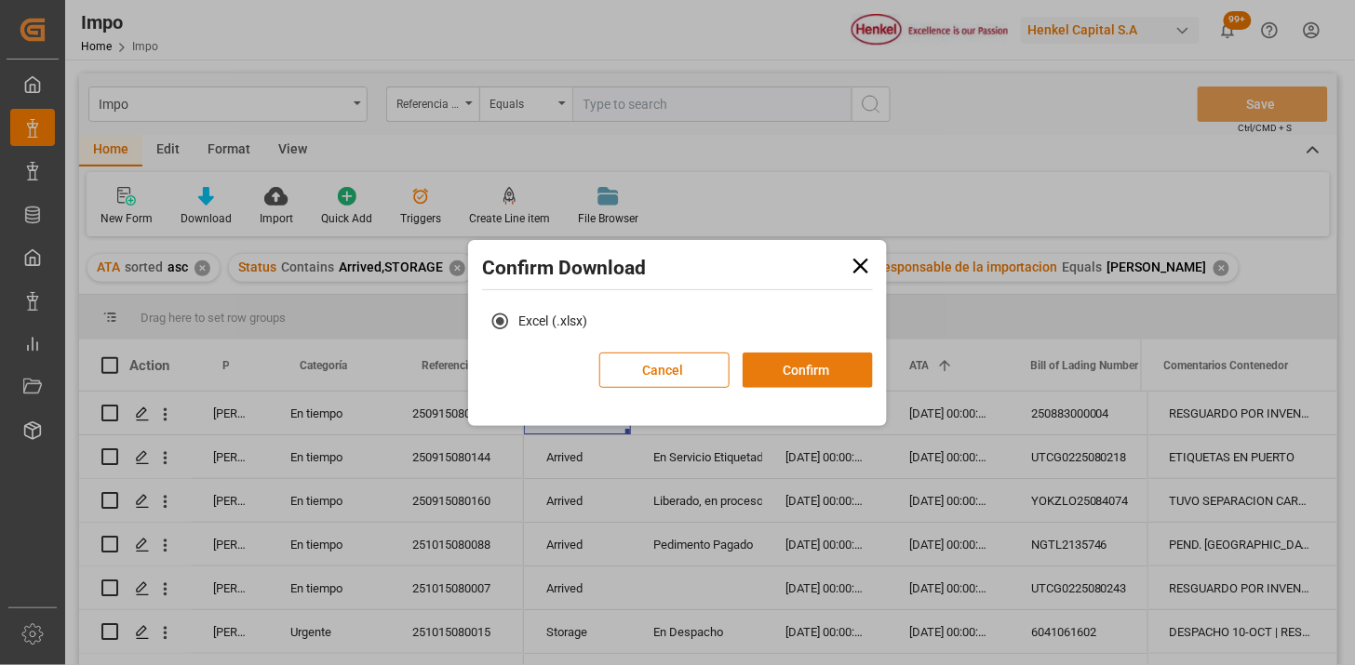
click at [850, 368] on button "Confirm" at bounding box center [808, 370] width 130 height 35
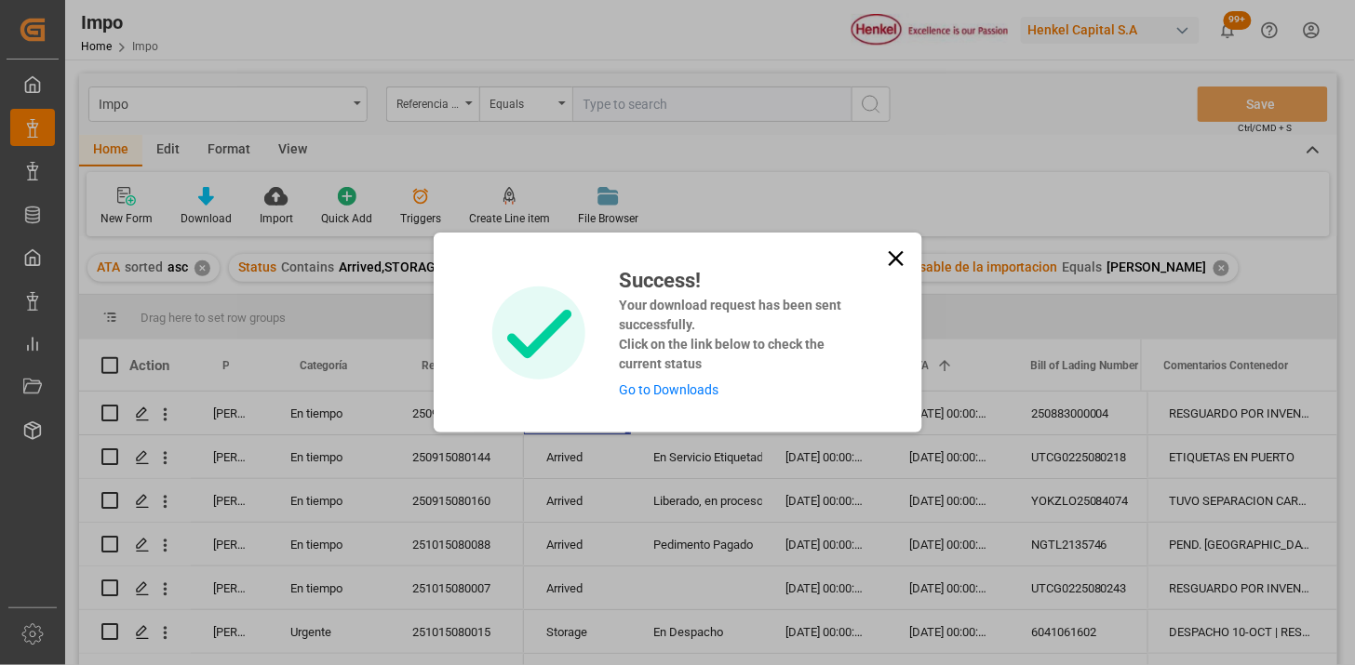
click at [890, 264] on icon at bounding box center [895, 258] width 15 height 15
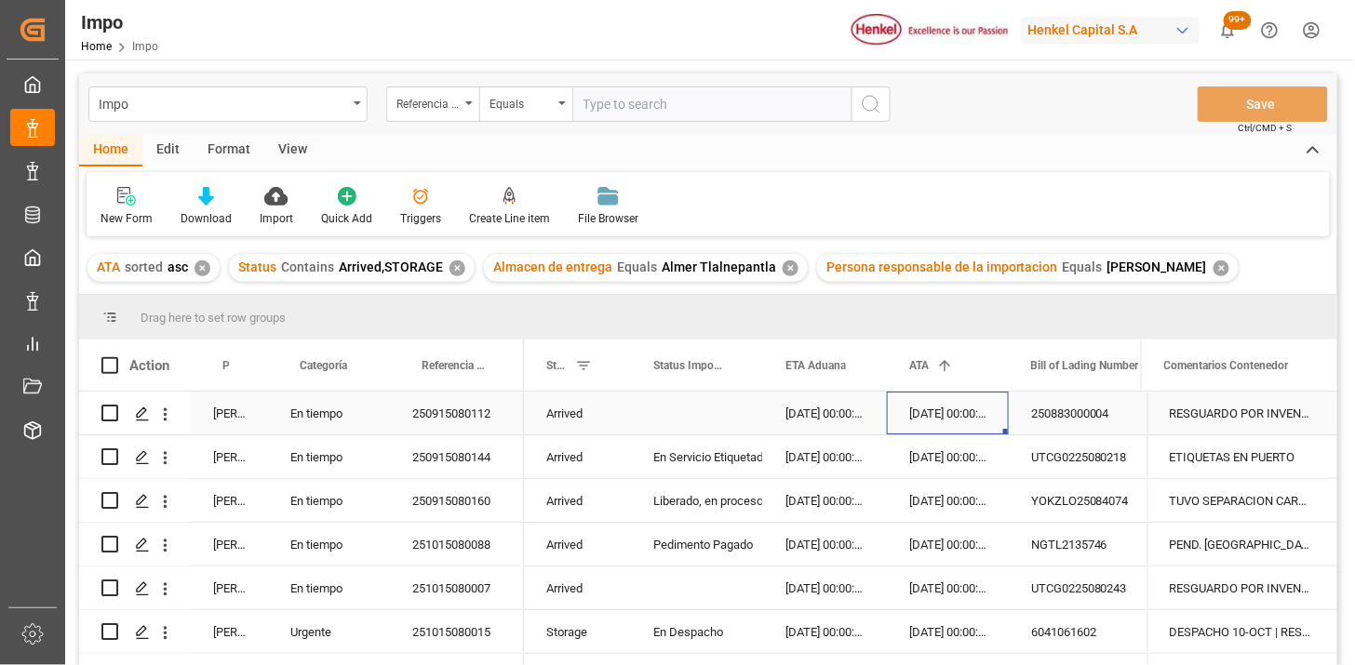
click at [908, 423] on div "15-09-2025 00:00:00" at bounding box center [948, 413] width 122 height 43
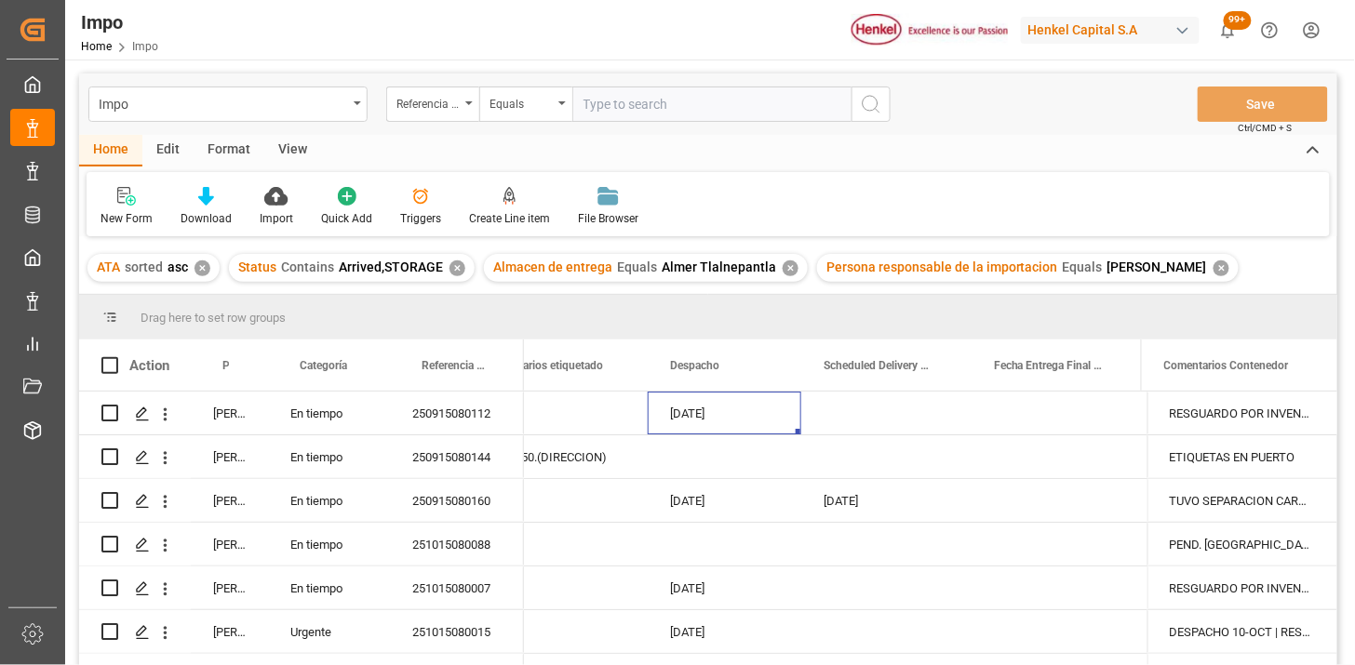
scroll to position [103, 0]
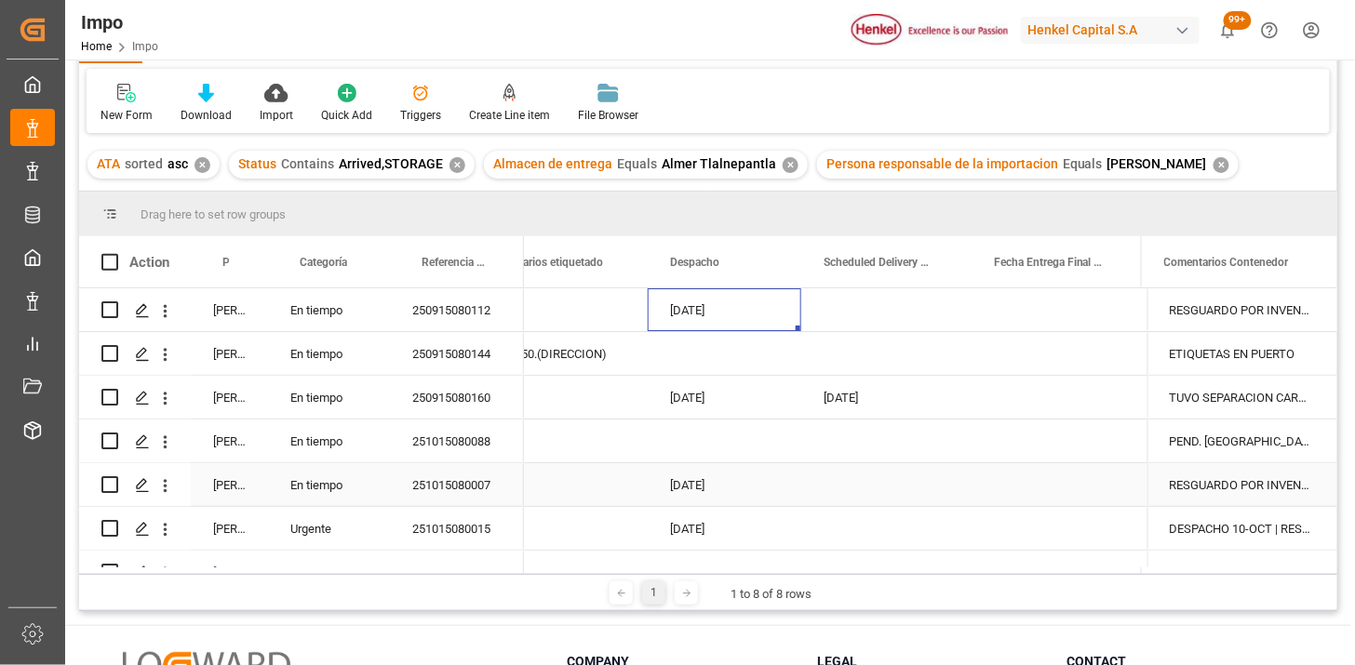
click at [439, 475] on div "251015080007" at bounding box center [457, 484] width 134 height 43
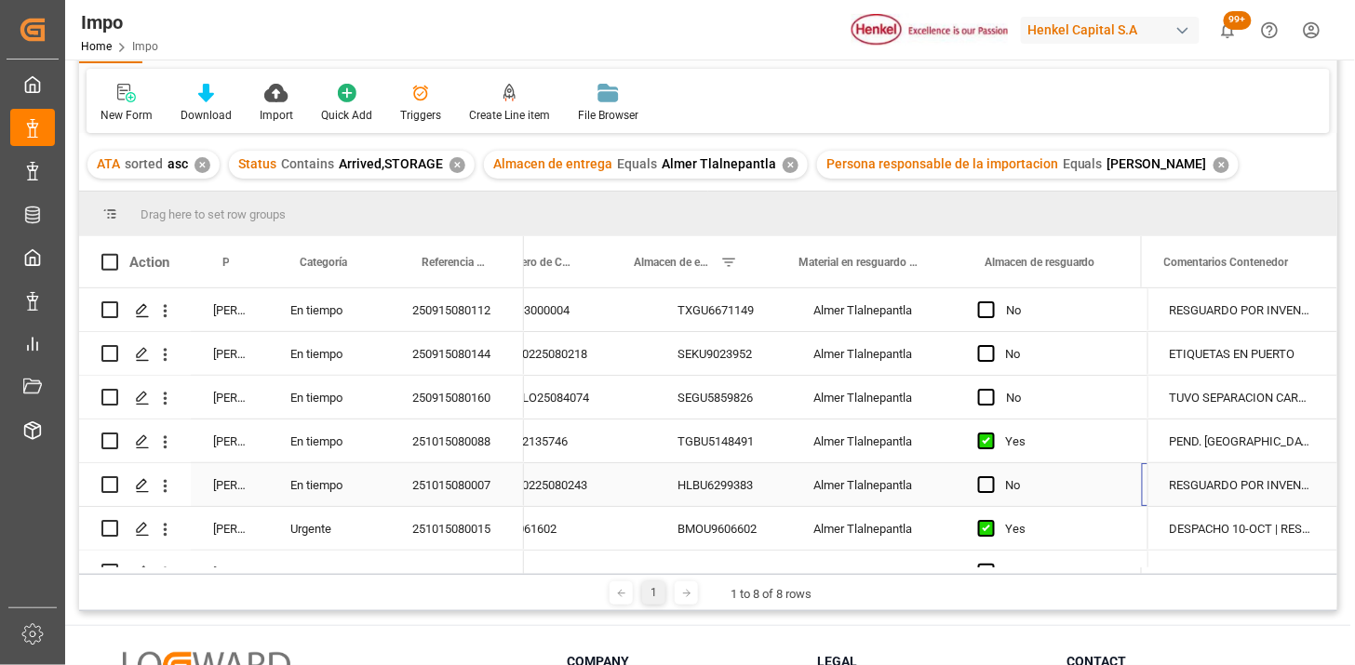
scroll to position [0, 719]
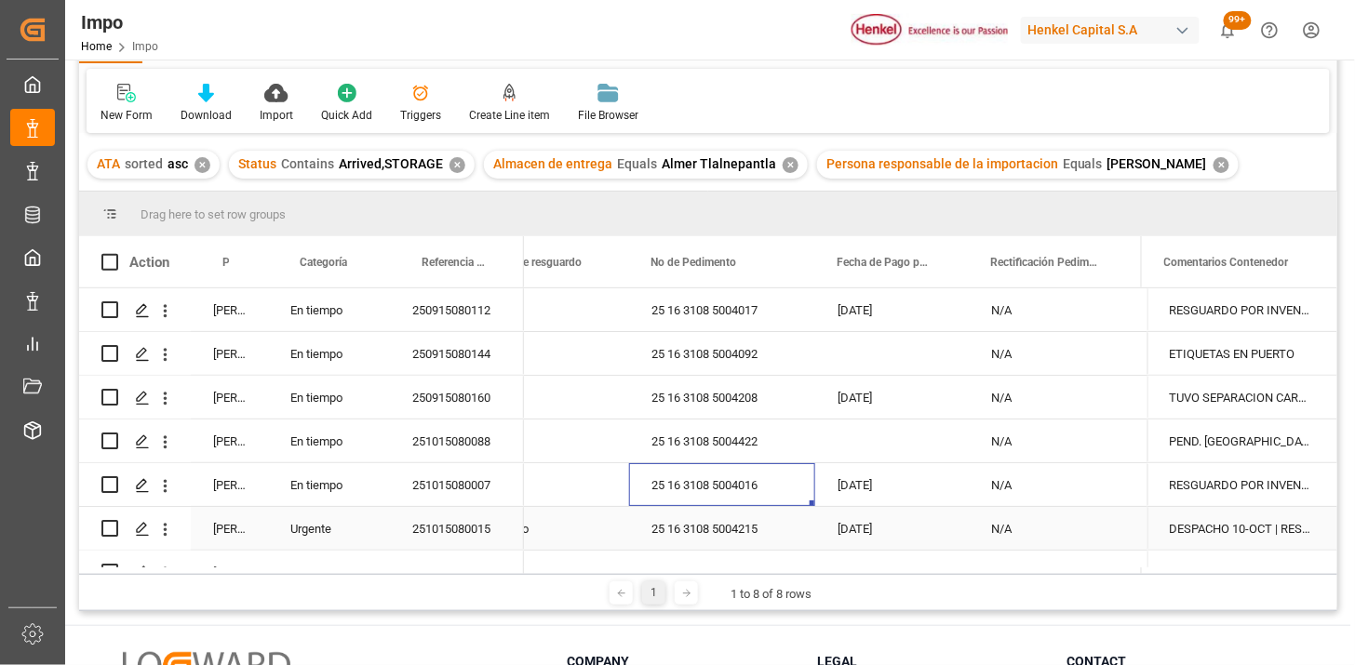
click at [444, 490] on div "251015080007" at bounding box center [457, 484] width 134 height 43
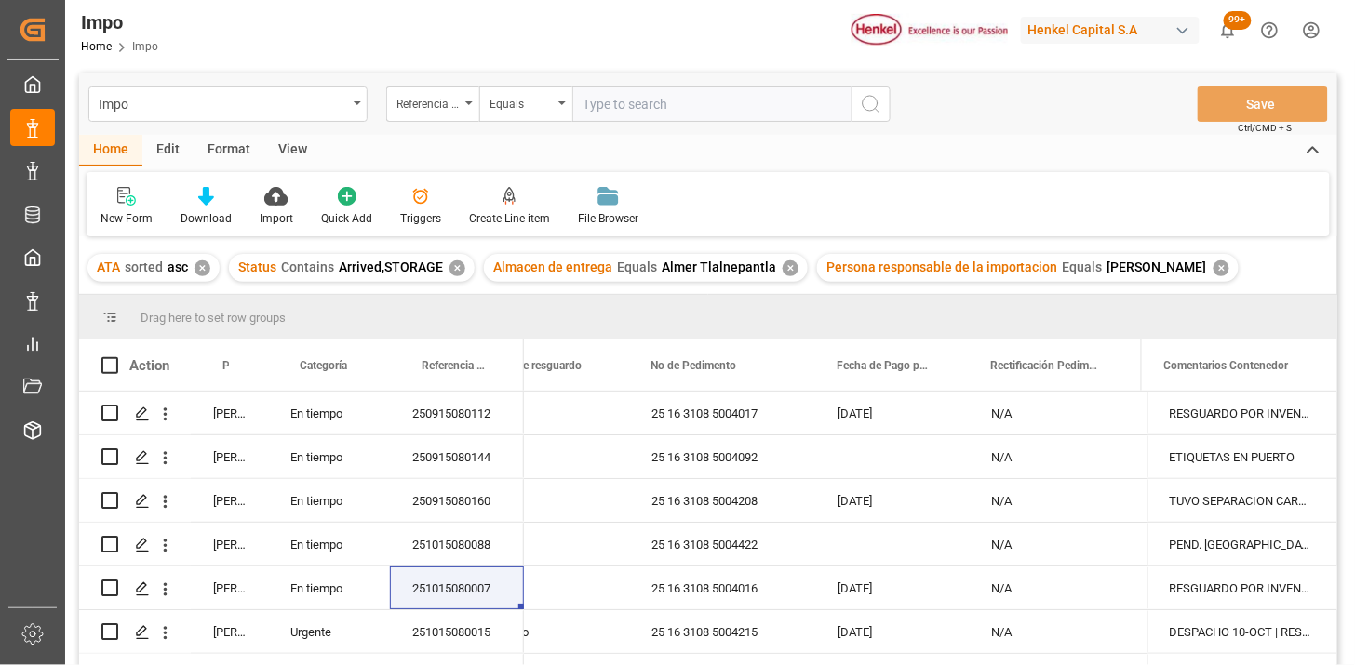
click at [665, 114] on input "text" at bounding box center [711, 104] width 279 height 35
paste input "251015080067"
type input "251015080067"
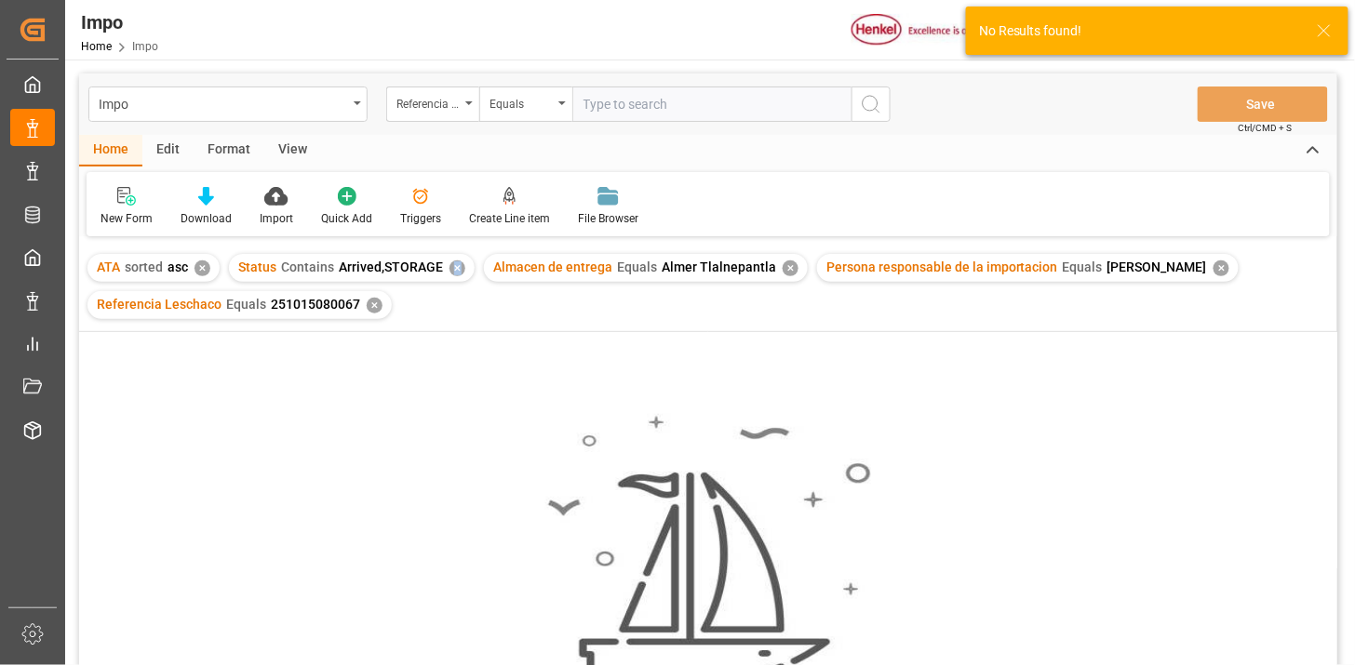
click at [453, 268] on div "✕" at bounding box center [457, 269] width 16 height 16
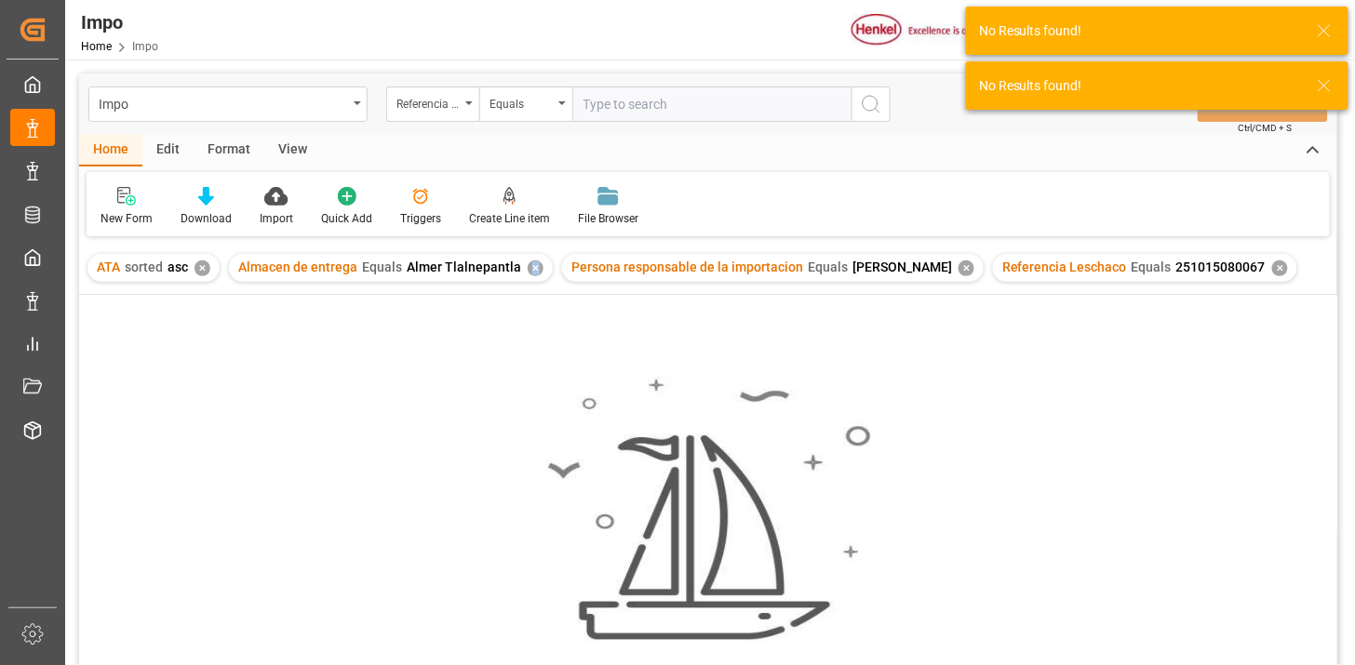
drag, startPoint x: 454, startPoint y: 268, endPoint x: 527, endPoint y: 267, distance: 72.6
click at [528, 267] on div "✕" at bounding box center [536, 269] width 16 height 16
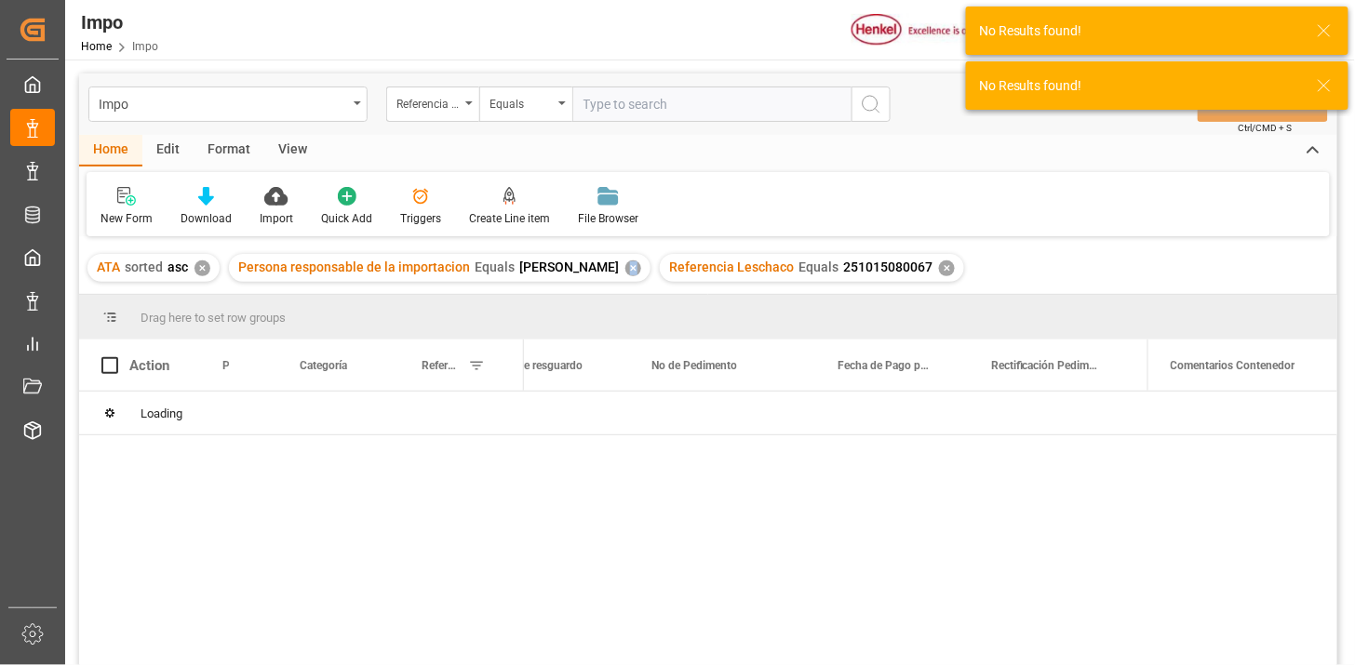
click at [625, 271] on div "✕" at bounding box center [633, 269] width 16 height 16
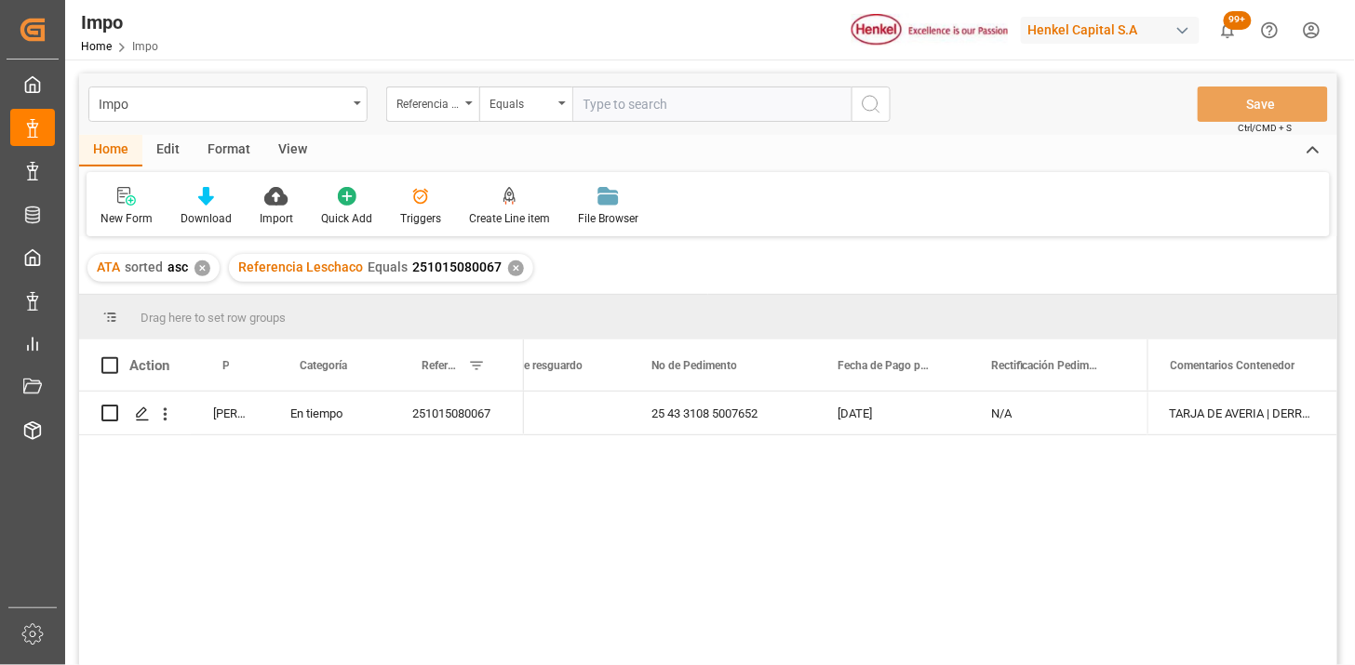
click at [310, 147] on div "View" at bounding box center [292, 151] width 57 height 32
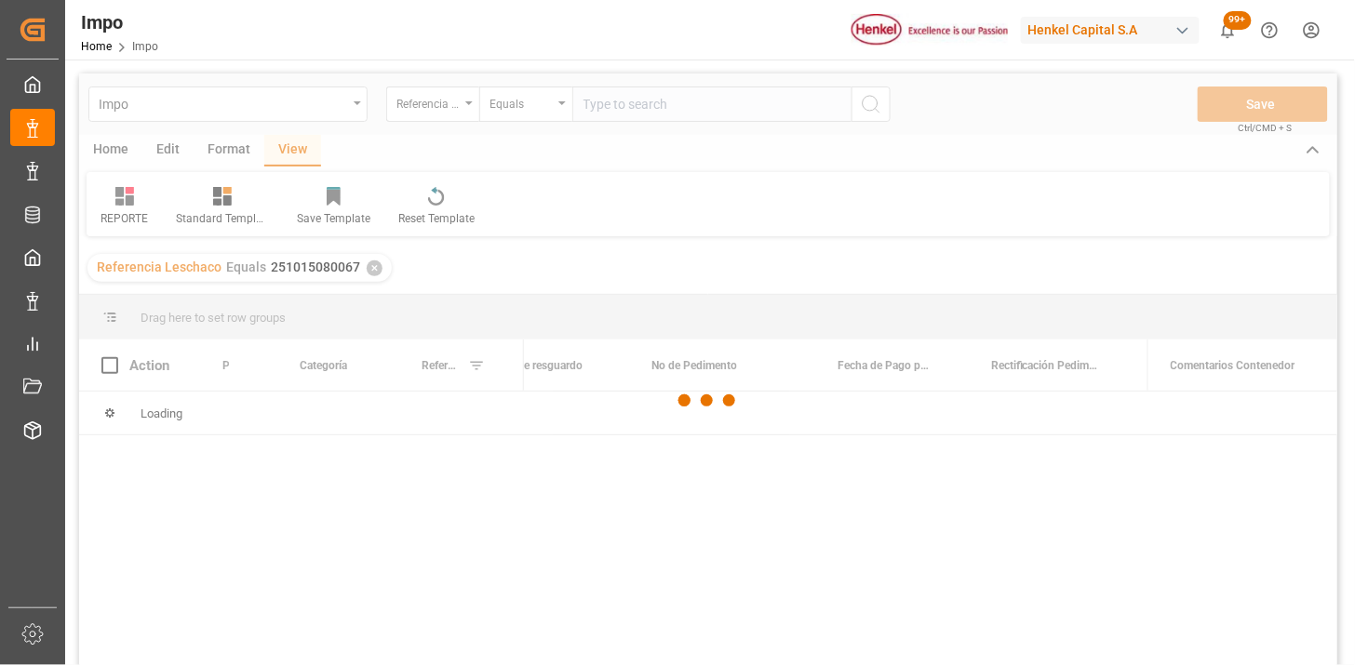
click at [115, 221] on div at bounding box center [708, 401] width 1258 height 654
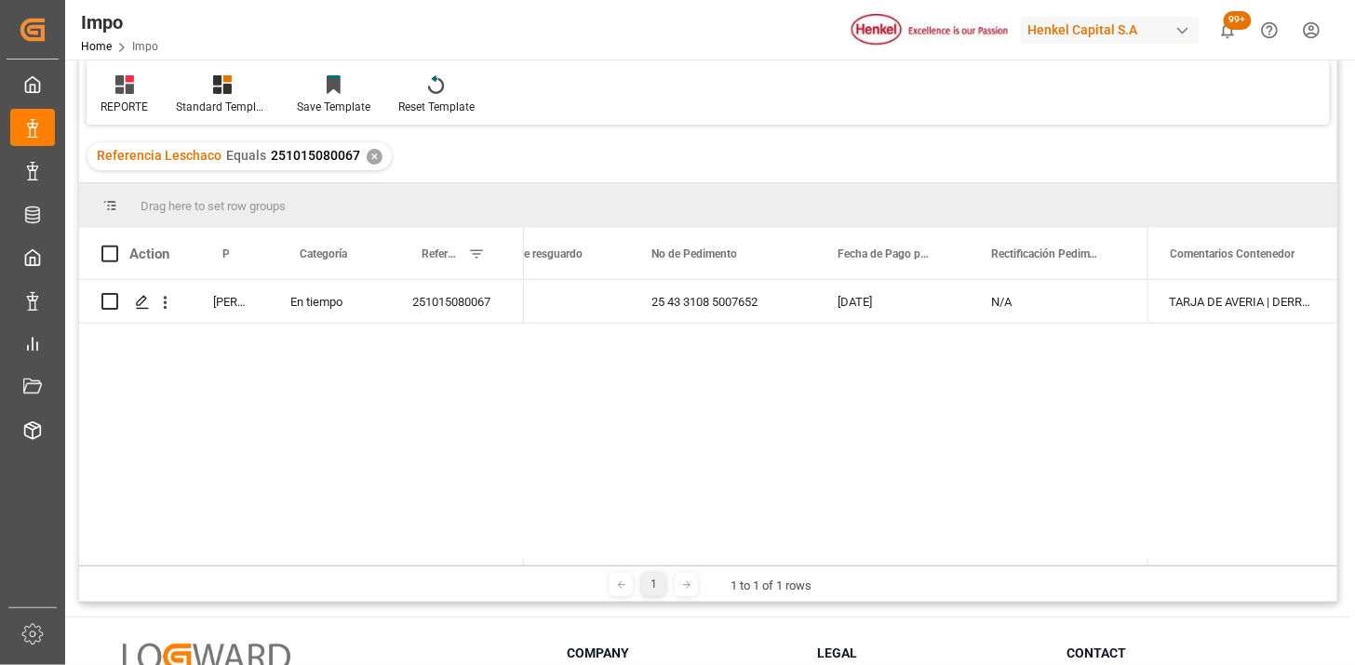
scroll to position [207, 0]
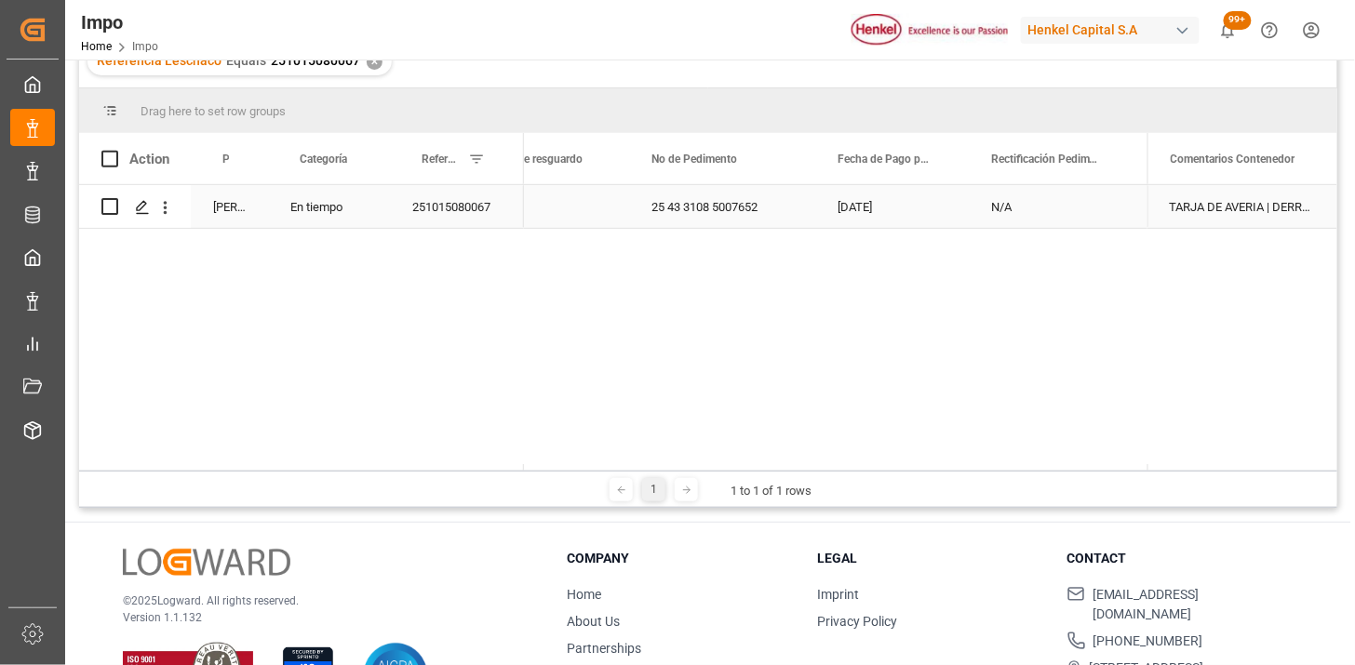
click at [473, 217] on div "251015080067" at bounding box center [457, 206] width 134 height 43
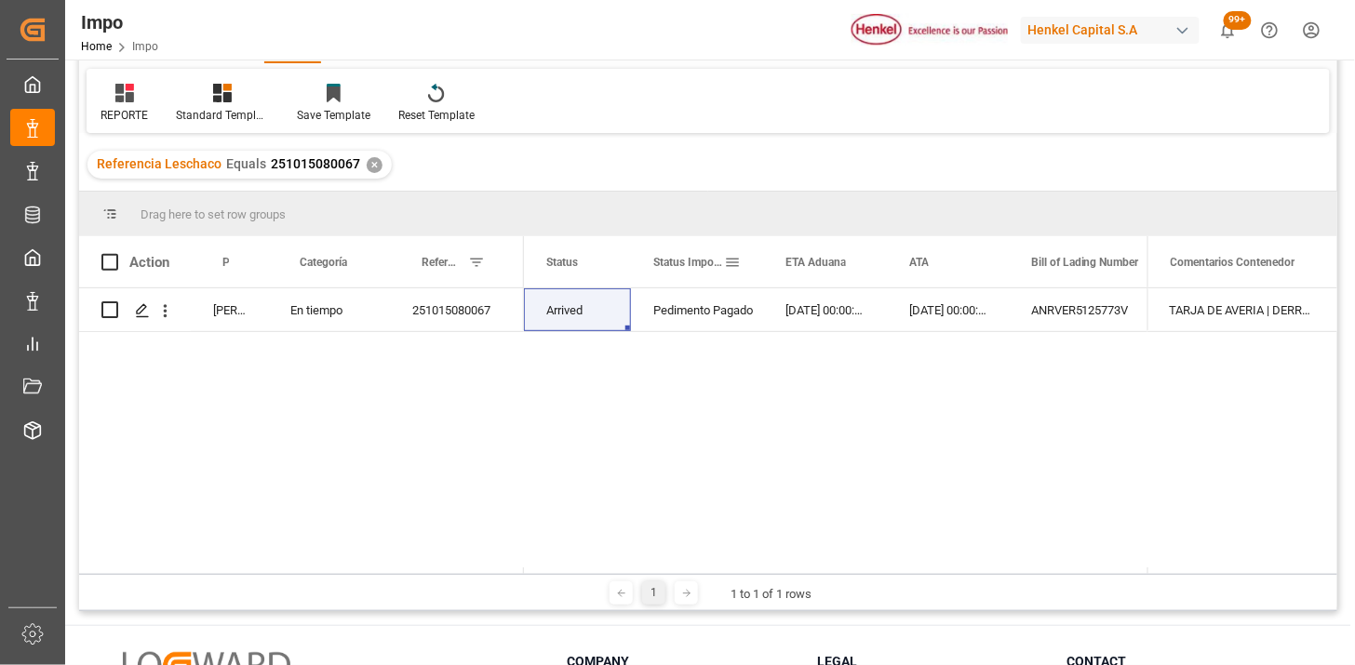
click at [737, 268] on span at bounding box center [732, 262] width 17 height 17
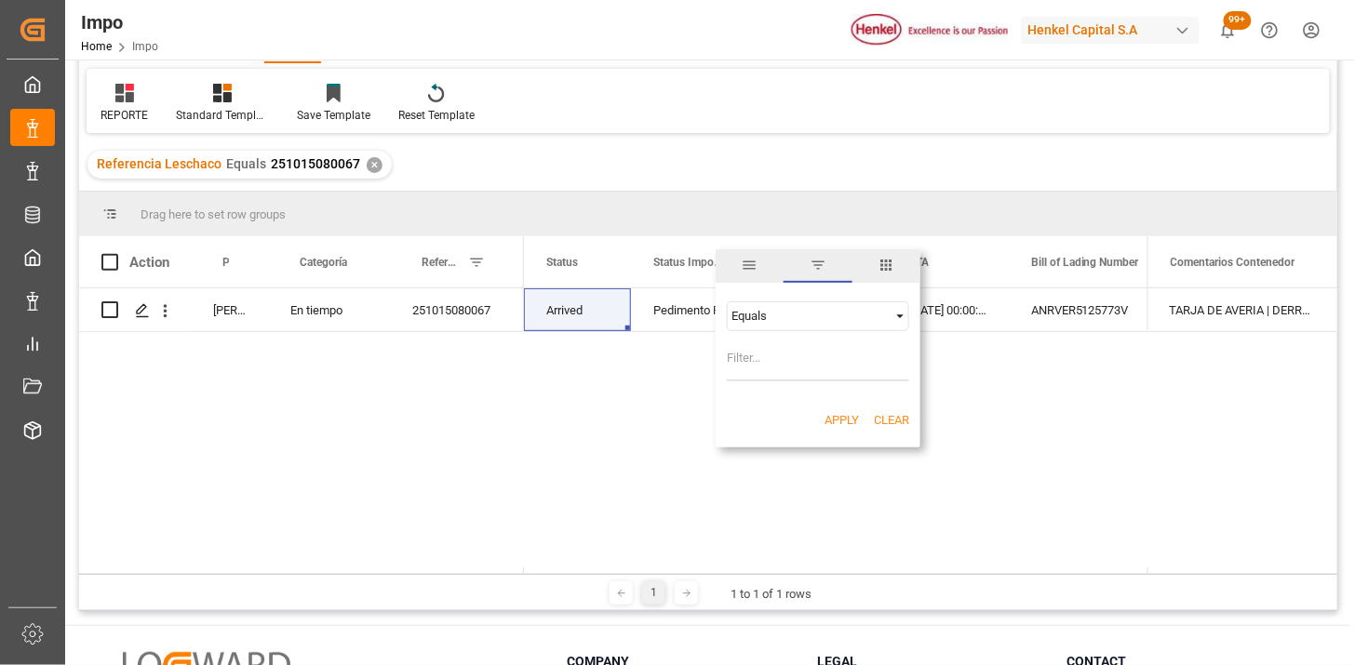
click at [872, 265] on span "columns" at bounding box center [886, 266] width 68 height 34
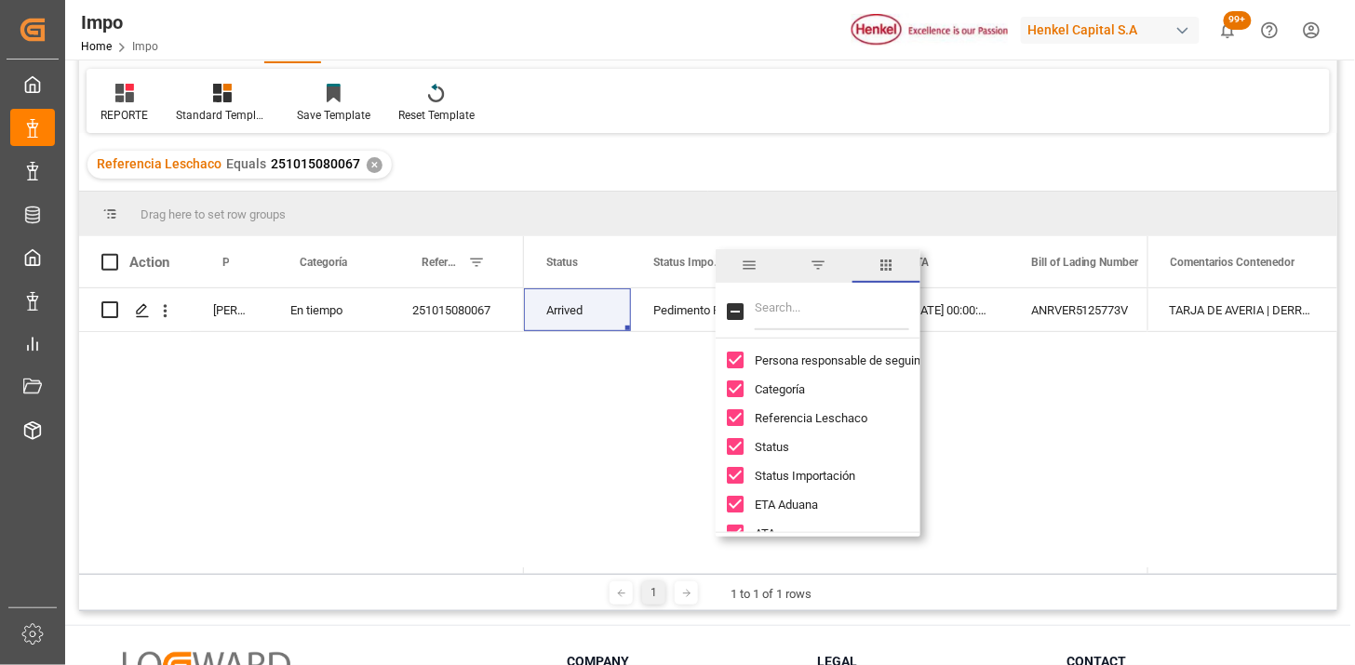
click at [805, 304] on input "Filter Columns Input" at bounding box center [832, 311] width 154 height 37
type input "perso"
click at [816, 388] on span "Persona responsable de la importacion" at bounding box center [857, 389] width 205 height 14
checkbox input "true"
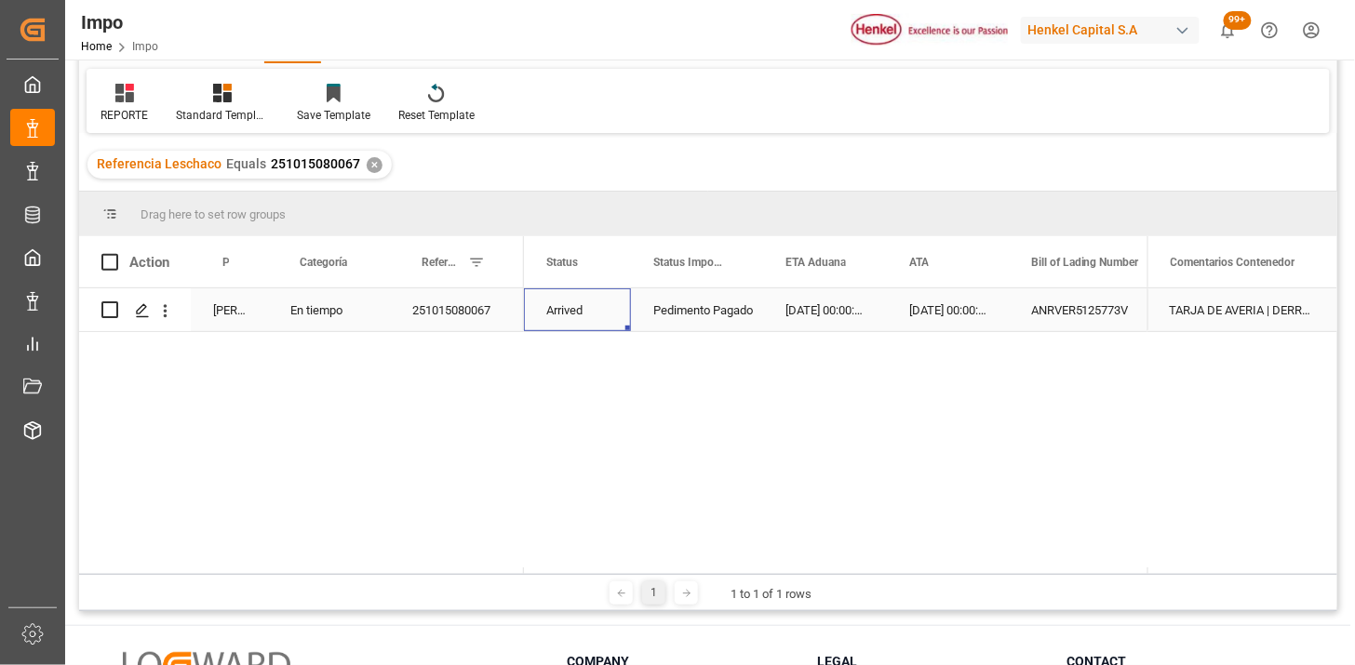
click at [582, 319] on div "Arrived" at bounding box center [577, 309] width 107 height 43
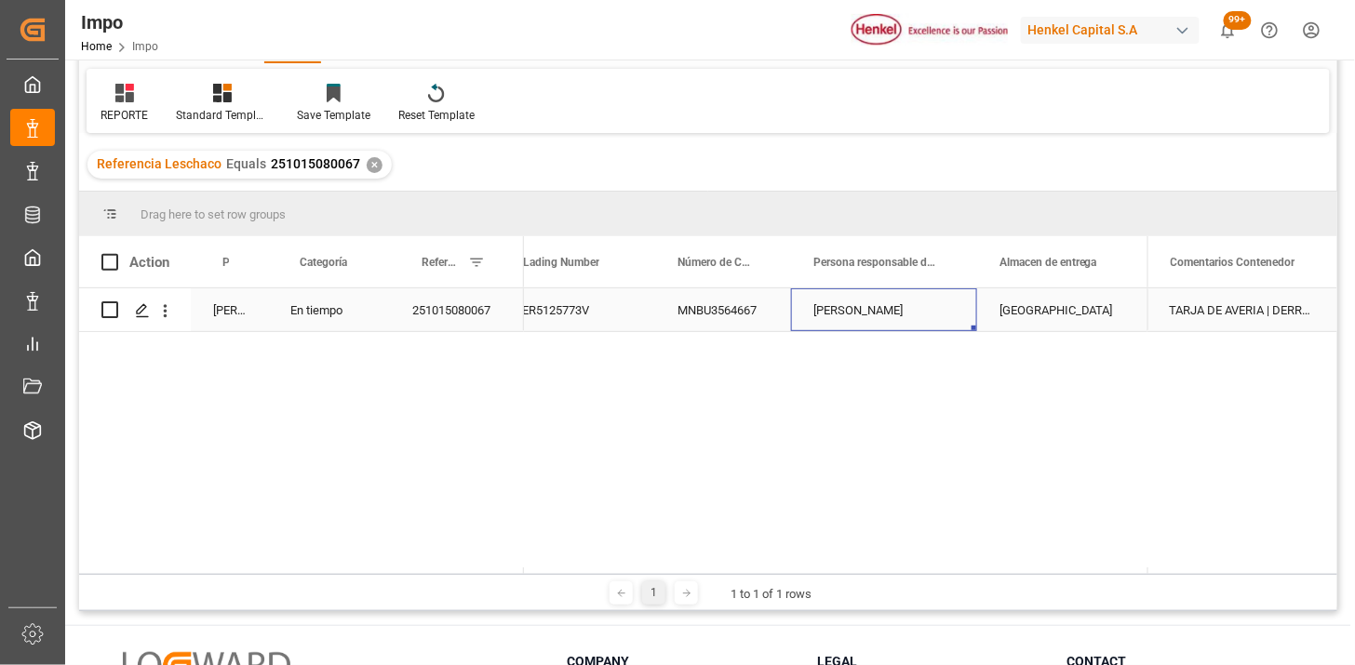
click at [881, 307] on div "Ana Alvarado" at bounding box center [884, 309] width 186 height 43
click at [882, 307] on div "Ana Alvarado" at bounding box center [884, 309] width 186 height 43
click at [944, 326] on button "Ana Alvarado" at bounding box center [884, 320] width 156 height 35
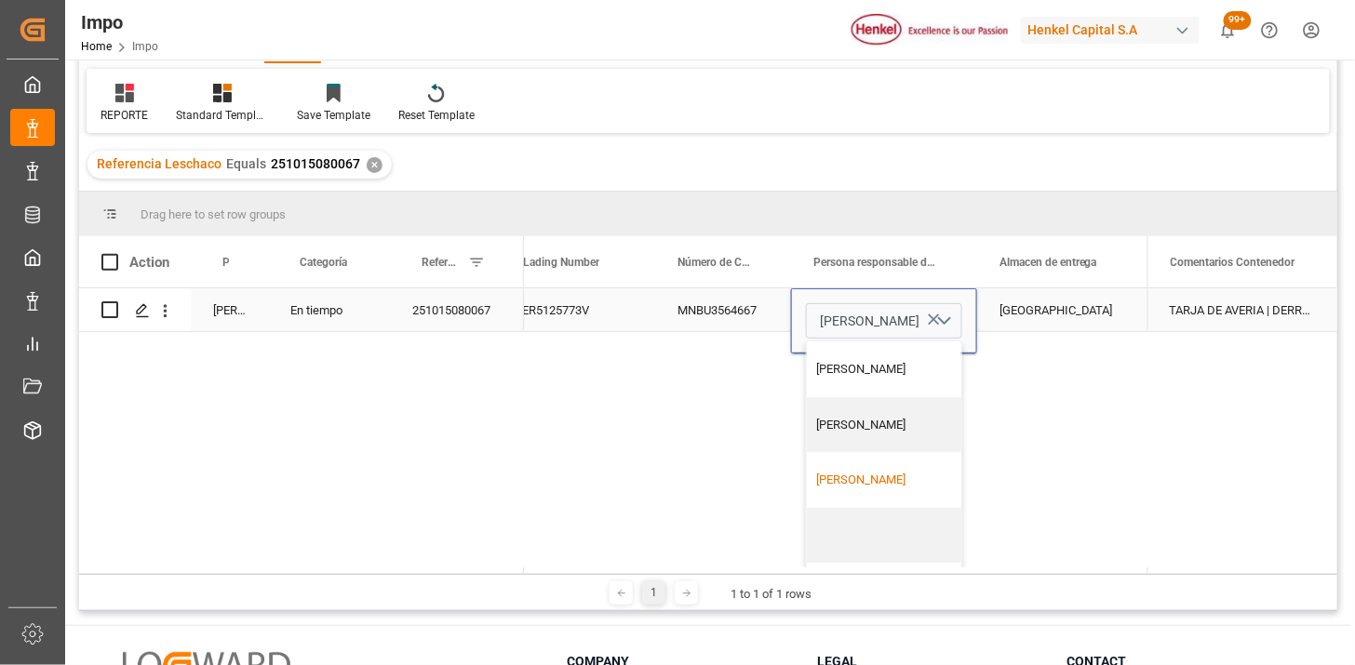
drag, startPoint x: 871, startPoint y: 481, endPoint x: 981, endPoint y: 388, distance: 143.9
click at [875, 478] on div "Julia Lopez" at bounding box center [884, 480] width 135 height 19
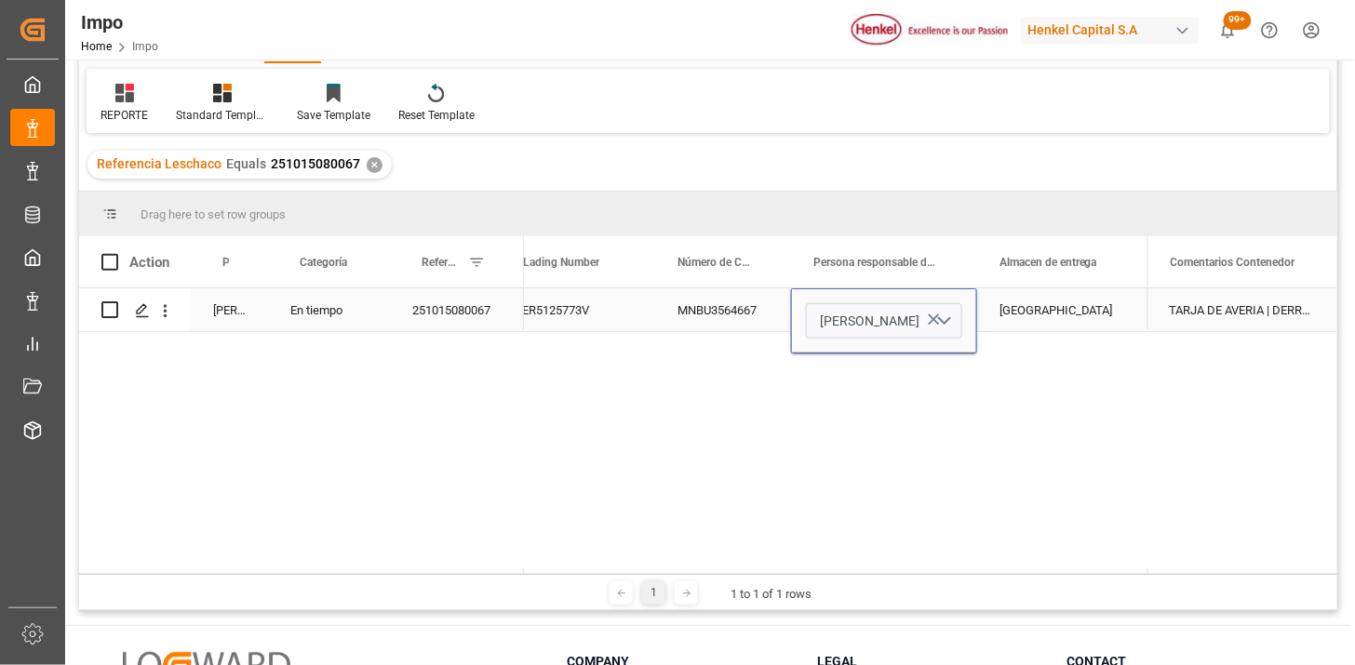
click at [1017, 313] on div "Salamanca" at bounding box center [1059, 309] width 165 height 43
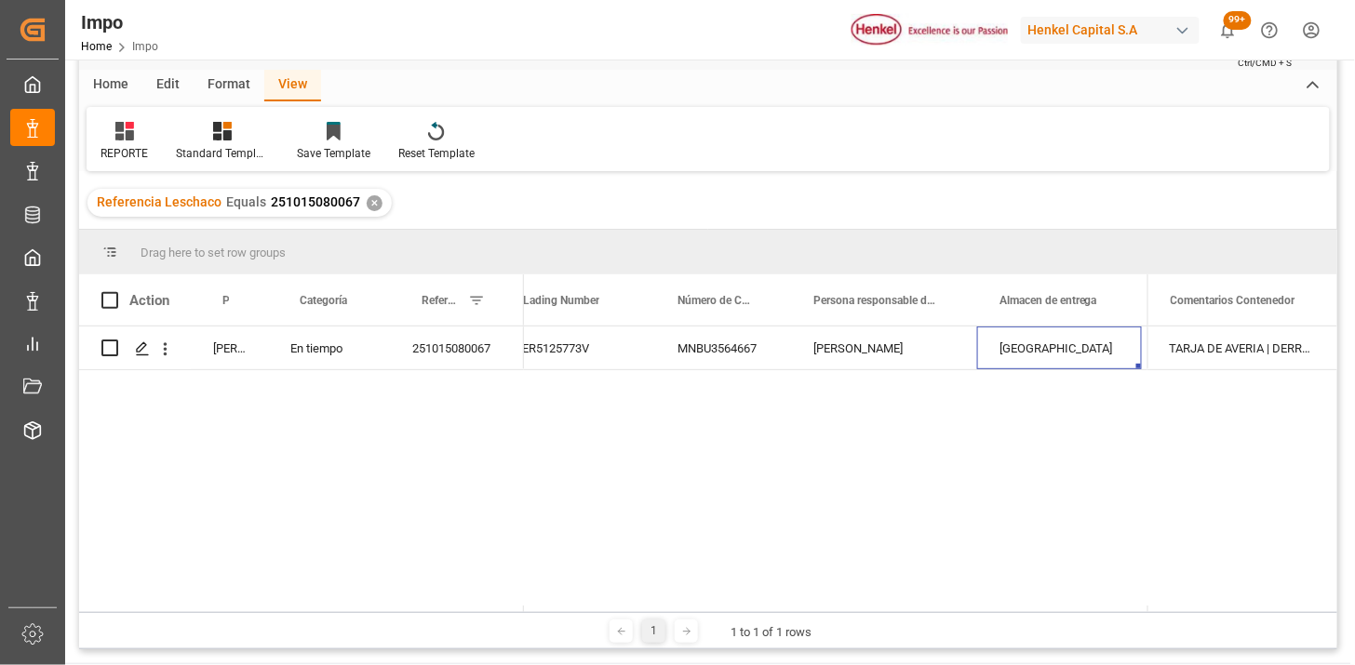
scroll to position [0, 0]
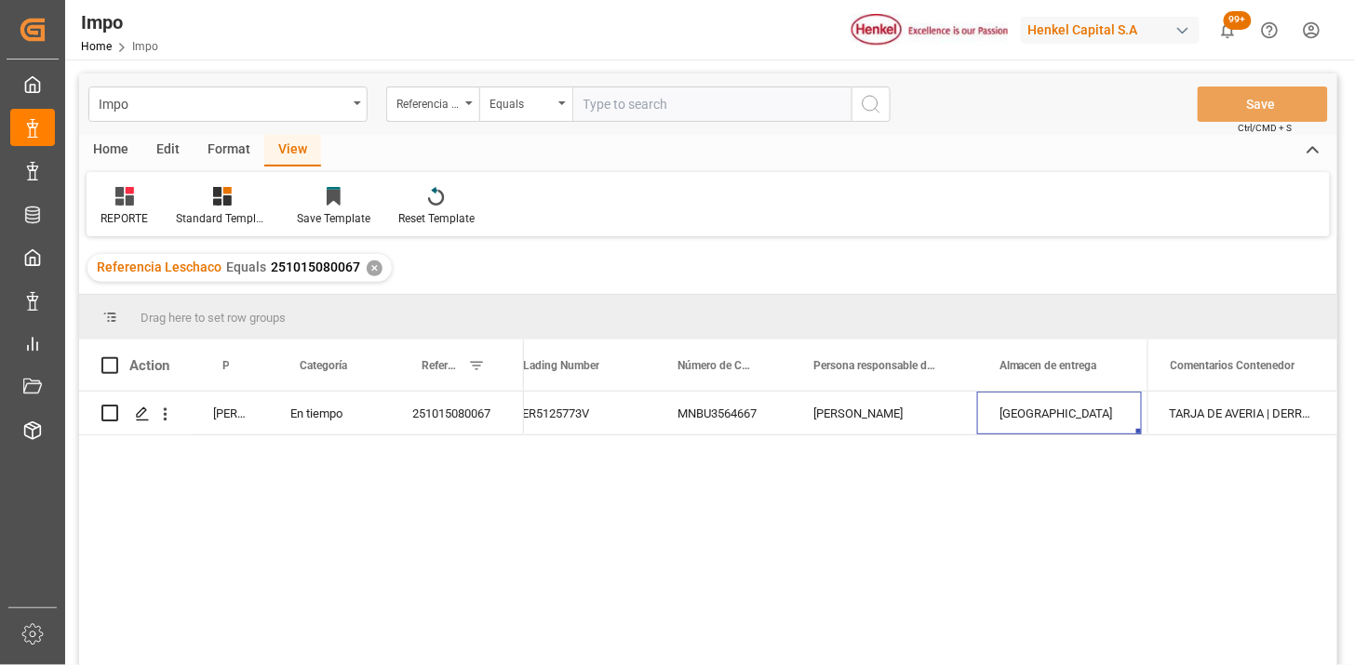
click at [609, 115] on input "text" at bounding box center [711, 104] width 279 height 35
paste input "251006900617"
type input "251006900617"
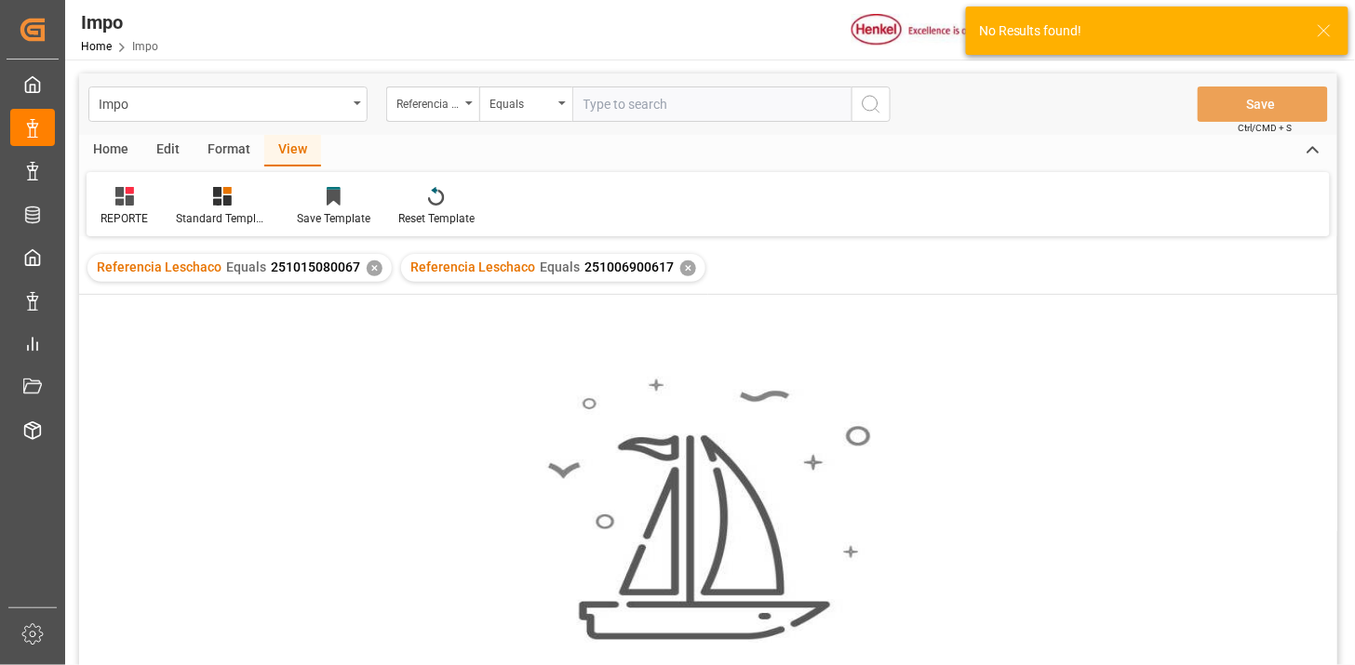
click at [369, 270] on div "✕" at bounding box center [375, 269] width 16 height 16
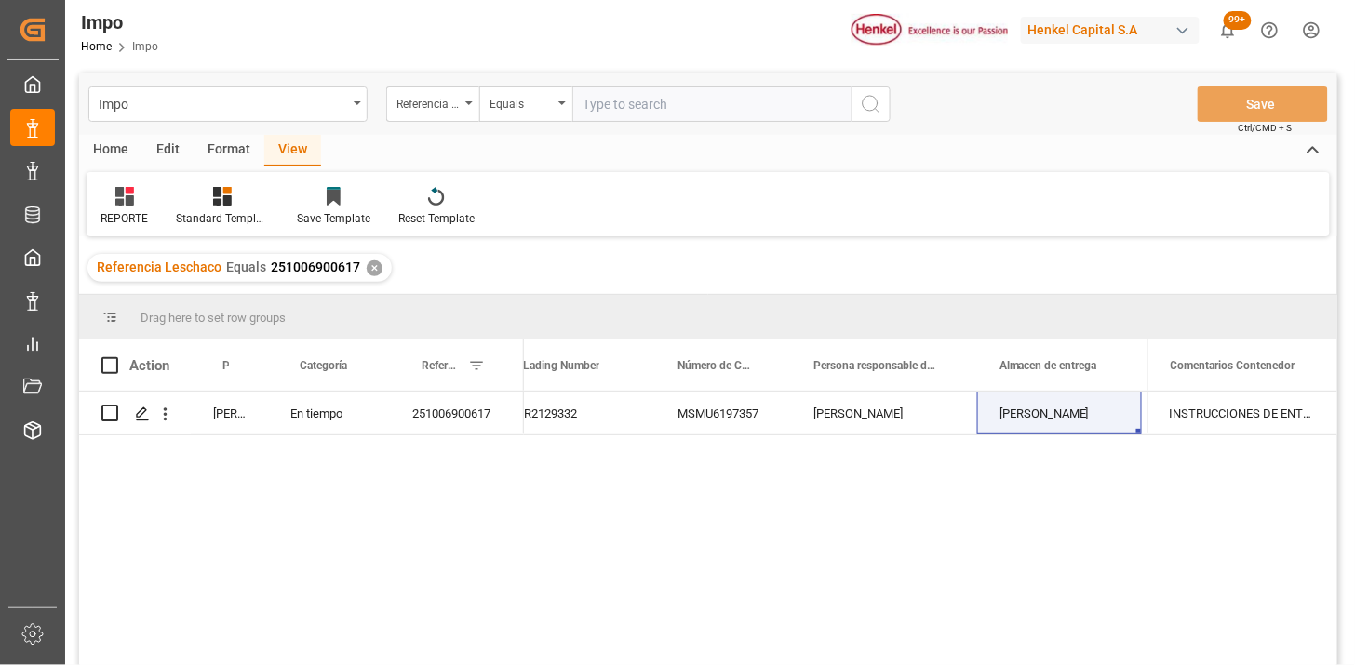
click at [779, 432] on div "MSMU6197357" at bounding box center [723, 413] width 136 height 43
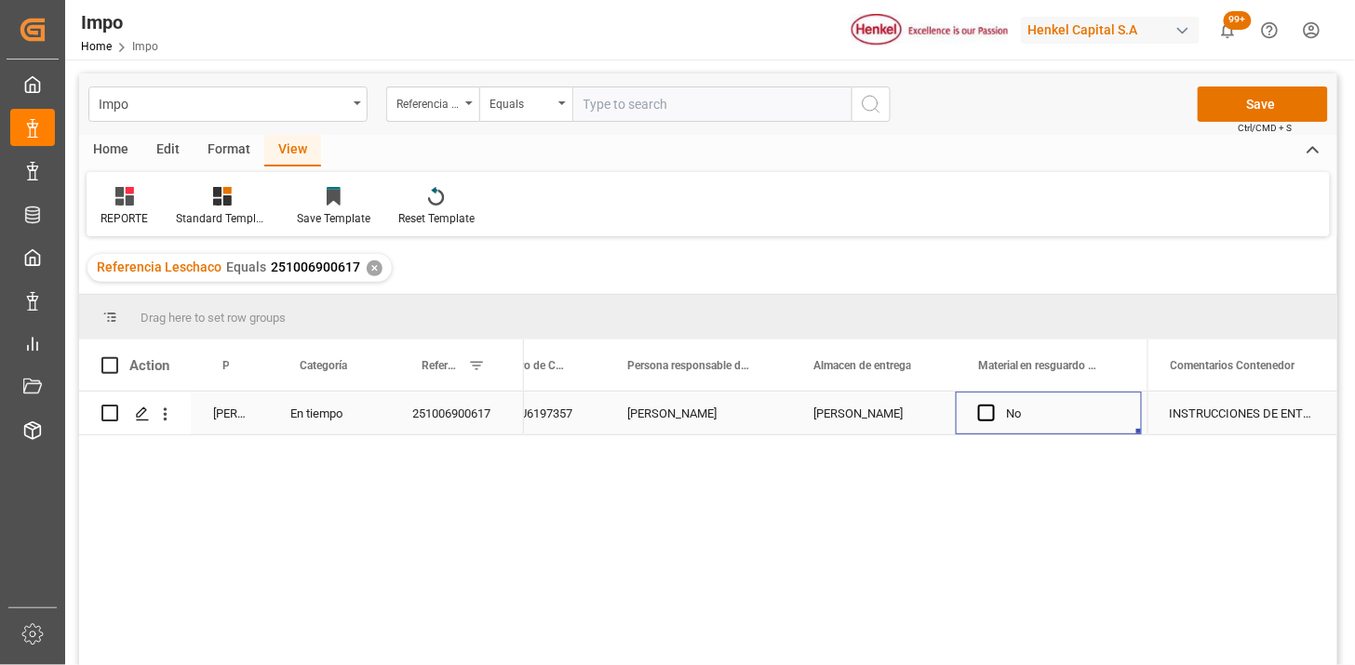
scroll to position [0, 905]
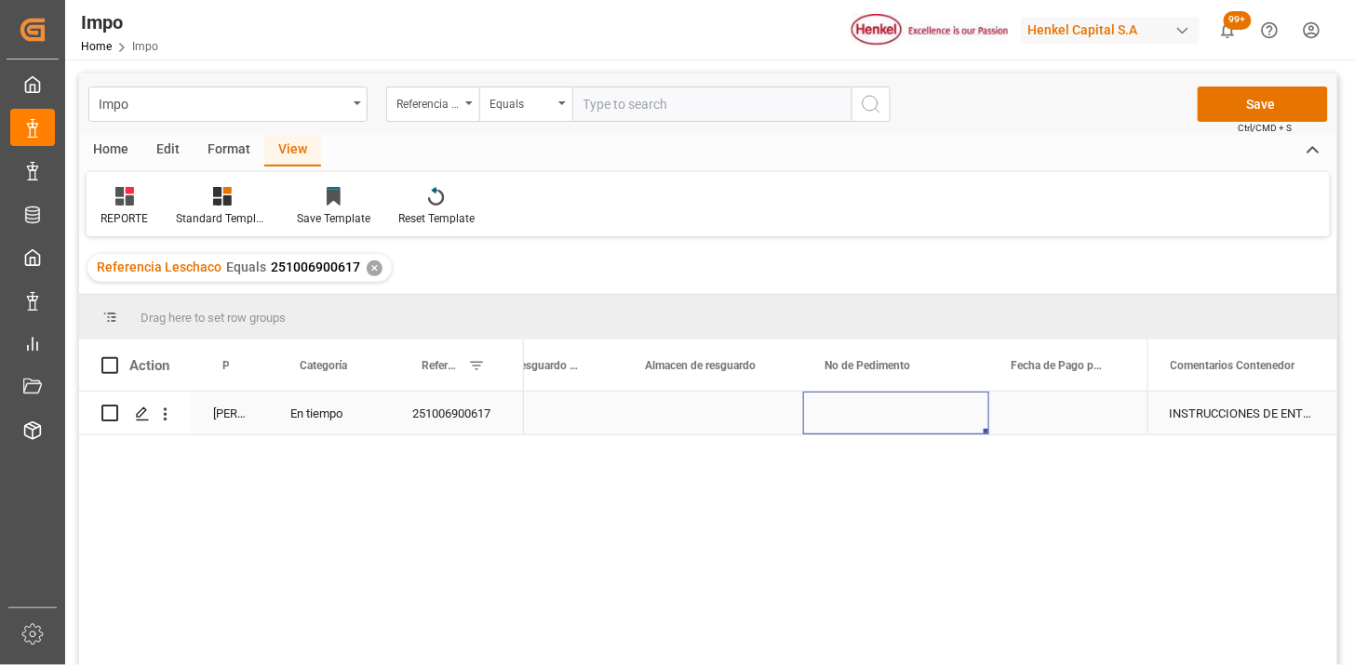
click at [888, 411] on div "Press SPACE to select this row." at bounding box center [896, 413] width 186 height 43
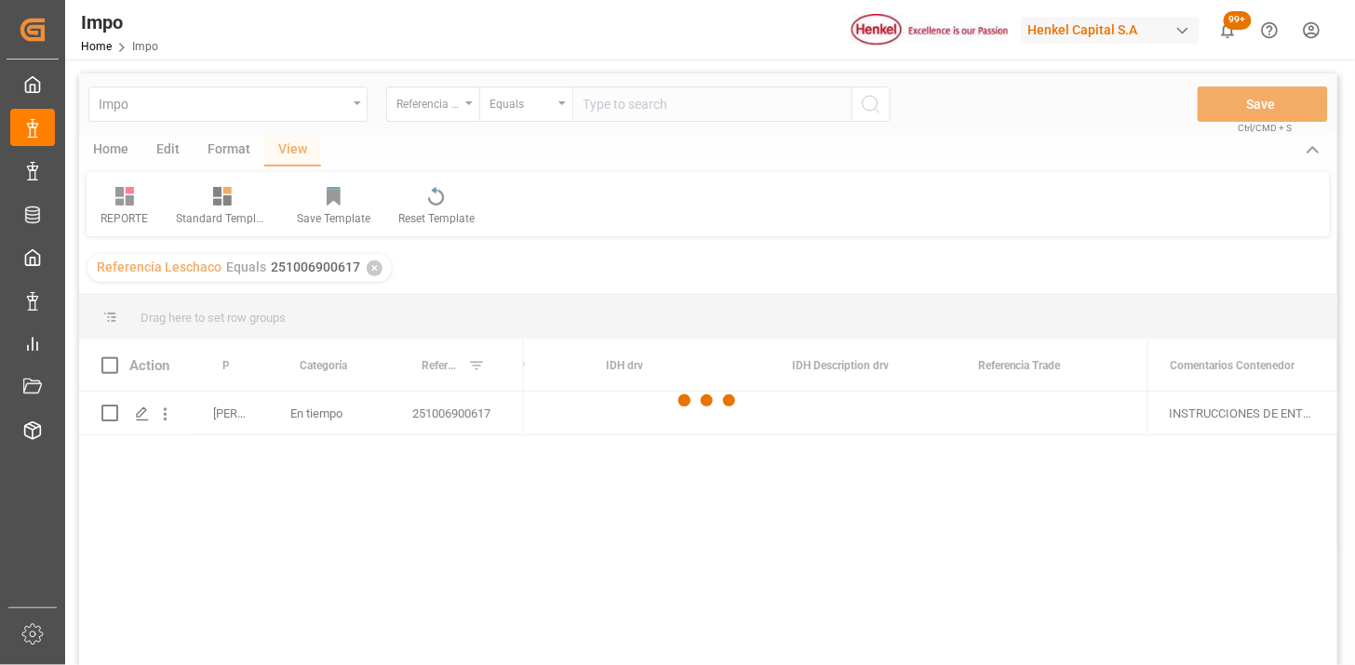
scroll to position [0, 5128]
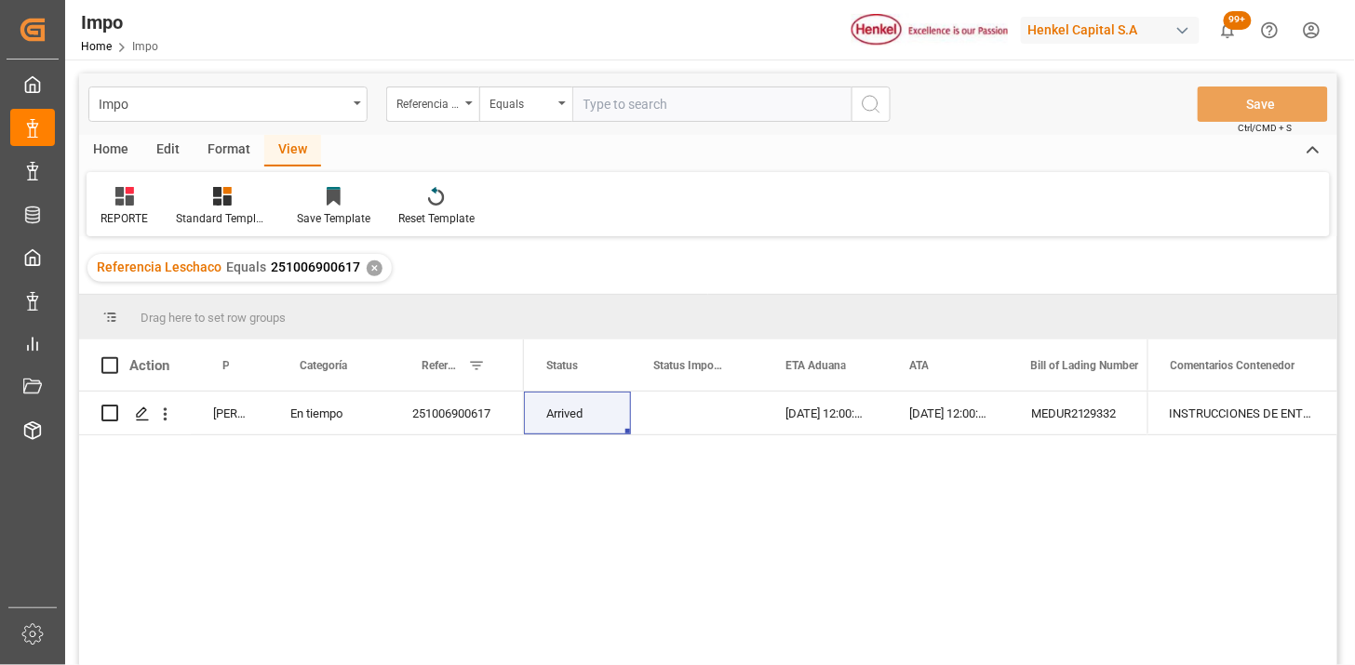
click at [703, 103] on input "text" at bounding box center [711, 104] width 279 height 35
paste input "251006900618"
type input "251006900618"
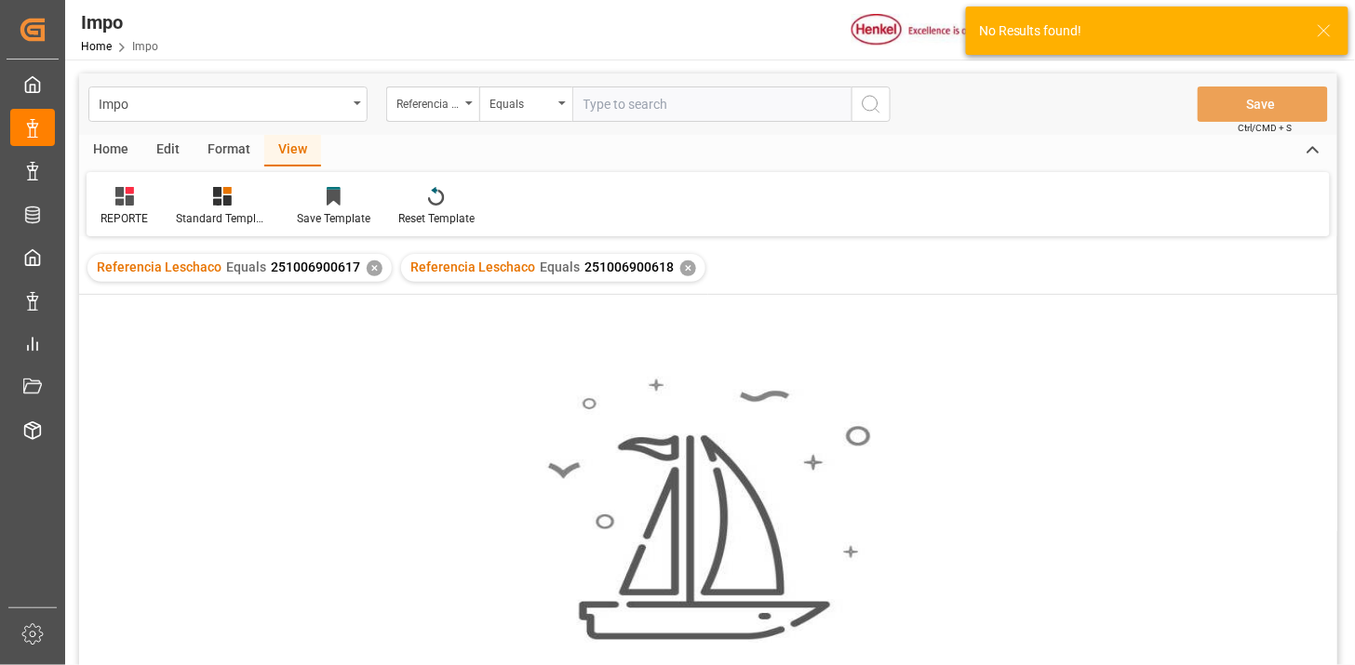
click at [370, 272] on div "✕" at bounding box center [375, 269] width 16 height 16
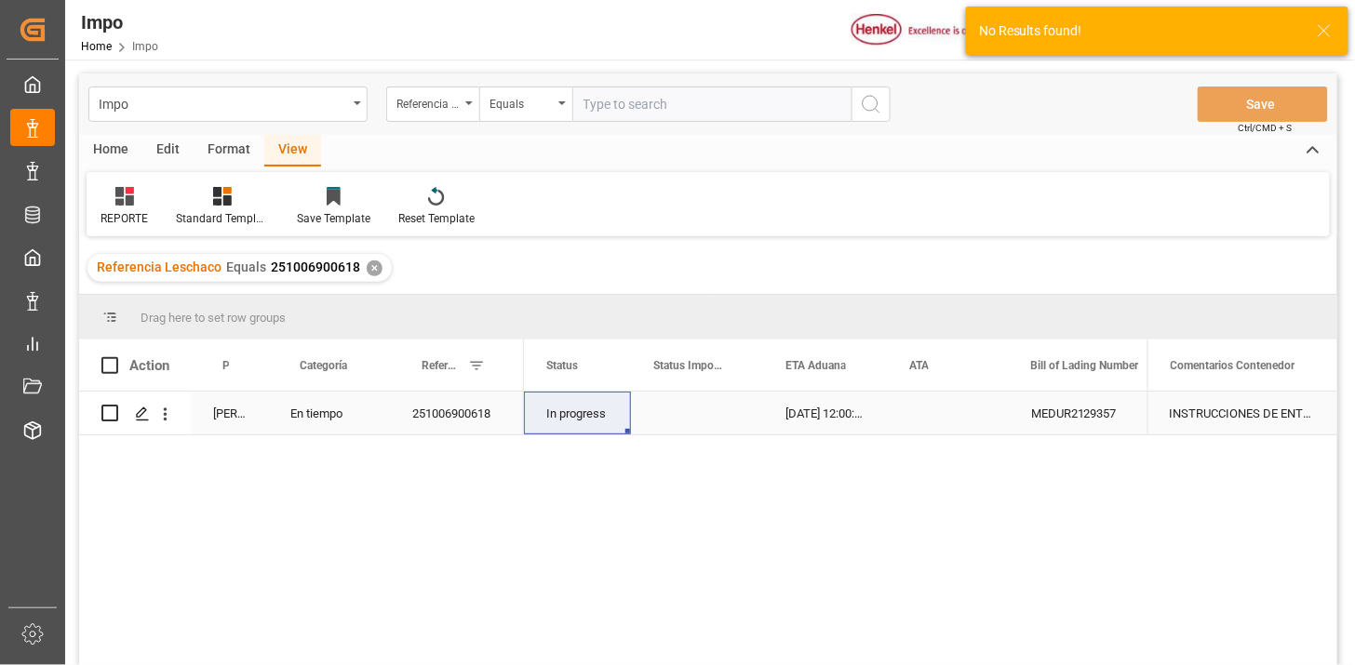
click at [819, 431] on div "08-10-2025 12:00:00" at bounding box center [825, 413] width 124 height 43
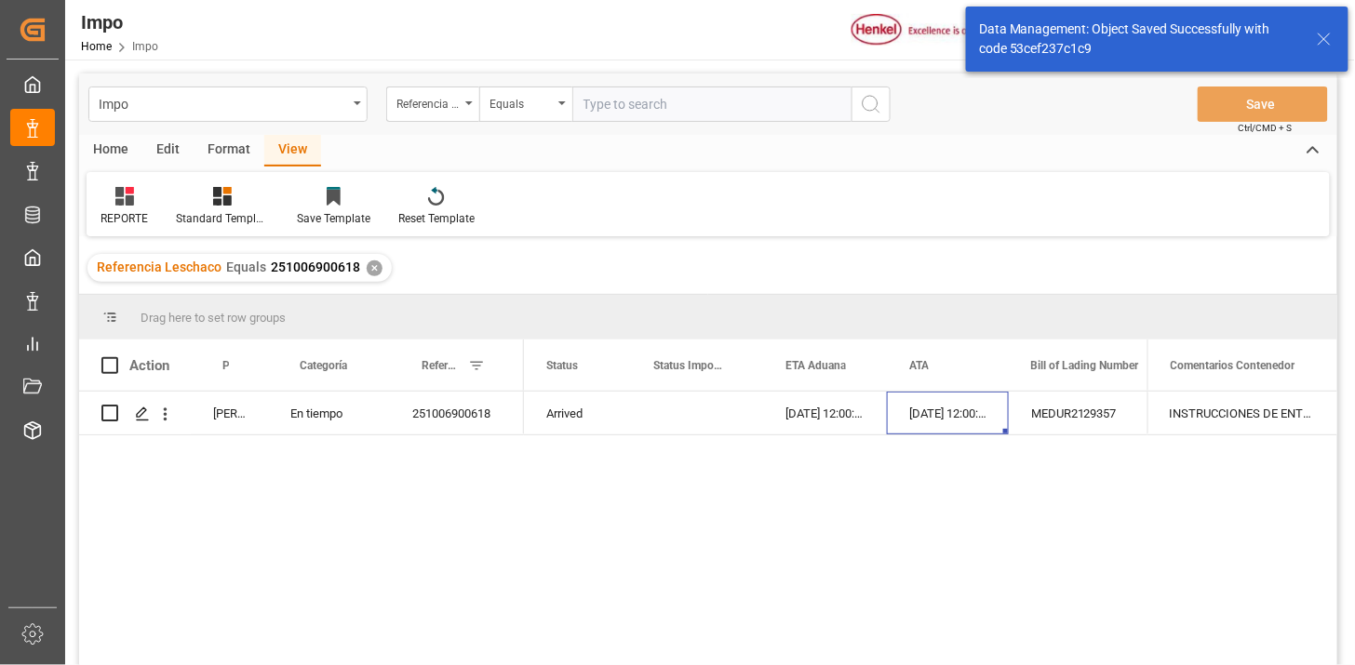
click at [629, 112] on input "text" at bounding box center [711, 104] width 279 height 35
paste input "251006900619"
type input "251006900619"
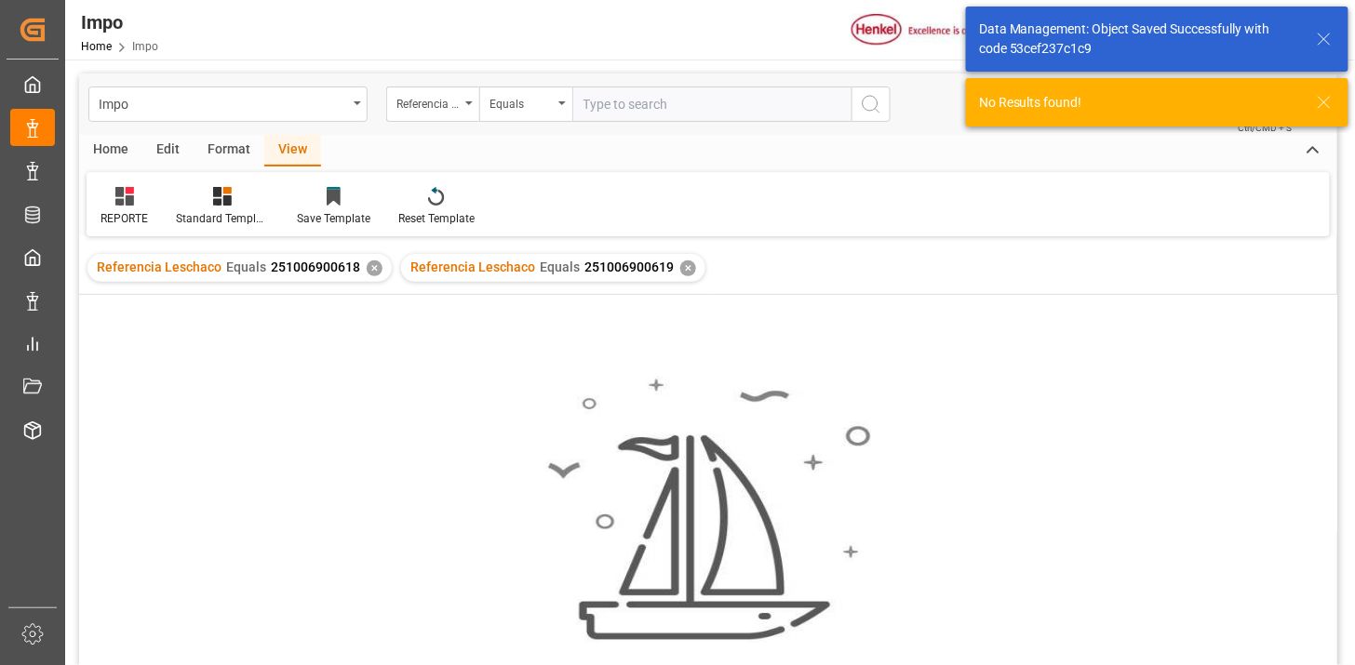
click at [370, 273] on div "✕" at bounding box center [375, 269] width 16 height 16
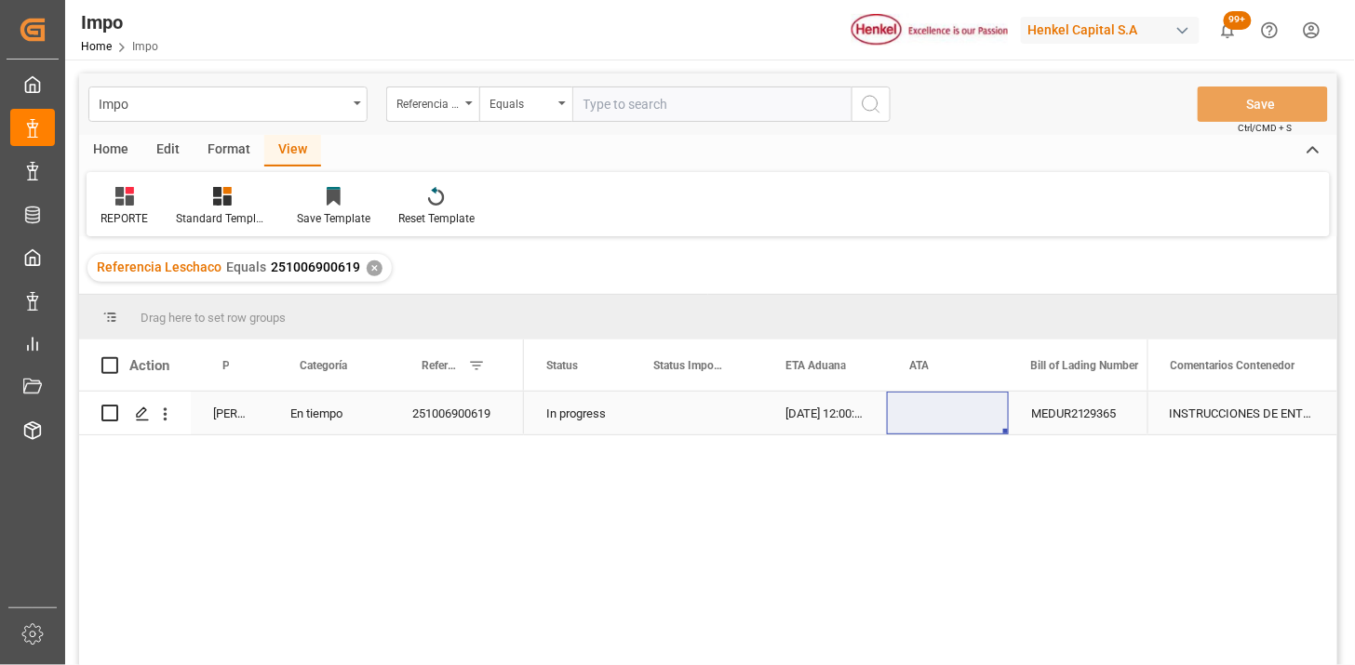
click at [583, 408] on div "In progress" at bounding box center [577, 413] width 107 height 43
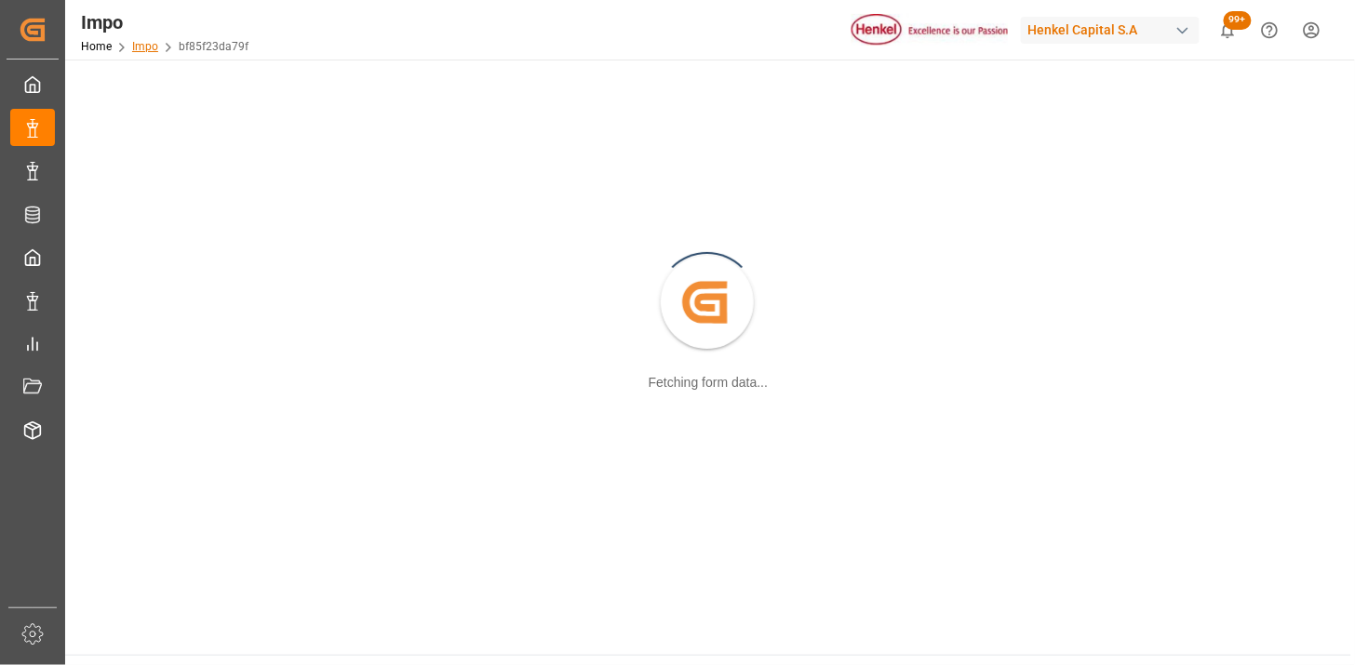
click at [146, 47] on link "Impo" at bounding box center [145, 46] width 26 height 13
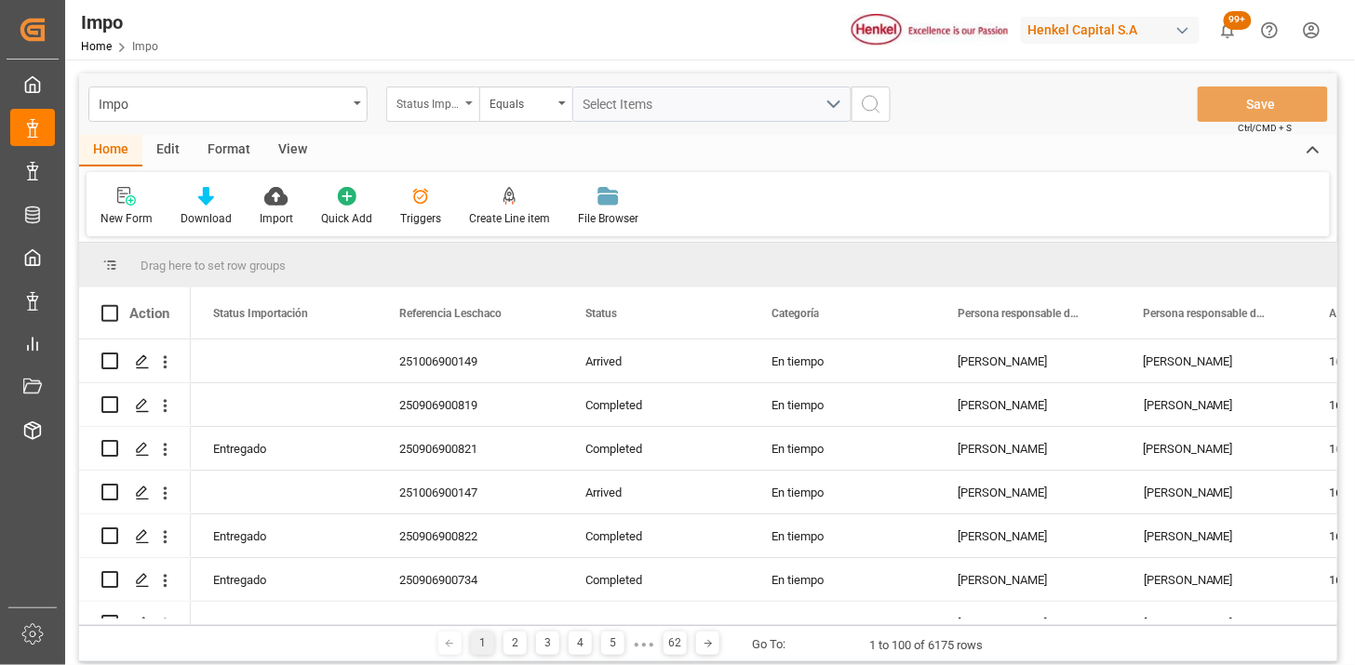
click at [453, 106] on div "Status Importación" at bounding box center [427, 101] width 63 height 21
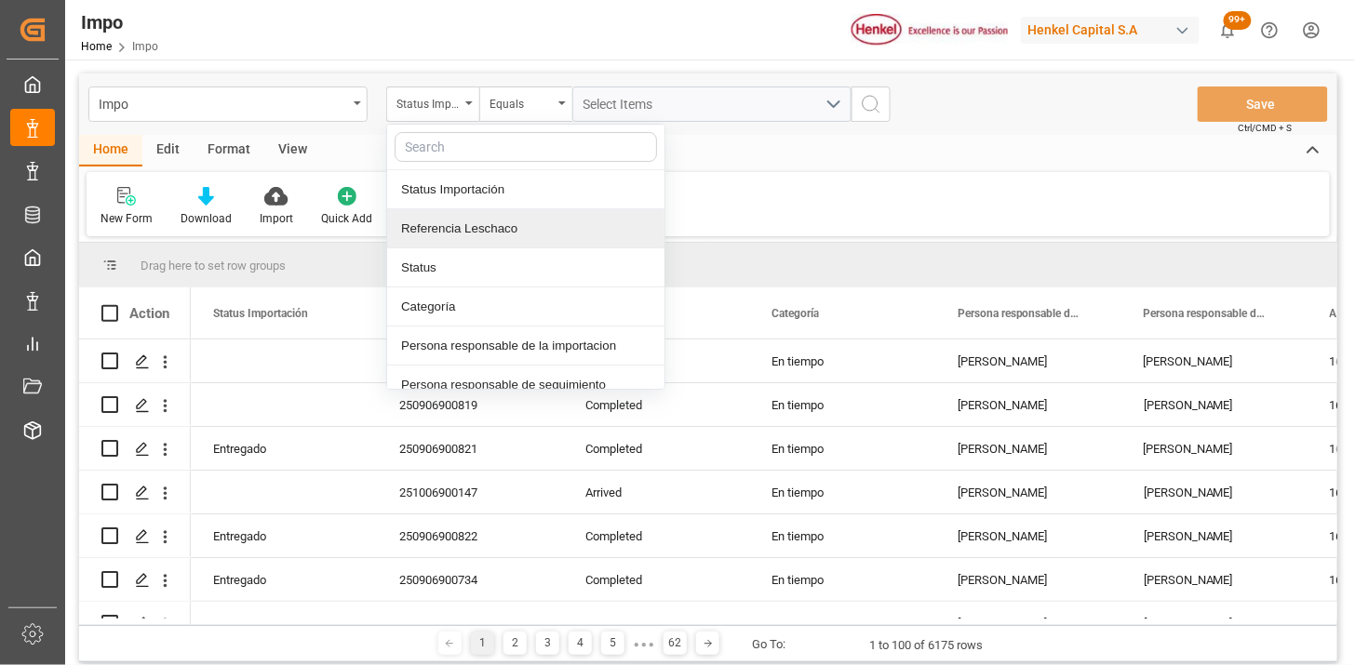
click at [486, 221] on div "Referencia Leschaco" at bounding box center [525, 228] width 277 height 39
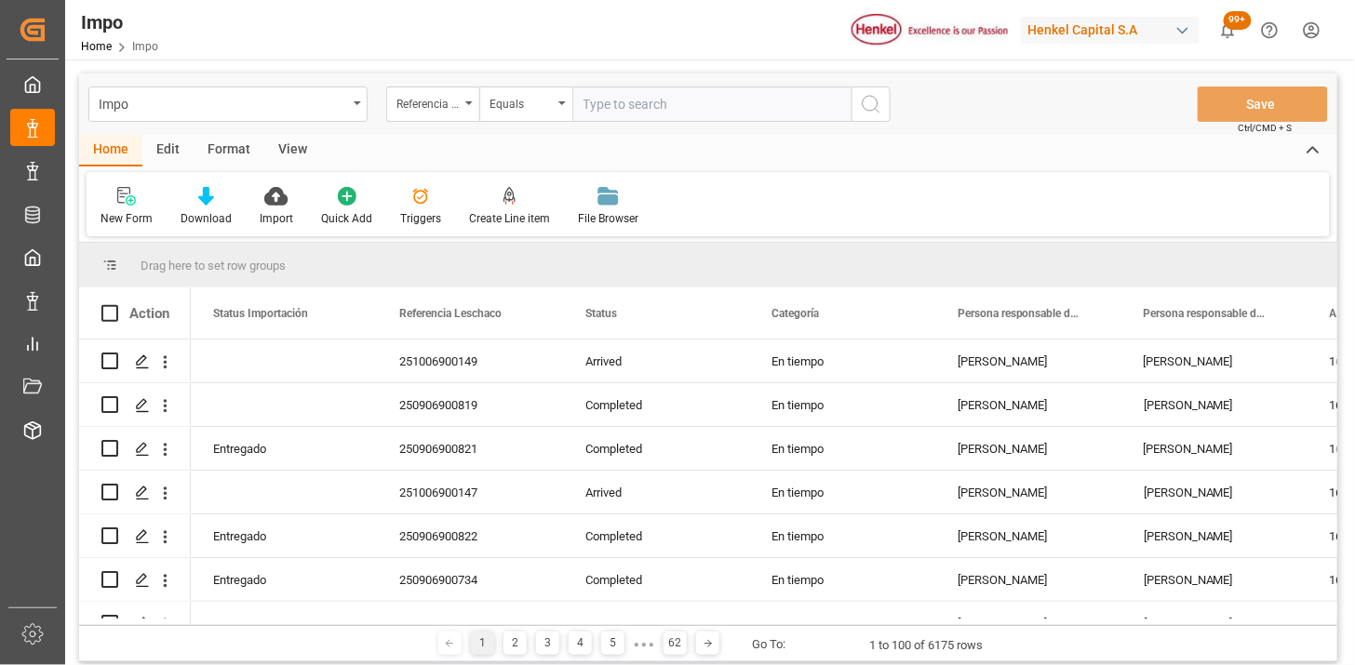
click at [626, 104] on input "text" at bounding box center [711, 104] width 279 height 35
type input "251006900375"
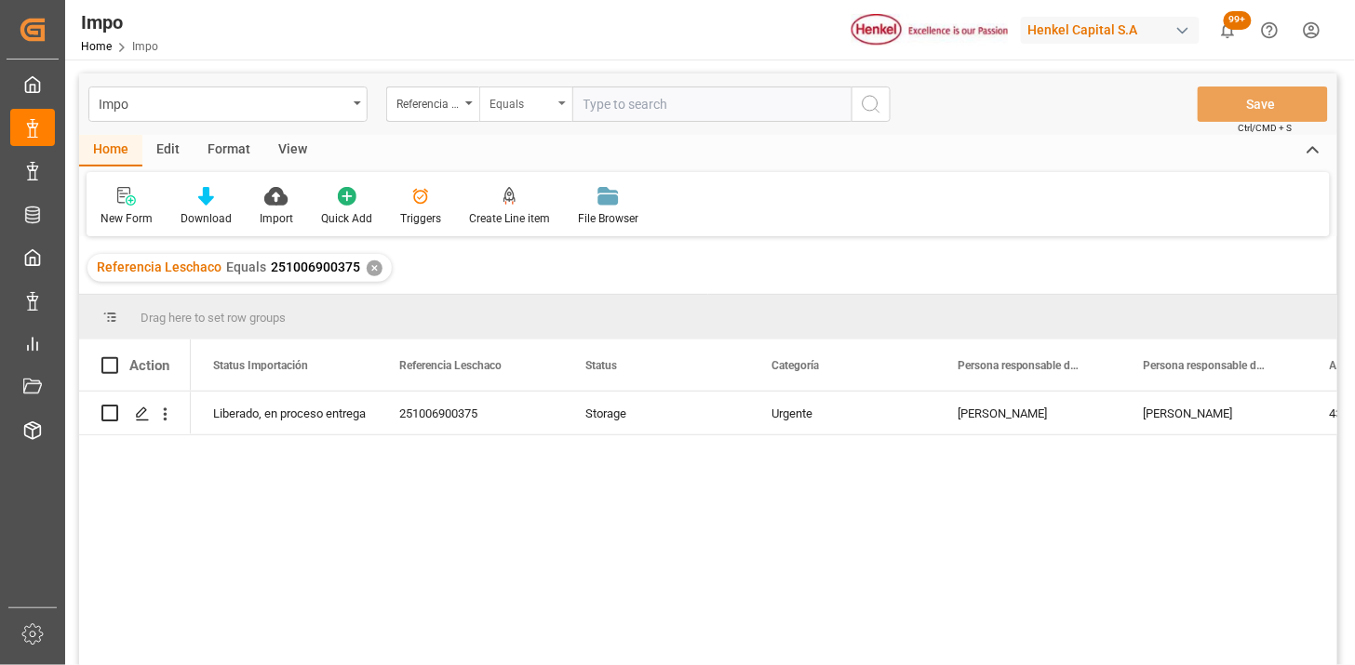
scroll to position [103, 0]
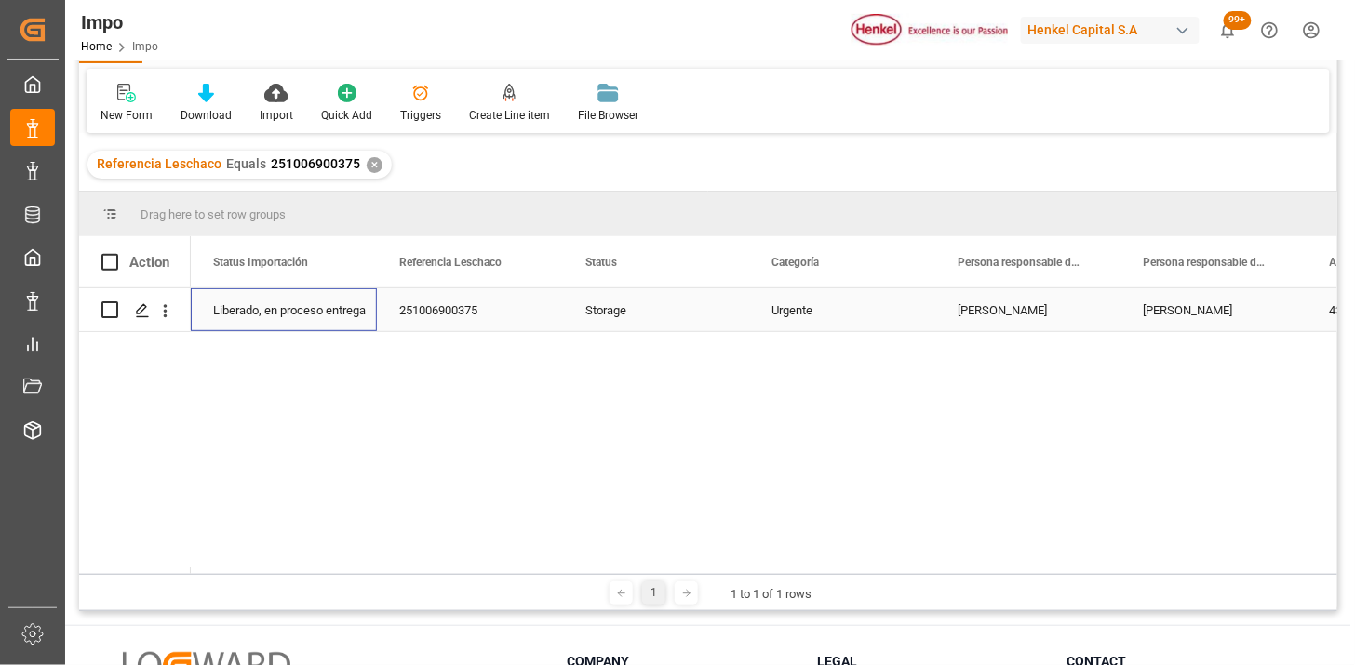
click at [340, 327] on div "Liberado, en proceso entrega" at bounding box center [283, 310] width 141 height 43
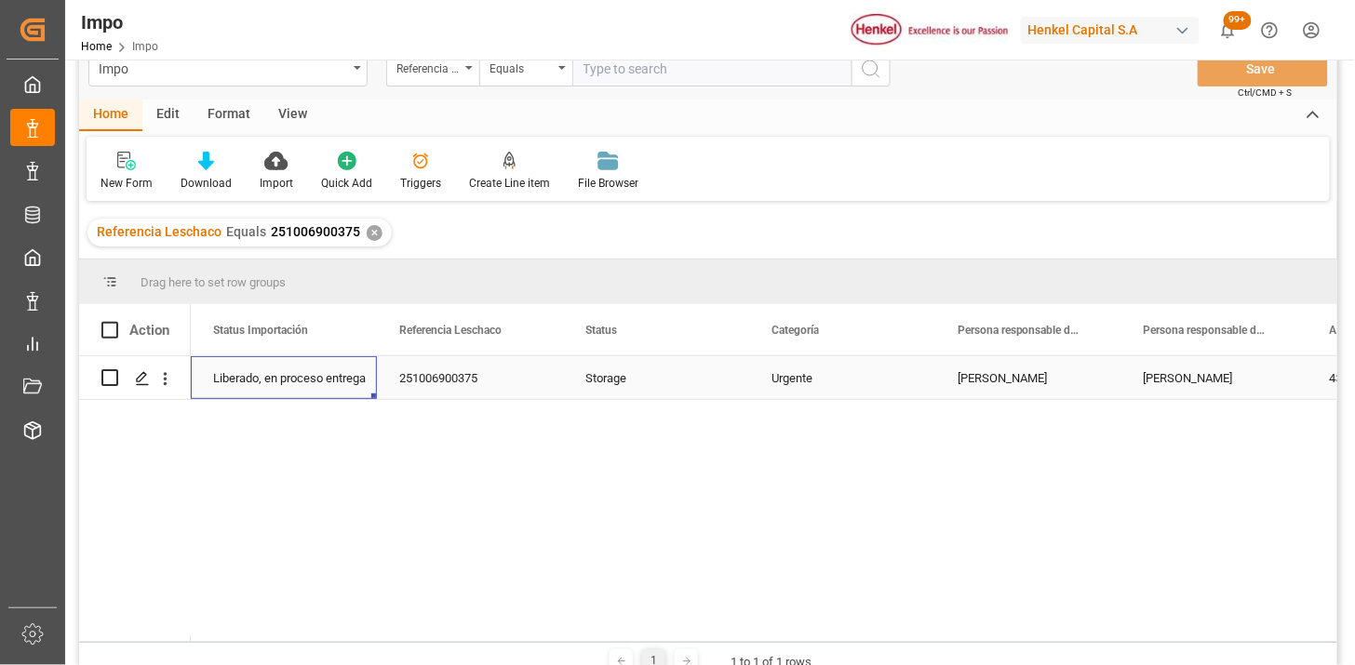
scroll to position [0, 0]
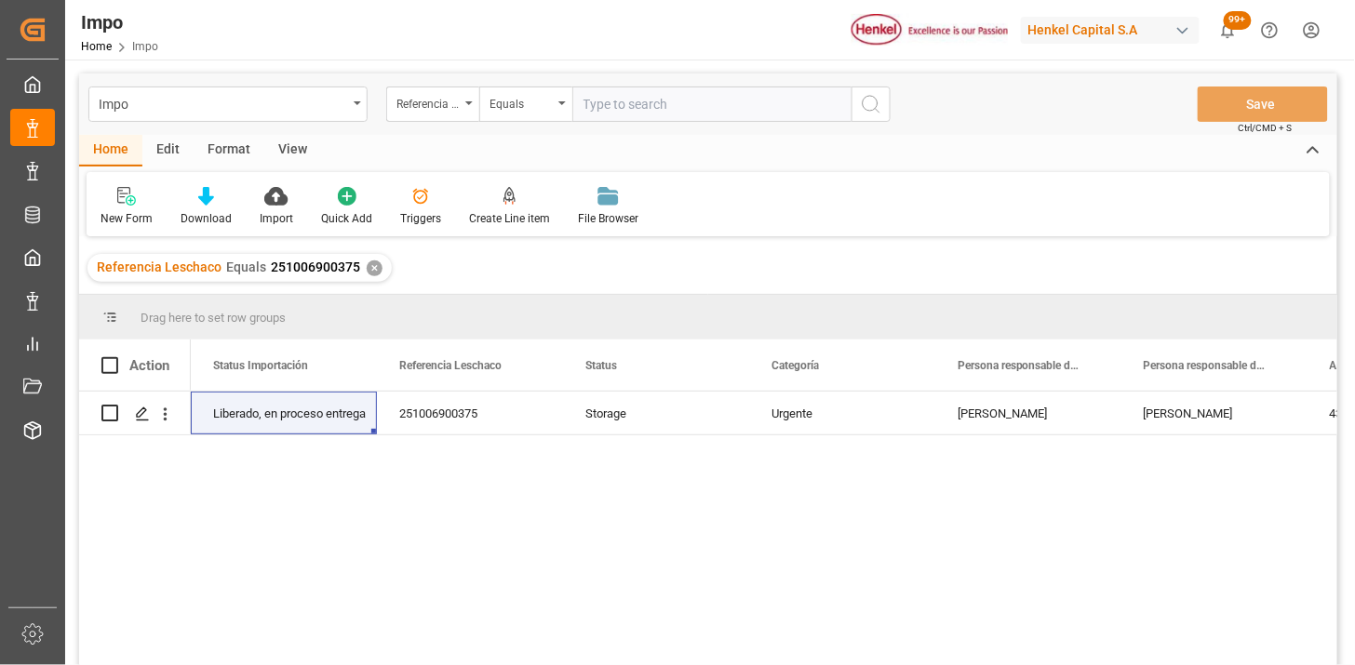
click at [288, 154] on div "View" at bounding box center [292, 151] width 57 height 32
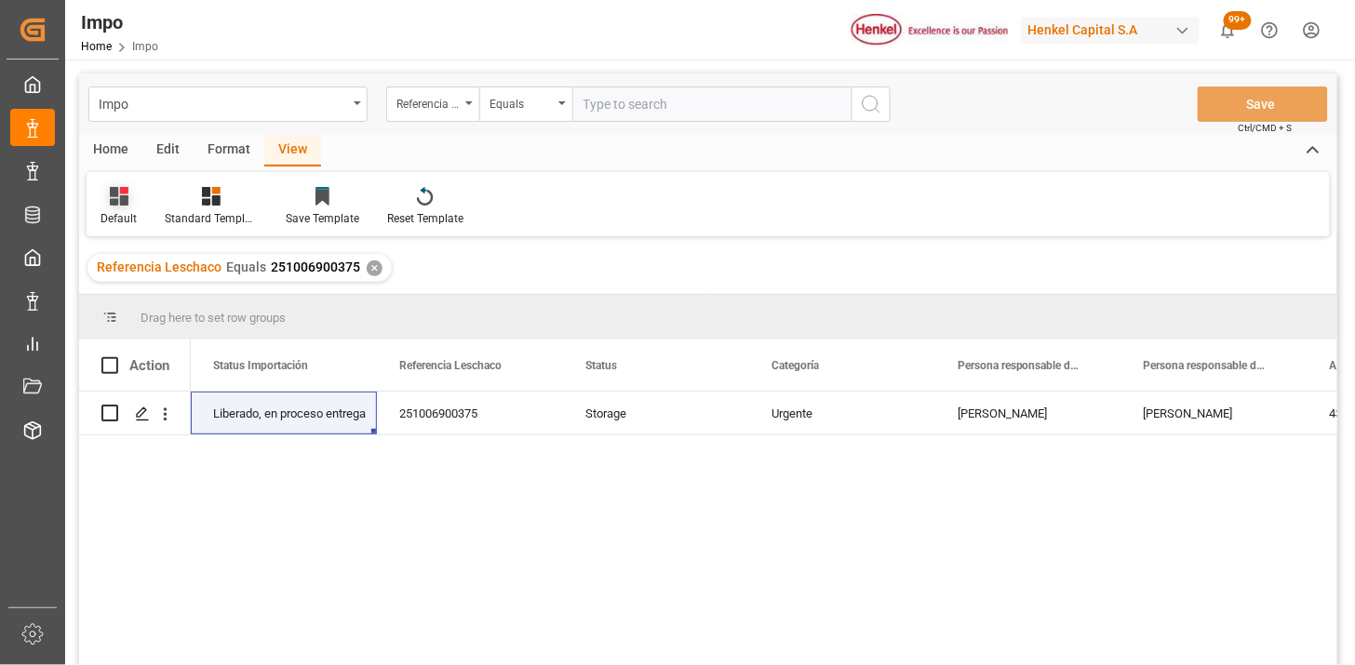
click at [114, 208] on div "Default" at bounding box center [119, 206] width 64 height 41
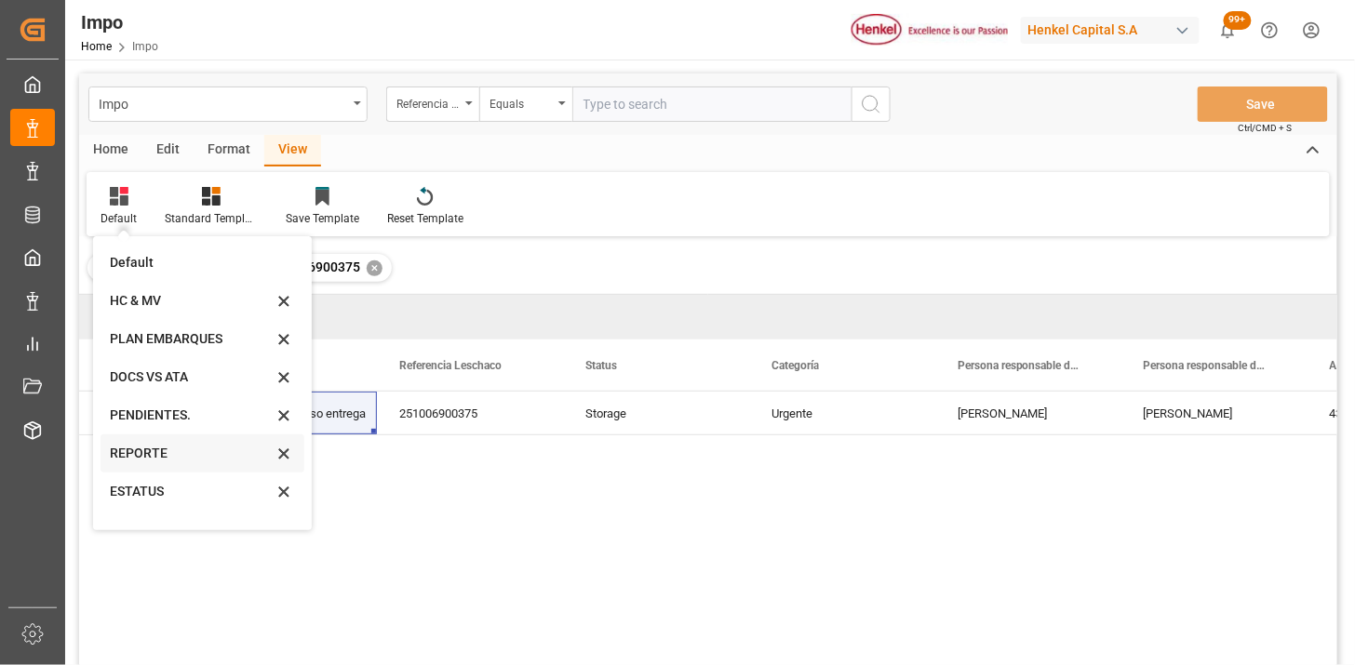
click at [158, 449] on div "REPORTE" at bounding box center [191, 454] width 163 height 20
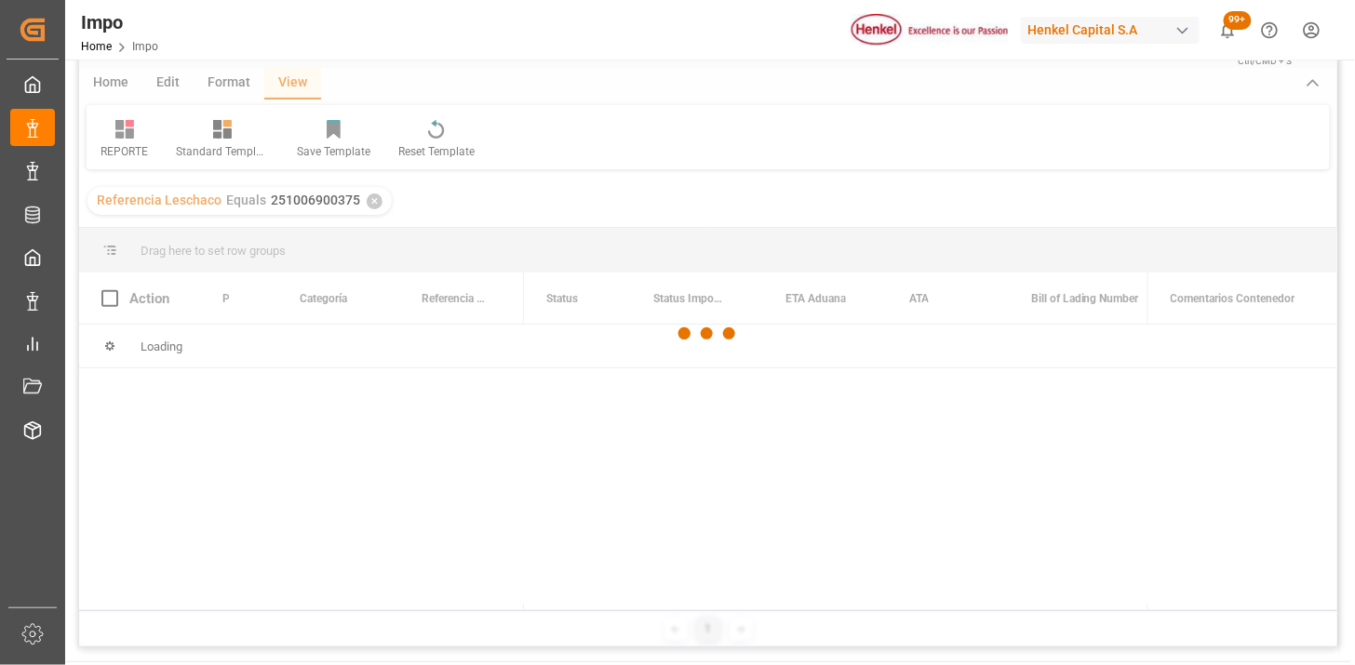
scroll to position [103, 0]
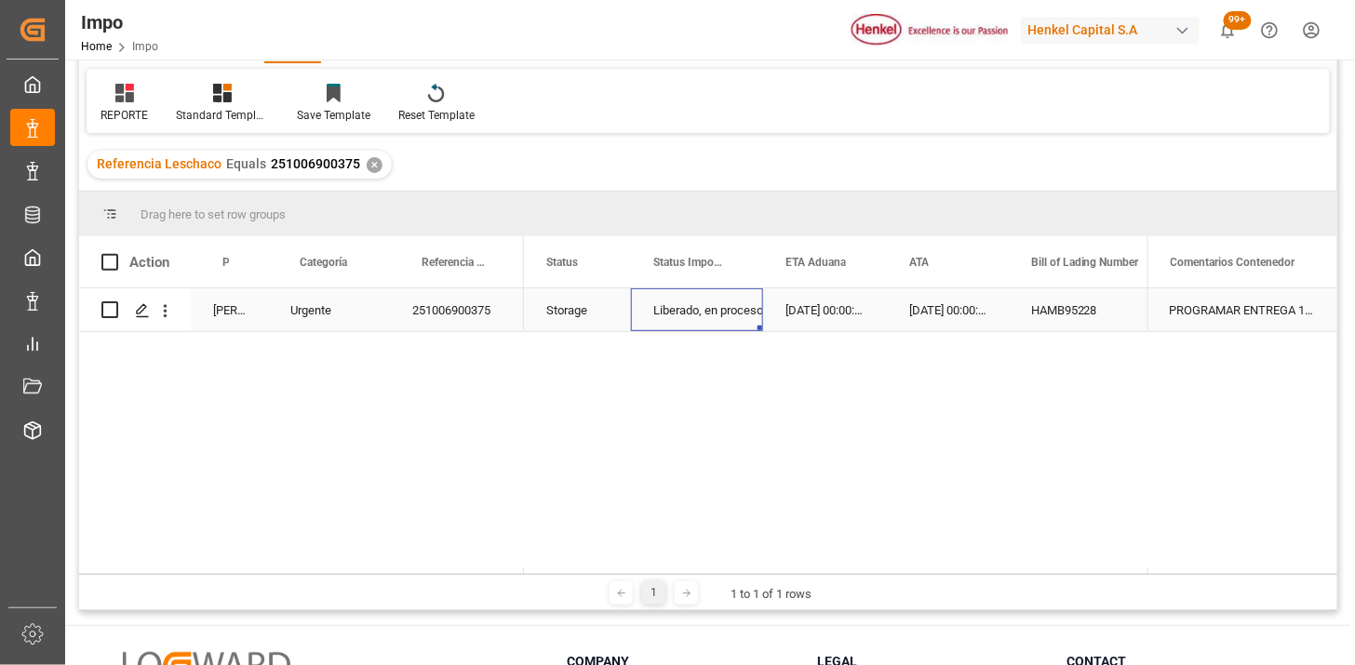
click at [693, 318] on div "Liberado, en proceso entrega" at bounding box center [696, 310] width 87 height 43
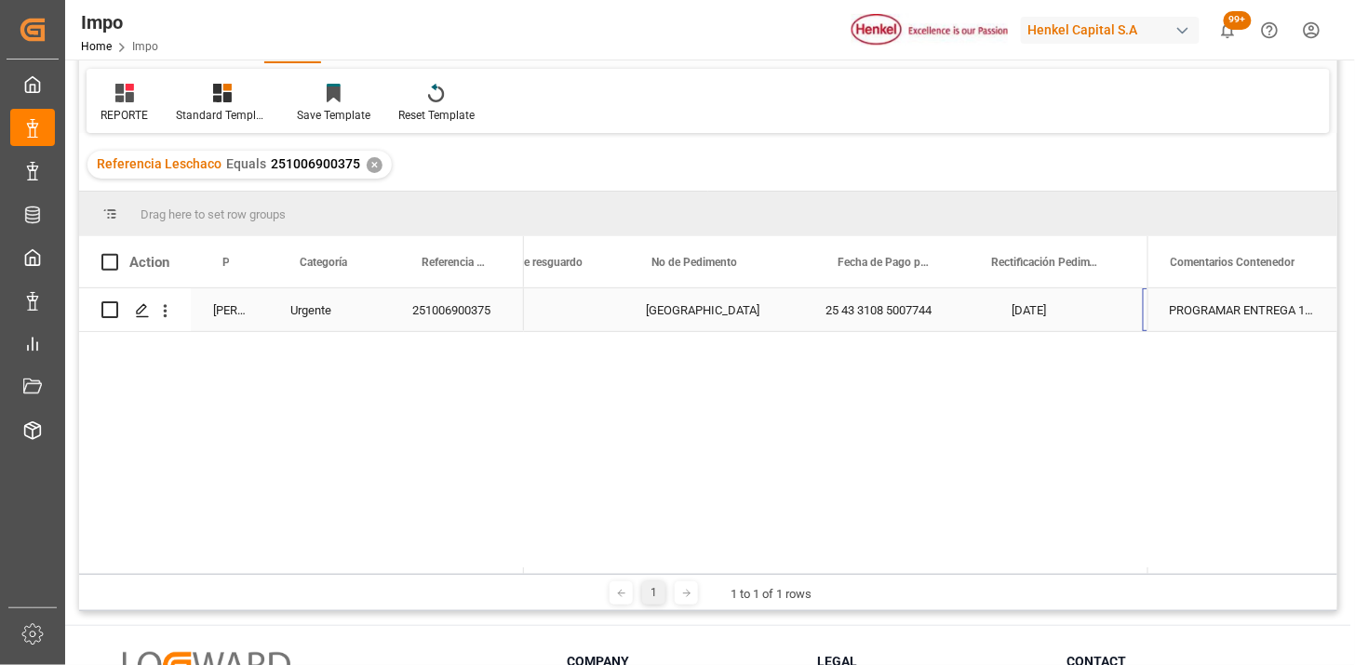
scroll to position [0, 1232]
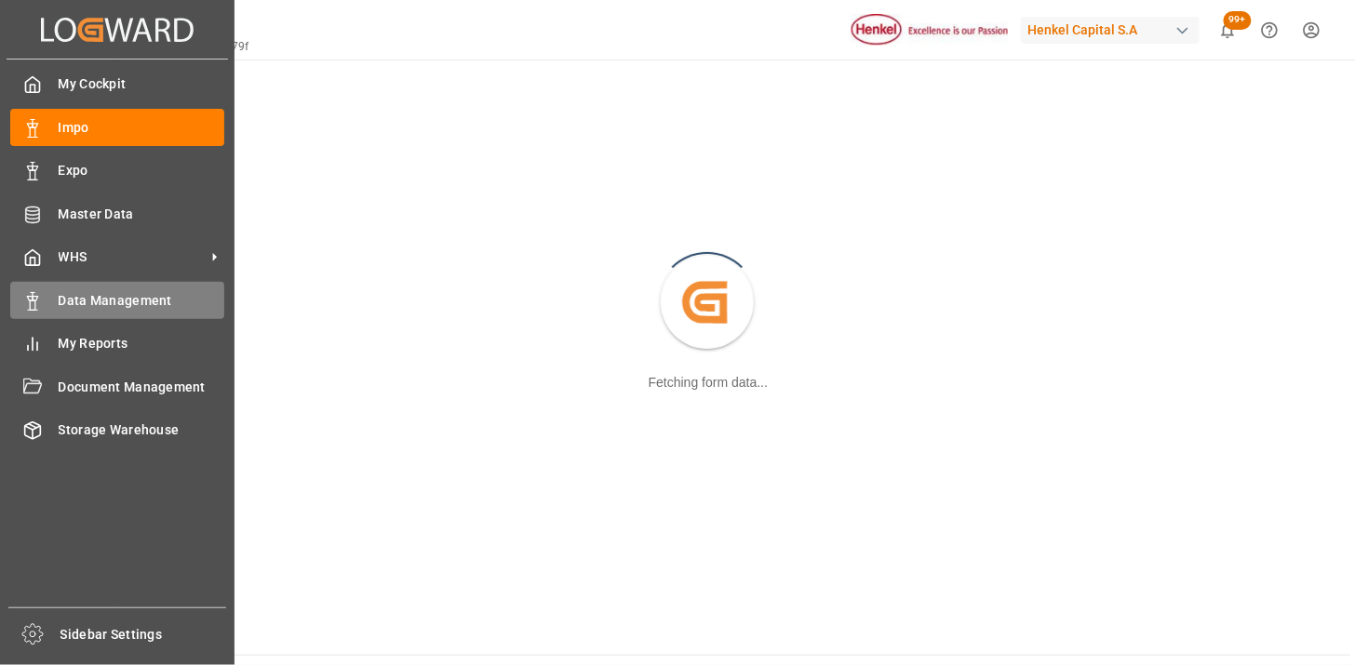
click at [136, 296] on span "Data Management" at bounding box center [142, 301] width 167 height 20
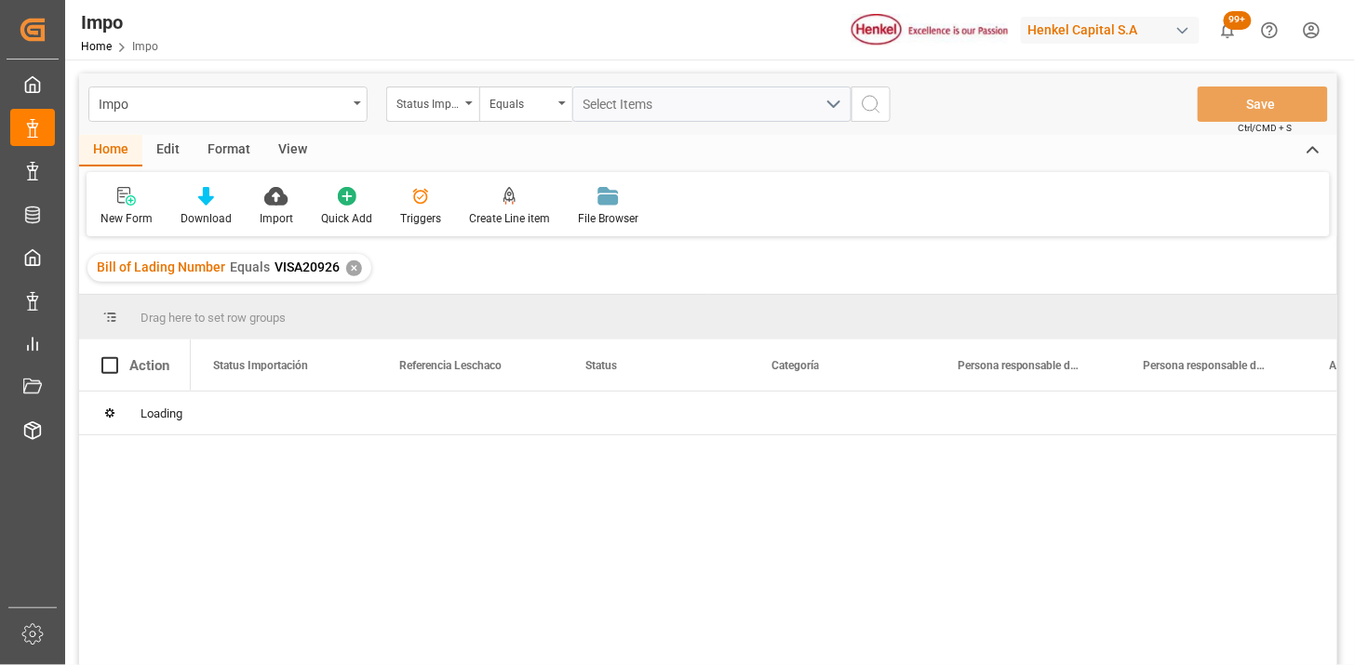
click at [1316, 33] on html "Created by potrace 1.15, written by Peter Selinger 2001-2017 Created by potrace…" at bounding box center [677, 332] width 1355 height 665
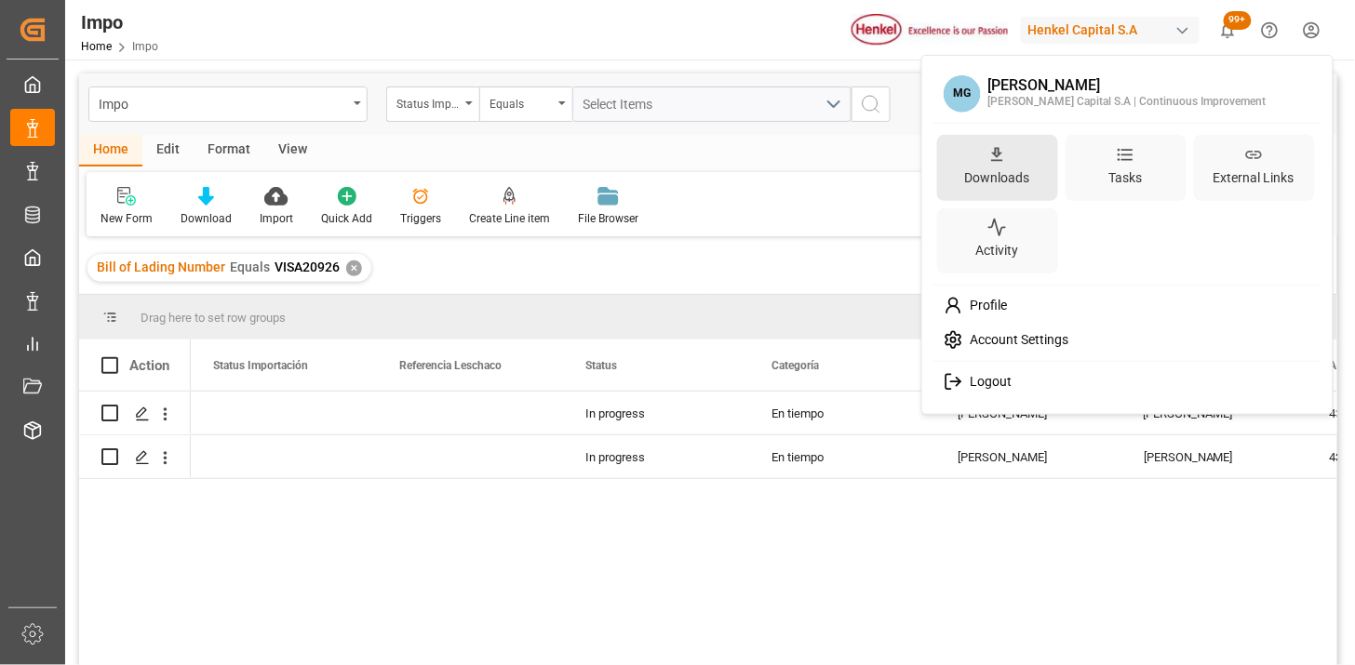
click at [1024, 156] on div "Downloads" at bounding box center [997, 168] width 121 height 66
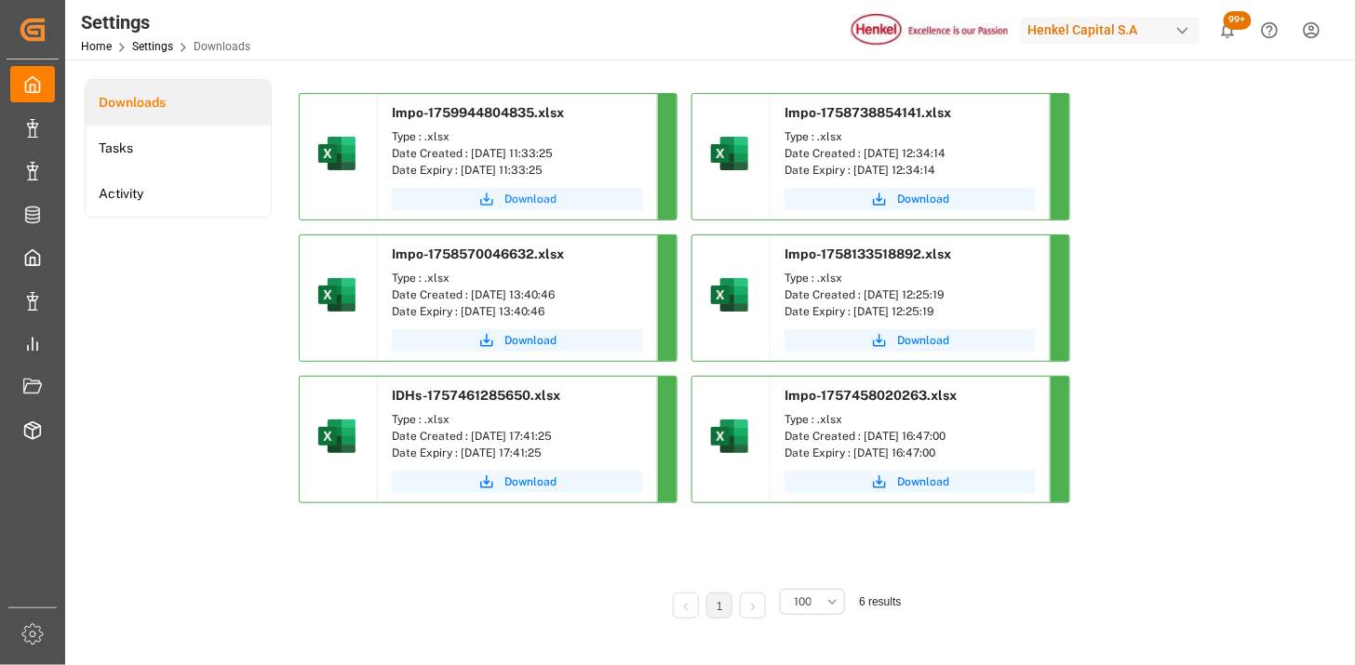
click at [503, 197] on button "Download" at bounding box center [517, 199] width 251 height 22
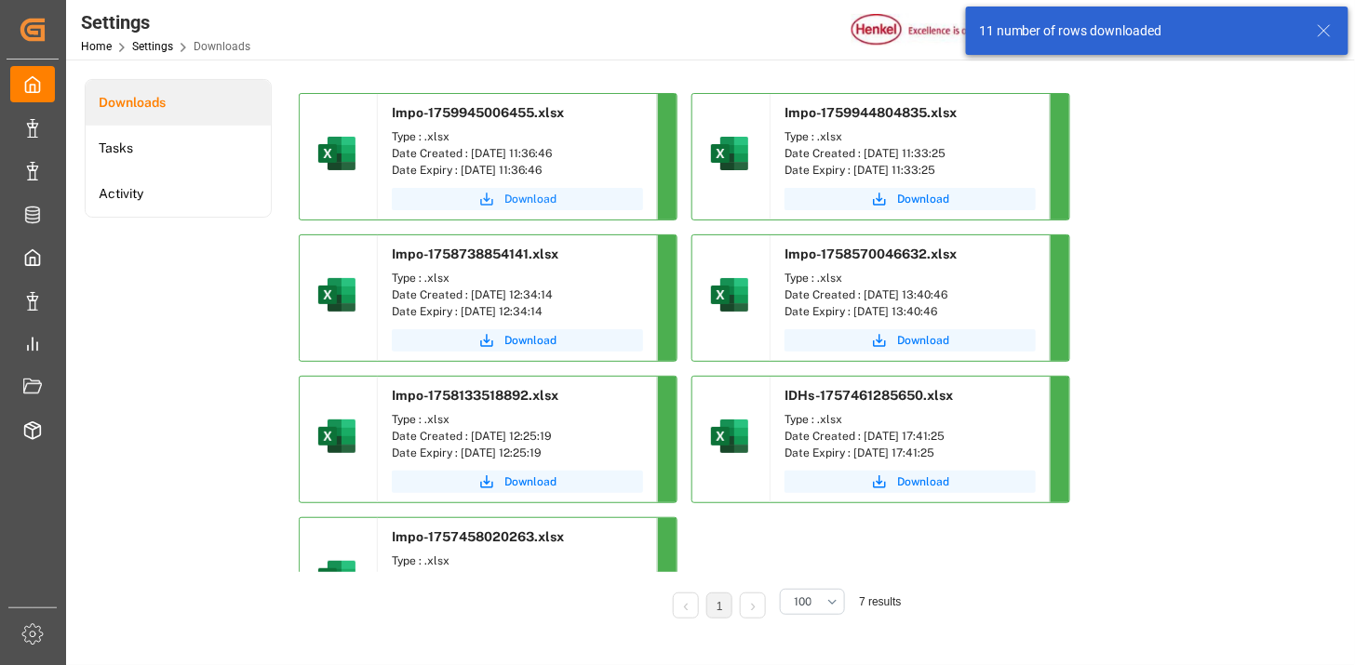
click at [545, 203] on span "Download" at bounding box center [530, 199] width 52 height 17
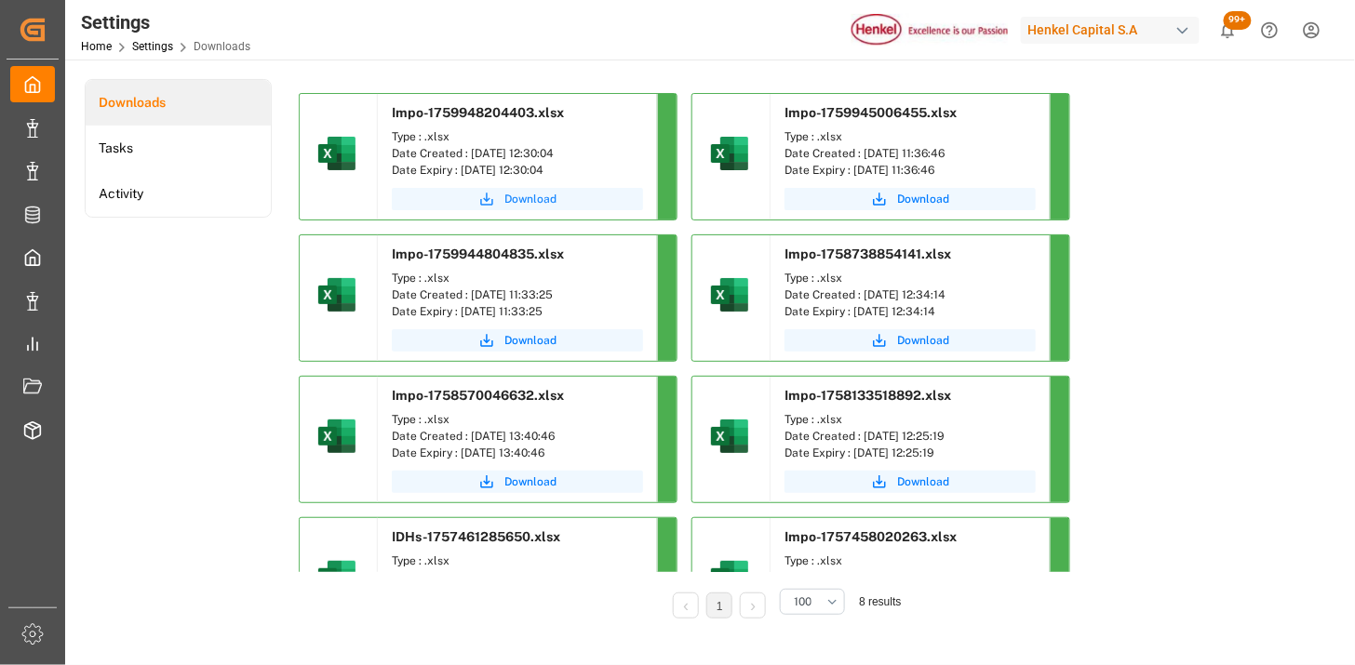
click at [554, 203] on span "Download" at bounding box center [530, 199] width 52 height 17
